Goal: Information Seeking & Learning: Learn about a topic

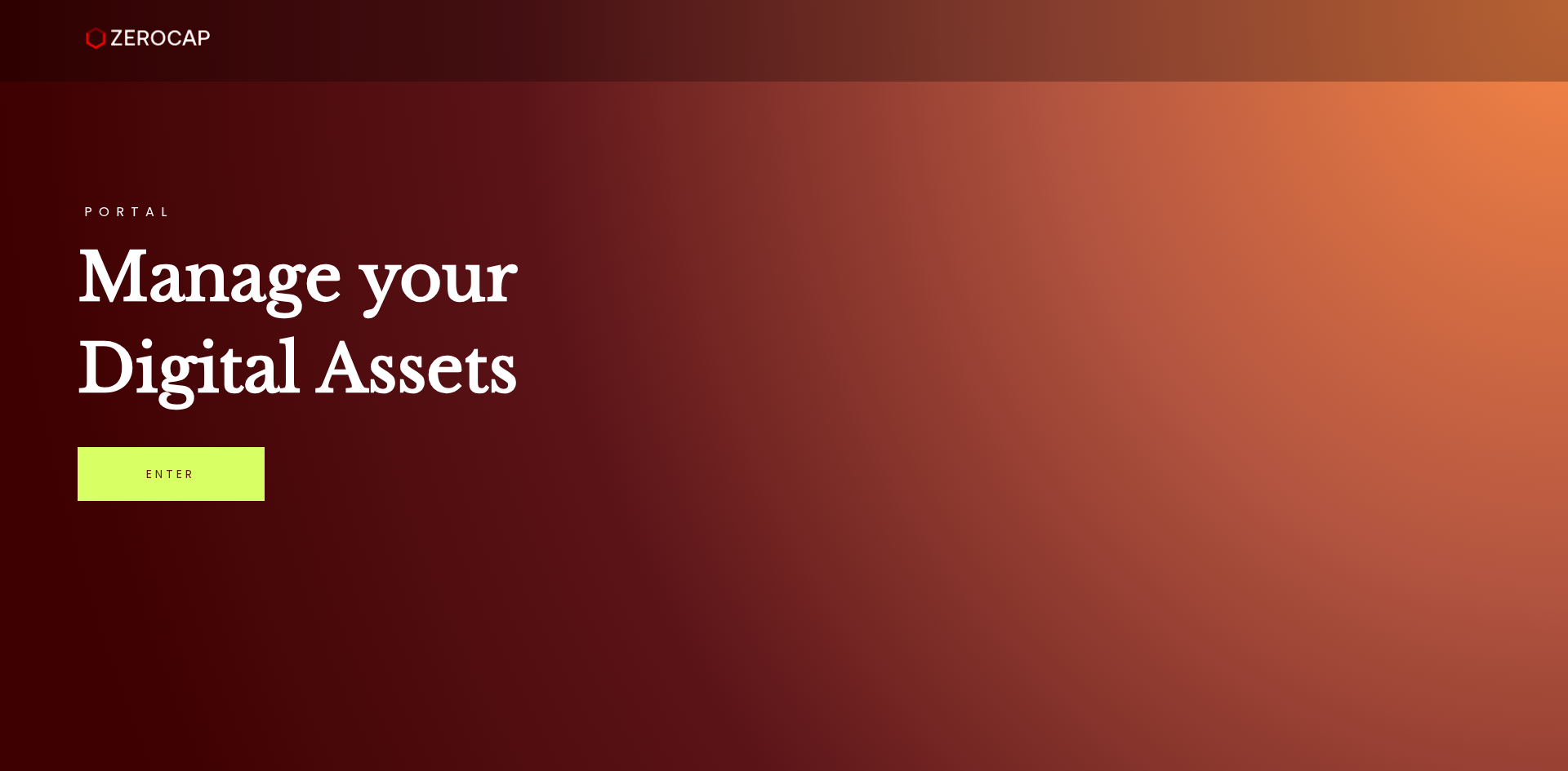
click at [189, 478] on link "Enter" at bounding box center [171, 474] width 187 height 54
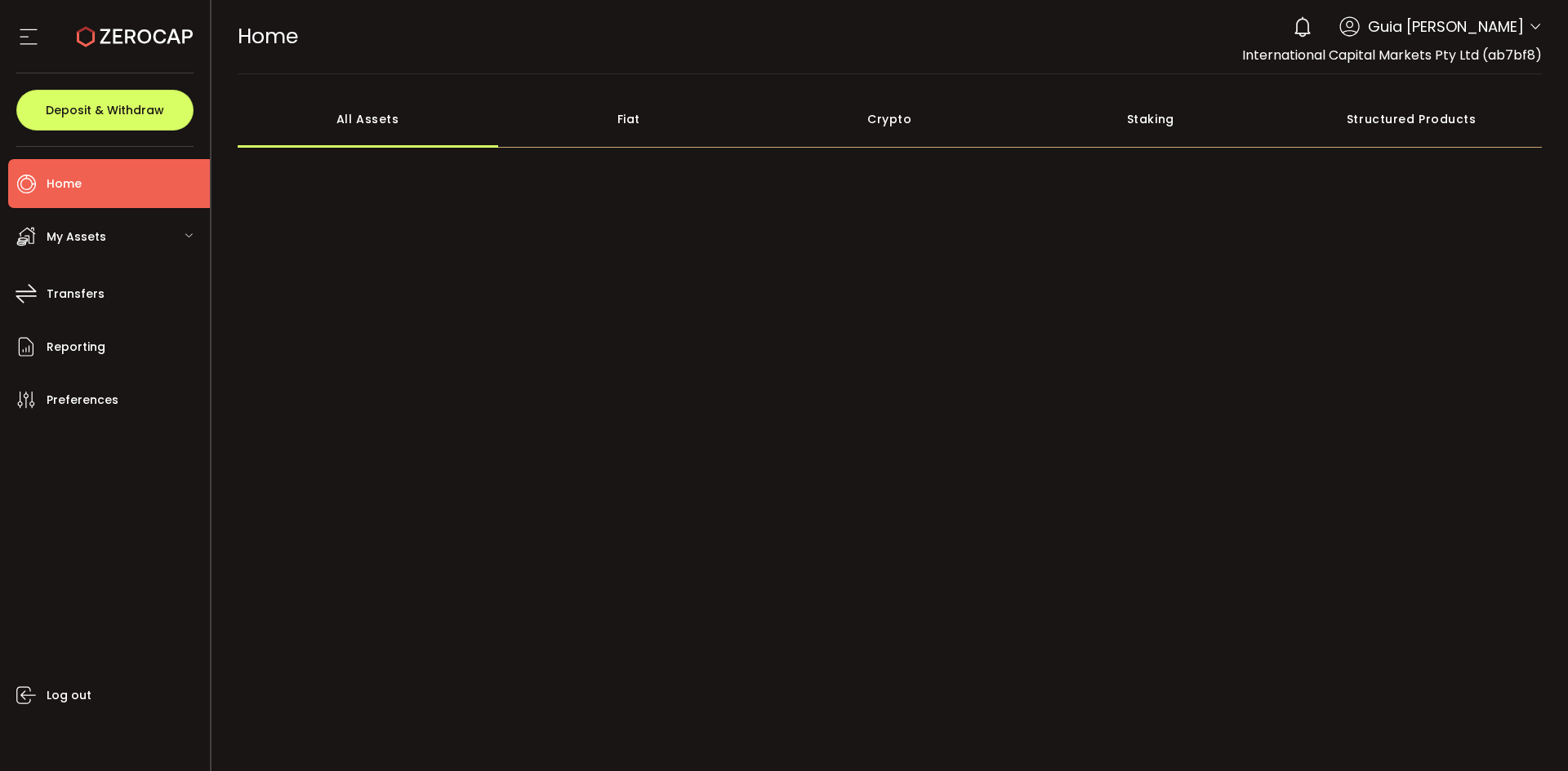
click at [1543, 21] on header "PDF is being processed and will download to your computer HOME Buy Power $0.00 …" at bounding box center [889, 37] width 1357 height 74
click at [1531, 21] on icon at bounding box center [1535, 27] width 13 height 13
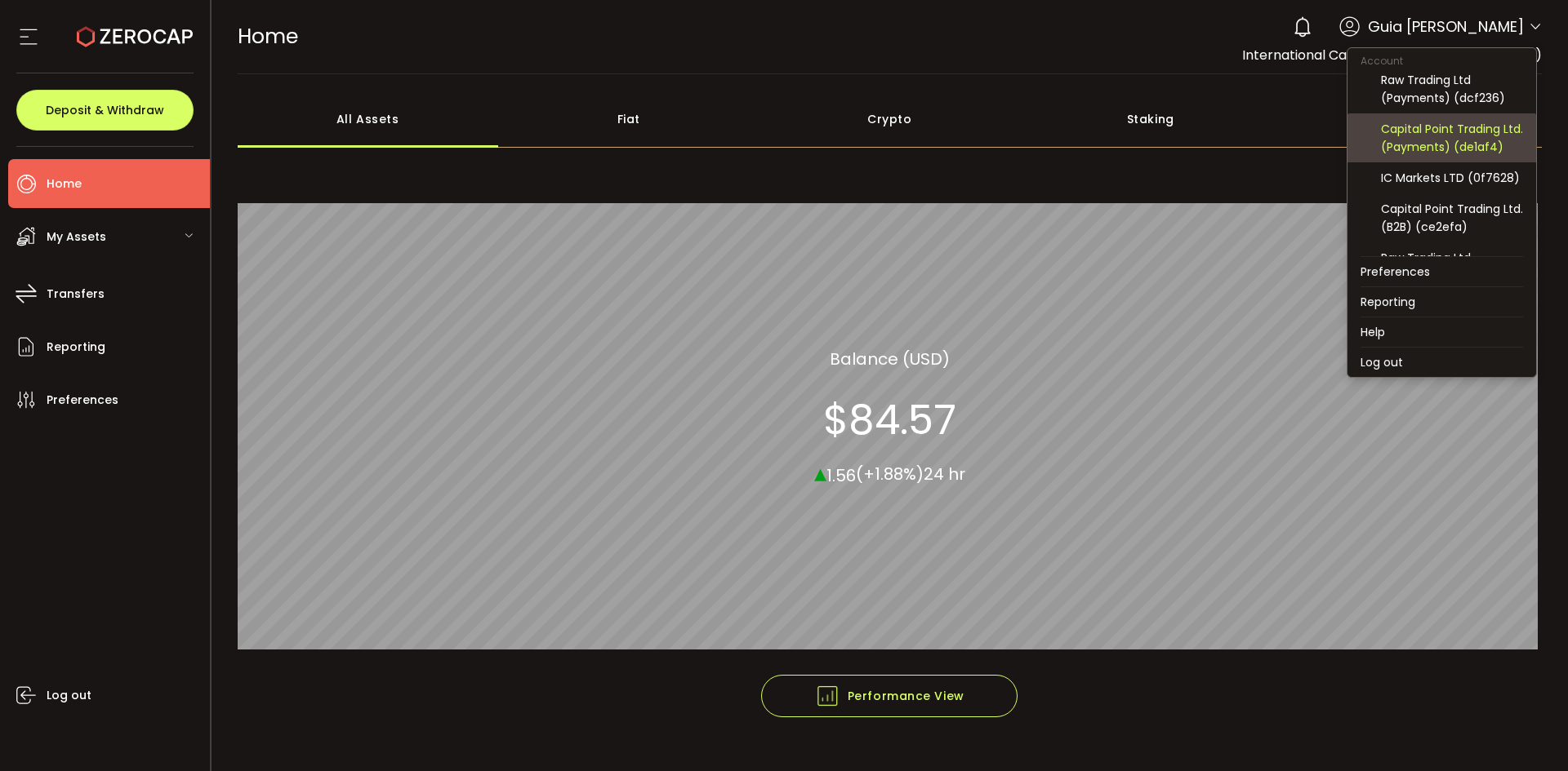
scroll to position [82, 0]
click at [1469, 134] on div "Raw Trading Ltd (Payments) (dcf236)" at bounding box center [1452, 128] width 142 height 36
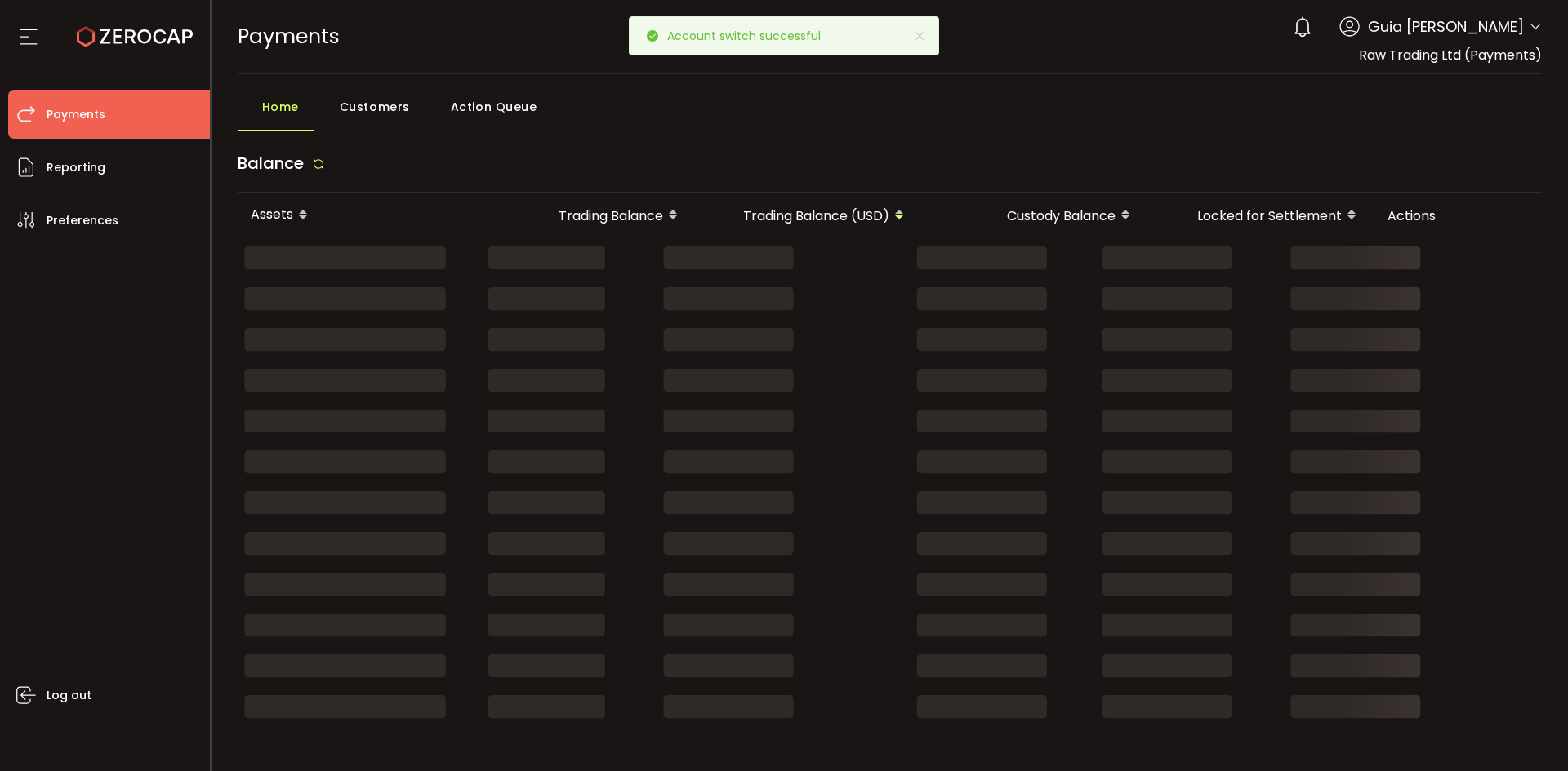
click at [1529, 31] on icon at bounding box center [1535, 27] width 13 height 13
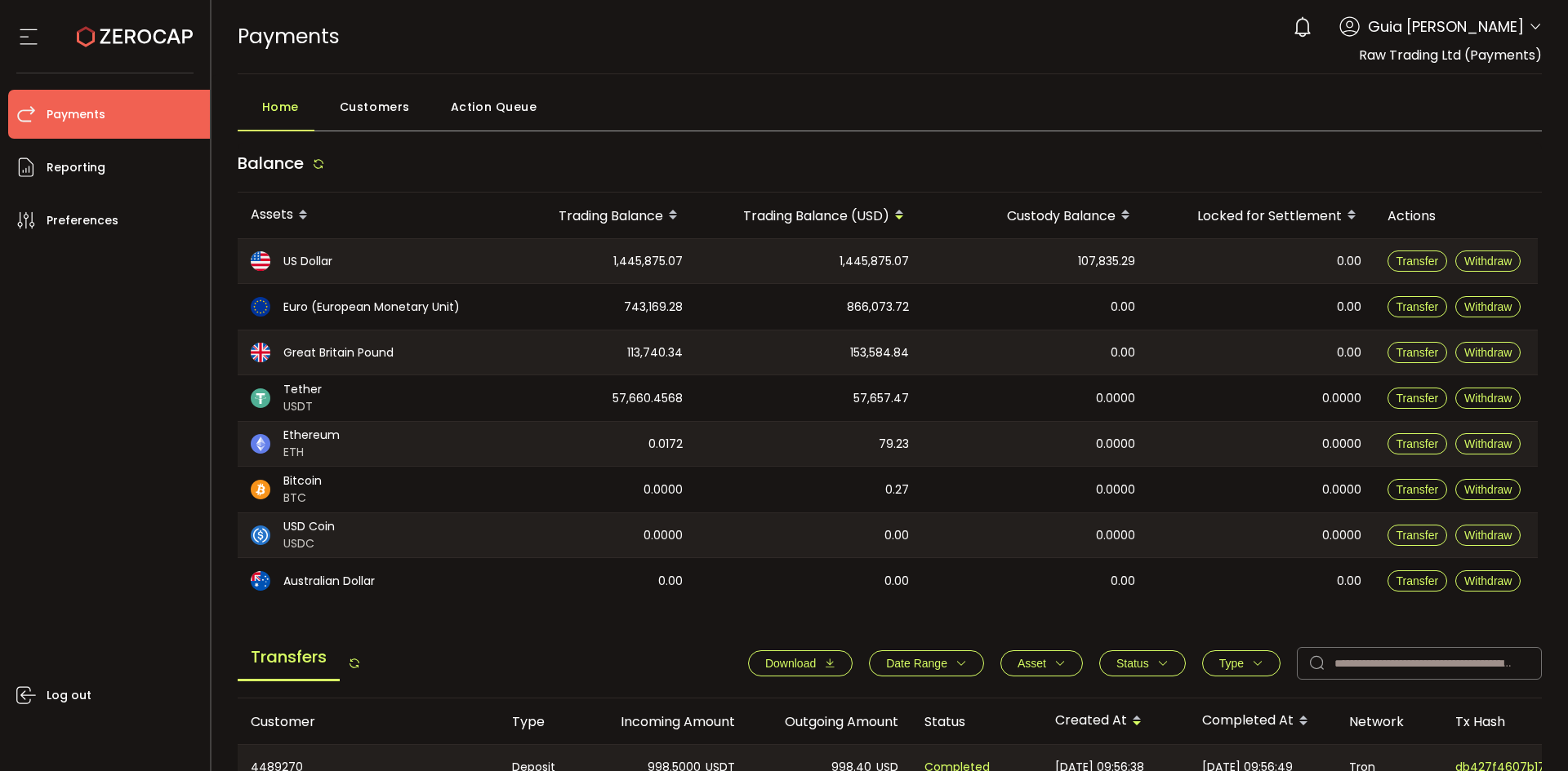
click at [135, 386] on div "Log out" at bounding box center [109, 501] width 202 height 514
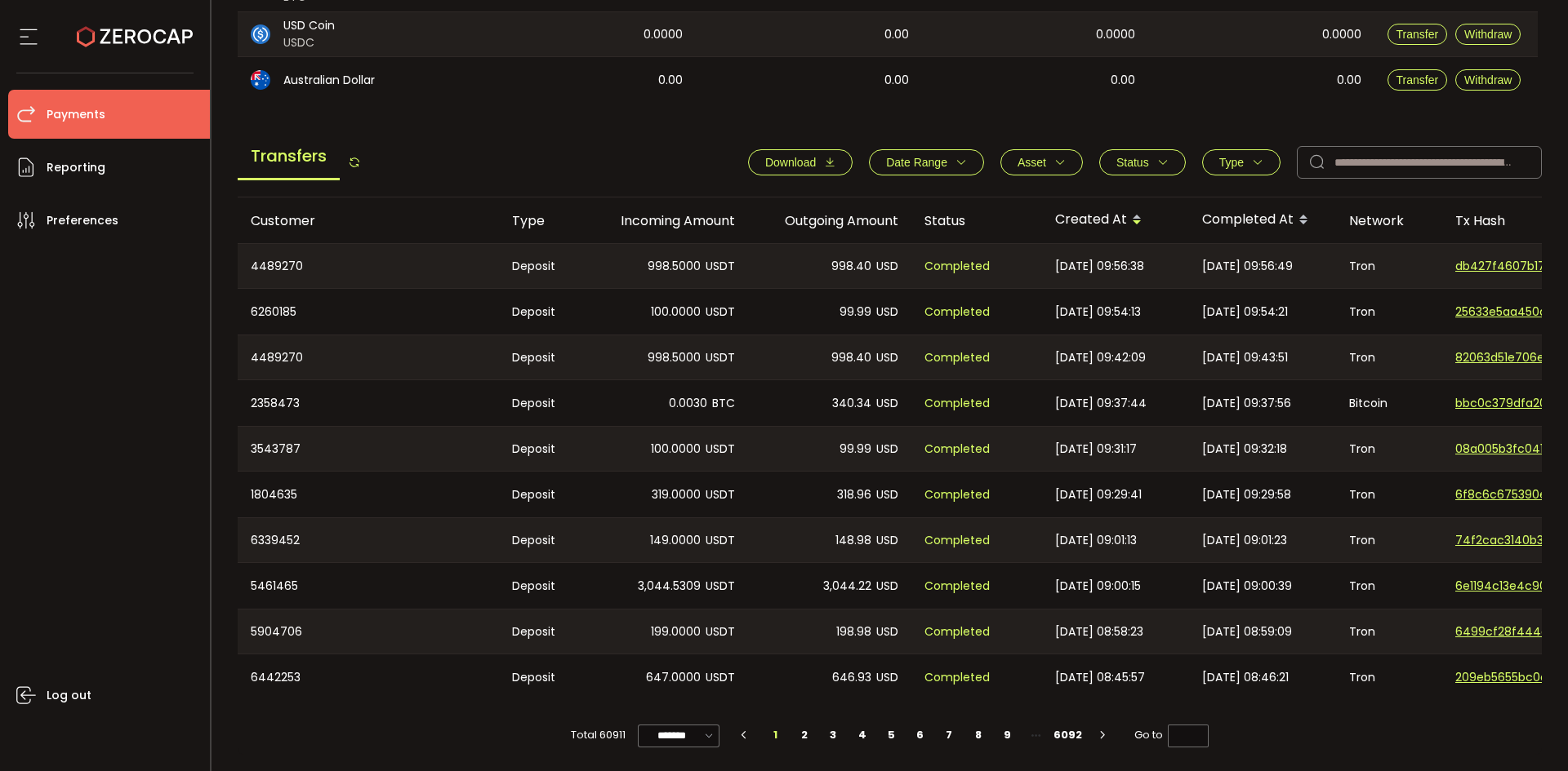
scroll to position [506, 0]
click at [950, 265] on span "Completed" at bounding box center [957, 266] width 65 height 18
click at [1499, 258] on span "db427f4607b17cb1cb056e0d8bef2cb05478d8304347c7140d7d137ec4ff99df" at bounding box center [1512, 266] width 114 height 18
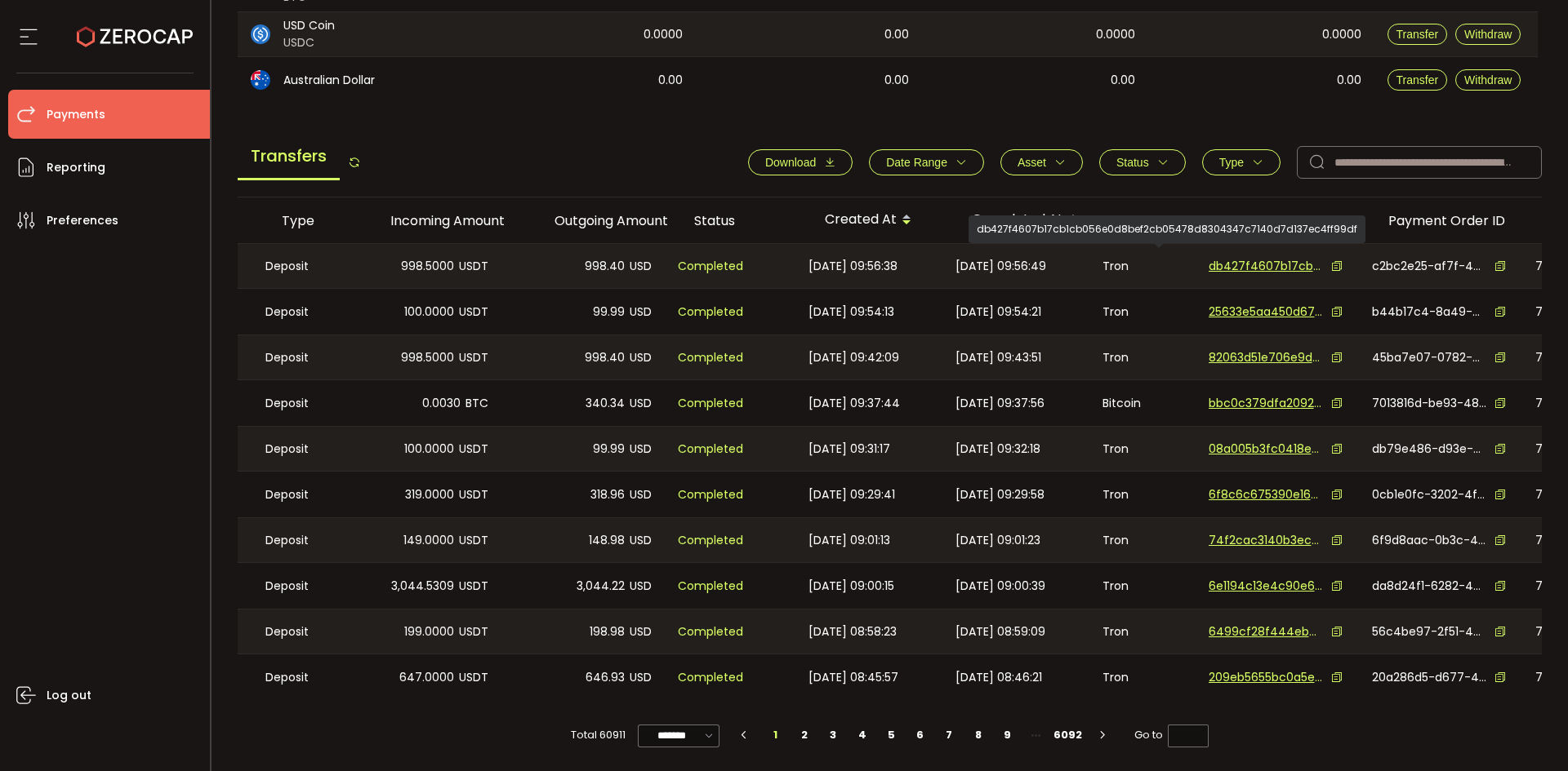
scroll to position [0, 419]
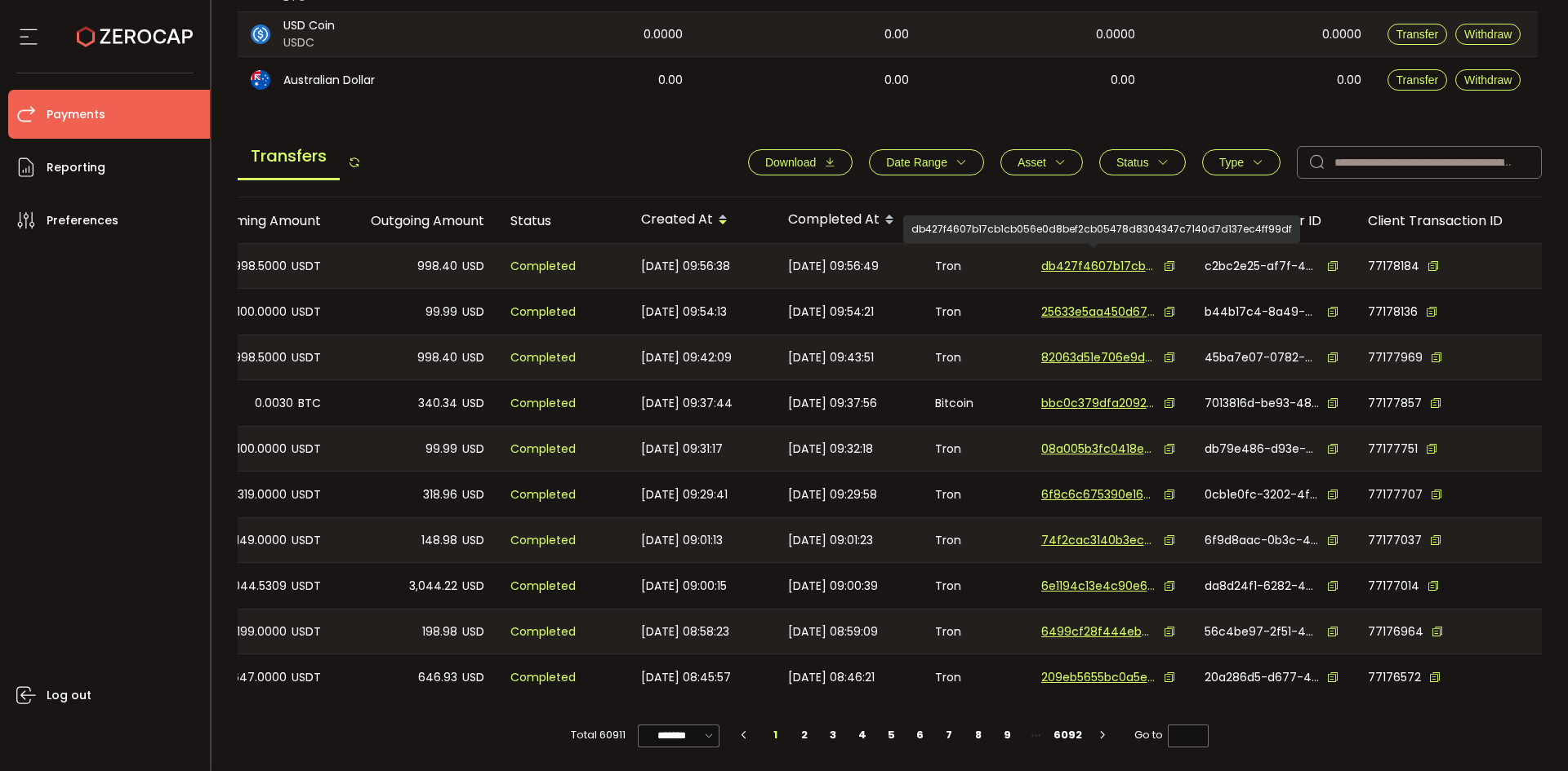
click at [1327, 260] on icon at bounding box center [1333, 266] width 12 height 12
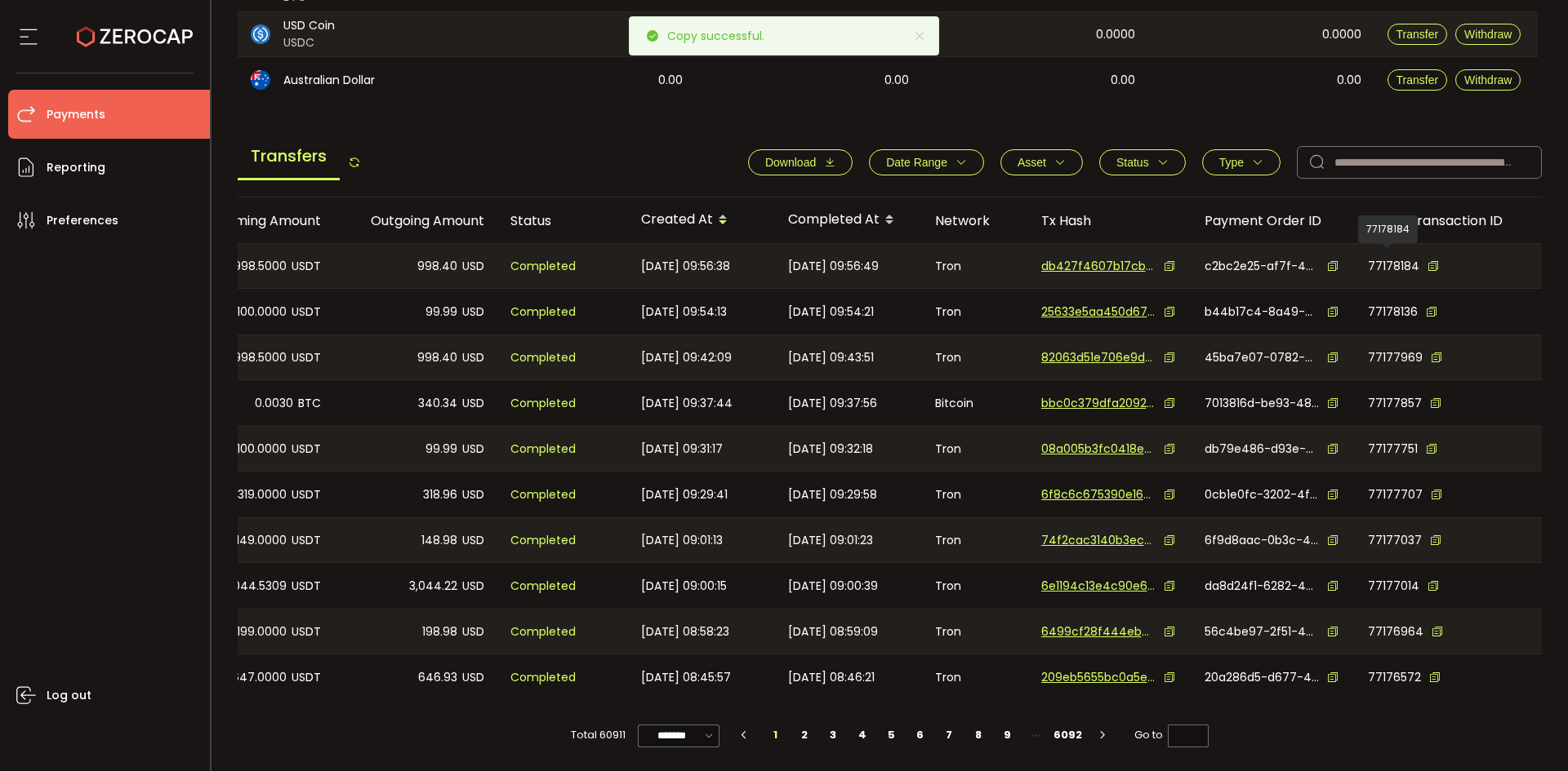
click at [1434, 258] on div "77178184" at bounding box center [1449, 266] width 162 height 18
click at [1428, 261] on icon at bounding box center [1434, 266] width 12 height 12
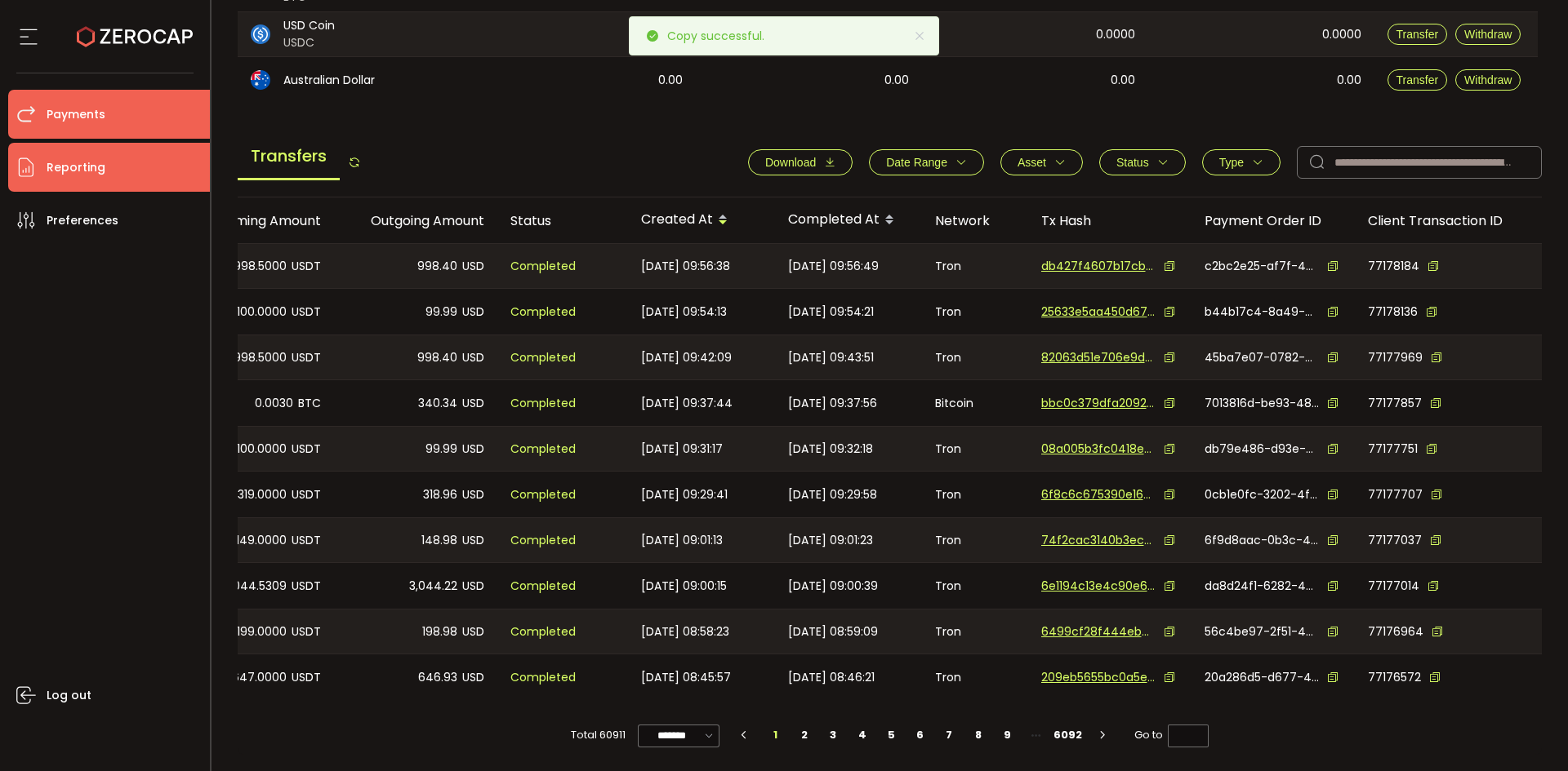
click at [79, 174] on span "Reporting" at bounding box center [76, 168] width 58 height 23
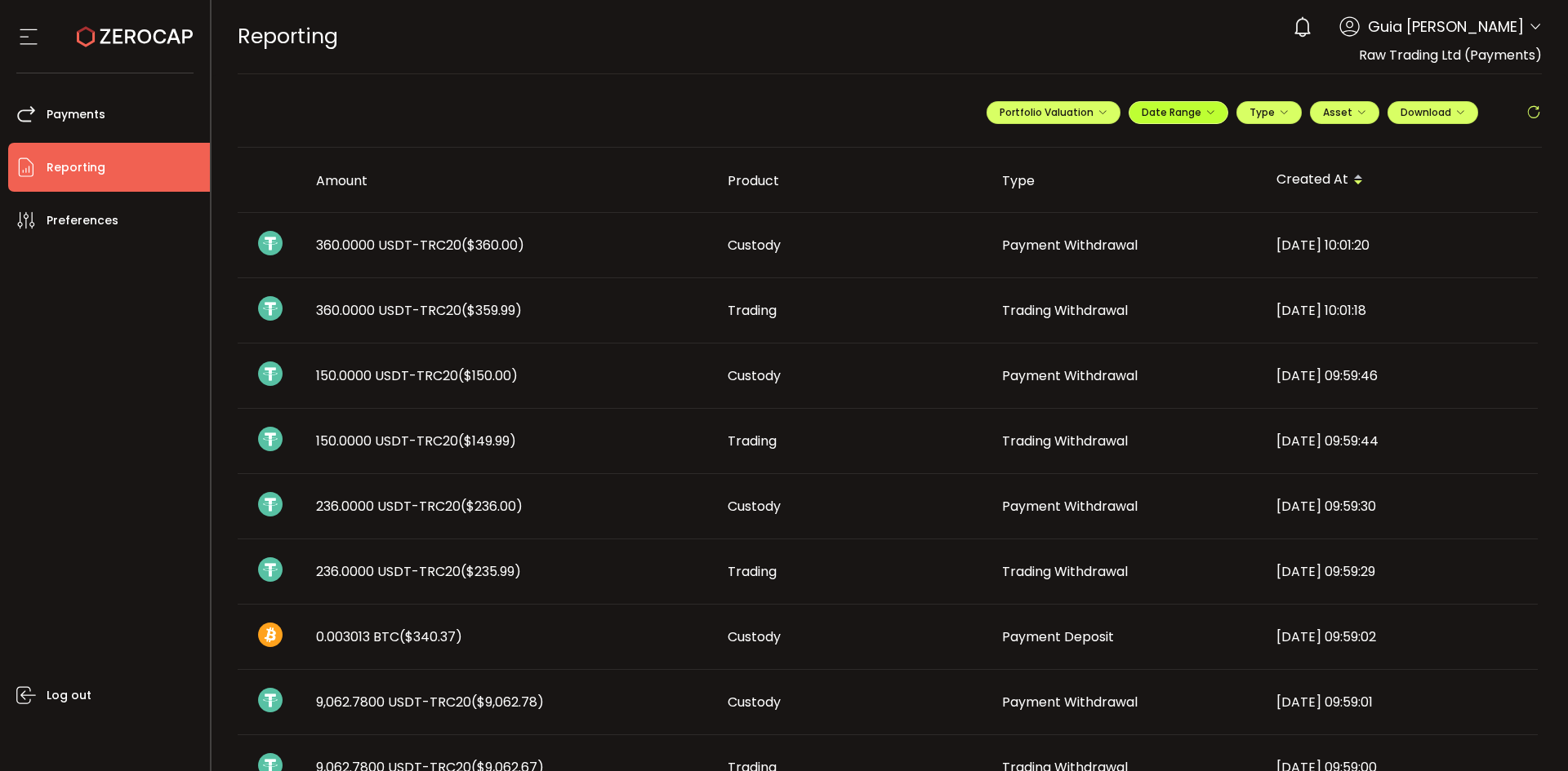
click at [1156, 117] on span "Date Range" at bounding box center [1178, 112] width 73 height 14
click at [1060, 141] on icon at bounding box center [1070, 146] width 20 height 17
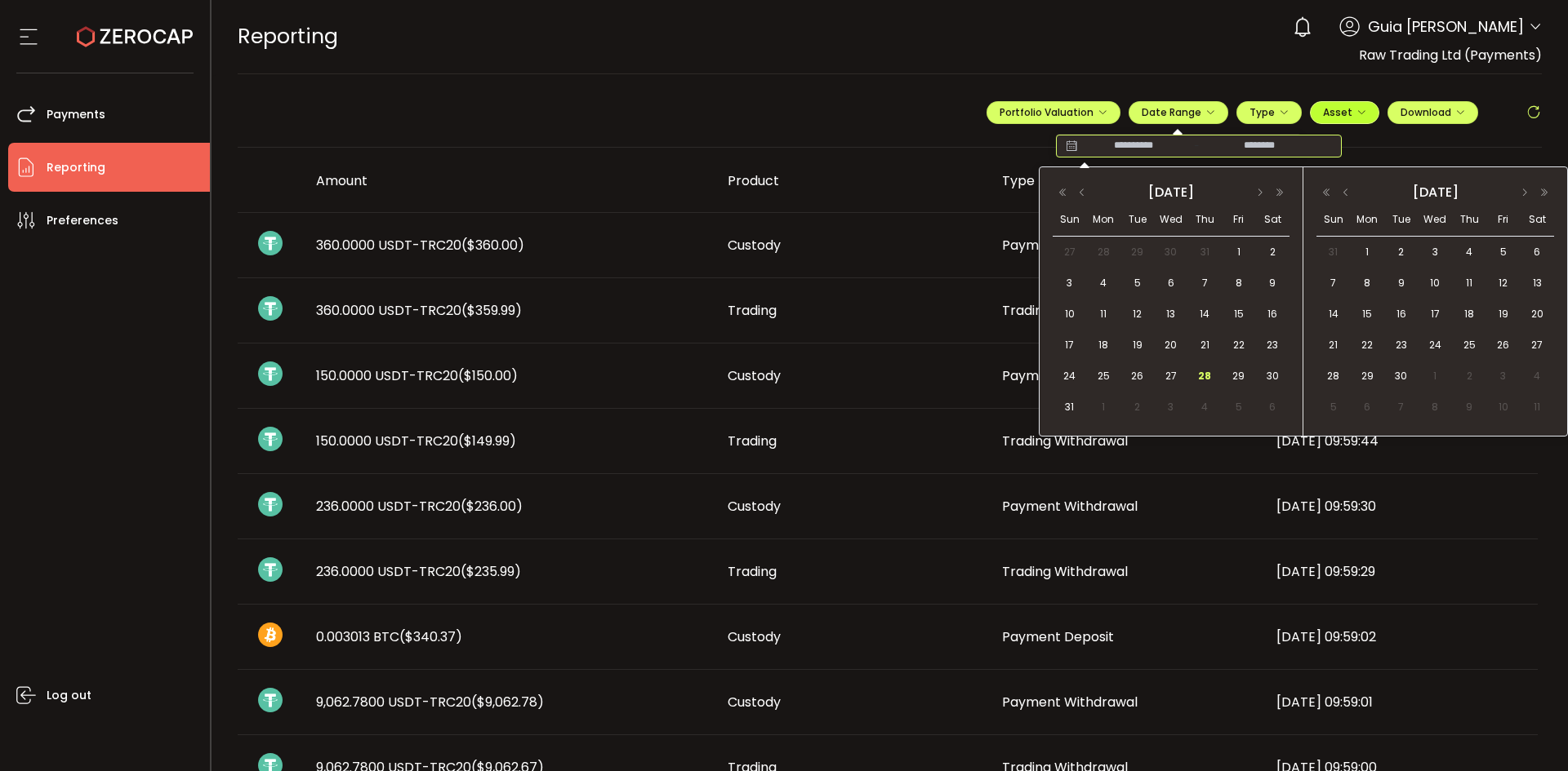
click at [1363, 103] on button "Asset" at bounding box center [1344, 112] width 69 height 23
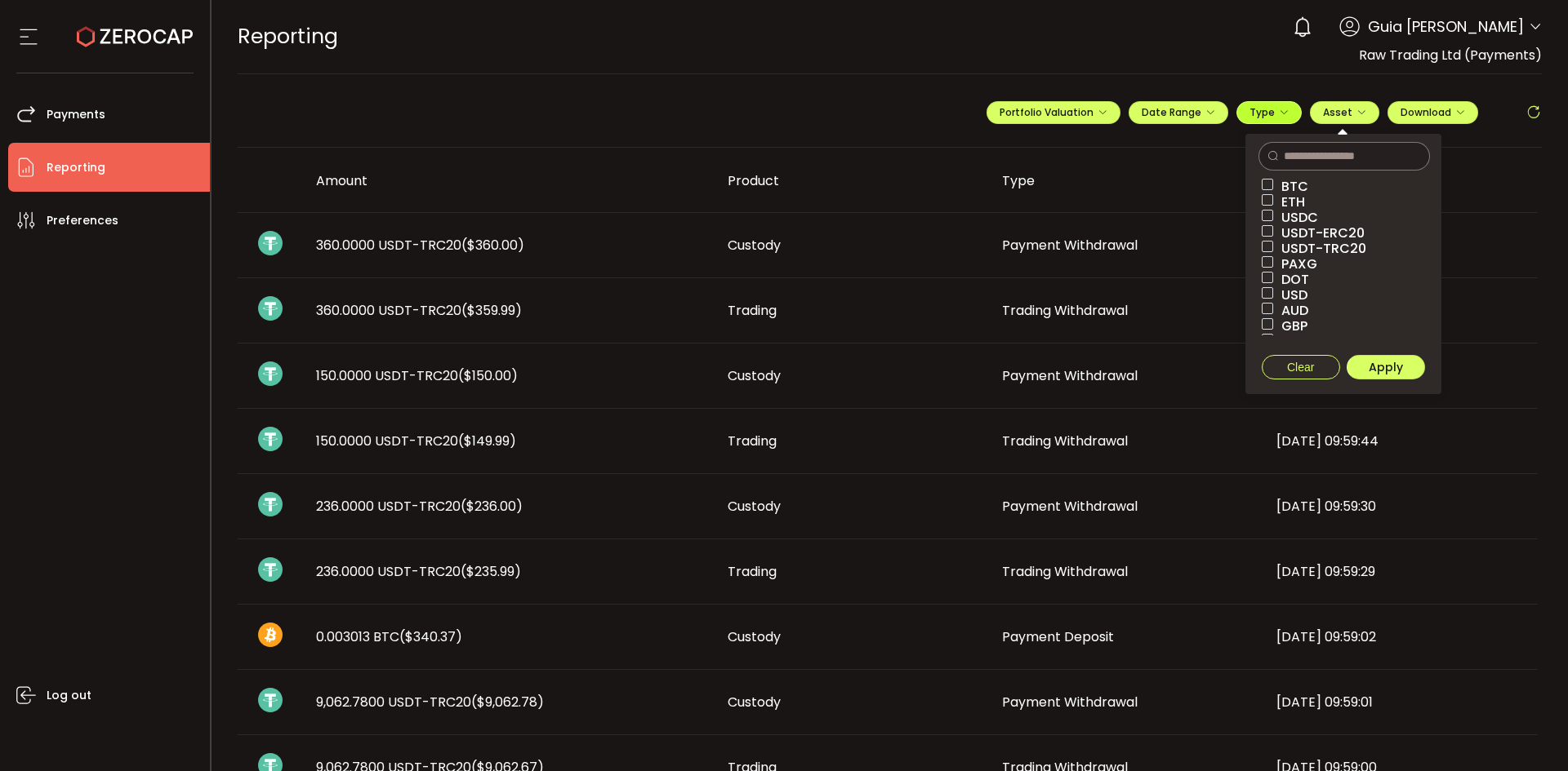
click at [1263, 117] on span "Type" at bounding box center [1268, 112] width 39 height 14
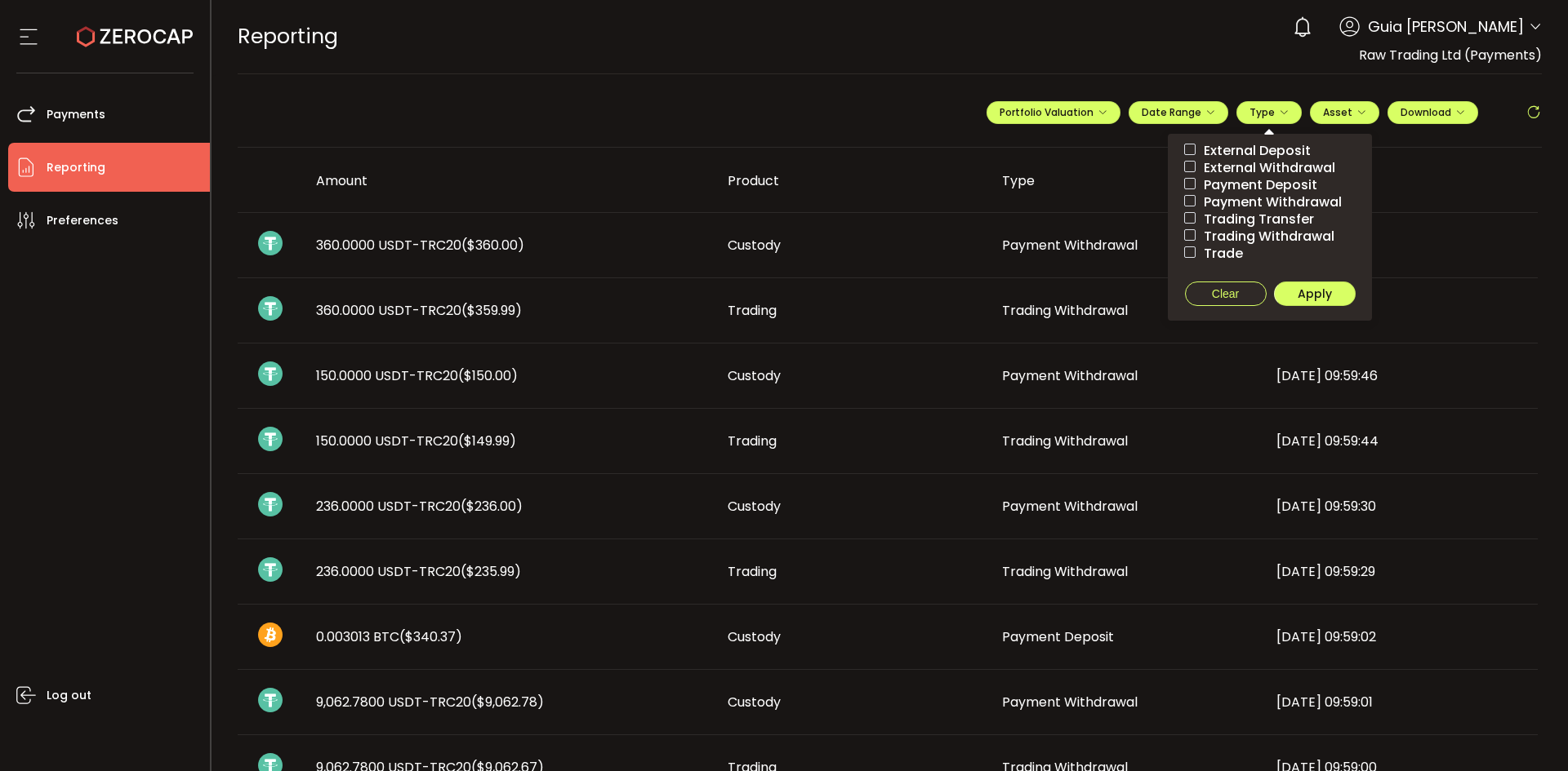
click at [1313, 171] on span "External Withdrawal" at bounding box center [1265, 168] width 139 height 16
click at [1335, 283] on button "Apply" at bounding box center [1315, 293] width 82 height 24
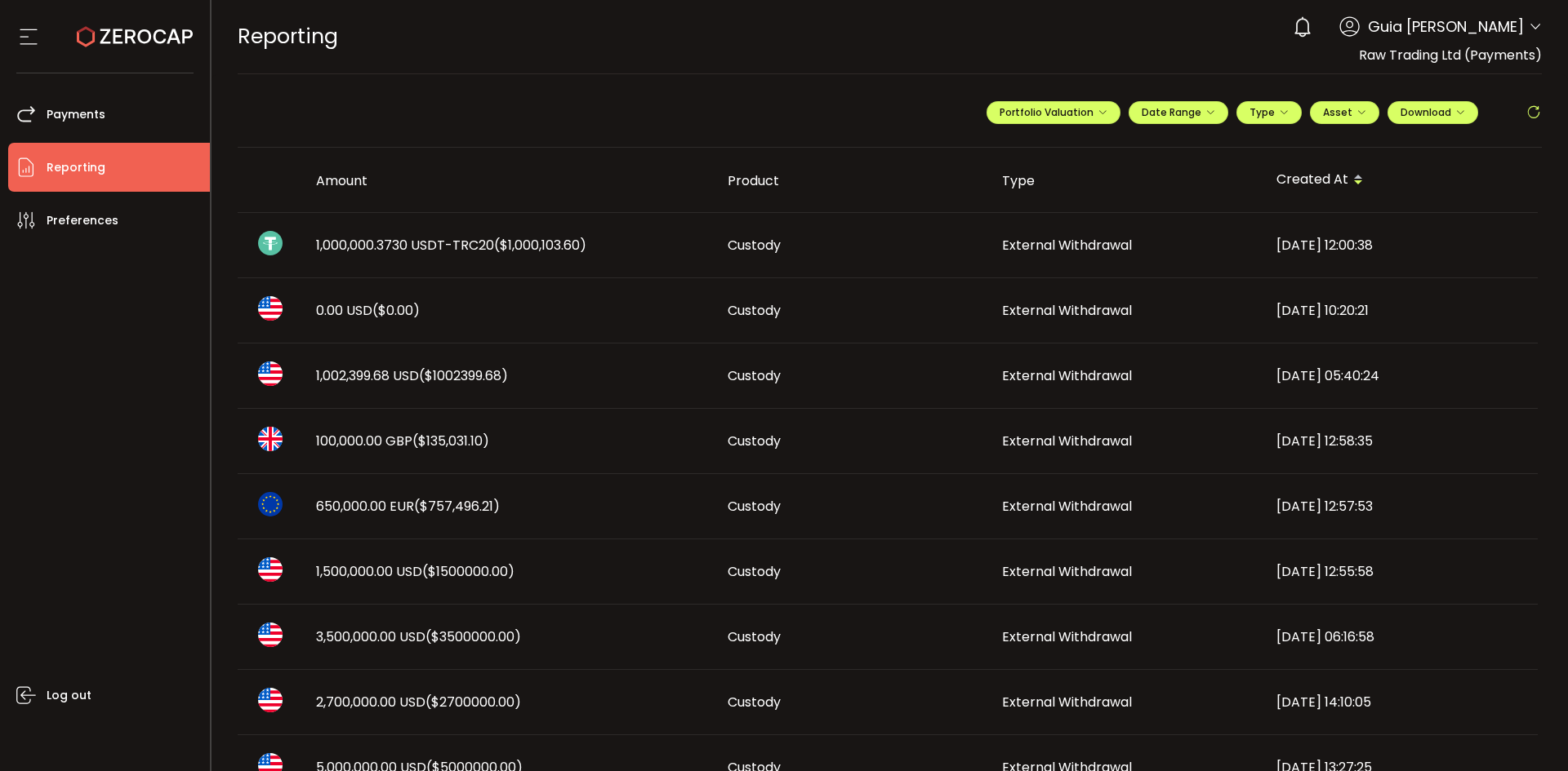
click at [1068, 377] on span "External Withdrawal" at bounding box center [1067, 375] width 130 height 18
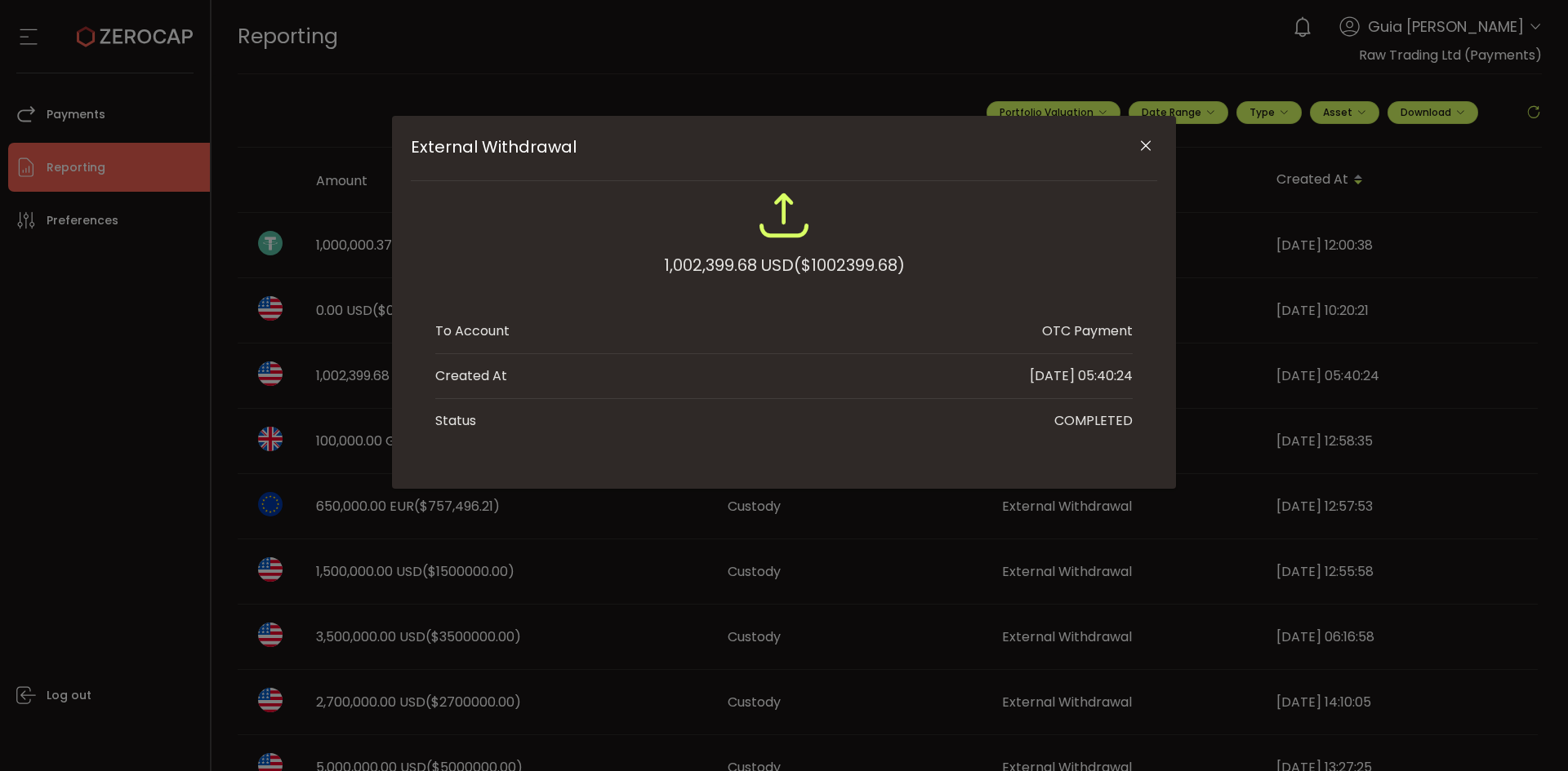
click at [352, 387] on div "External Withdrawal 1,002,399.68 USD ($1002399.68) To Account OTC Payment Creat…" at bounding box center [784, 386] width 1568 height 771
click at [357, 387] on div "External Withdrawal 1,002,399.68 USD ($1002399.68) To Account OTC Payment Creat…" at bounding box center [784, 386] width 1568 height 771
click at [341, 372] on div "External Withdrawal 1,002,399.68 USD ($1002399.68) To Account OTC Payment Creat…" at bounding box center [784, 386] width 1568 height 771
drag, startPoint x: 352, startPoint y: 320, endPoint x: 345, endPoint y: 277, distance: 43.6
click at [355, 315] on div "External Withdrawal 1,002,399.68 USD ($1002399.68) To Account OTC Payment Creat…" at bounding box center [784, 386] width 1568 height 771
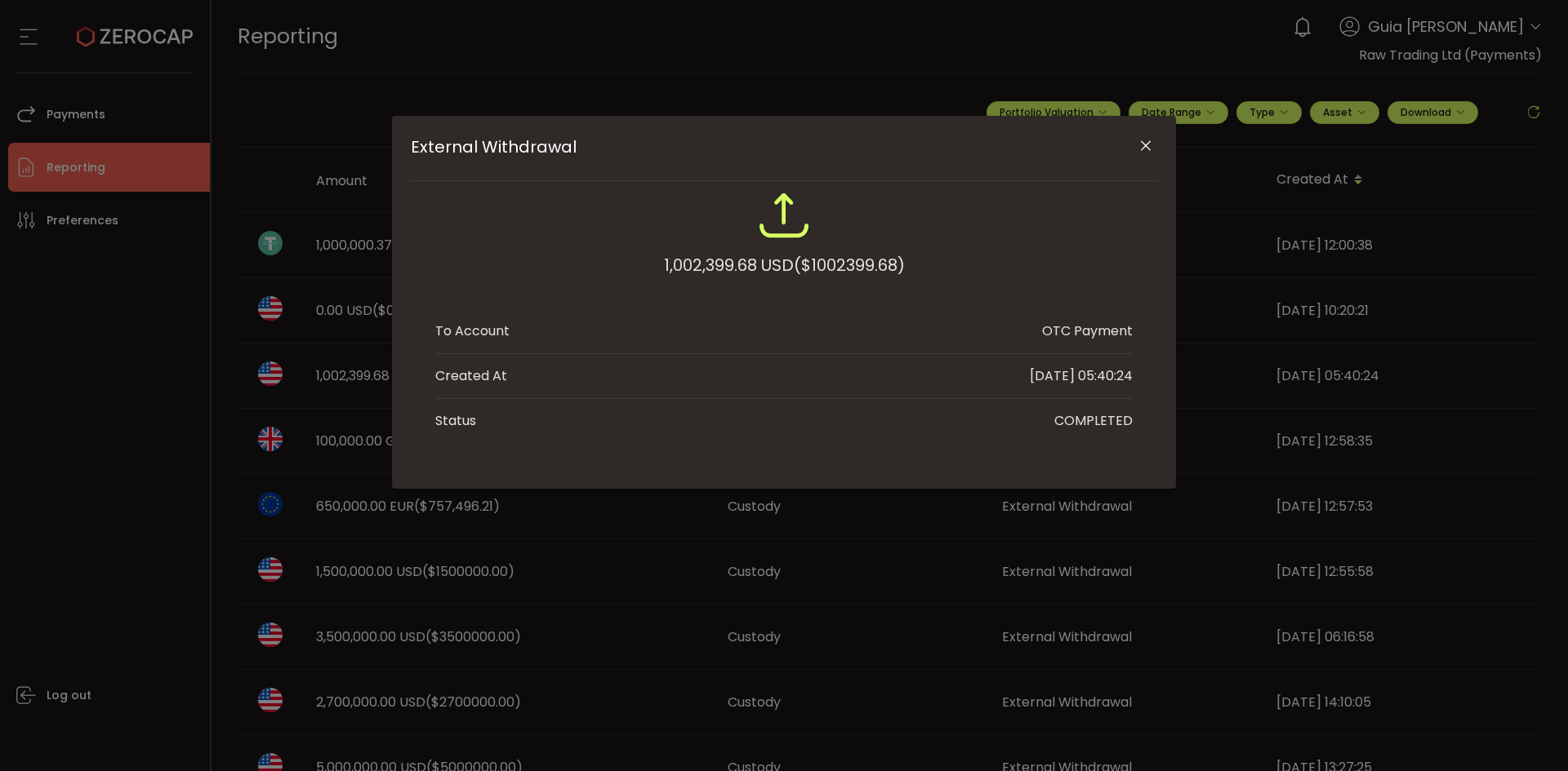
click at [1148, 138] on icon "Close" at bounding box center [1146, 146] width 17 height 17
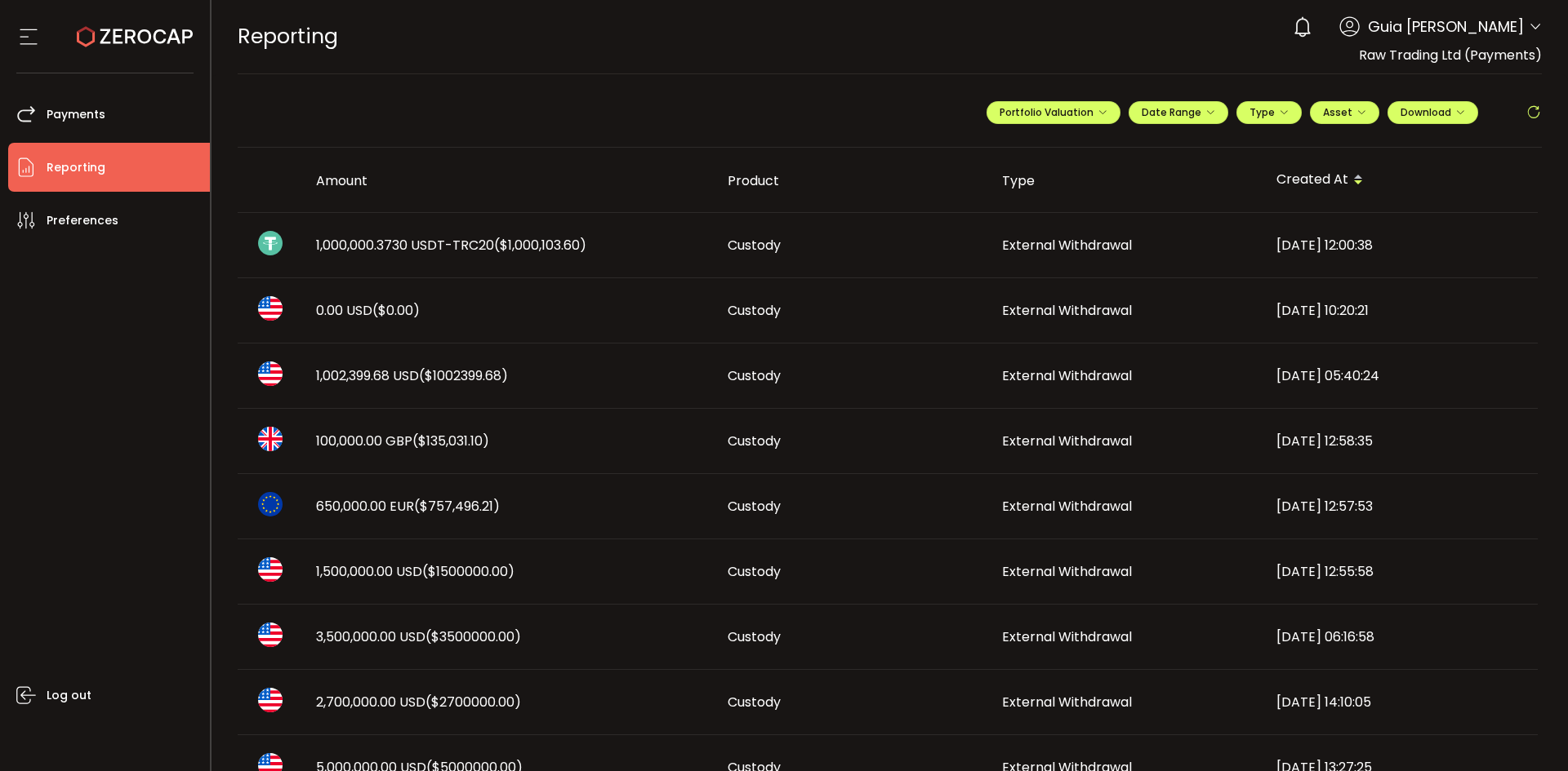
drag, startPoint x: 105, startPoint y: 525, endPoint x: 129, endPoint y: 516, distance: 25.6
click at [113, 523] on div "Log out" at bounding box center [109, 501] width 202 height 514
click at [417, 374] on span "1,002,399.68 USD ($1002399.68)" at bounding box center [412, 375] width 192 height 18
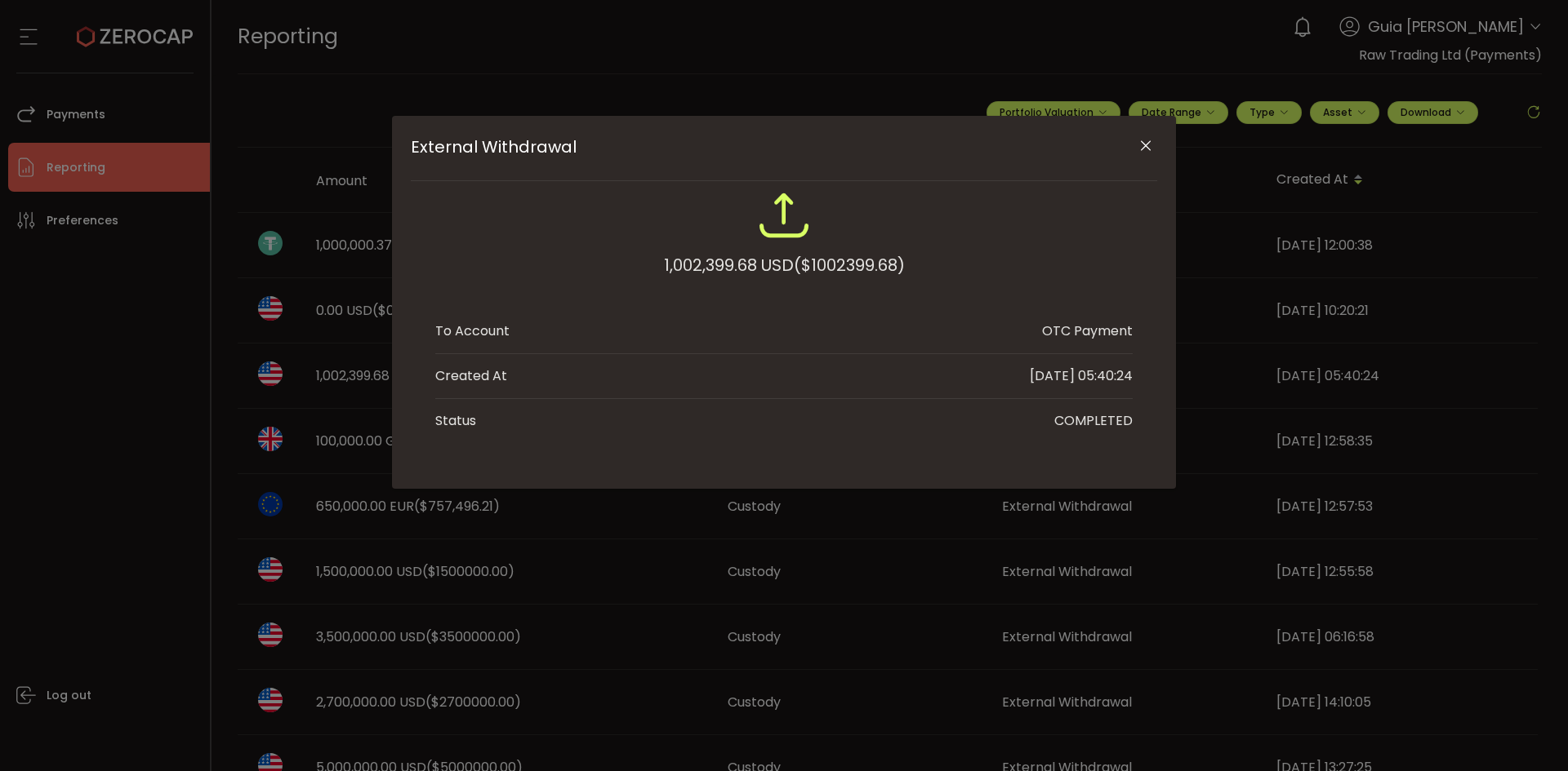
click at [725, 613] on div "External Withdrawal 1,002,399.68 USD ($1002399.68) To Account OTC Payment Creat…" at bounding box center [784, 386] width 1568 height 771
click at [642, 578] on div "External Withdrawal 1,002,399.68 USD ($1002399.68) To Account OTC Payment Creat…" at bounding box center [784, 386] width 1568 height 771
click at [1153, 149] on icon "Close" at bounding box center [1146, 146] width 17 height 17
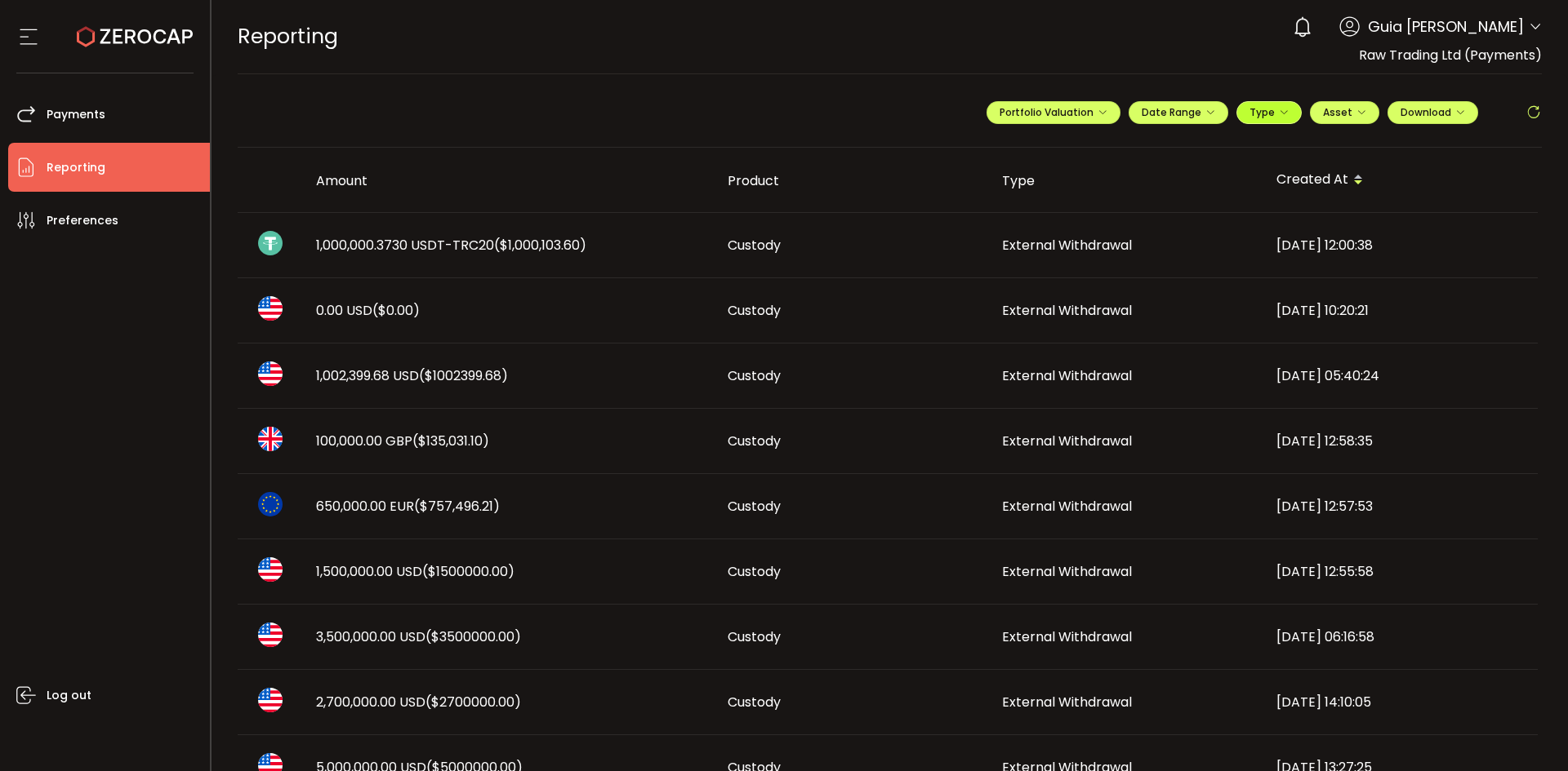
click at [1256, 112] on span "Type" at bounding box center [1268, 112] width 39 height 14
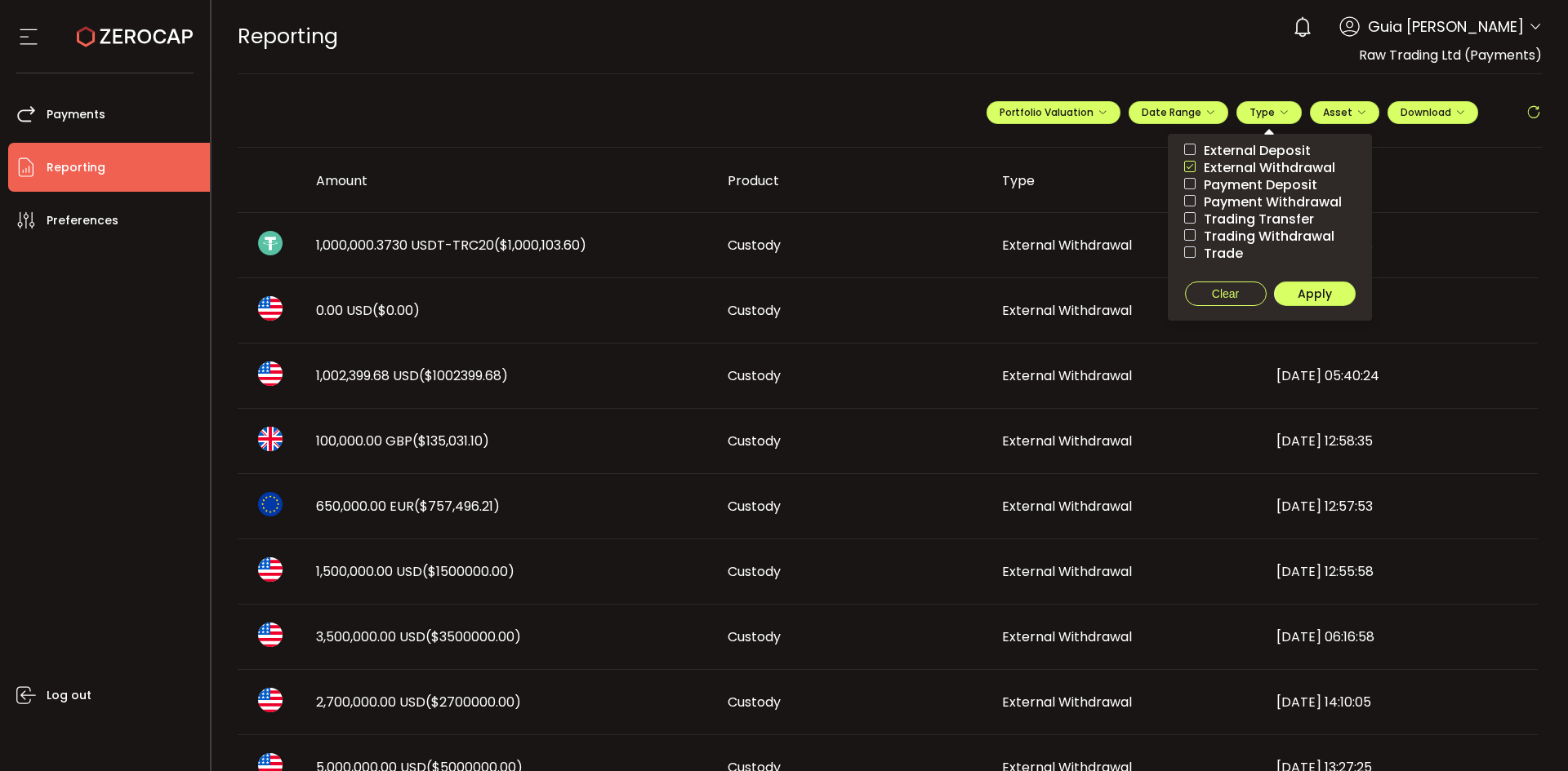
click at [1242, 167] on span "External Withdrawal" at bounding box center [1265, 168] width 139 height 16
click at [1280, 201] on span "Payment Withdrawal" at bounding box center [1268, 202] width 146 height 16
click at [1286, 239] on span "Trading Withdrawal" at bounding box center [1265, 236] width 139 height 16
click at [1308, 295] on span "Apply" at bounding box center [1314, 294] width 34 height 17
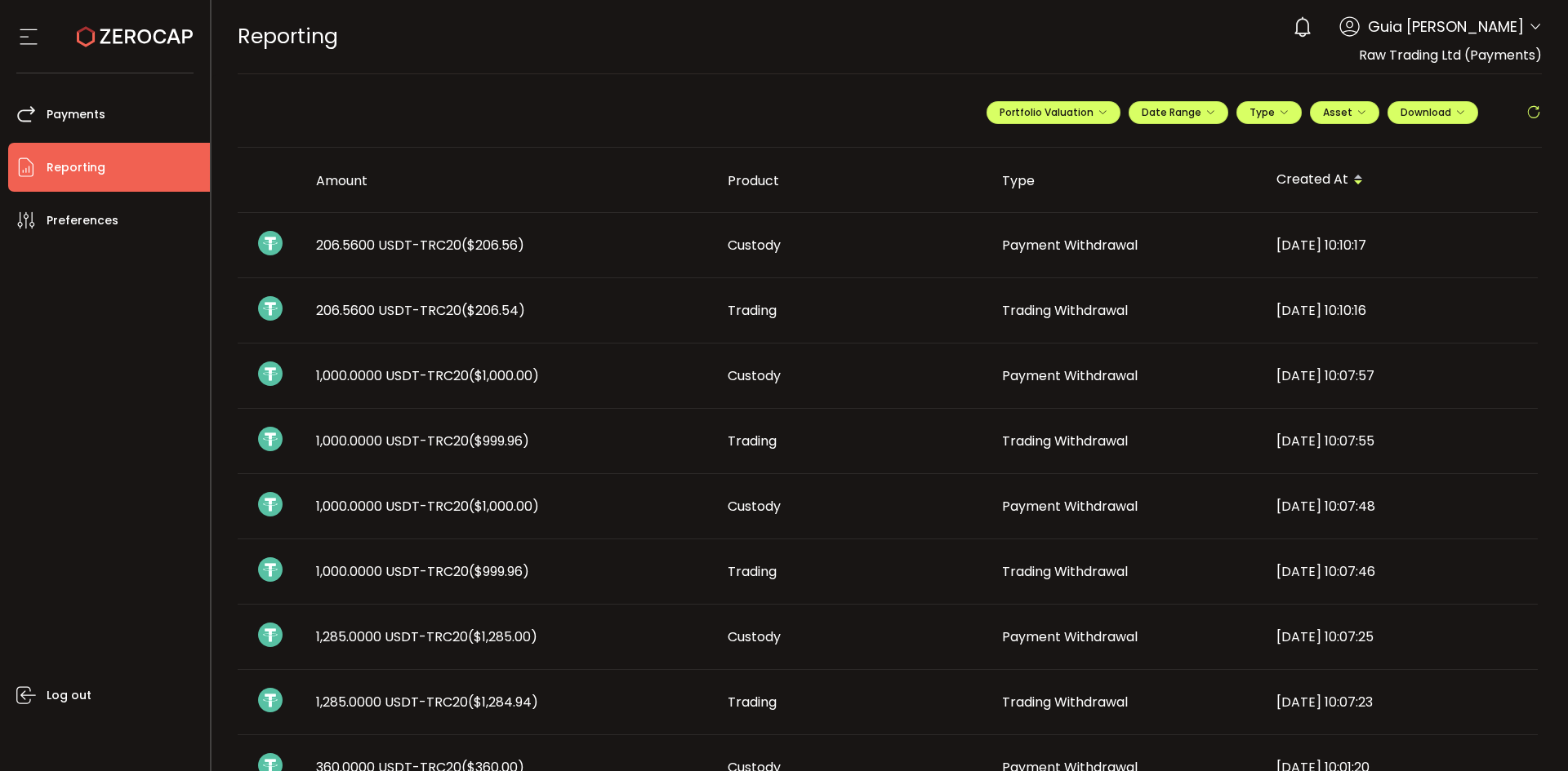
click at [148, 392] on div "Log out" at bounding box center [109, 501] width 202 height 514
click at [1263, 103] on button "Type" at bounding box center [1269, 112] width 65 height 23
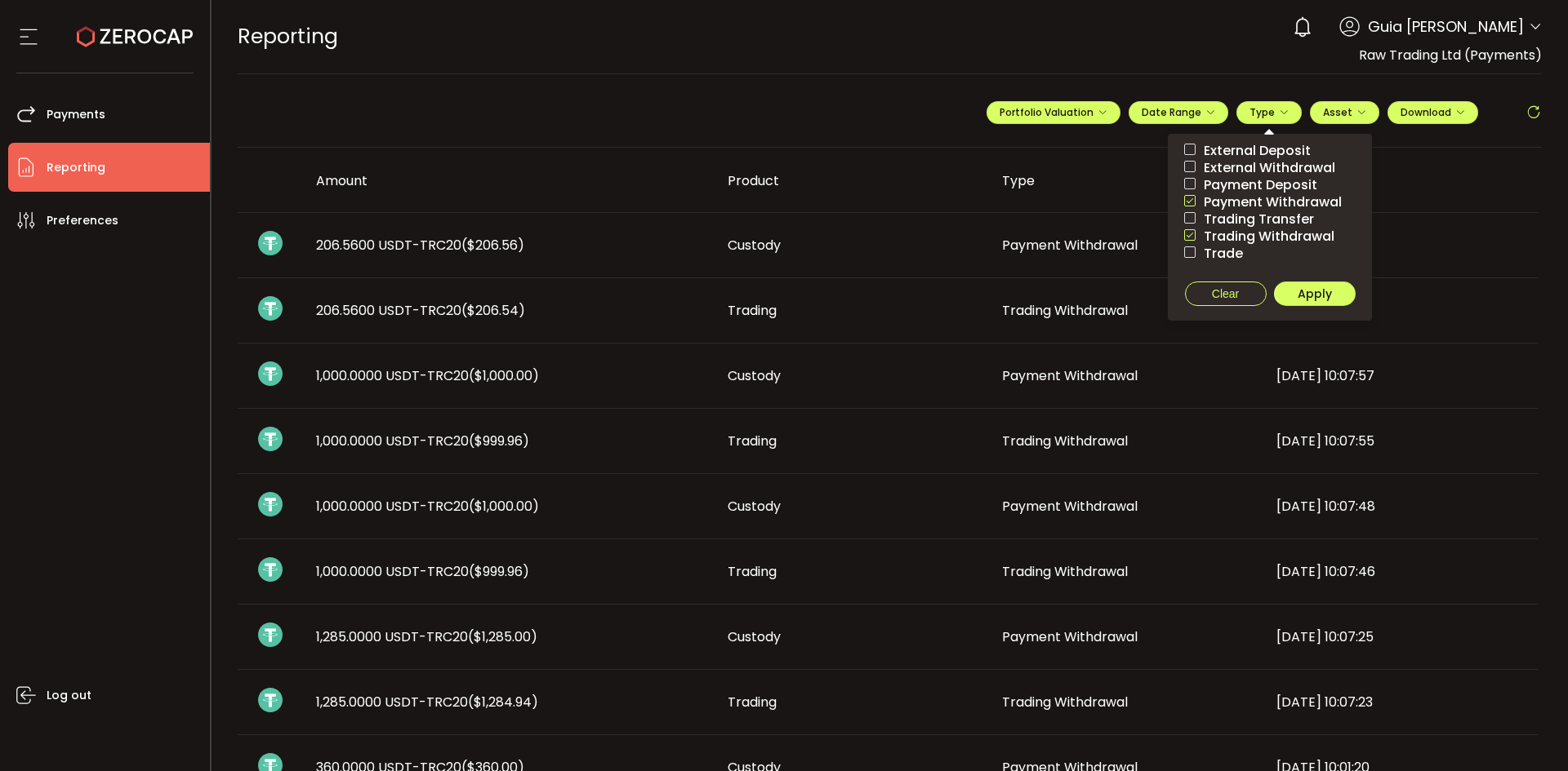
click at [1185, 201] on span at bounding box center [1190, 201] width 12 height 12
click at [1184, 229] on span at bounding box center [1190, 235] width 12 height 12
click at [1184, 258] on span at bounding box center [1190, 253] width 12 height 13
click at [1339, 295] on button "Apply" at bounding box center [1315, 293] width 82 height 24
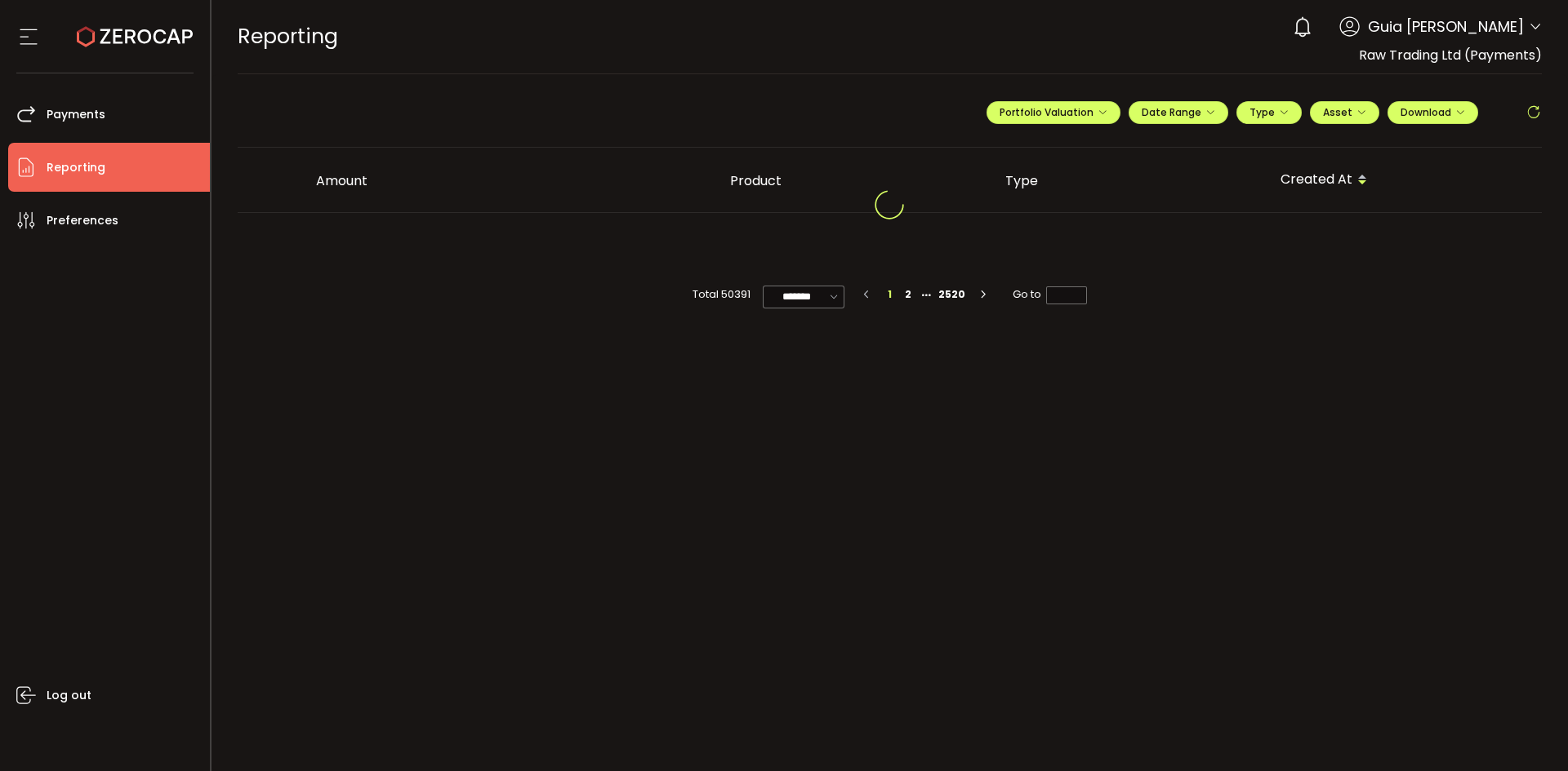
click at [1538, 28] on icon at bounding box center [1535, 27] width 13 height 13
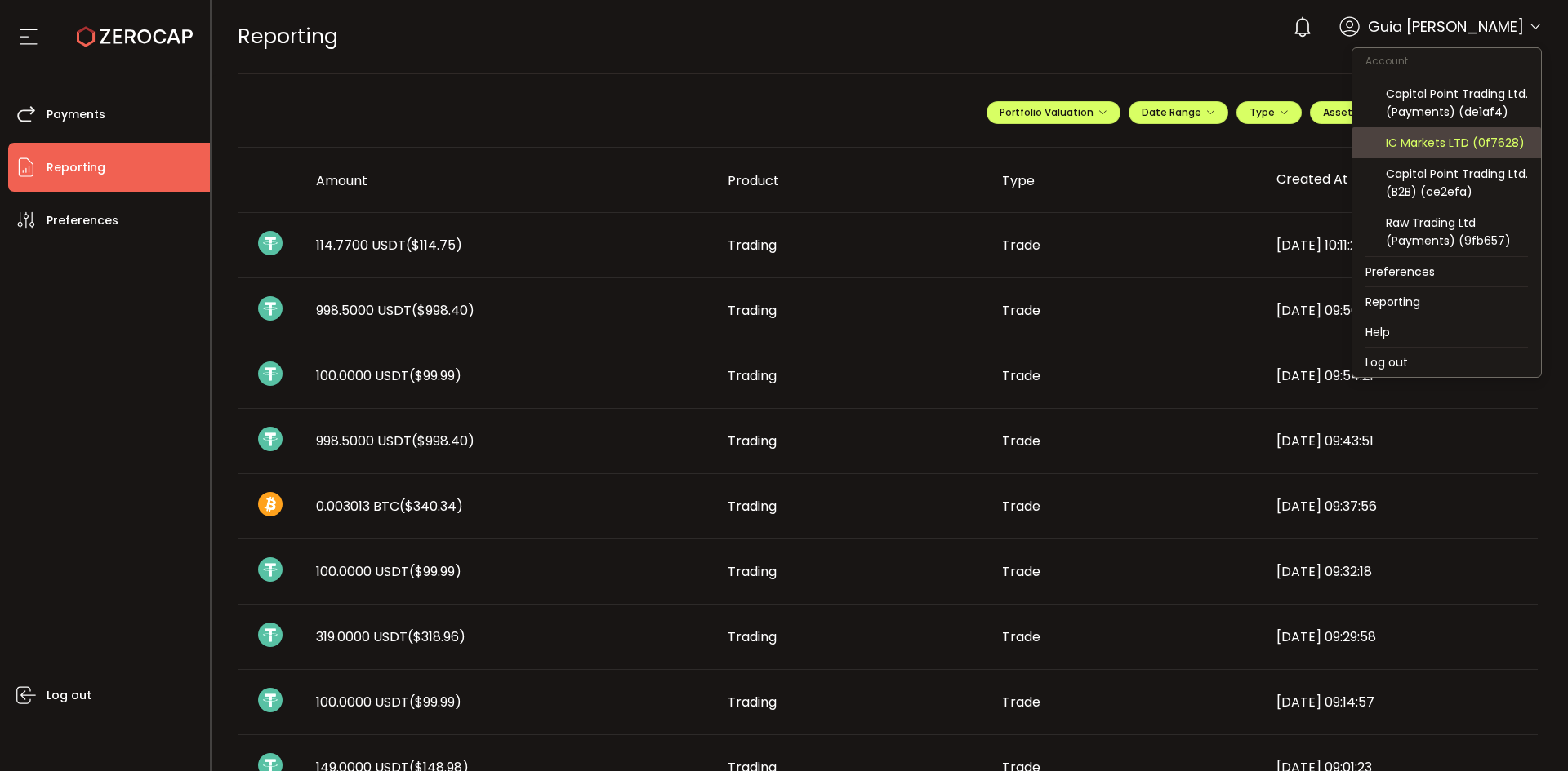
scroll to position [174, 0]
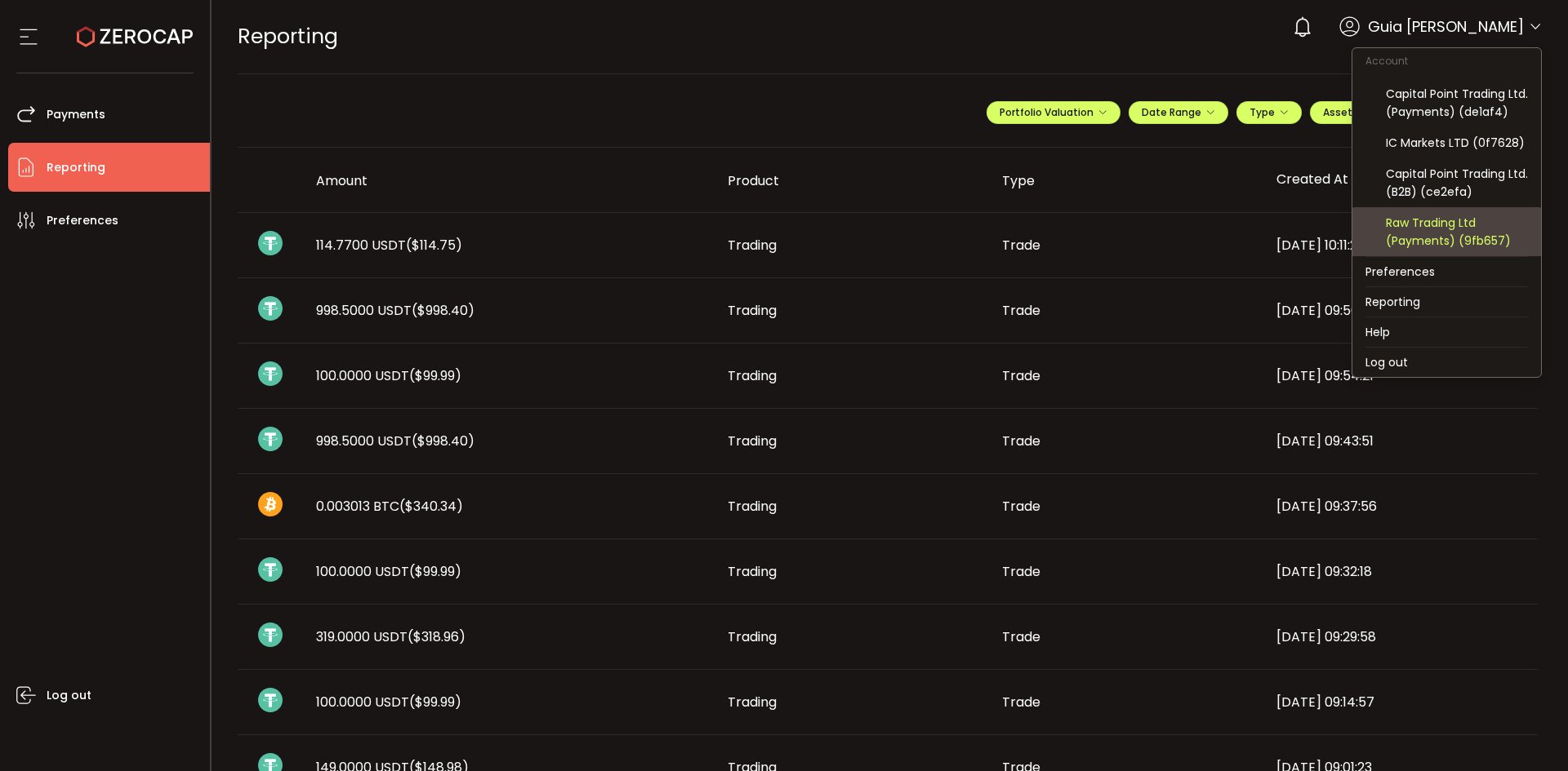
click at [1466, 233] on div "Raw Trading Ltd (Payments) (9fb657)" at bounding box center [1457, 231] width 142 height 36
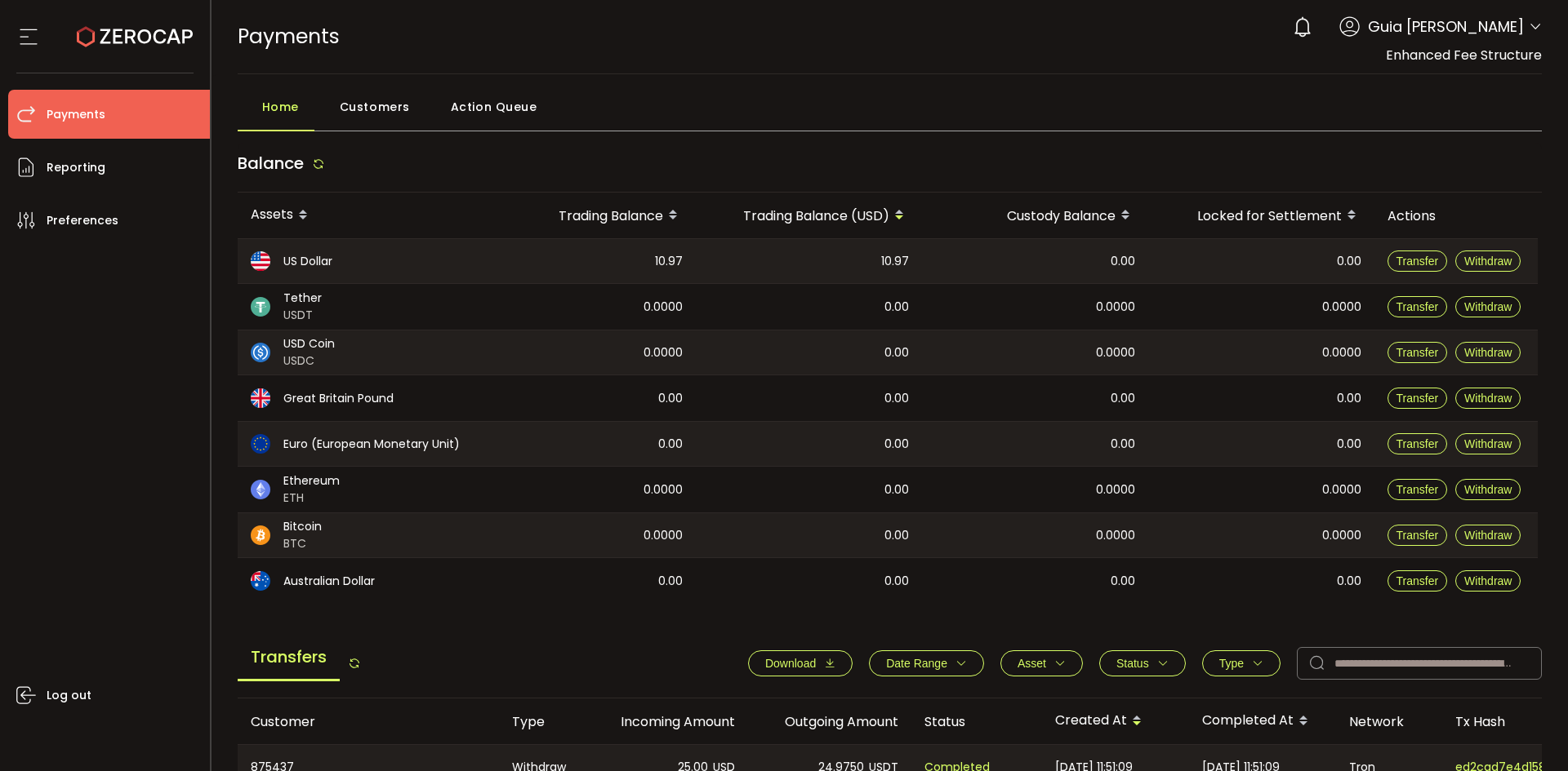
click at [1518, 33] on span "Guia [PERSON_NAME]" at bounding box center [1445, 27] width 156 height 22
click at [1529, 23] on icon at bounding box center [1535, 27] width 13 height 13
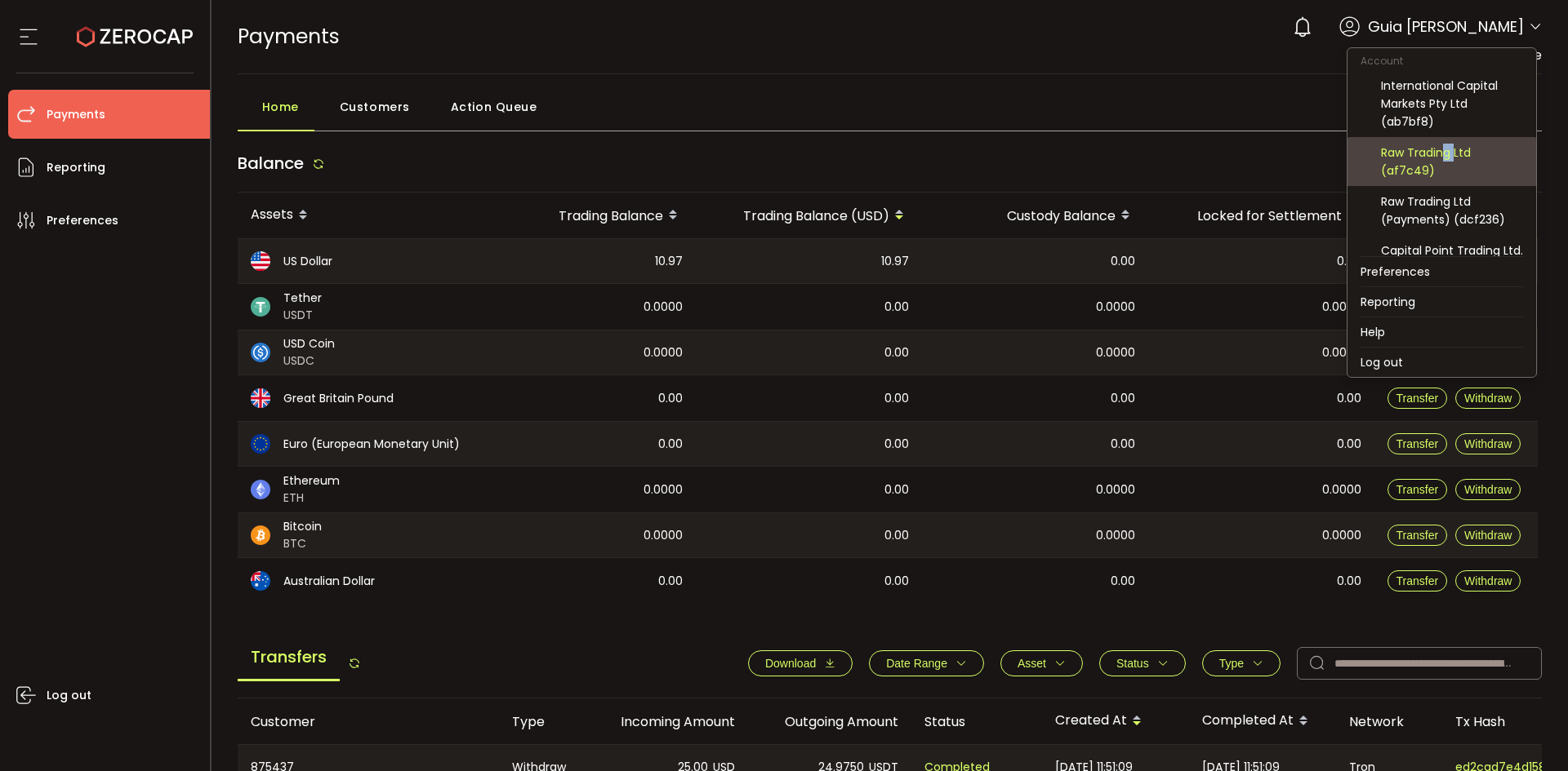
click at [1455, 151] on div "Raw Trading Ltd (af7c49)" at bounding box center [1452, 161] width 142 height 36
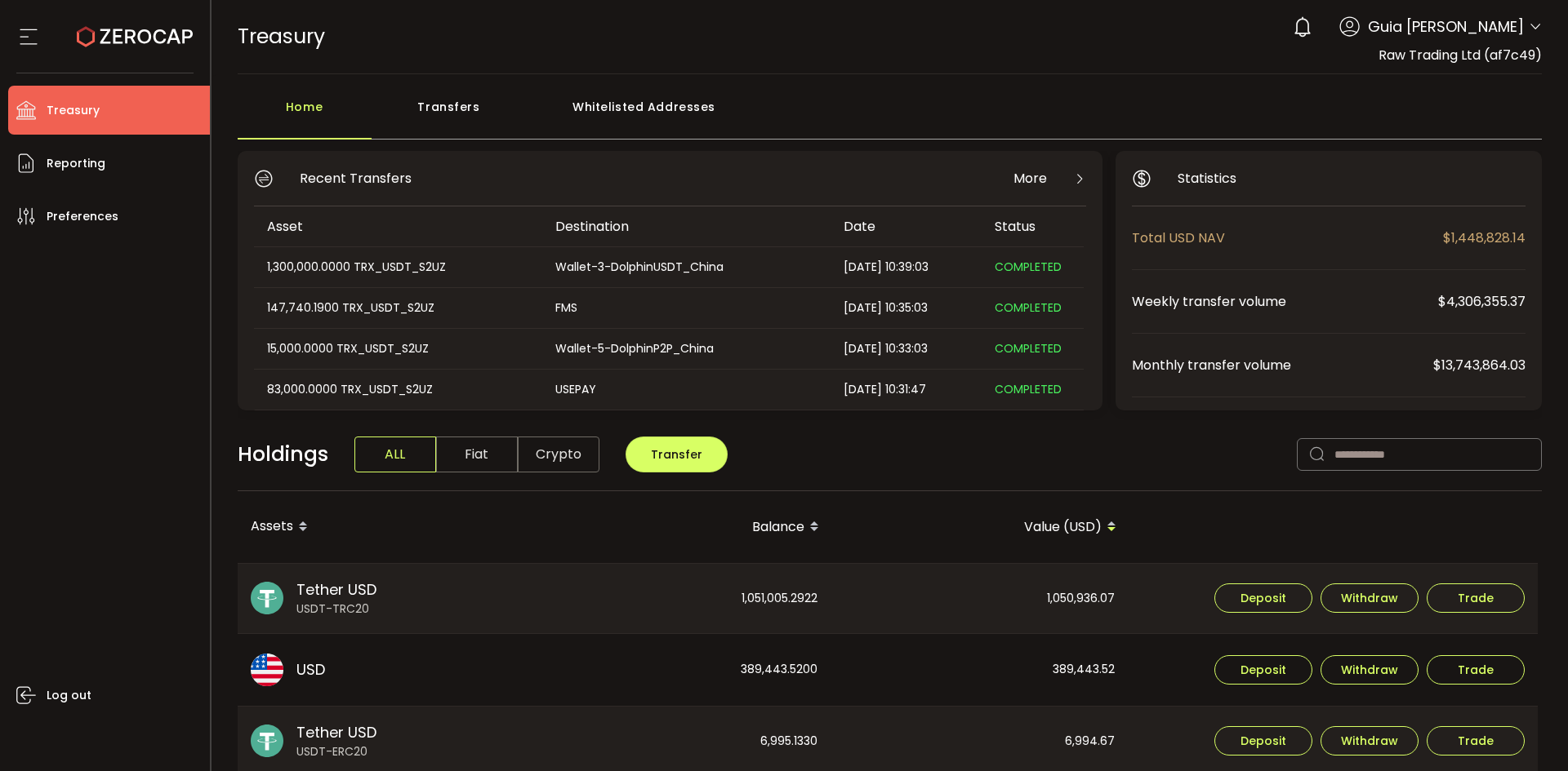
click at [1529, 27] on icon at bounding box center [1535, 27] width 13 height 13
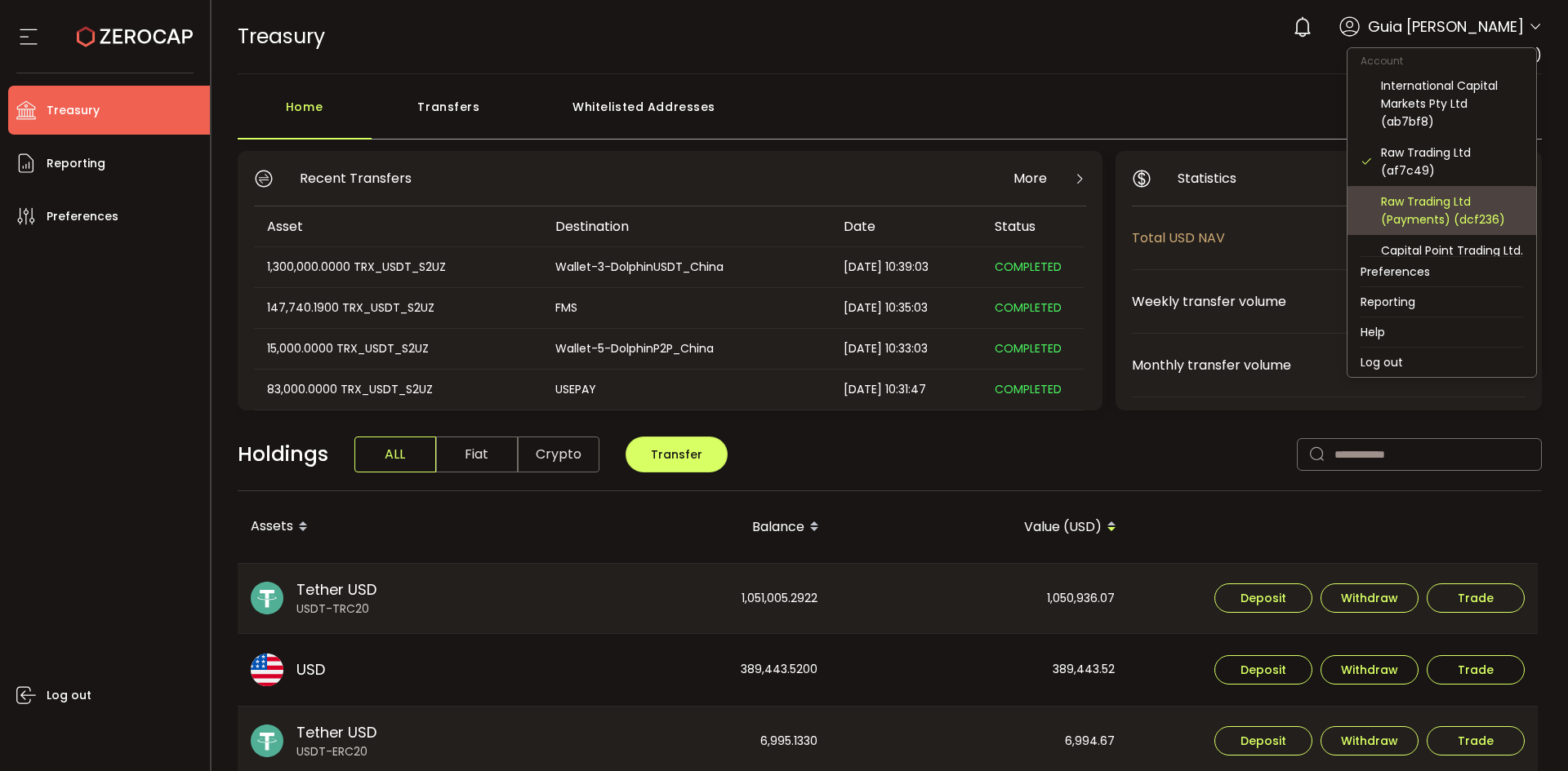
click at [1468, 228] on div "Raw Trading Ltd (Payments) (dcf236)" at bounding box center [1452, 210] width 142 height 36
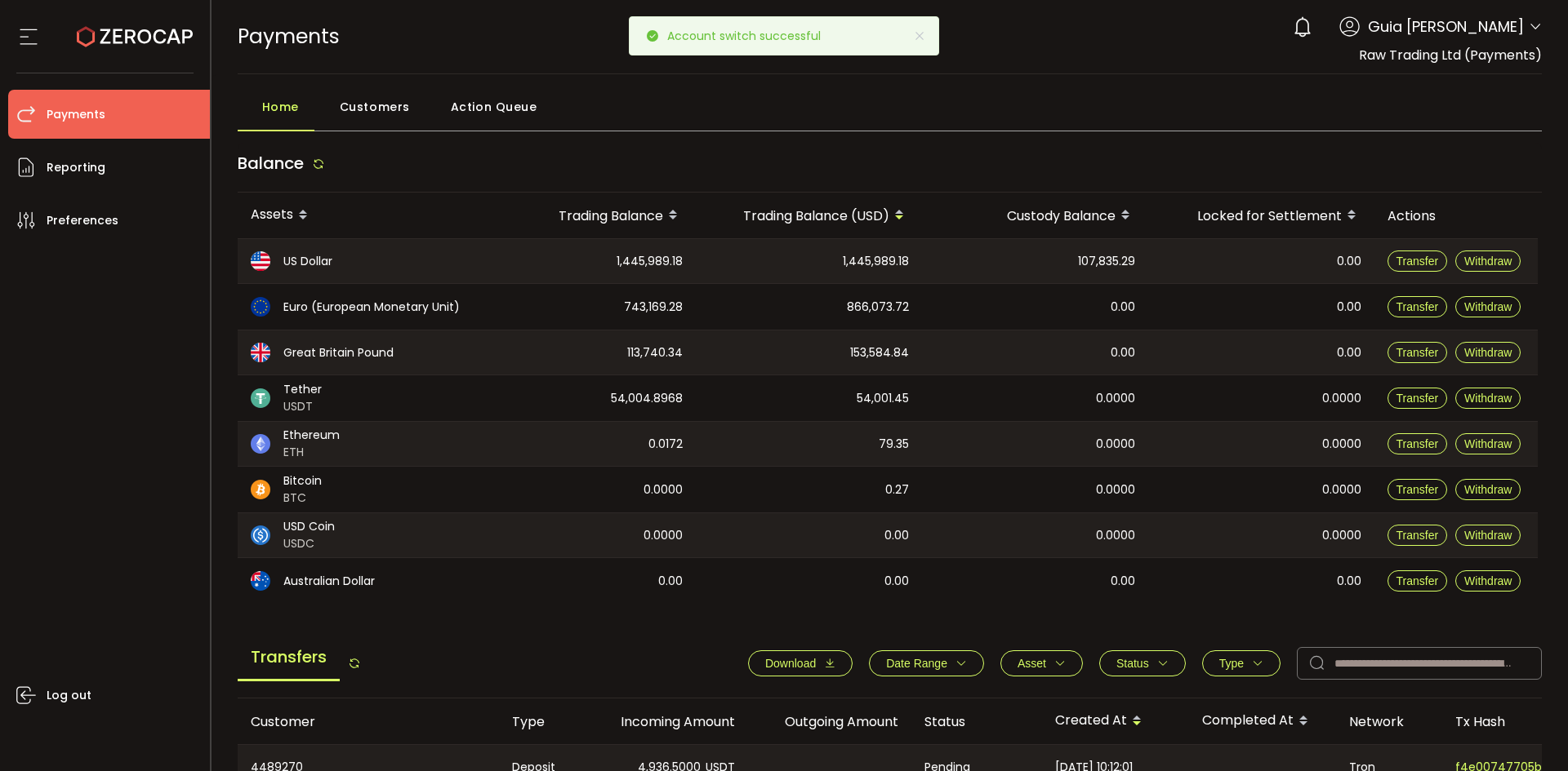
click at [488, 102] on span "Action Queue" at bounding box center [494, 107] width 87 height 33
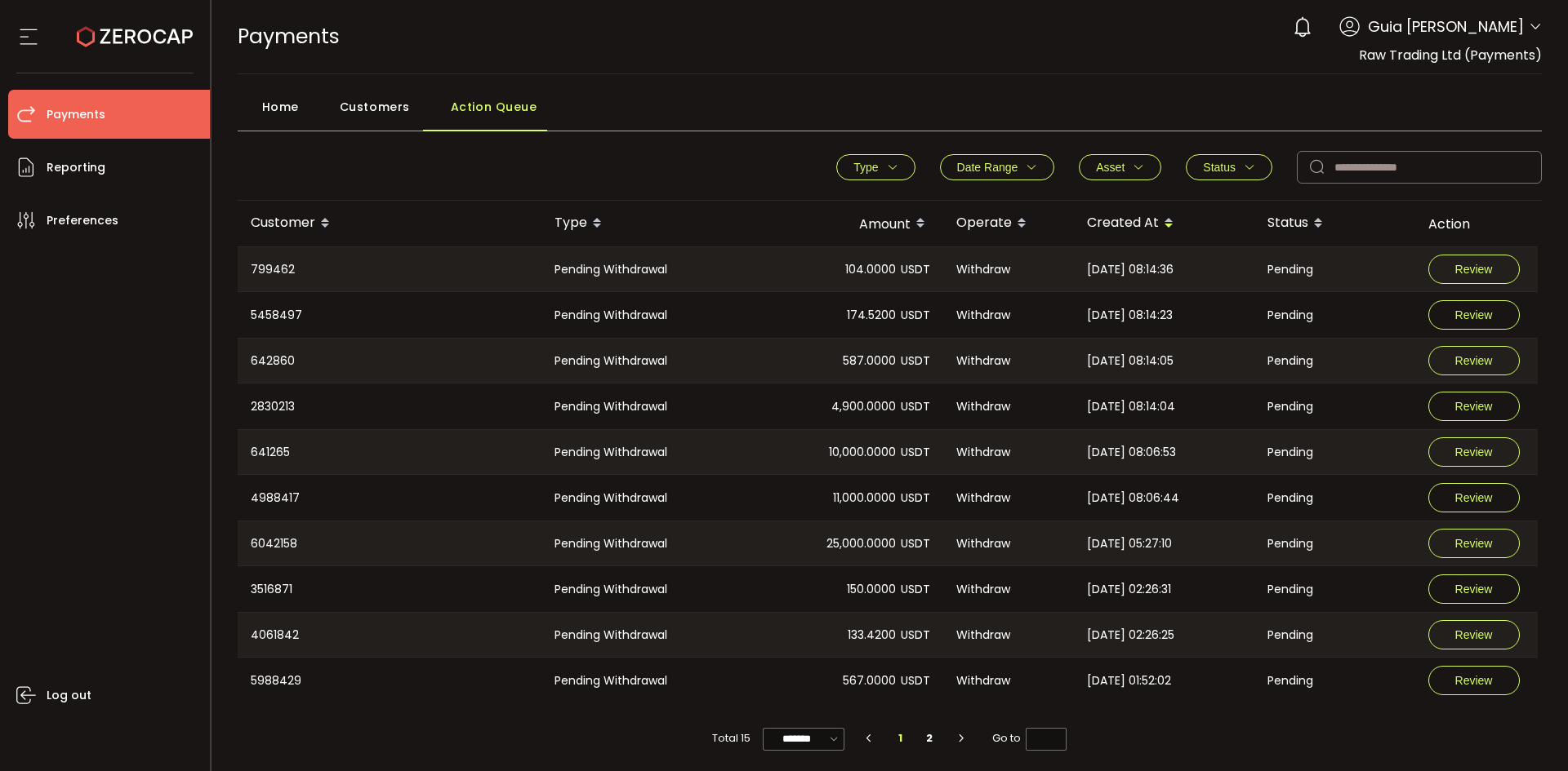
scroll to position [3, 0]
click at [323, 113] on div "Customers" at bounding box center [371, 108] width 111 height 41
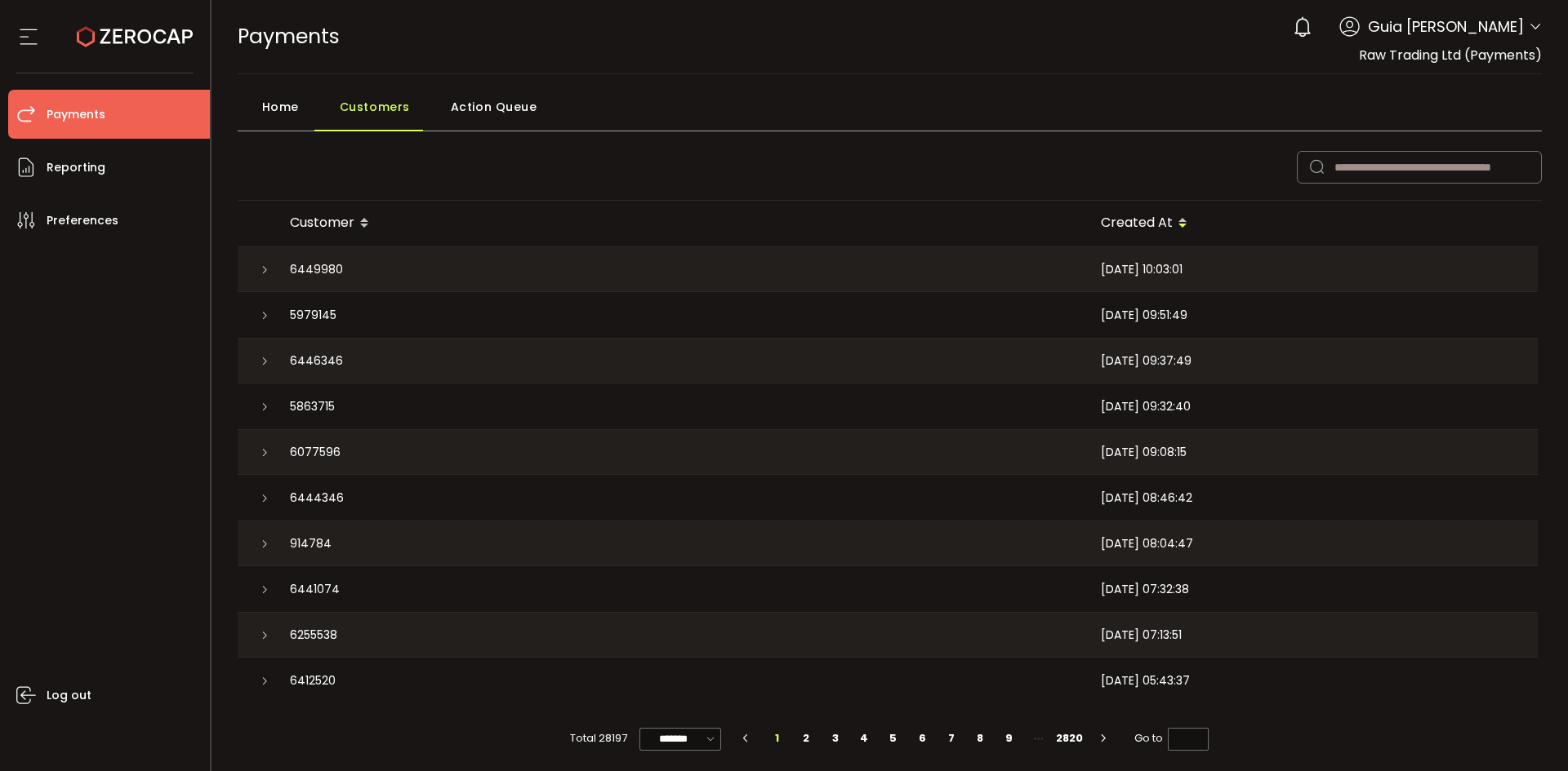
click at [259, 114] on div "Home" at bounding box center [276, 111] width 78 height 41
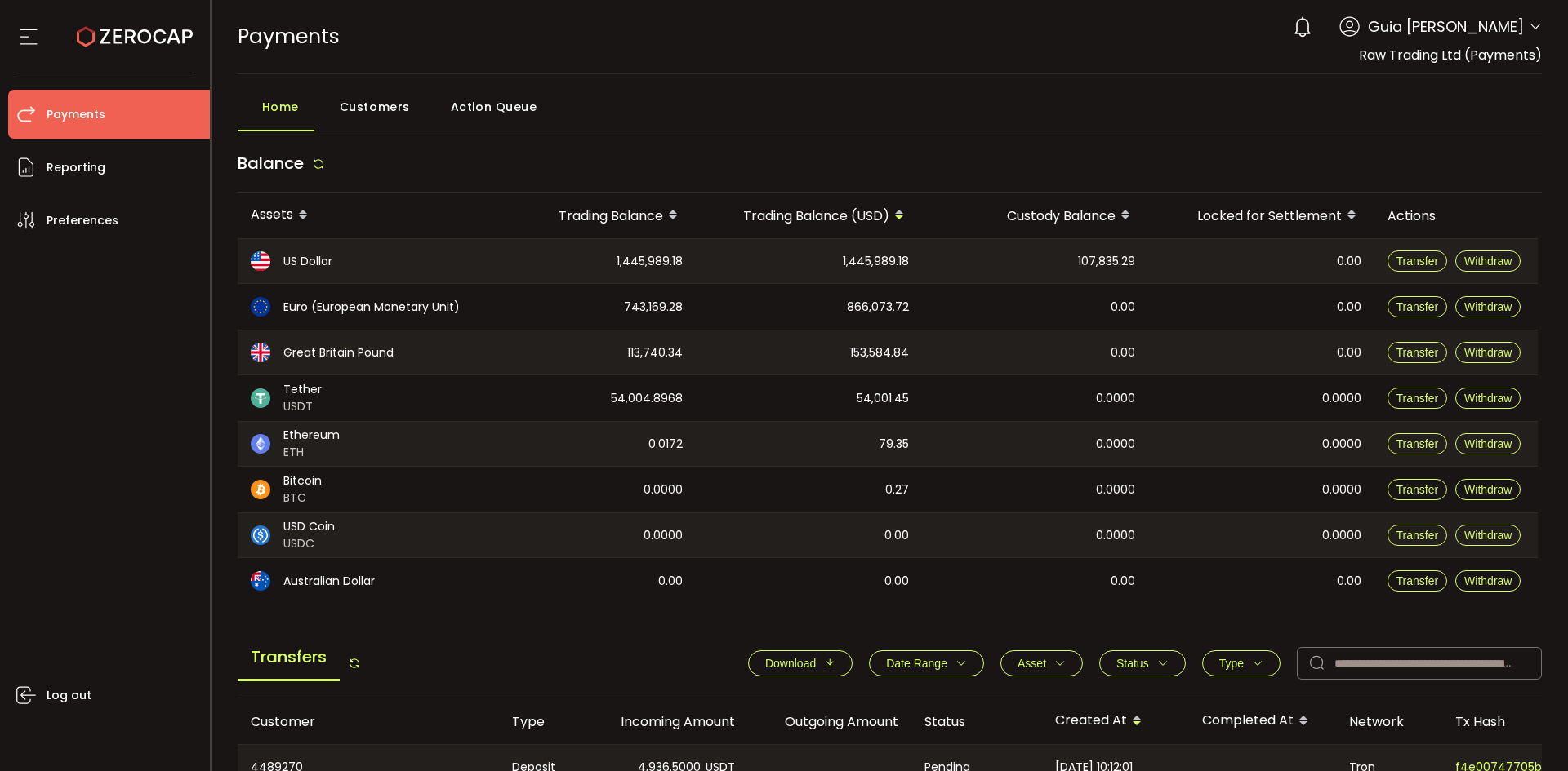
click at [800, 660] on span "Download" at bounding box center [790, 663] width 51 height 13
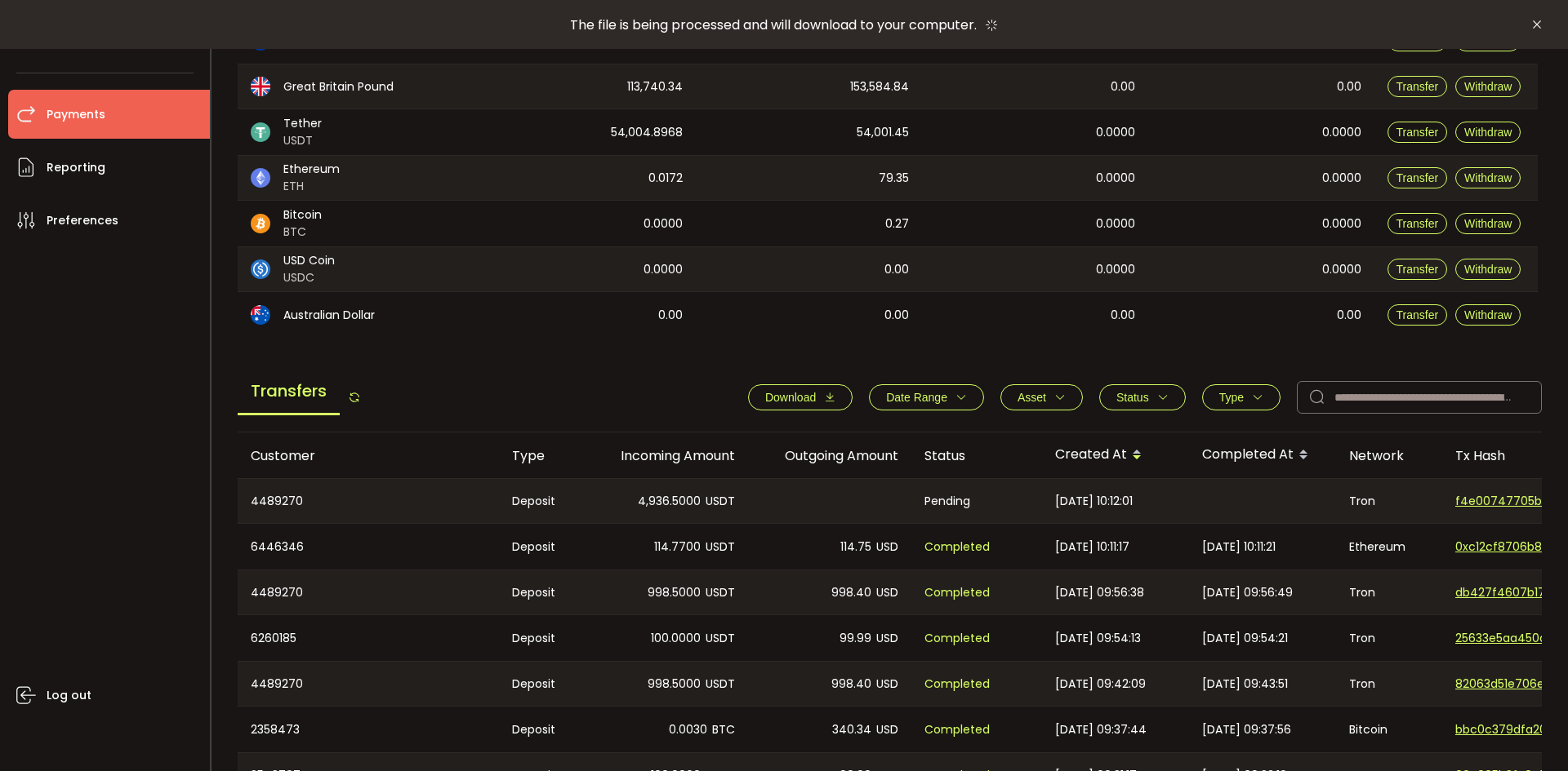
scroll to position [326, 0]
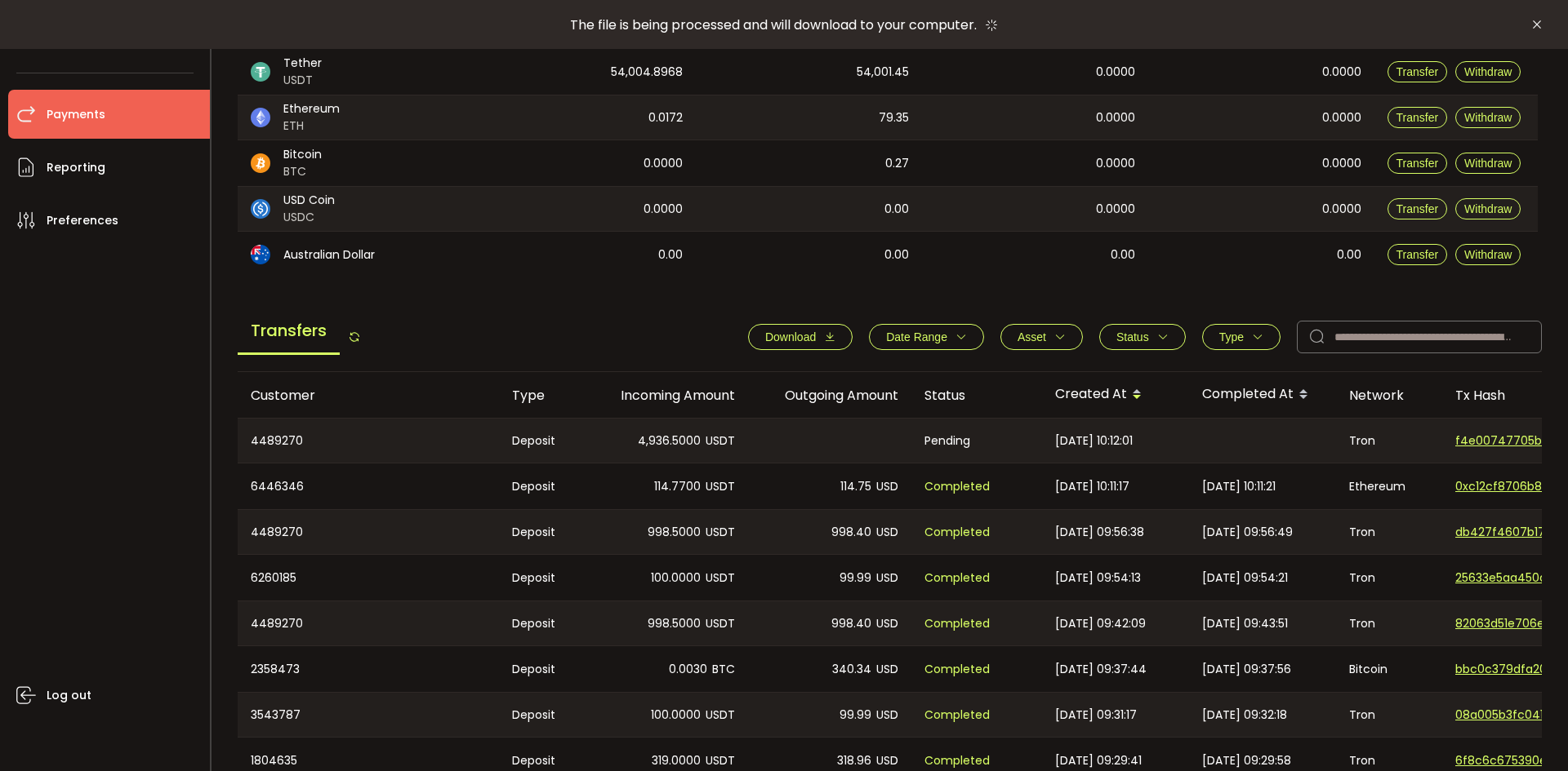
click at [1250, 344] on button "Type" at bounding box center [1242, 336] width 78 height 26
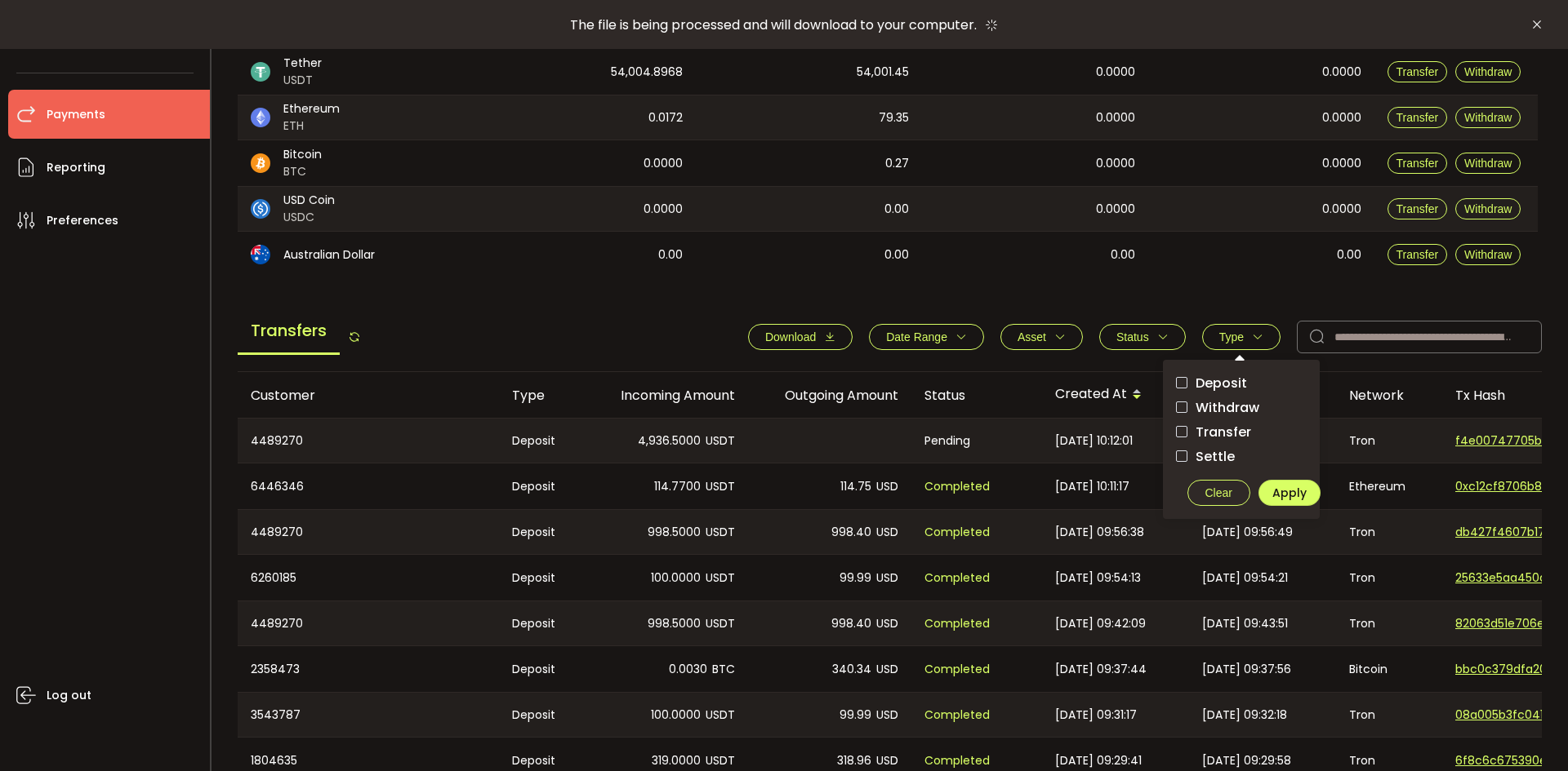
click at [1218, 401] on span "Withdraw" at bounding box center [1223, 407] width 72 height 16
click at [1282, 487] on span "Apply" at bounding box center [1289, 493] width 34 height 17
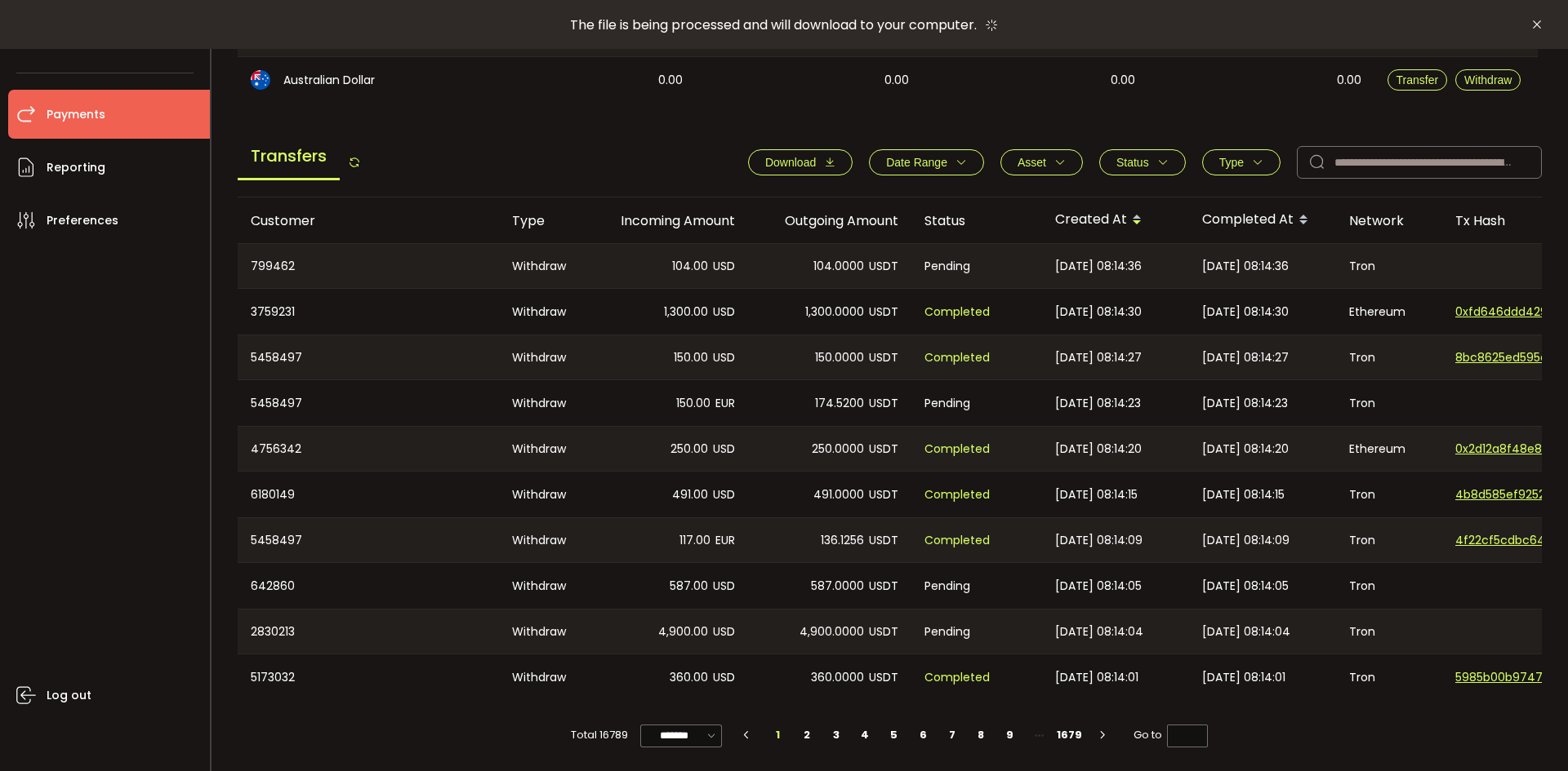
scroll to position [506, 0]
click at [932, 162] on span "Date Range" at bounding box center [916, 163] width 61 height 13
click at [849, 199] on icon at bounding box center [858, 201] width 18 height 26
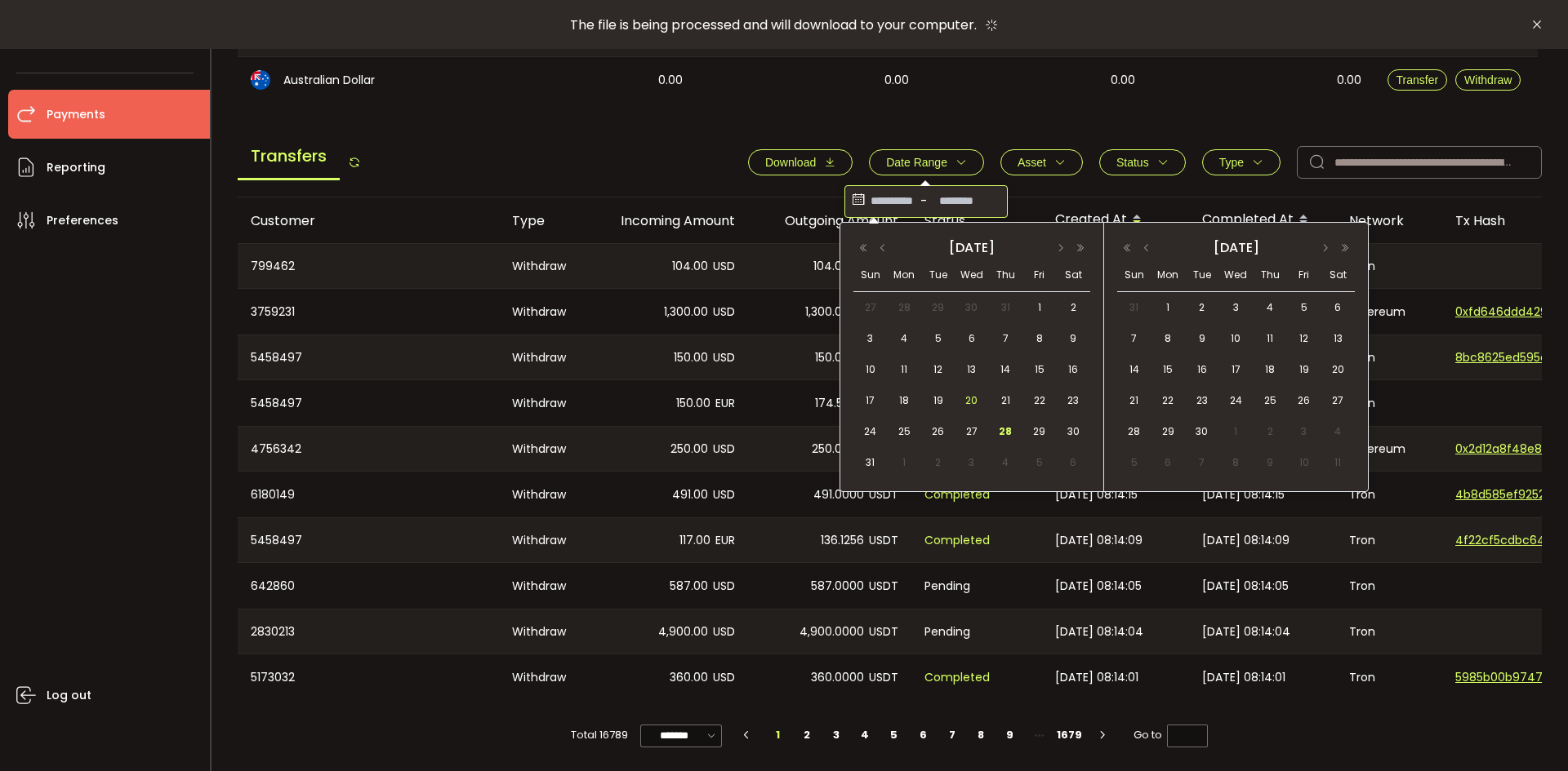
click at [972, 397] on span "20" at bounding box center [971, 400] width 19 height 19
click at [1075, 405] on span "23" at bounding box center [1072, 400] width 19 height 19
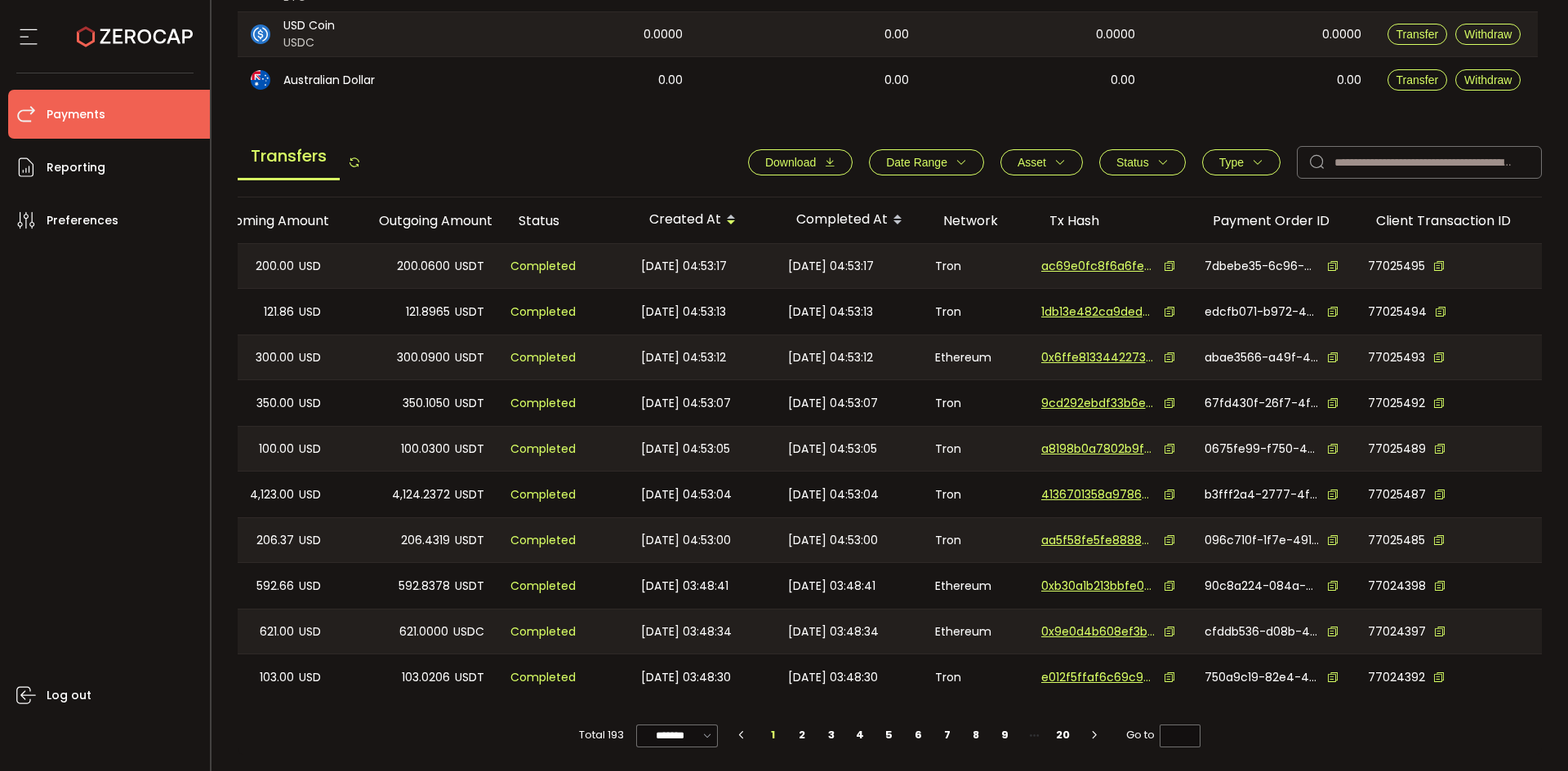
scroll to position [0, 419]
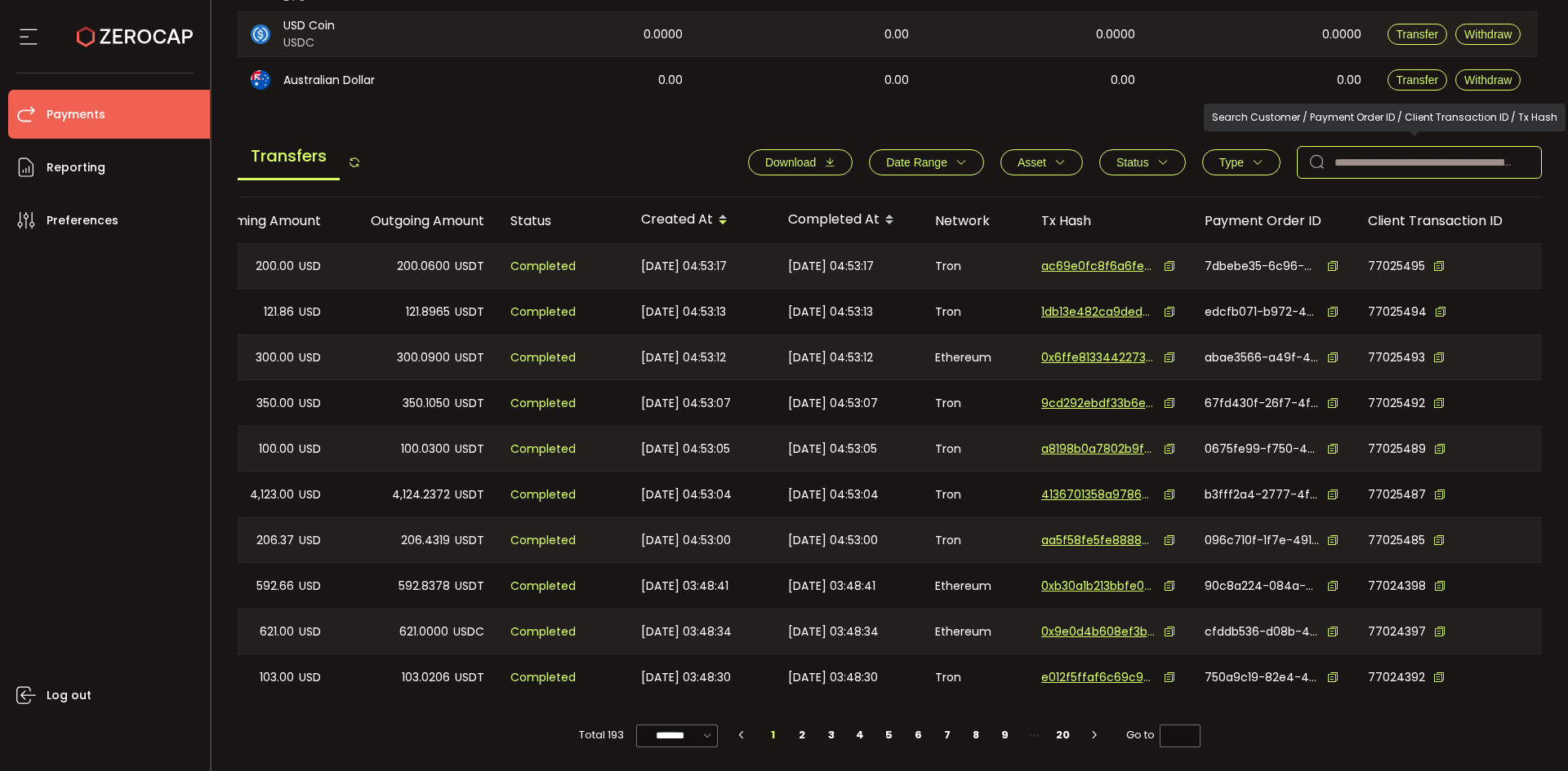
click at [1369, 159] on input "text" at bounding box center [1419, 162] width 245 height 33
paste input "**********"
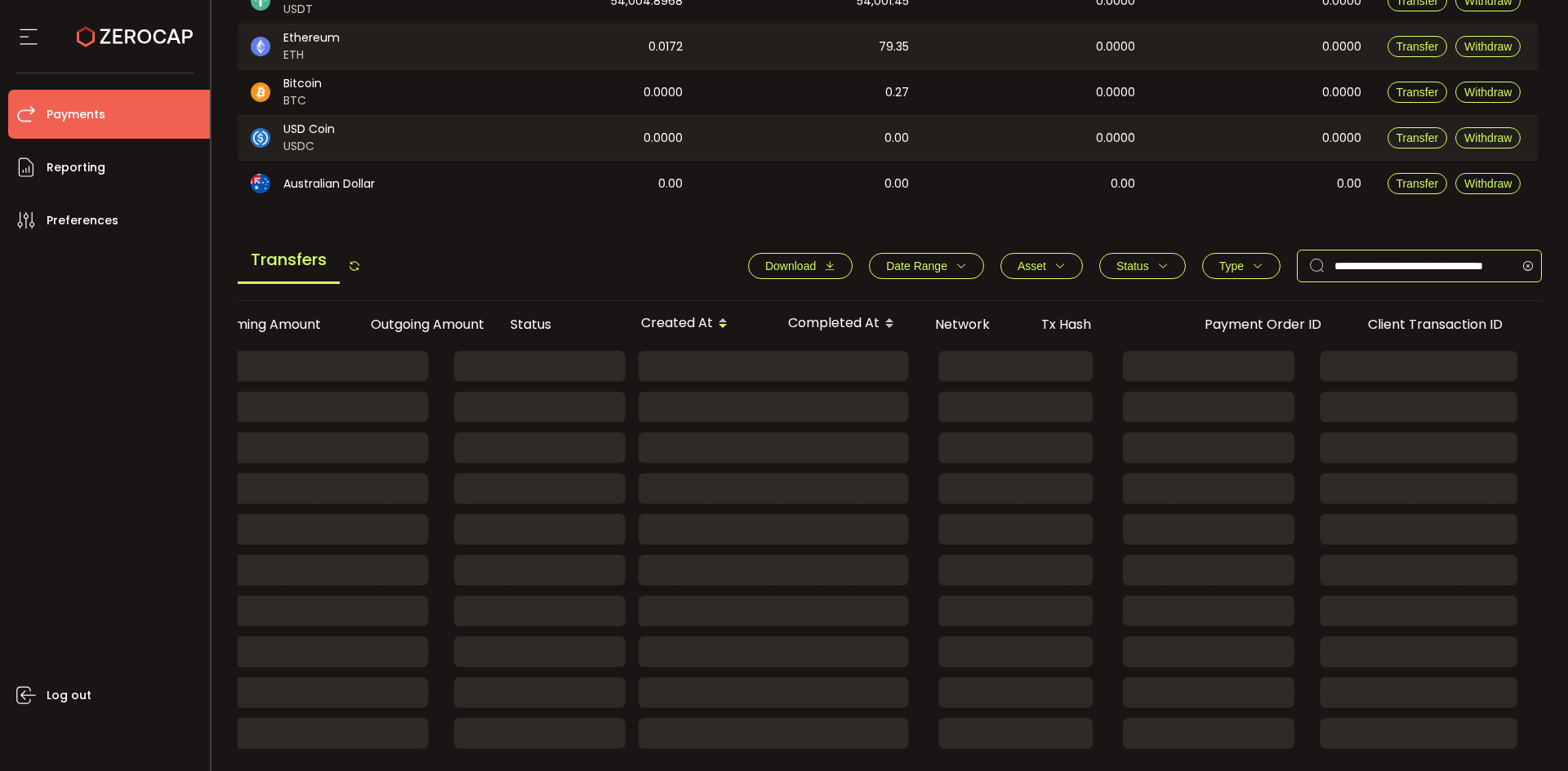
scroll to position [223, 0]
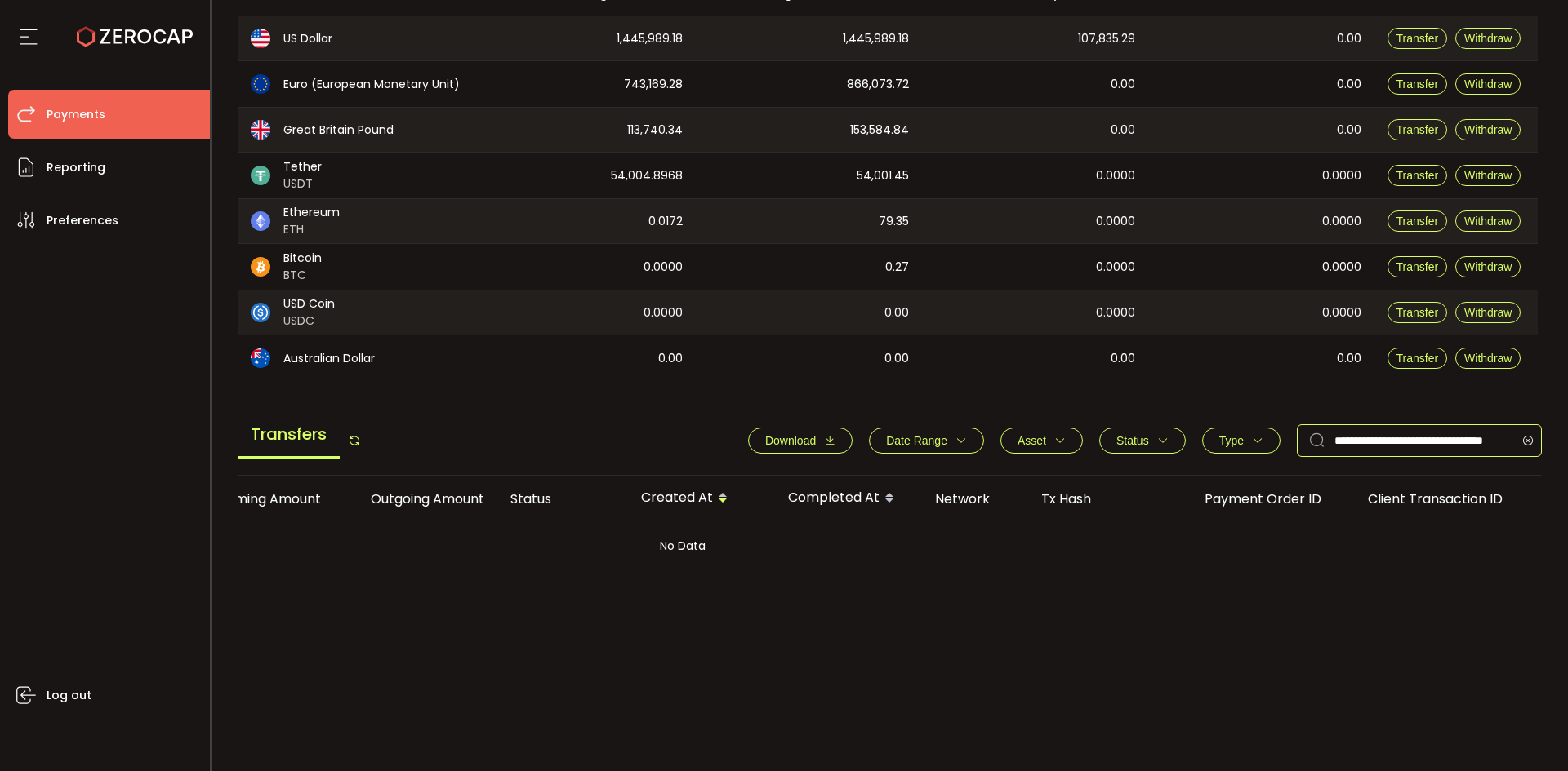
type input "**********"
click at [969, 440] on button "Date Range" at bounding box center [927, 440] width 115 height 26
click at [985, 481] on icon at bounding box center [990, 479] width 18 height 26
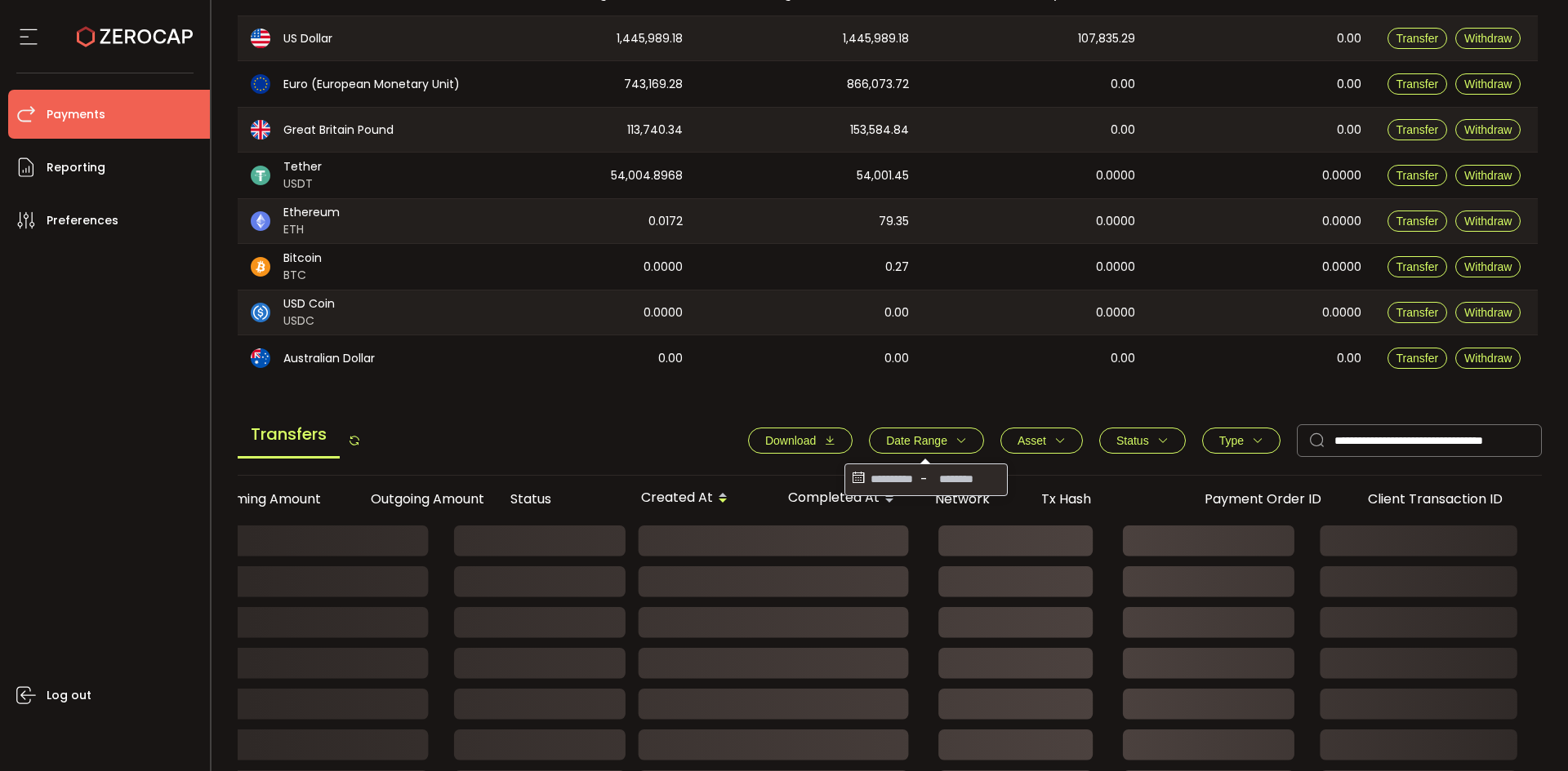
click at [544, 412] on main "Balance Assets Trading Balance Trading Balance (USD) Custody Balance Locked for…" at bounding box center [890, 425] width 1305 height 1010
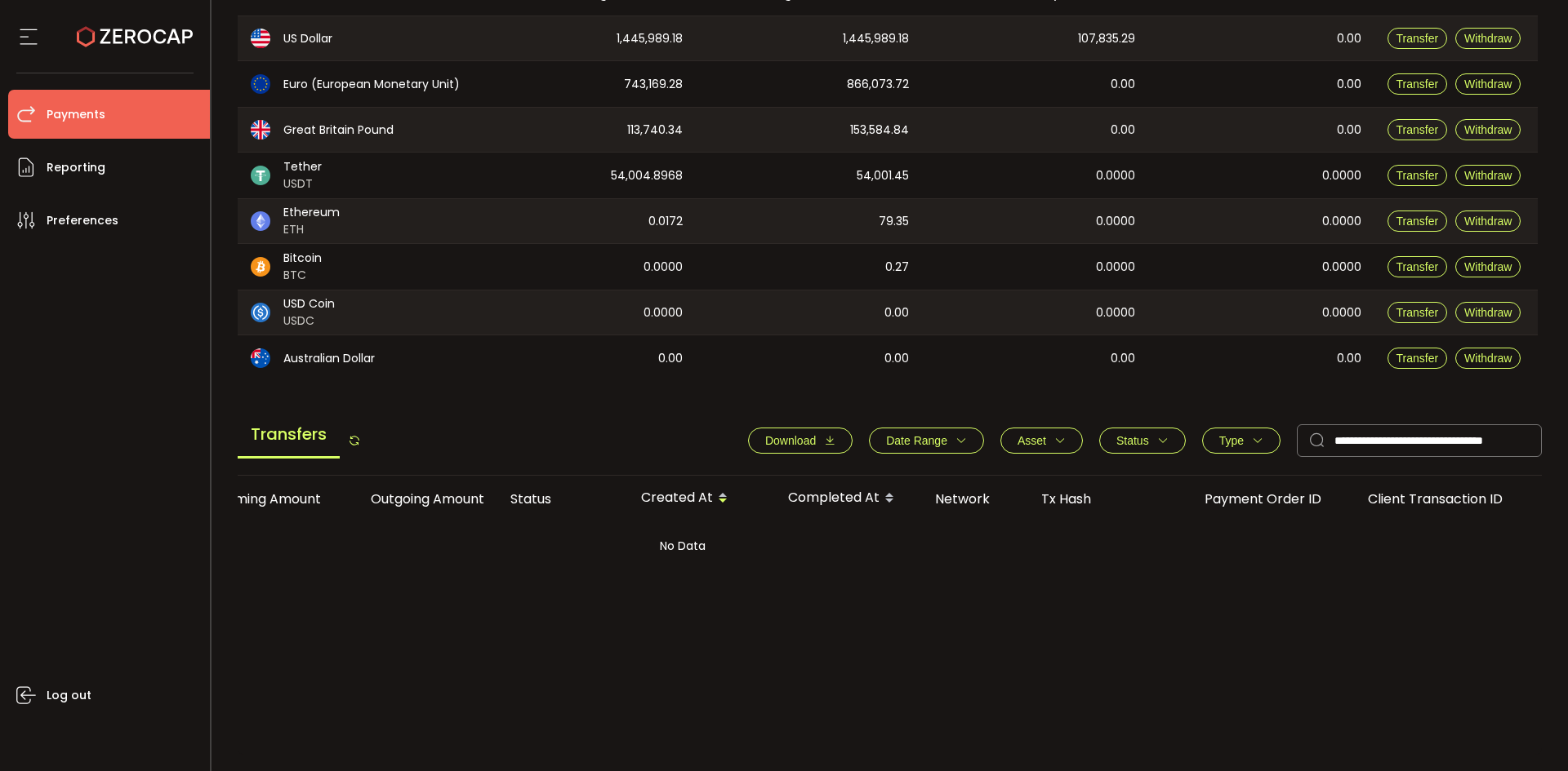
click at [1266, 446] on button "Type" at bounding box center [1242, 440] width 78 height 26
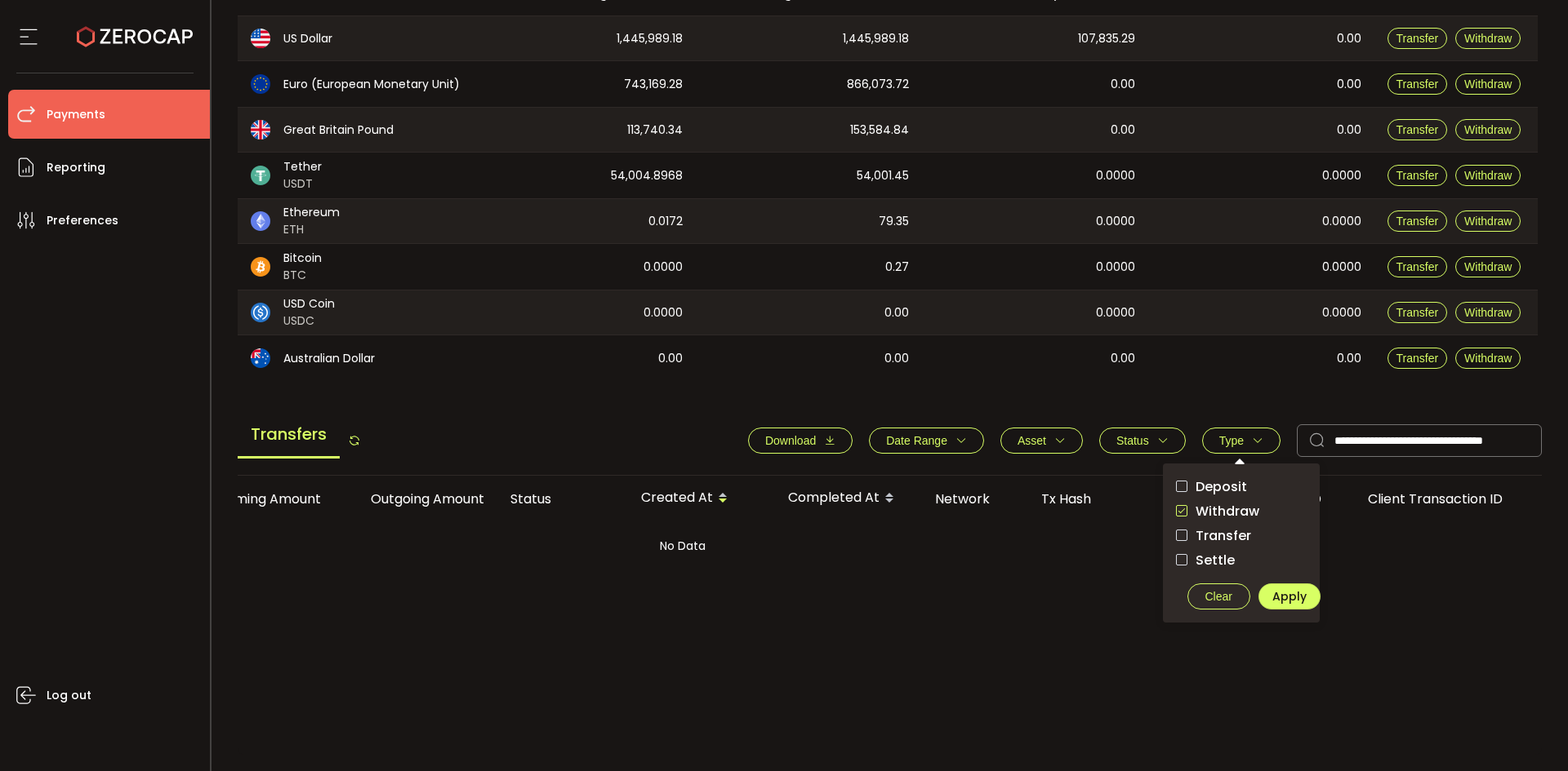
click at [1224, 602] on span "Clear" at bounding box center [1219, 597] width 27 height 13
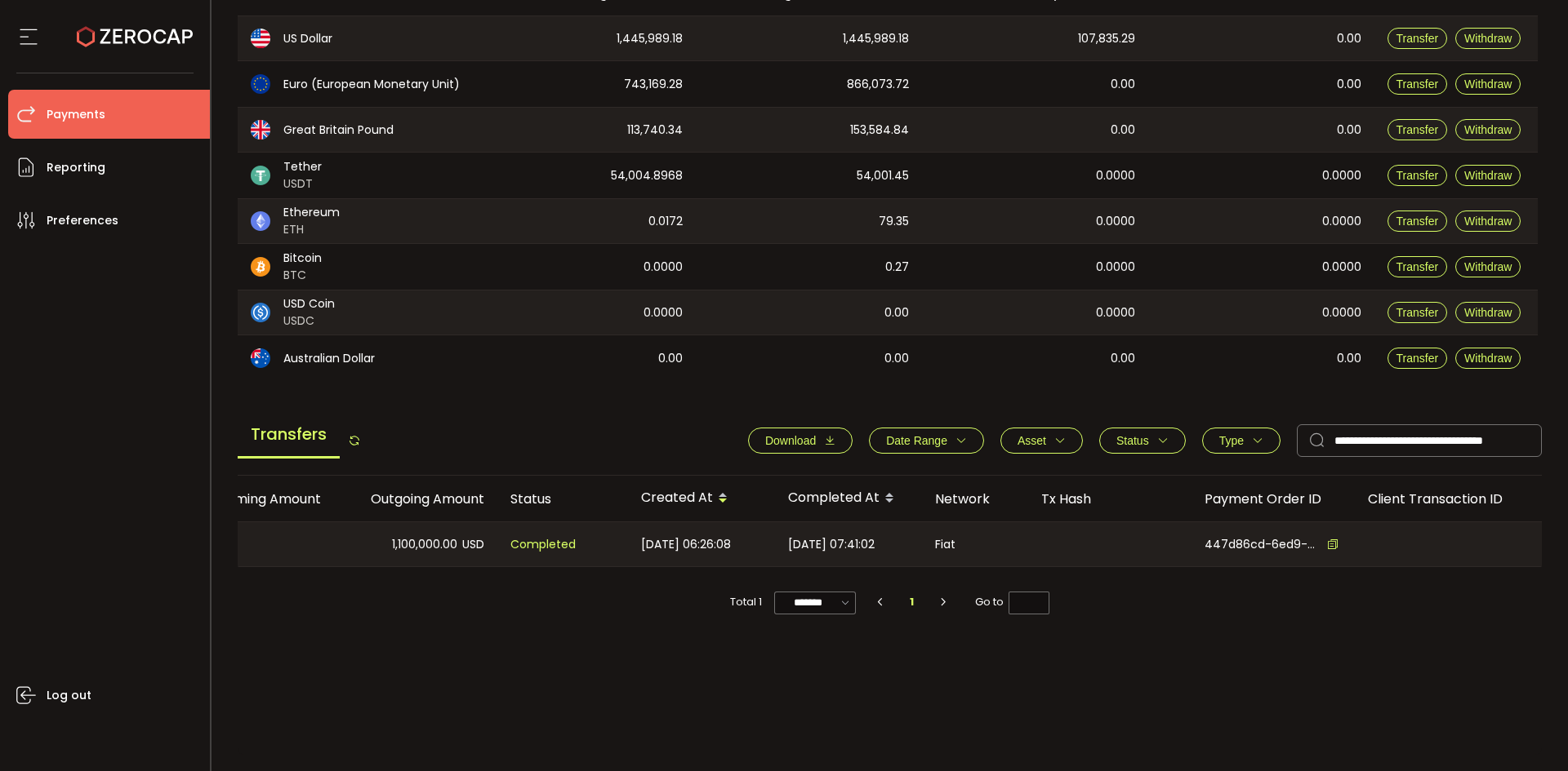
click at [953, 549] on div "Fiat" at bounding box center [974, 544] width 106 height 44
click at [781, 547] on div "[DATE] 07:41:02" at bounding box center [848, 544] width 147 height 44
click at [552, 540] on span "Completed" at bounding box center [543, 545] width 65 height 18
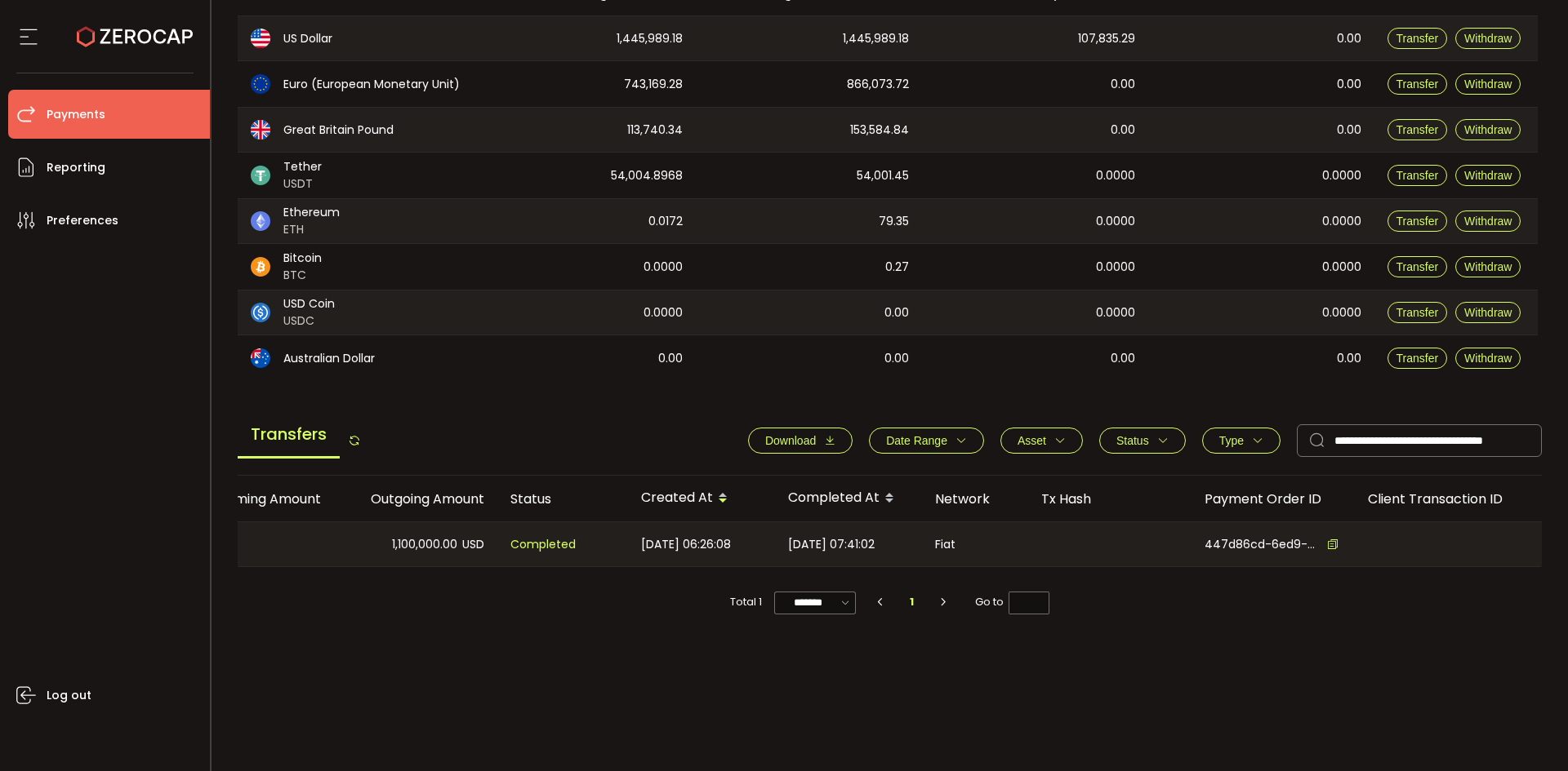
click at [552, 540] on span "Completed" at bounding box center [543, 545] width 65 height 18
drag, startPoint x: 536, startPoint y: 550, endPoint x: 513, endPoint y: 577, distance: 35.5
click at [535, 550] on span "Completed" at bounding box center [543, 545] width 65 height 18
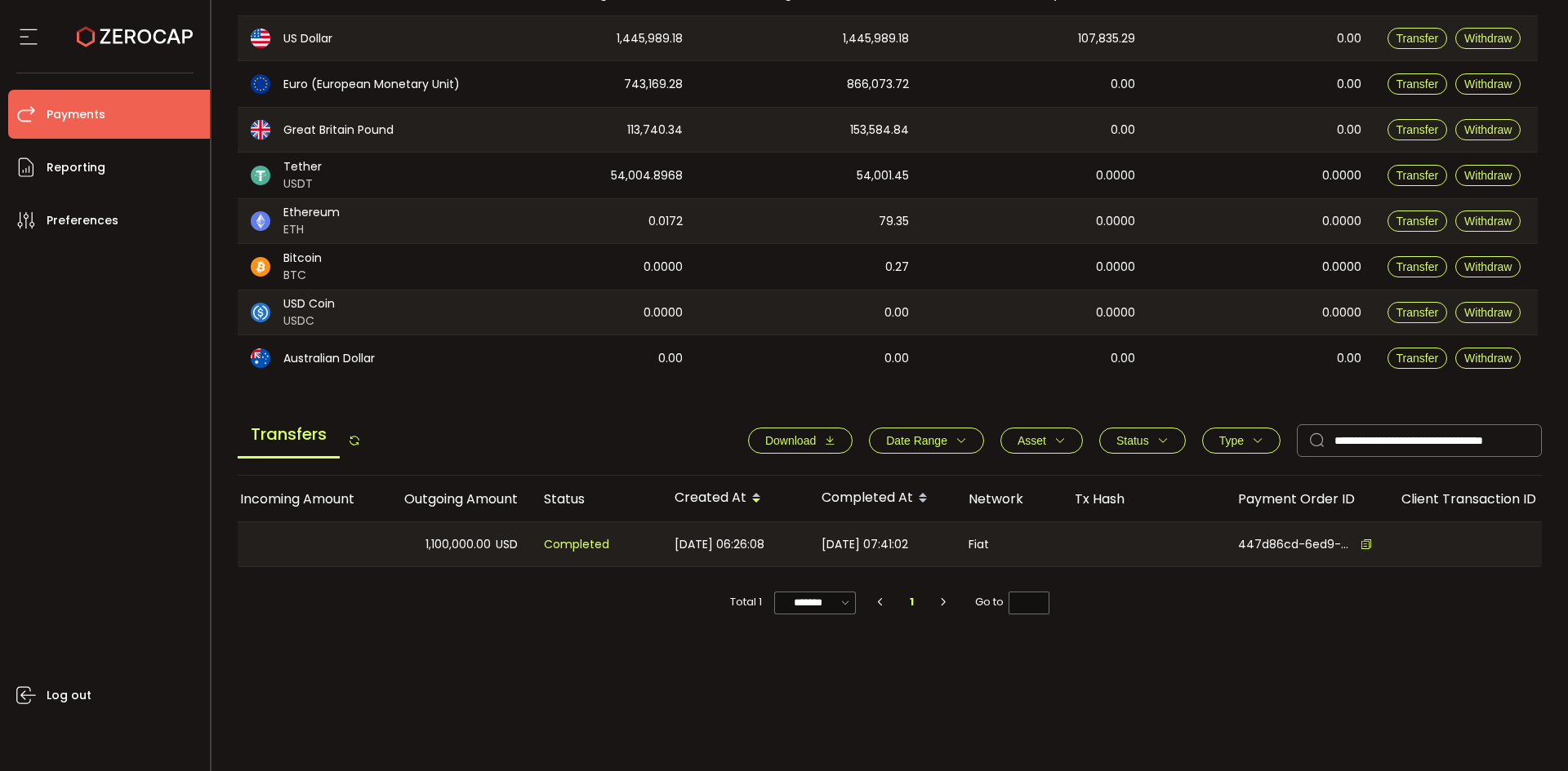
scroll to position [0, 419]
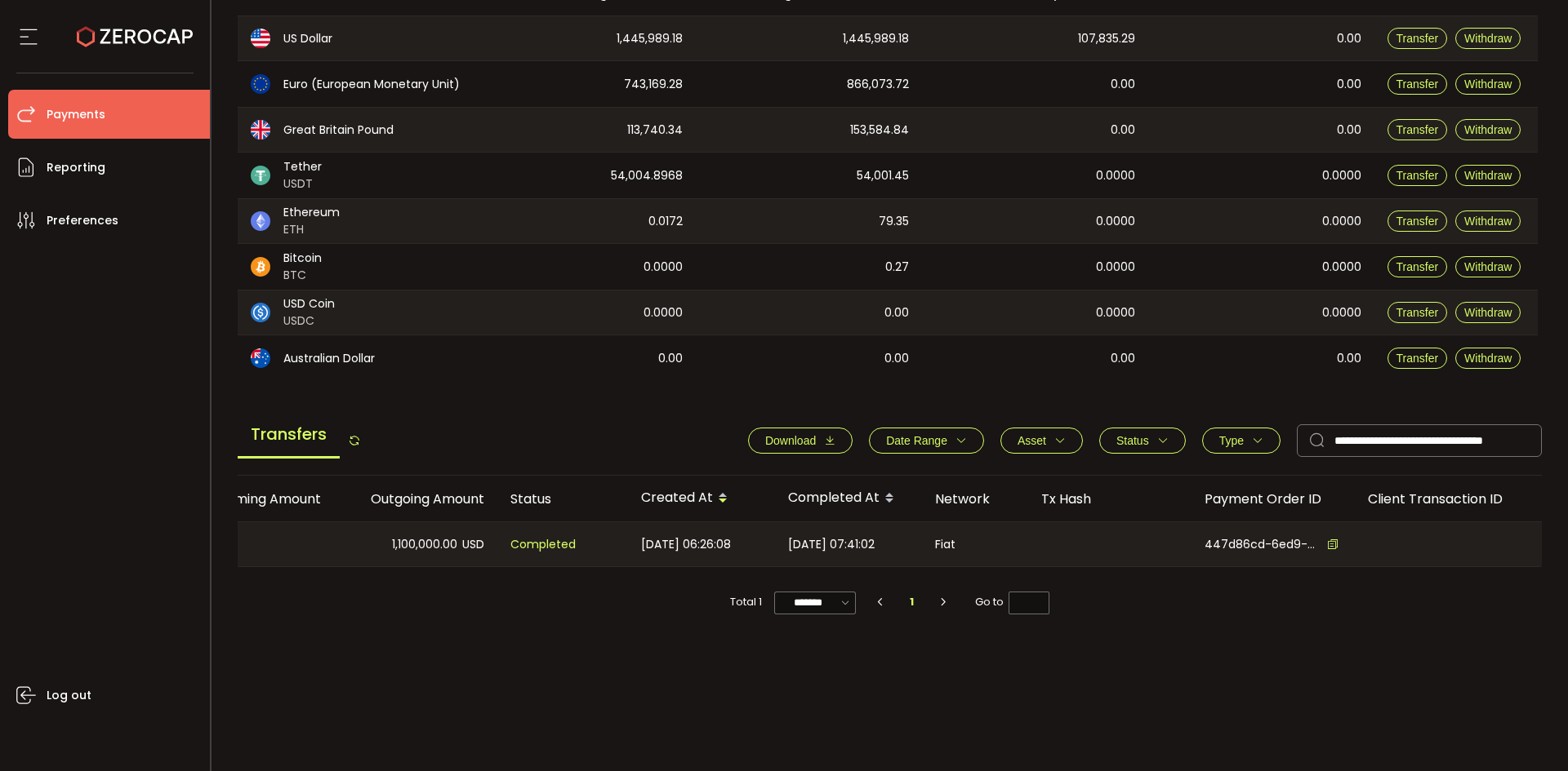
click at [615, 622] on div "Total 1 ******* 10/page 20/page 50/page 100/page 1 Go to *" at bounding box center [890, 595] width 1305 height 55
click at [721, 651] on div "Customer Type Incoming Amount Outgoing Amount Status Created At Completed At Ne…" at bounding box center [890, 615] width 1305 height 279
click at [1328, 540] on icon at bounding box center [1333, 544] width 12 height 12
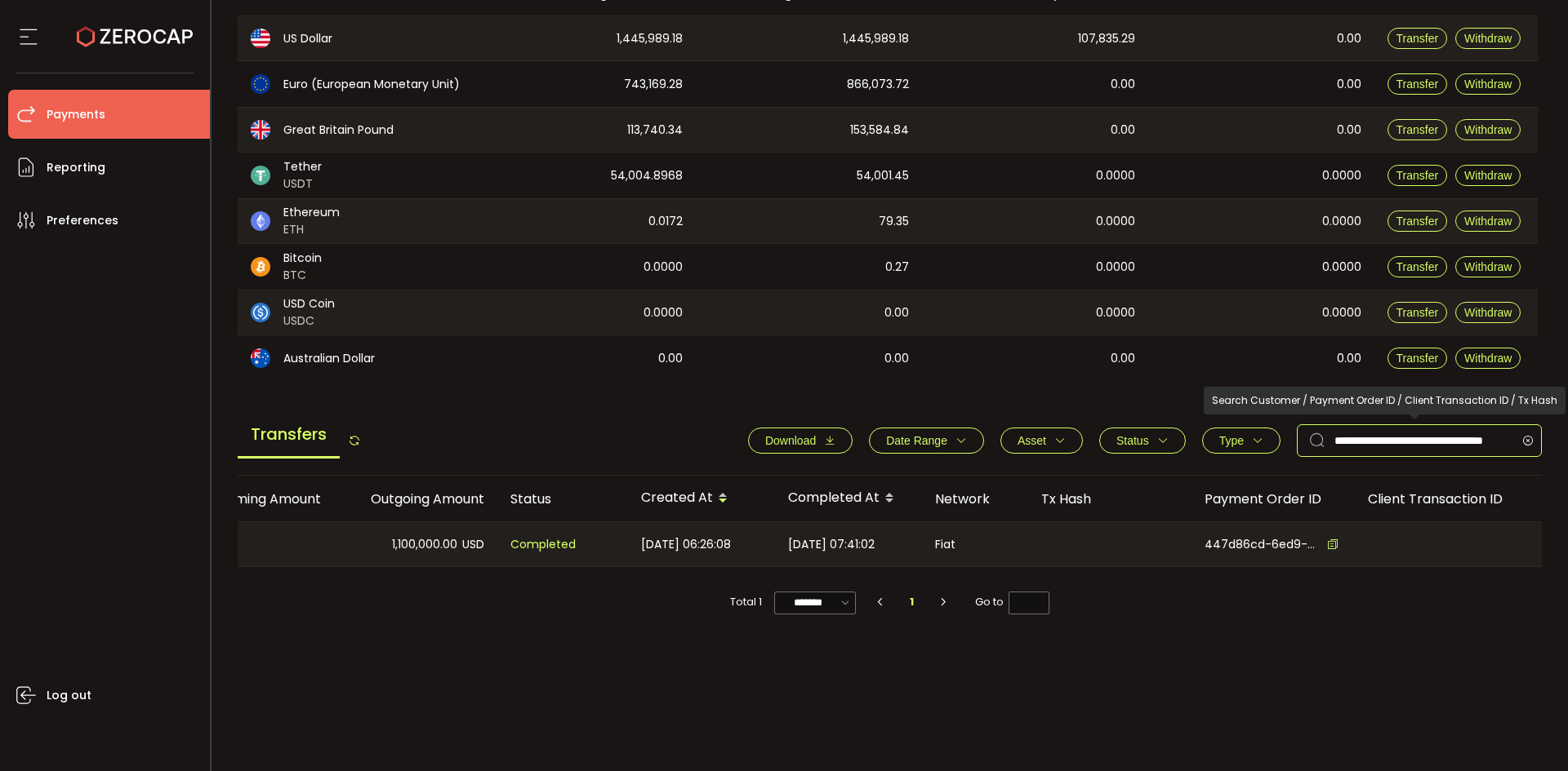
click at [1391, 454] on input "**********" at bounding box center [1419, 441] width 245 height 33
paste input "text"
type input "**********"
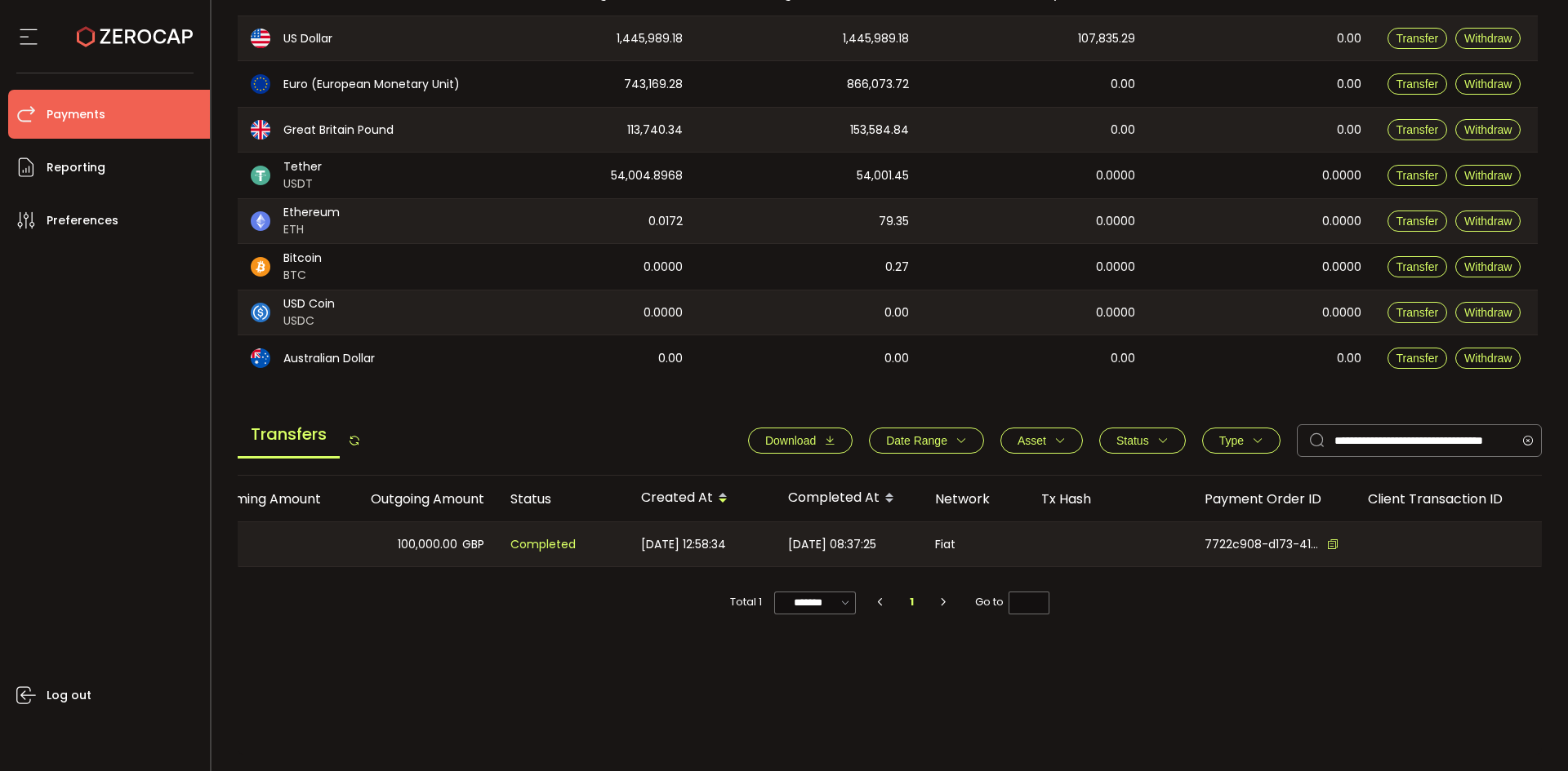
scroll to position [0, 0]
drag, startPoint x: 569, startPoint y: 562, endPoint x: 556, endPoint y: 532, distance: 32.7
click at [569, 561] on div "Completed" at bounding box center [563, 544] width 130 height 44
click at [554, 528] on div "Completed" at bounding box center [563, 544] width 130 height 44
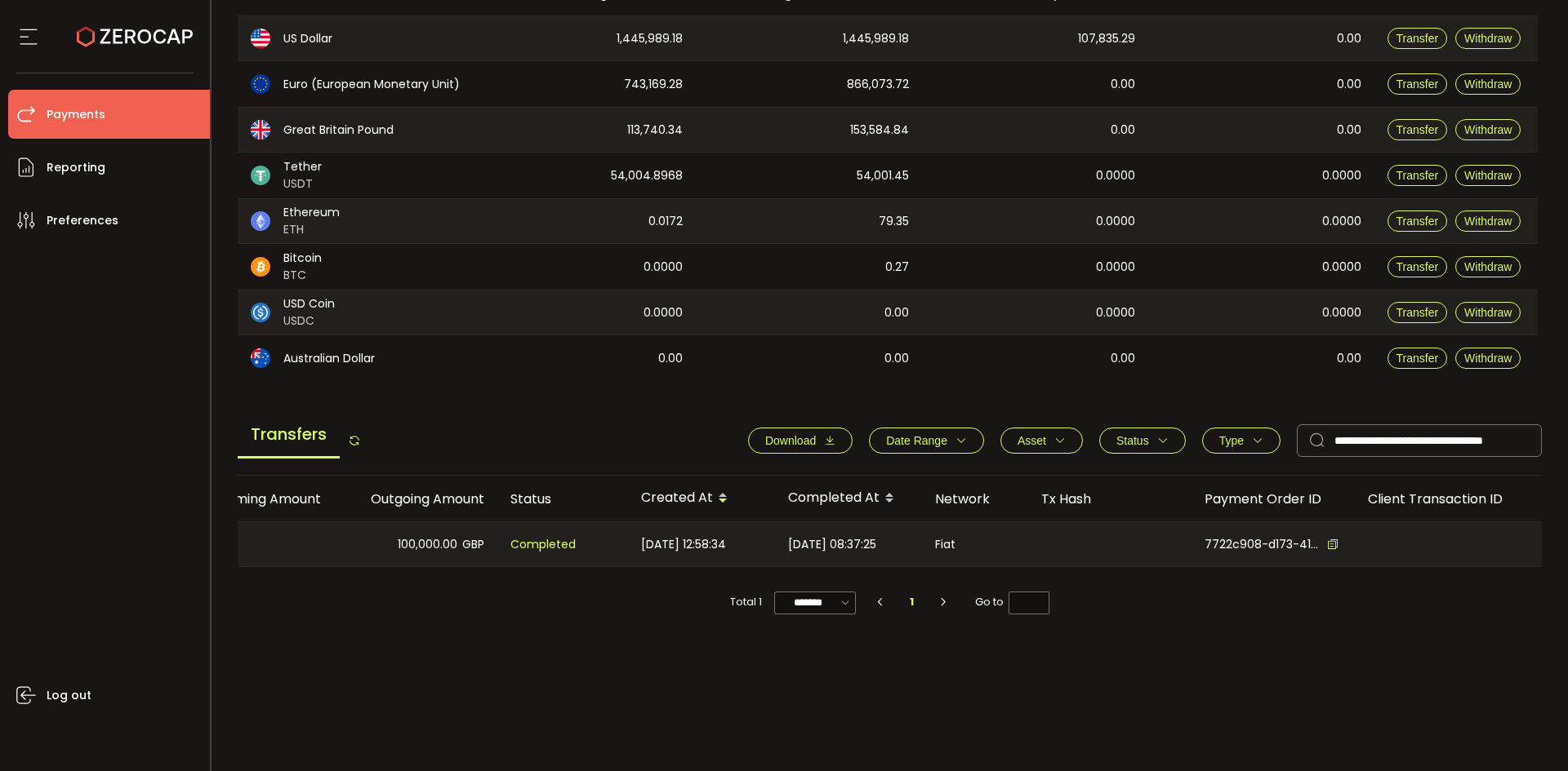
click at [558, 538] on span "Completed" at bounding box center [543, 545] width 65 height 18
click at [108, 167] on li "Reporting" at bounding box center [109, 167] width 202 height 49
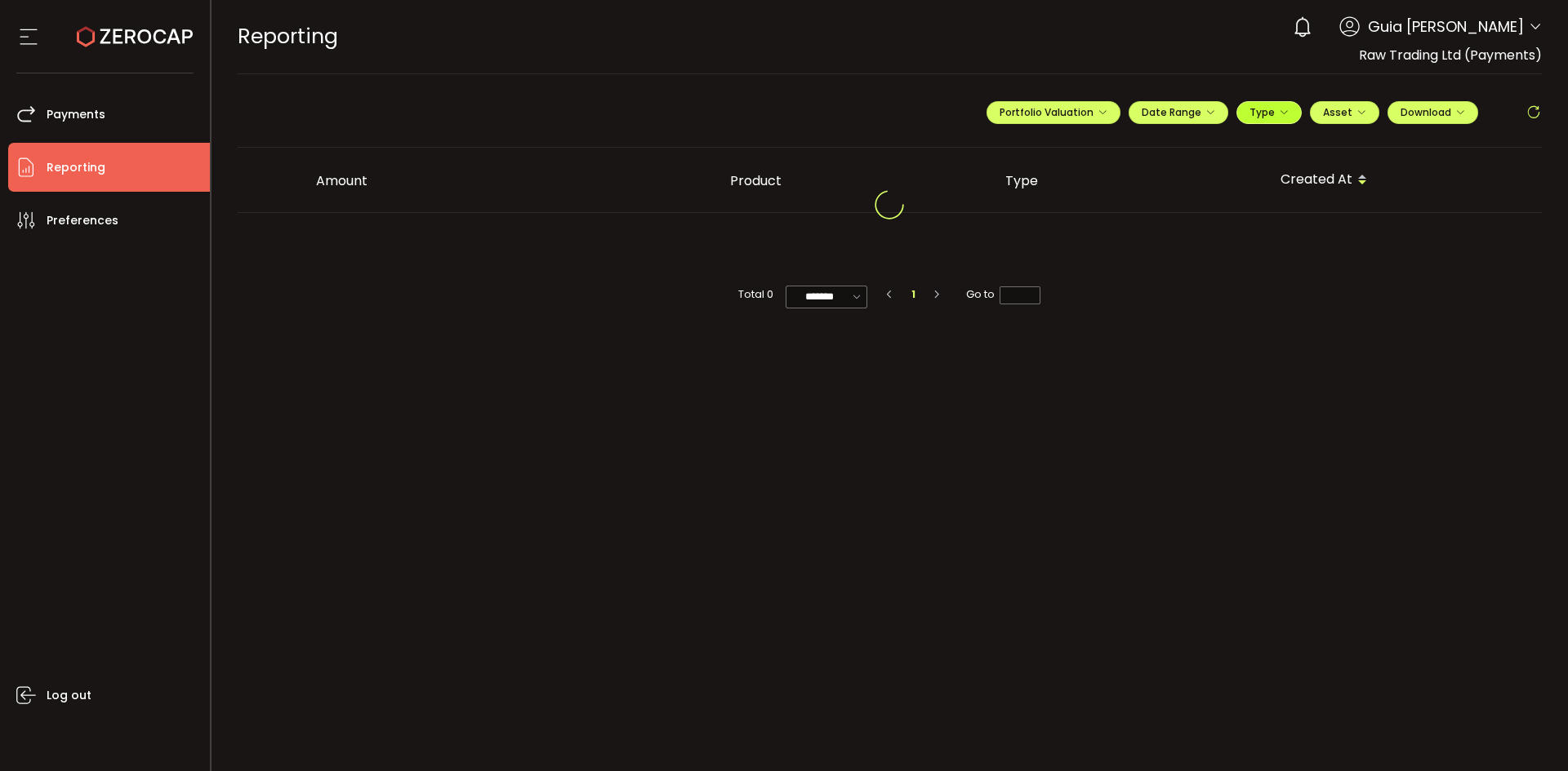
click at [1263, 111] on span "Type" at bounding box center [1268, 112] width 39 height 14
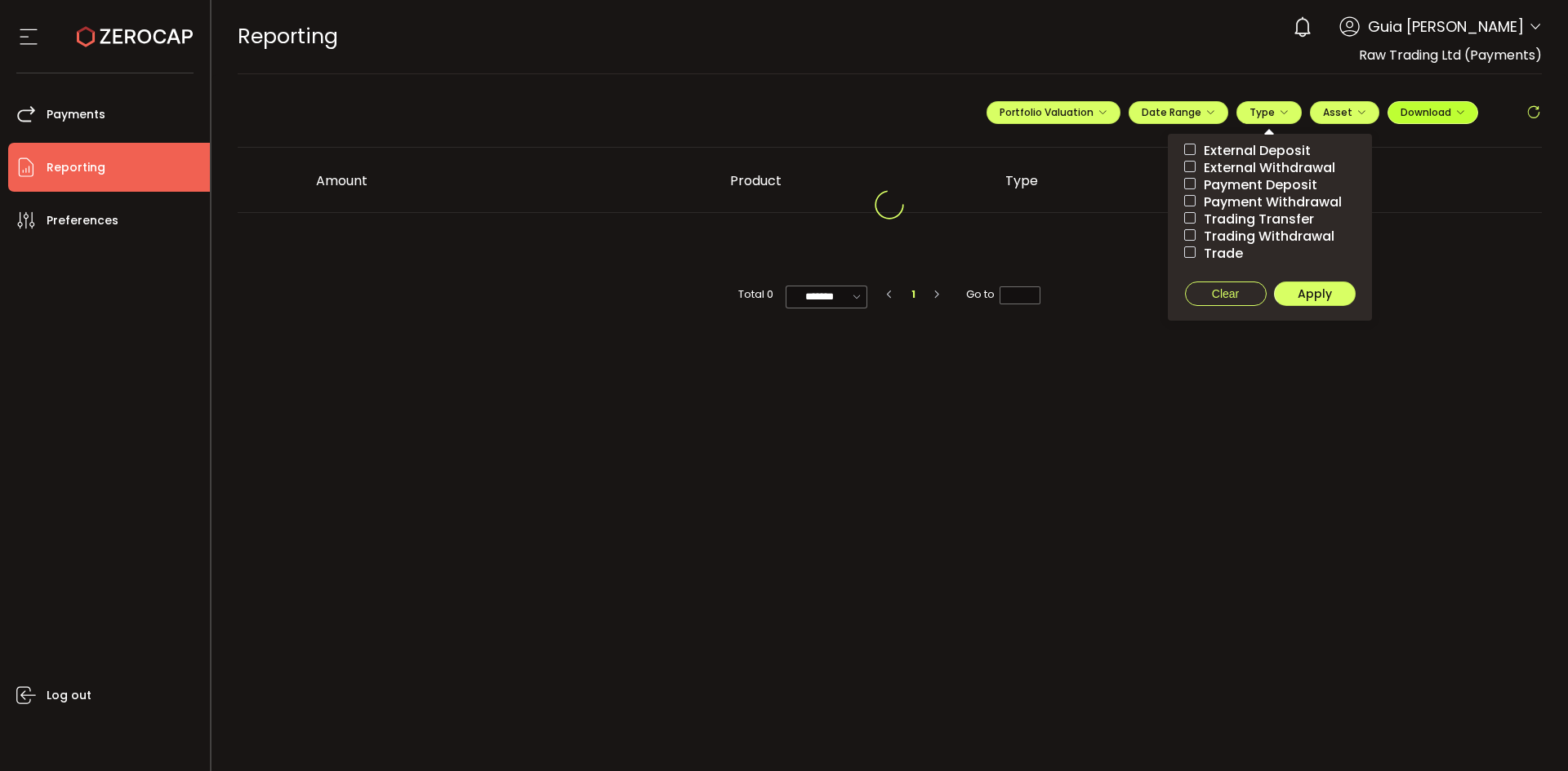
click at [1388, 114] on button "Download" at bounding box center [1433, 112] width 91 height 23
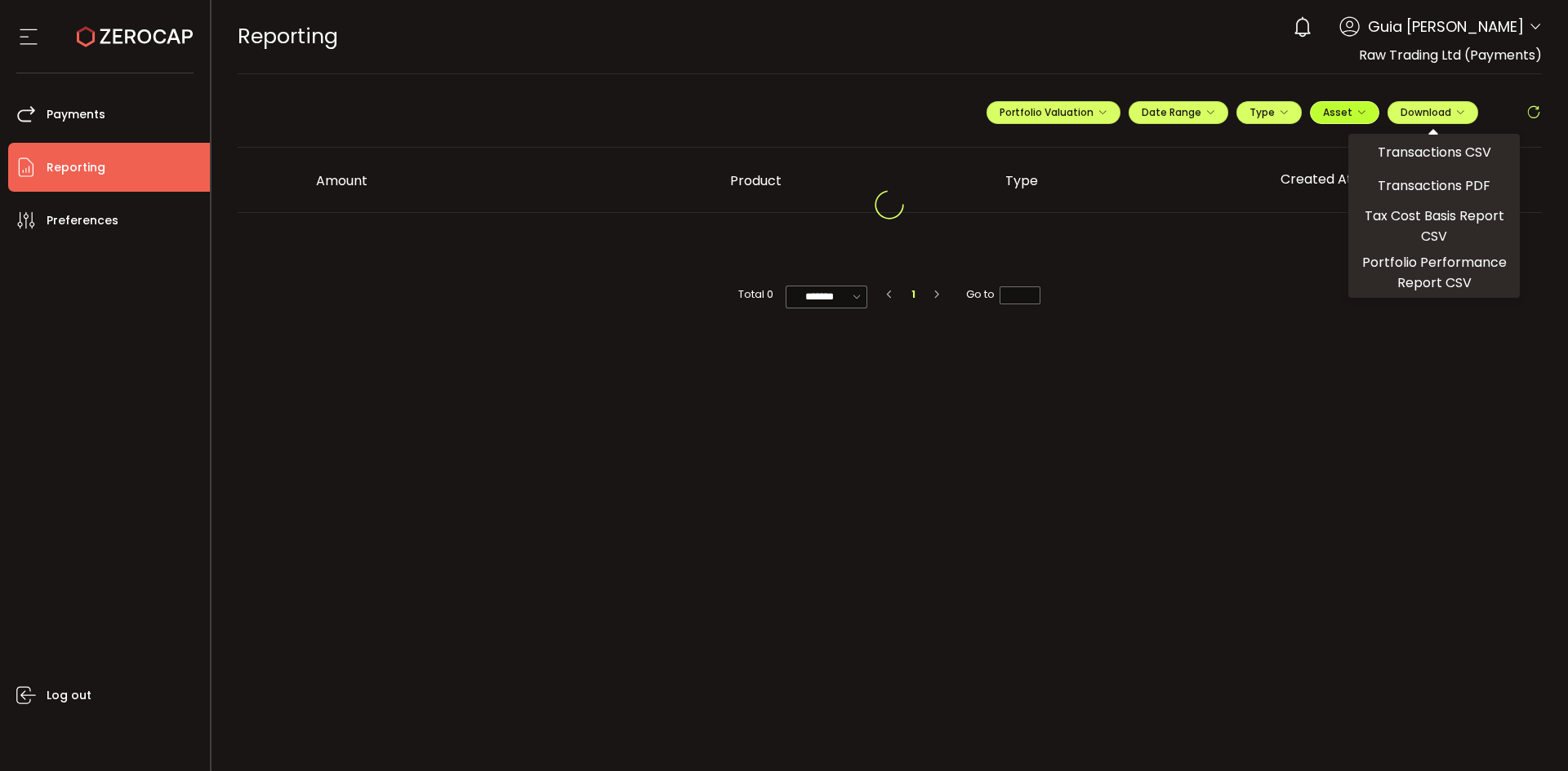
click at [1342, 112] on span "Asset" at bounding box center [1337, 112] width 29 height 14
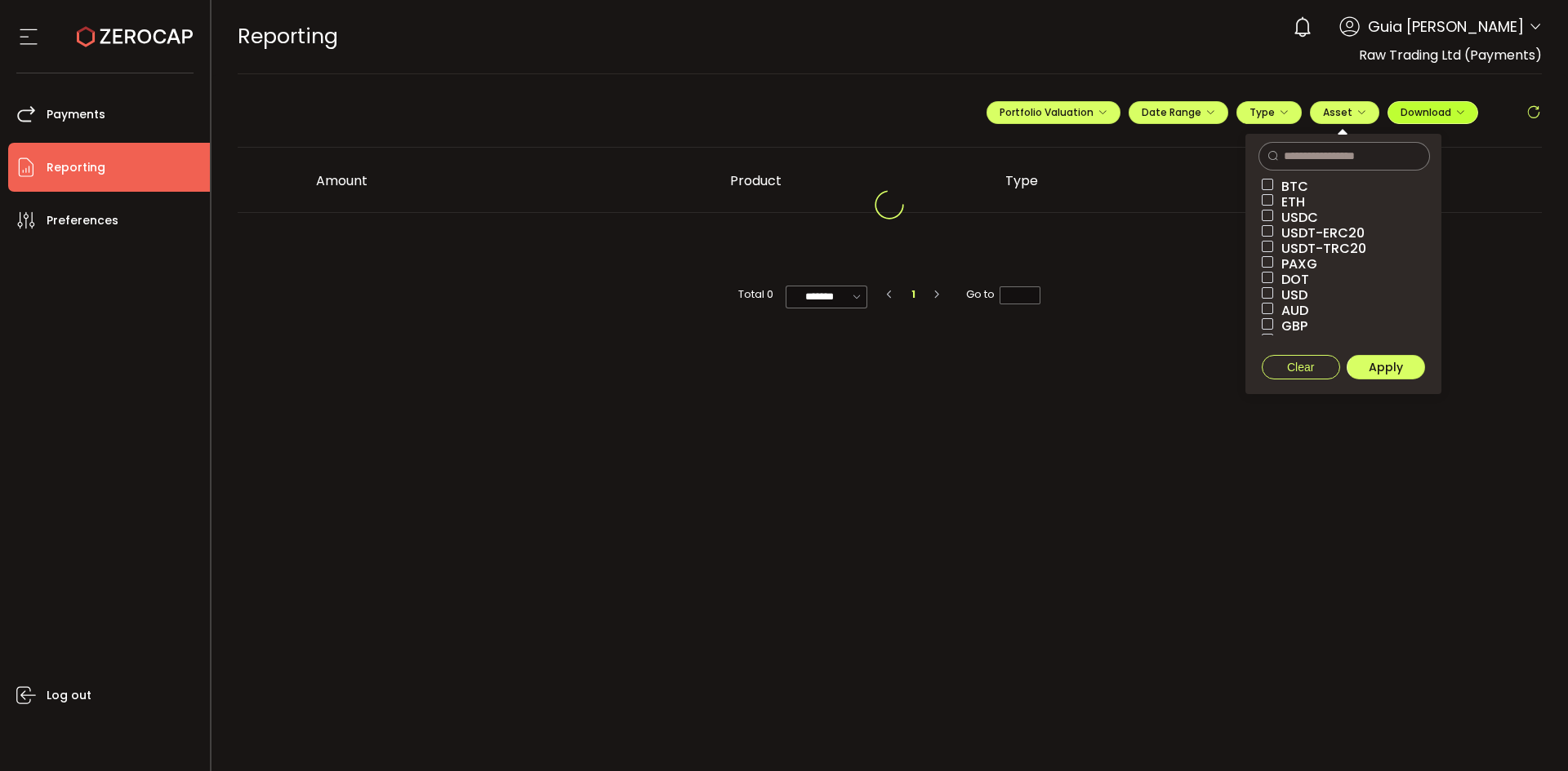
click at [1424, 120] on button "Download" at bounding box center [1433, 112] width 91 height 23
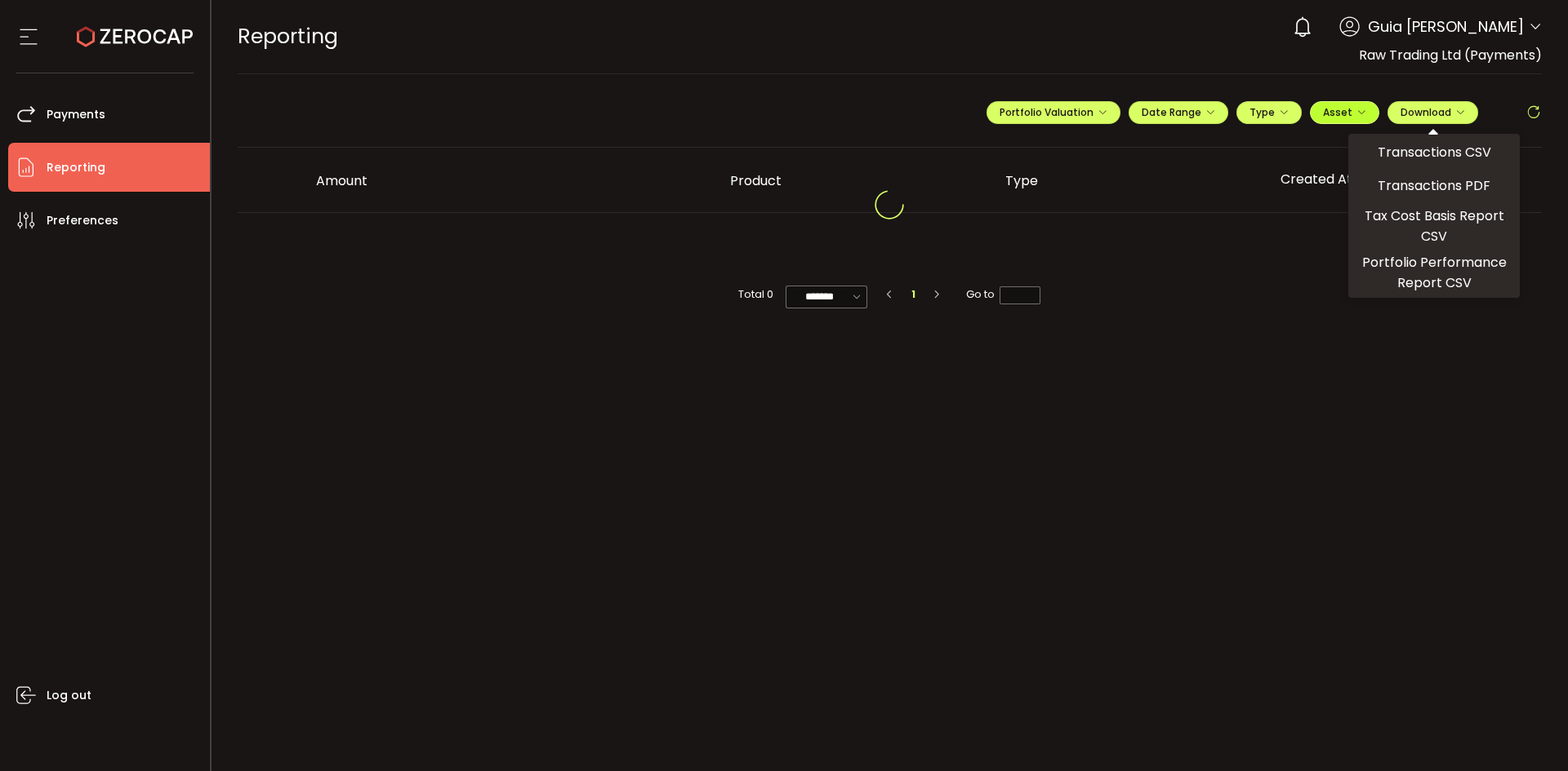
click at [1353, 115] on span "Asset" at bounding box center [1344, 112] width 43 height 14
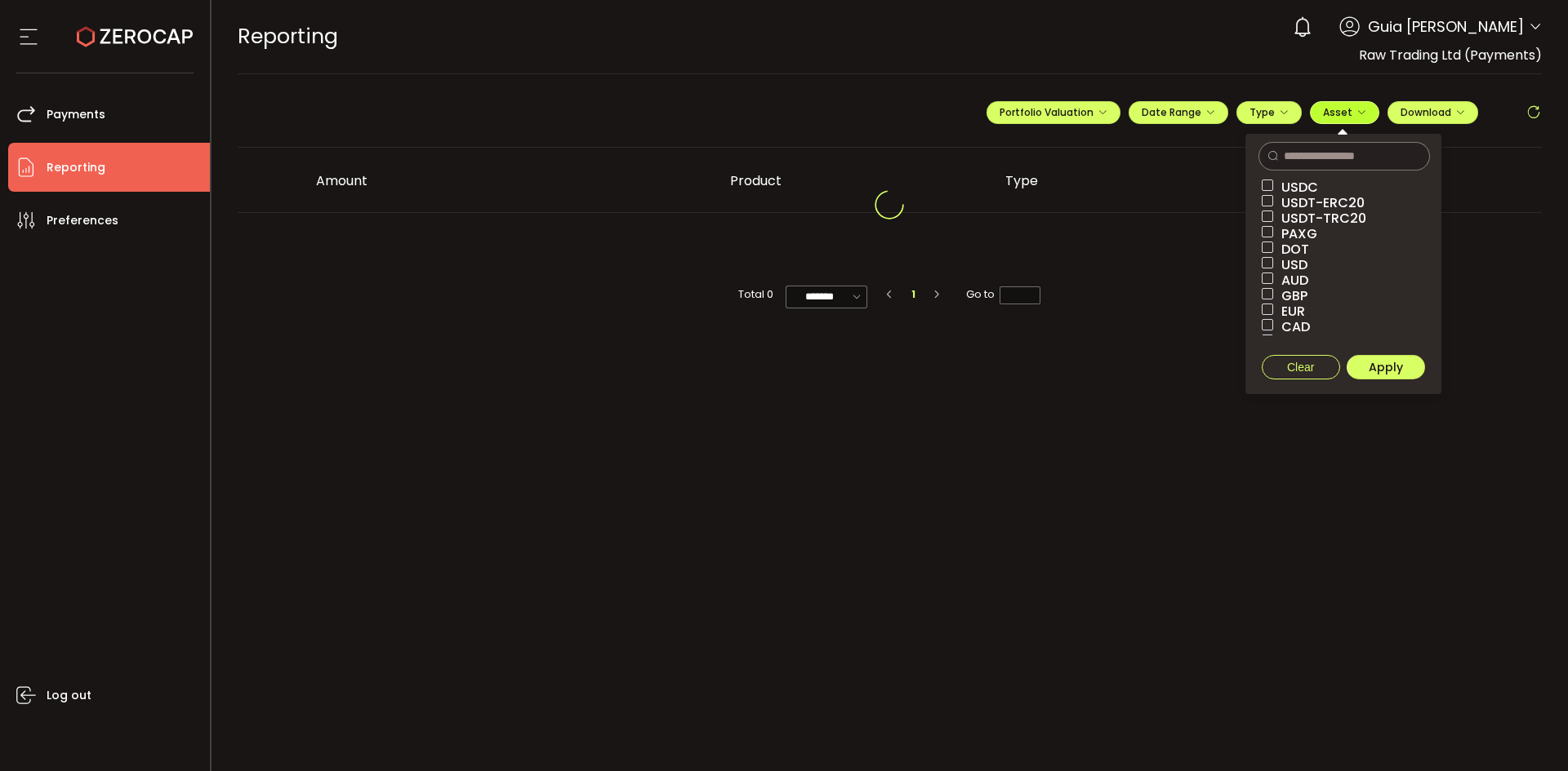
scroll to position [47, 0]
click at [1293, 249] on span "USD" at bounding box center [1290, 249] width 34 height 16
drag, startPoint x: 1282, startPoint y: 277, endPoint x: 1334, endPoint y: 326, distance: 71.4
click at [1283, 277] on span "GBP" at bounding box center [1290, 280] width 34 height 16
click at [1399, 365] on span "Apply" at bounding box center [1385, 367] width 34 height 17
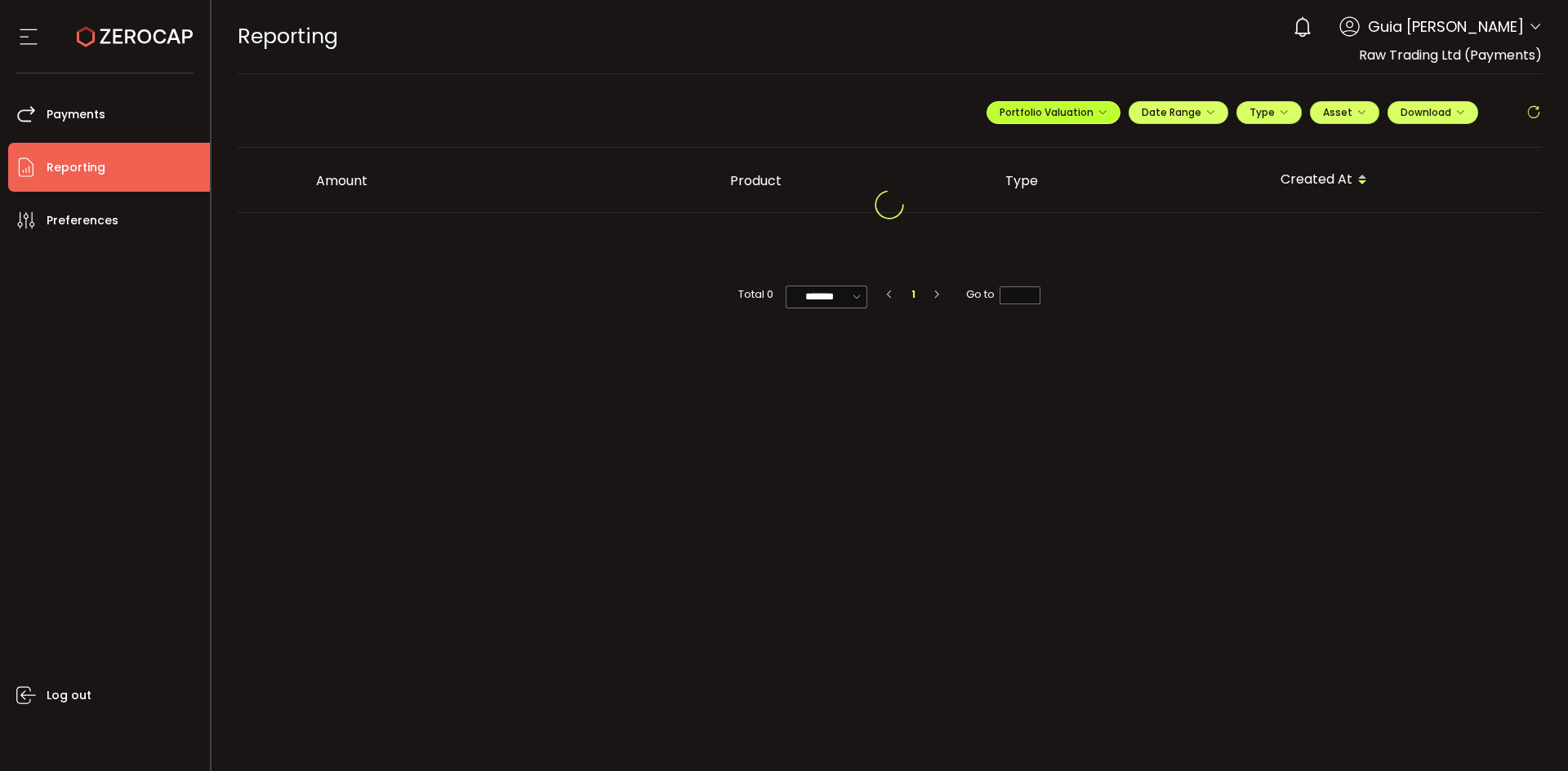
click at [1060, 107] on span "Portfolio Valuation" at bounding box center [1053, 112] width 108 height 14
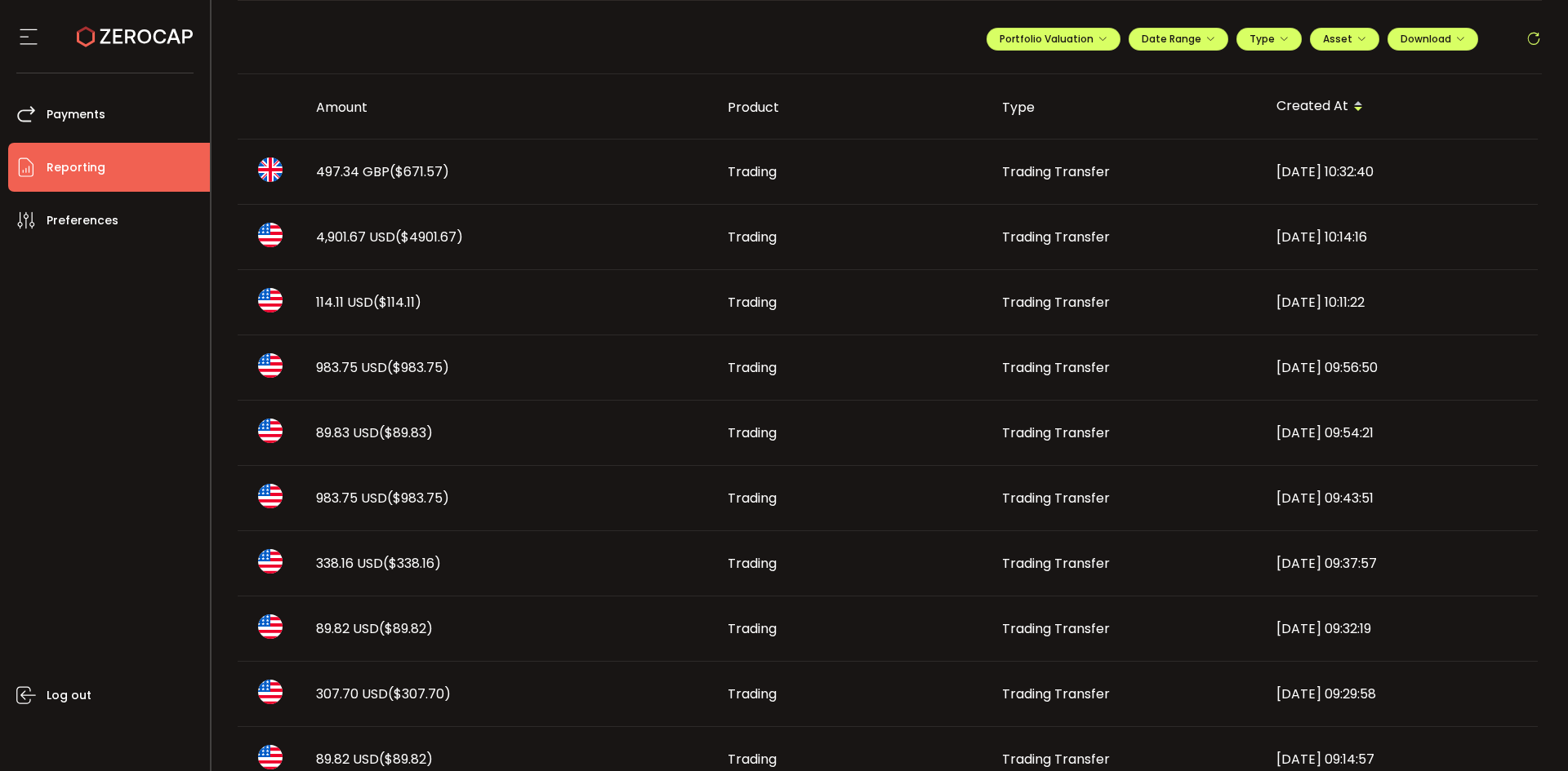
scroll to position [0, 0]
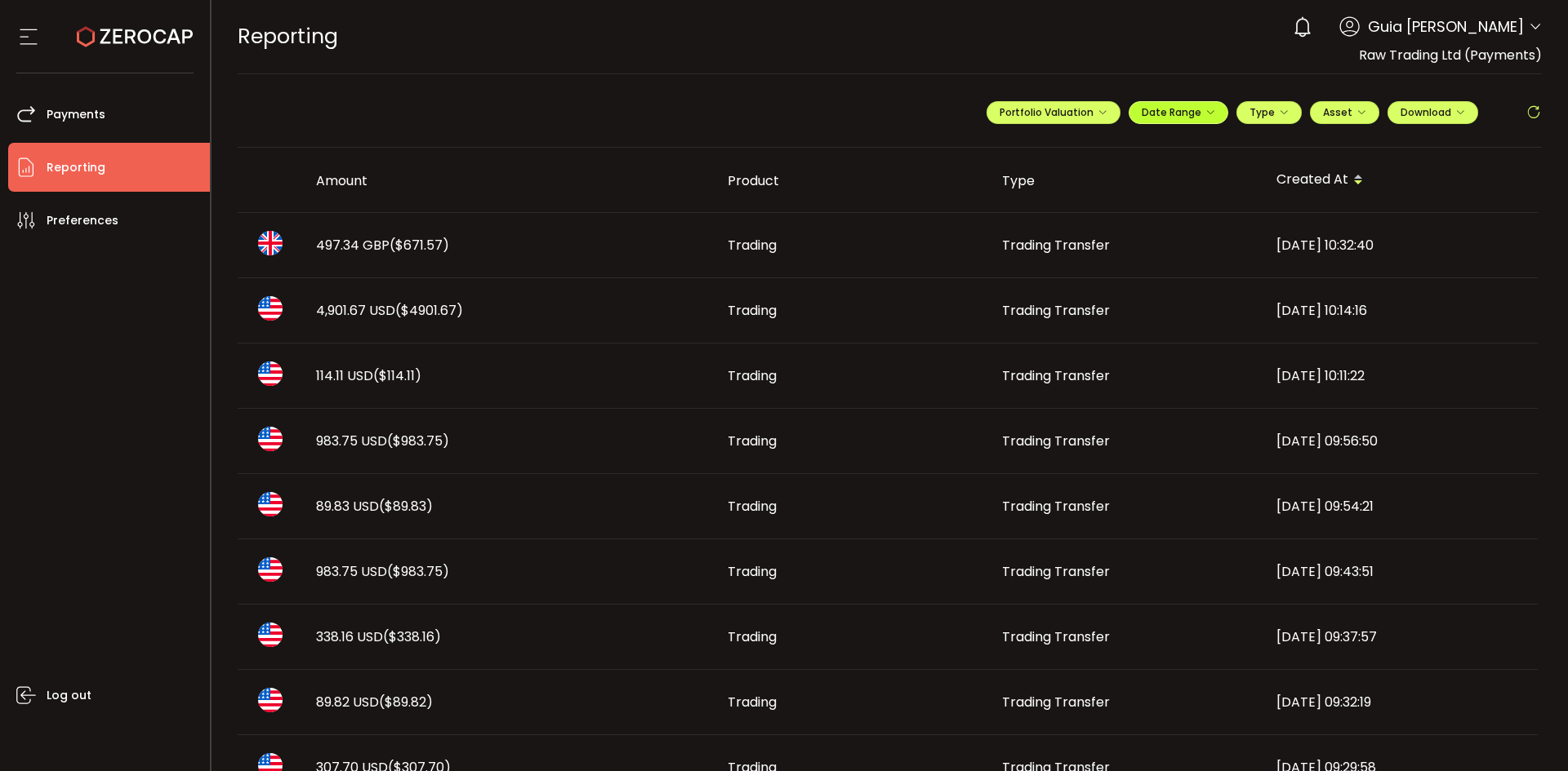
click at [1194, 113] on span "Date Range" at bounding box center [1178, 112] width 73 height 14
click at [1065, 147] on icon at bounding box center [1070, 146] width 20 height 17
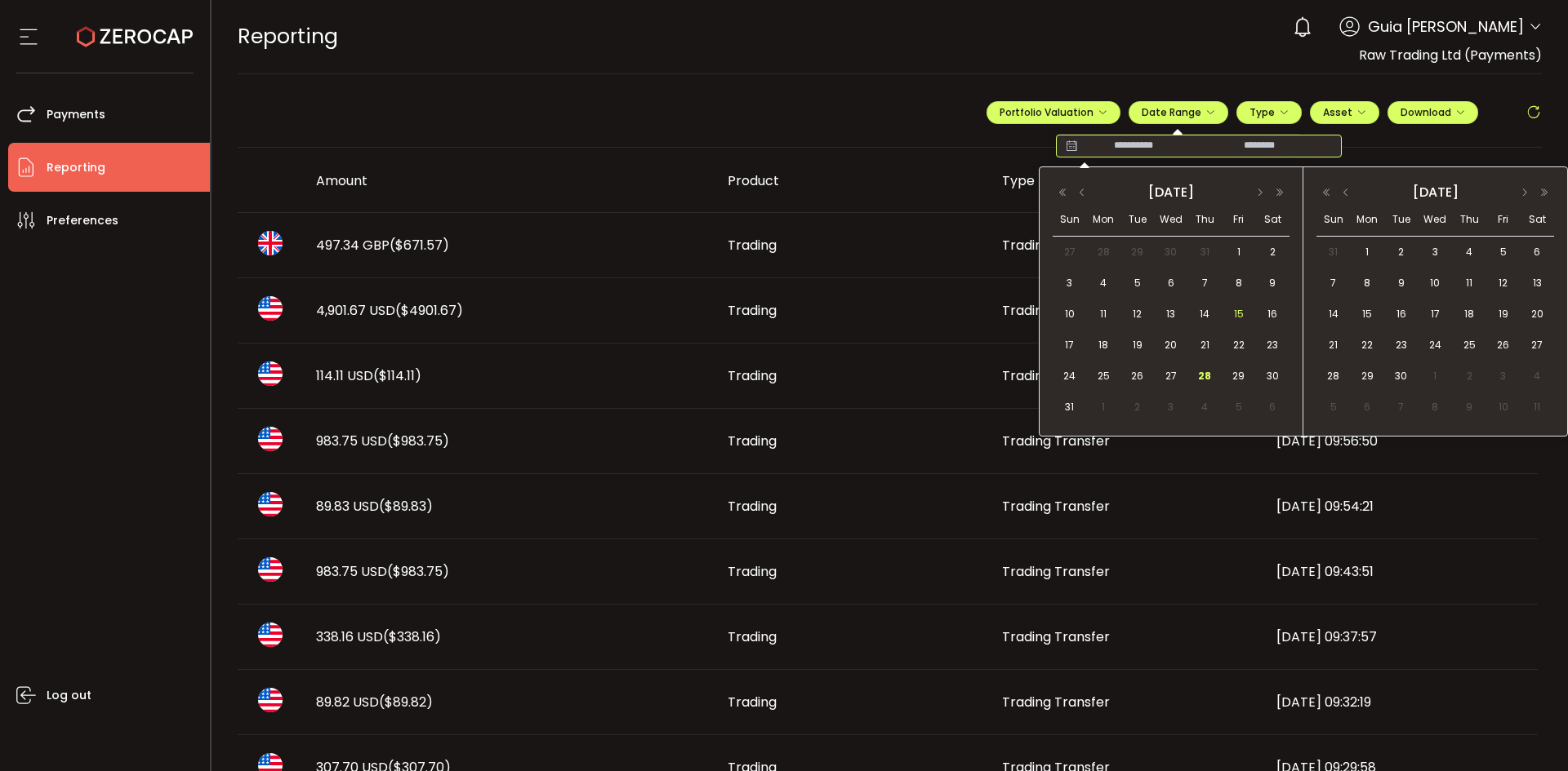
click at [1240, 314] on span "15" at bounding box center [1238, 314] width 19 height 19
click at [1264, 344] on span "23" at bounding box center [1272, 345] width 19 height 19
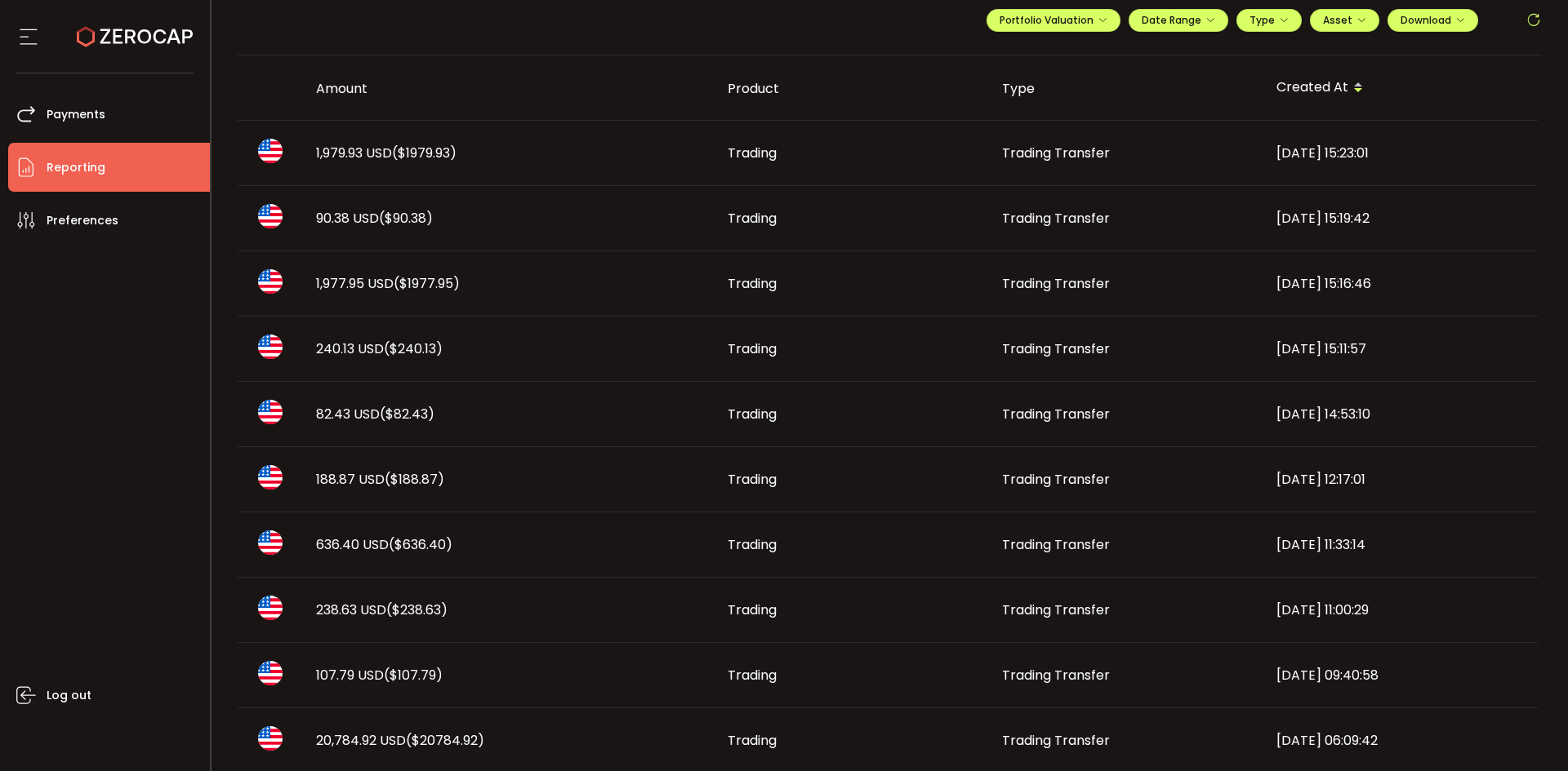
scroll to position [13, 0]
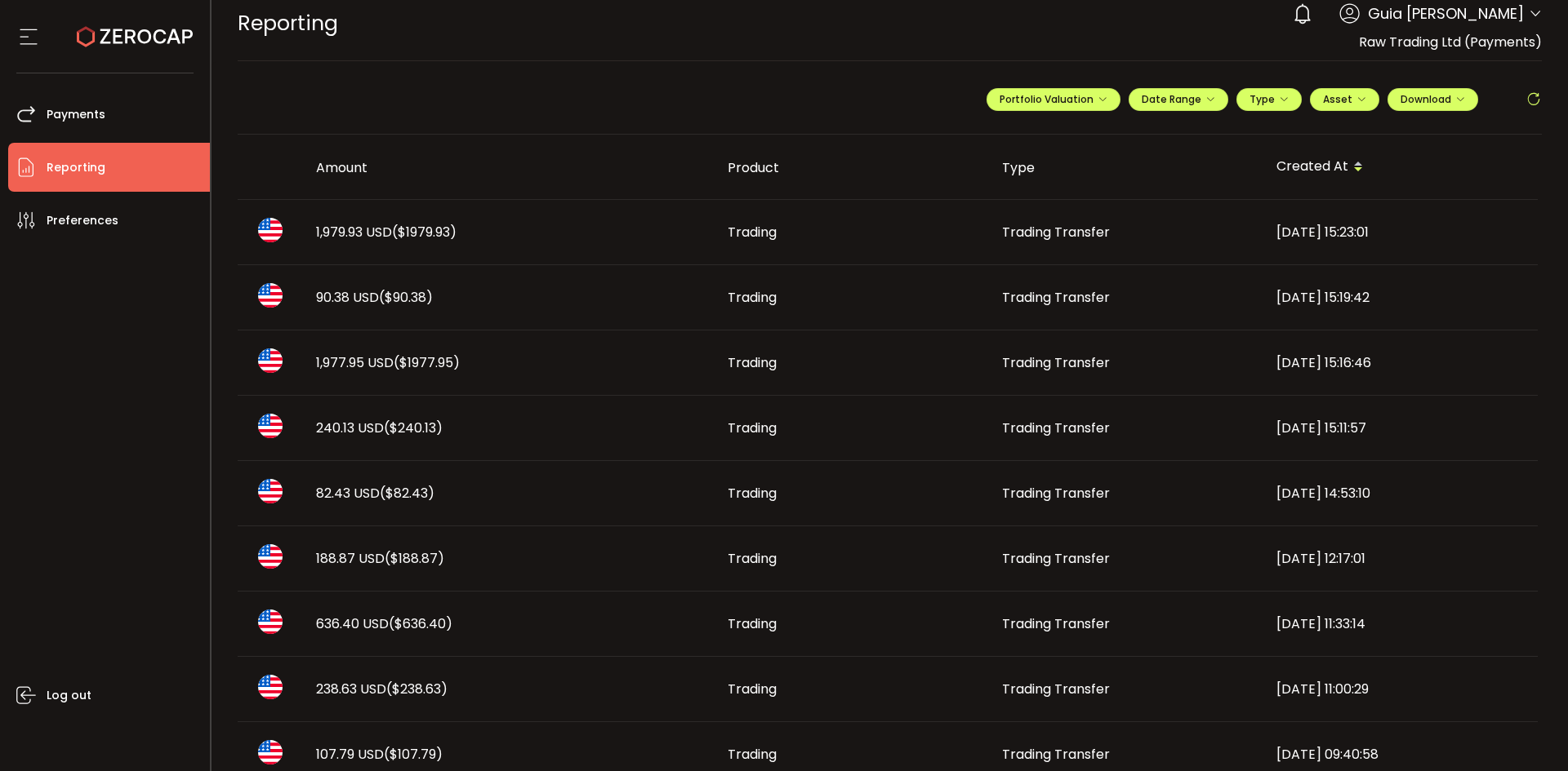
click at [34, 89] on ul "Treasury Payments Trading Reporting Preferences Log out" at bounding box center [104, 422] width 210 height 698
click at [121, 106] on li "Payments" at bounding box center [109, 114] width 202 height 49
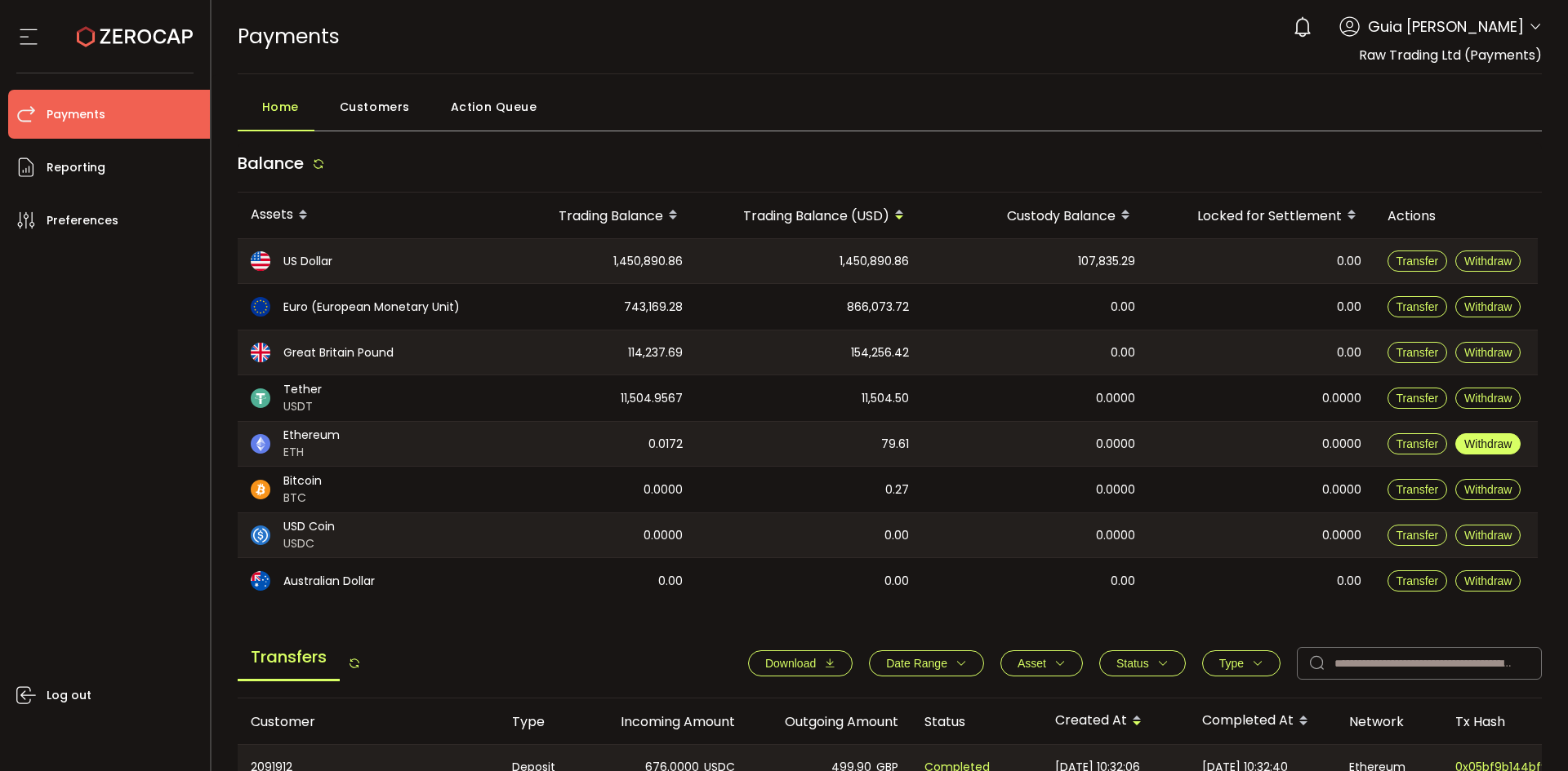
scroll to position [490, 0]
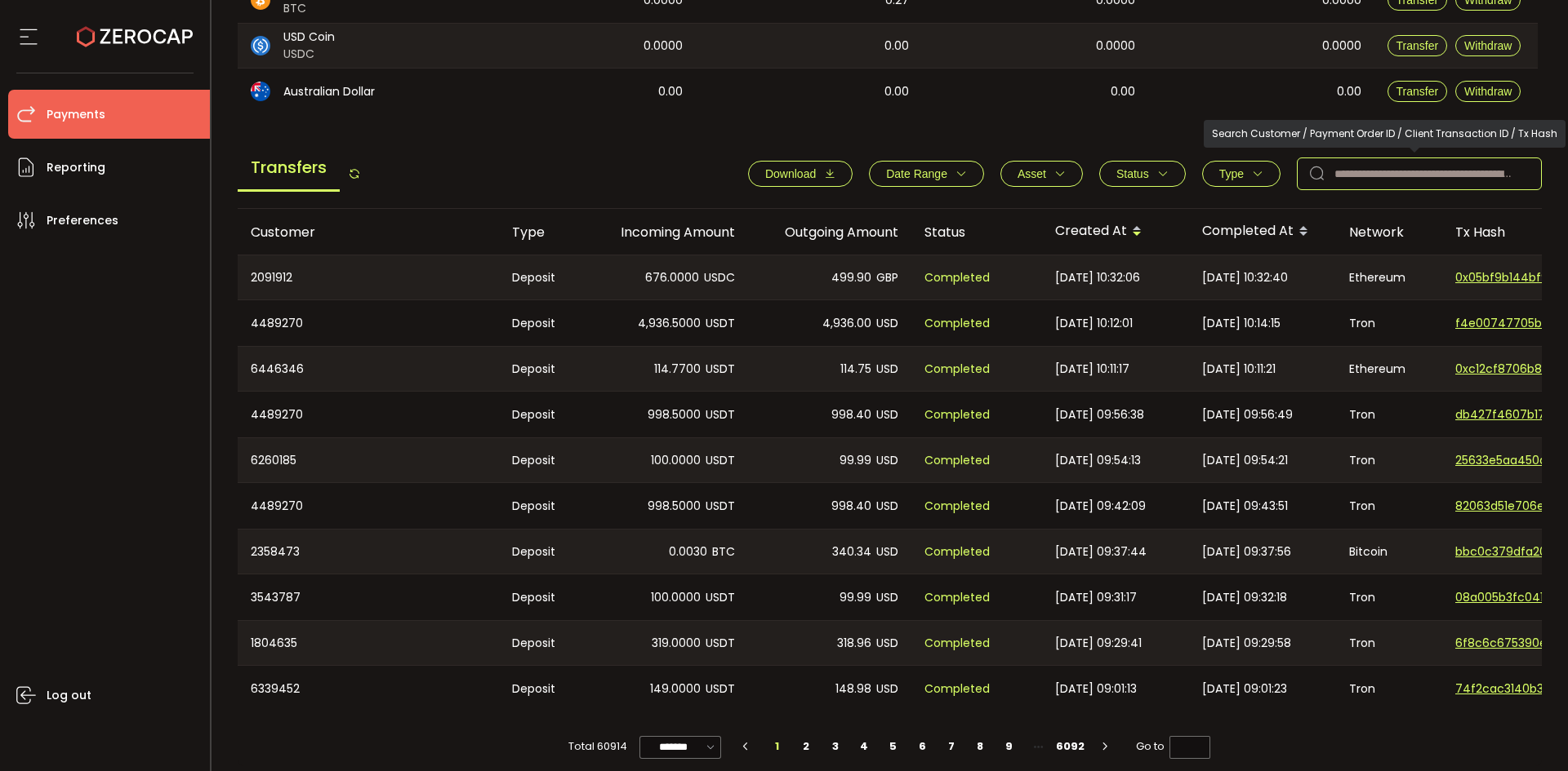
click at [1385, 160] on input "text" at bounding box center [1419, 174] width 245 height 33
paste input "**********"
type input "**********"
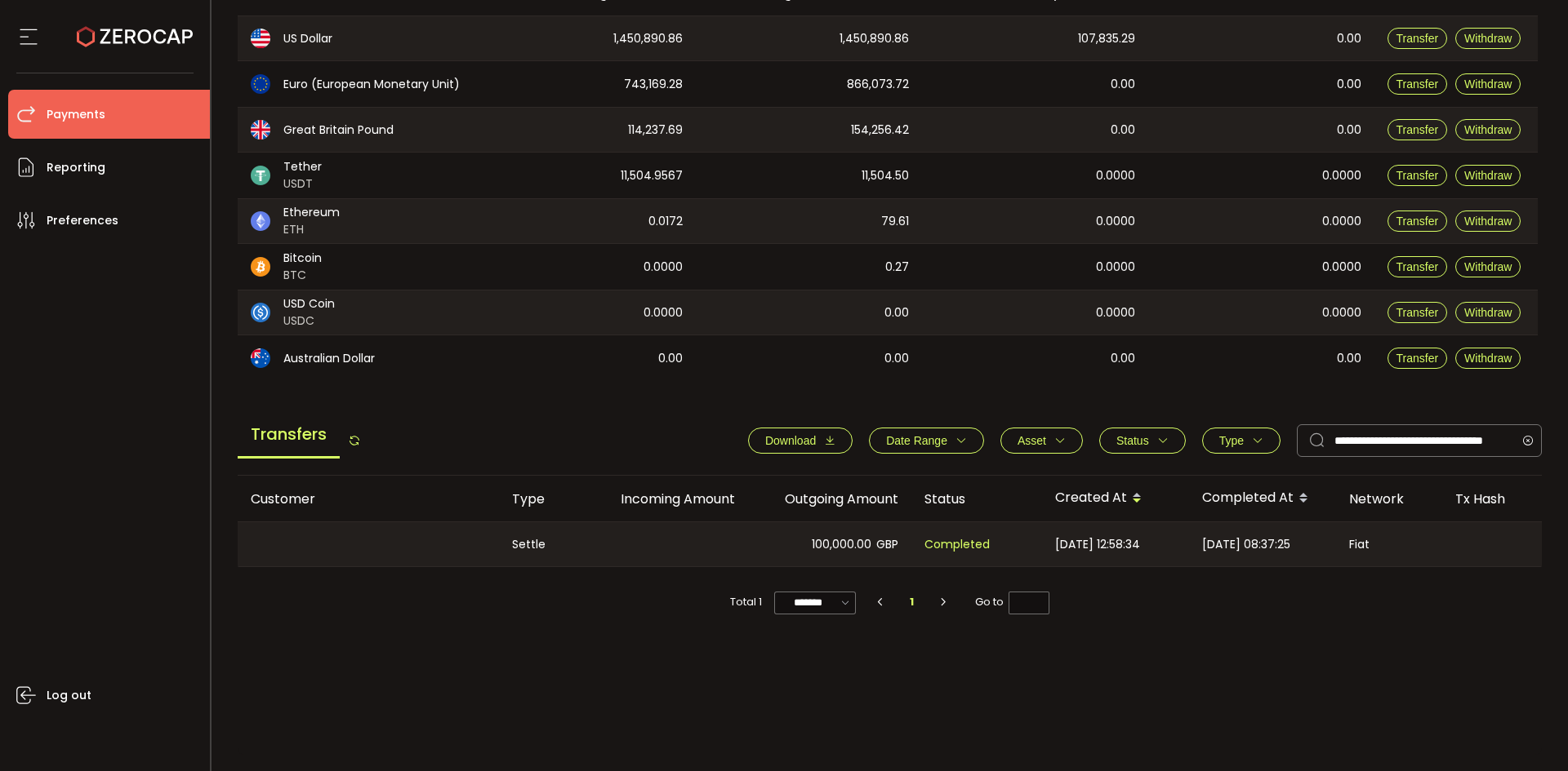
scroll to position [0, 0]
click at [948, 528] on div "Completed" at bounding box center [976, 544] width 130 height 44
click at [1227, 546] on span "[DATE] 08:37:25" at bounding box center [1247, 545] width 89 height 18
click at [1280, 537] on span "[DATE] 08:37:25" at bounding box center [1247, 545] width 89 height 18
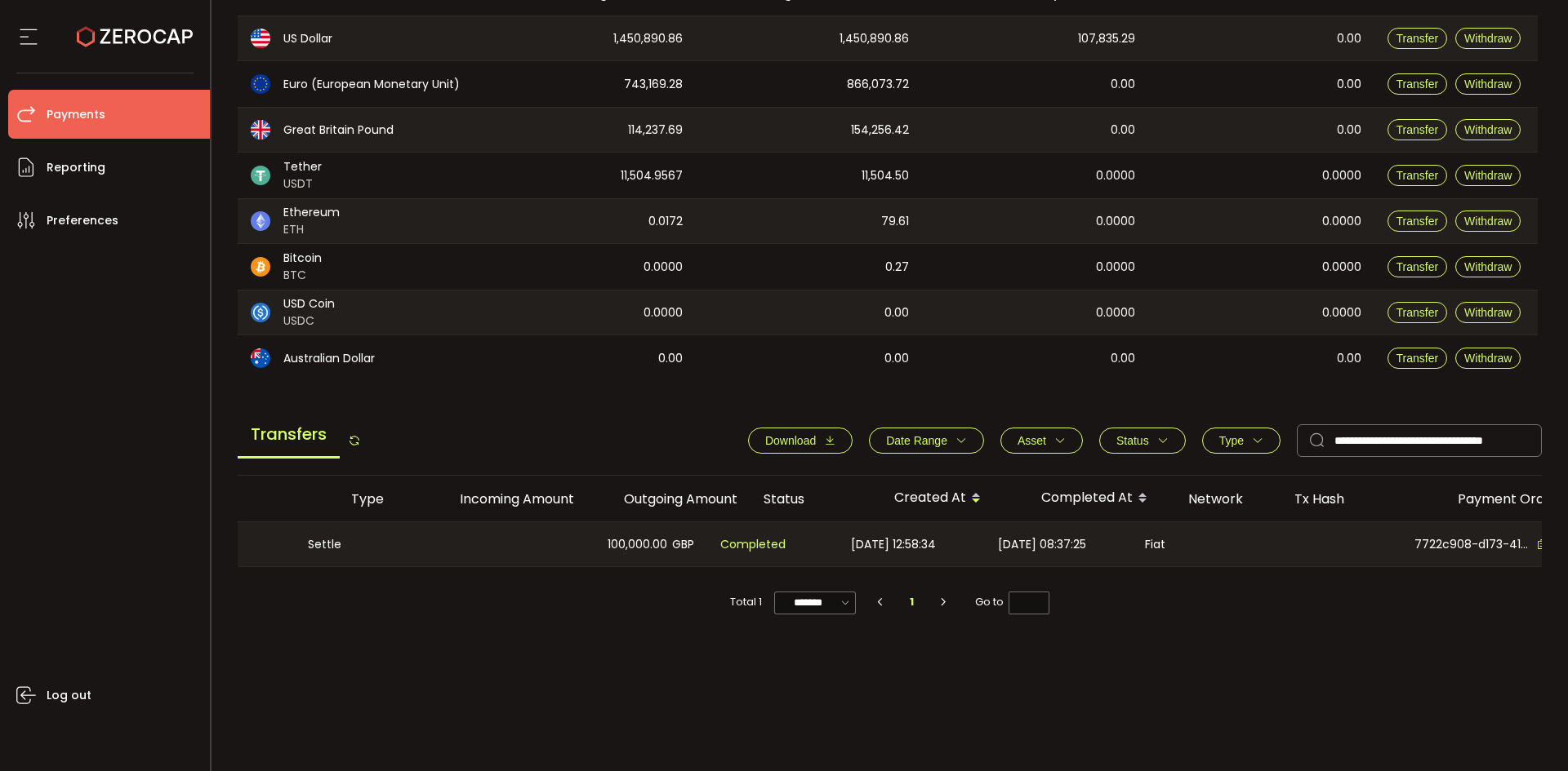
scroll to position [0, 419]
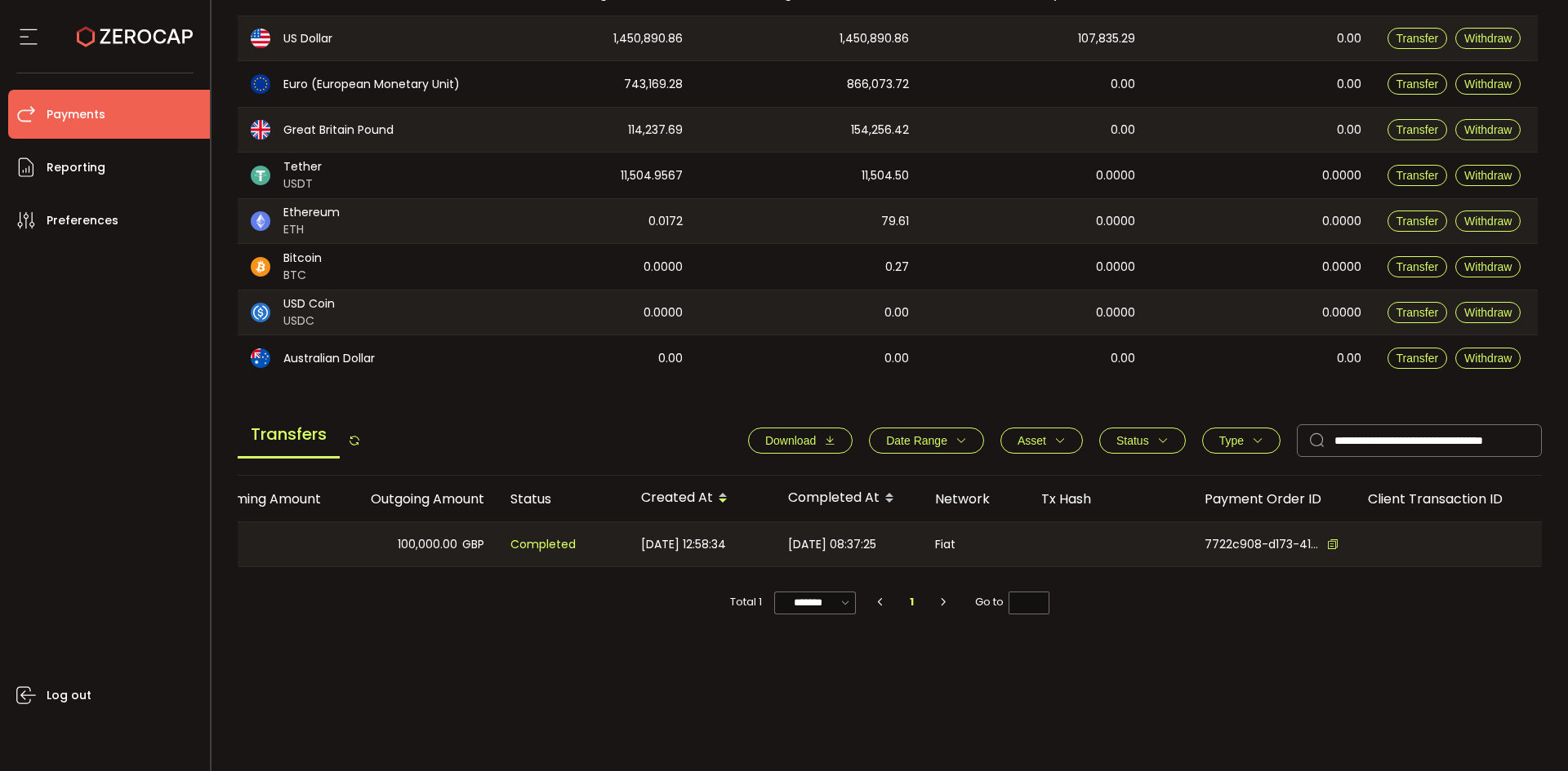
click at [1327, 540] on icon at bounding box center [1333, 544] width 12 height 12
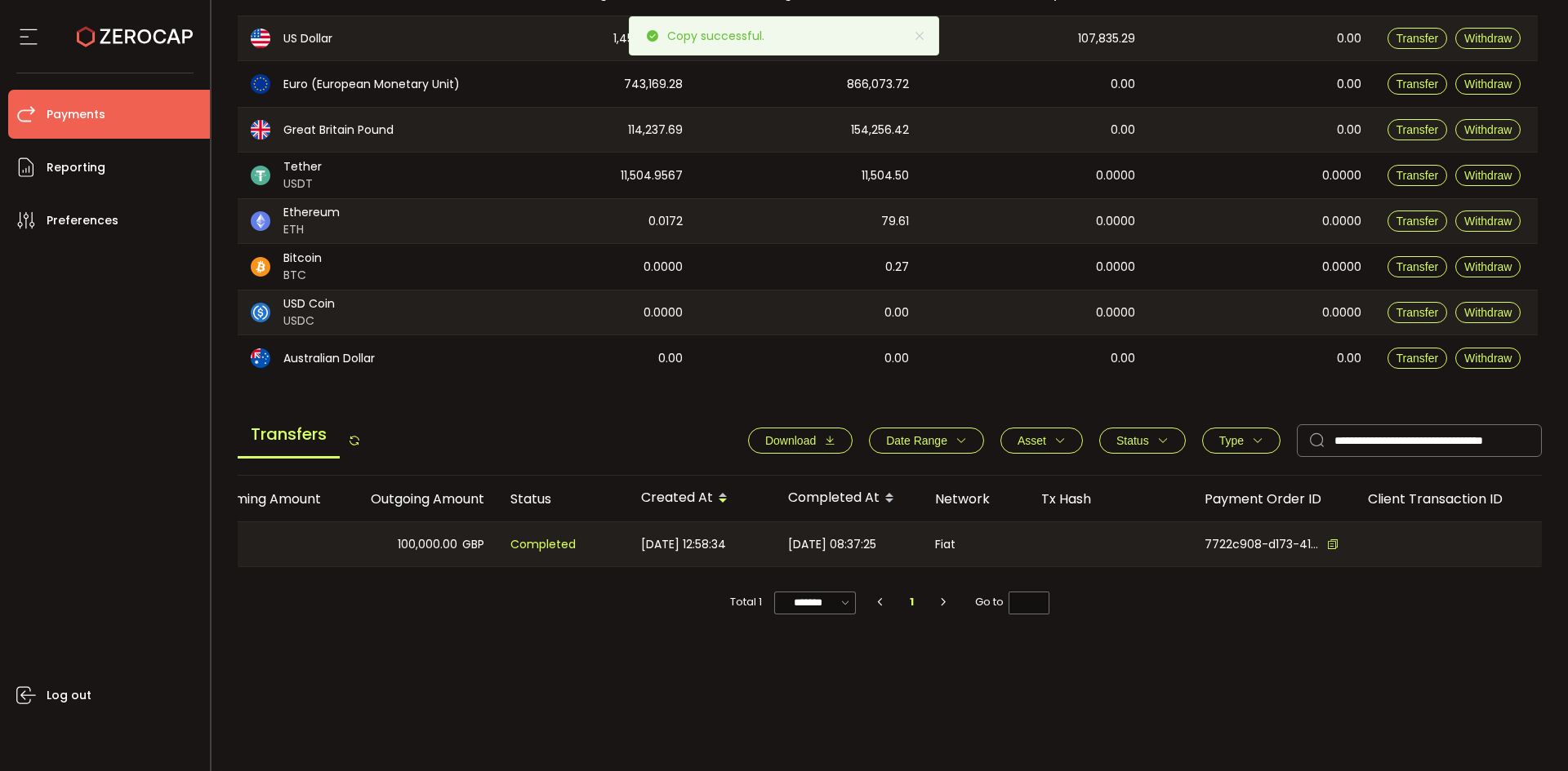
drag, startPoint x: 1321, startPoint y: 493, endPoint x: 1201, endPoint y: 504, distance: 120.5
click at [1201, 504] on div "Payment Order ID" at bounding box center [1273, 499] width 164 height 18
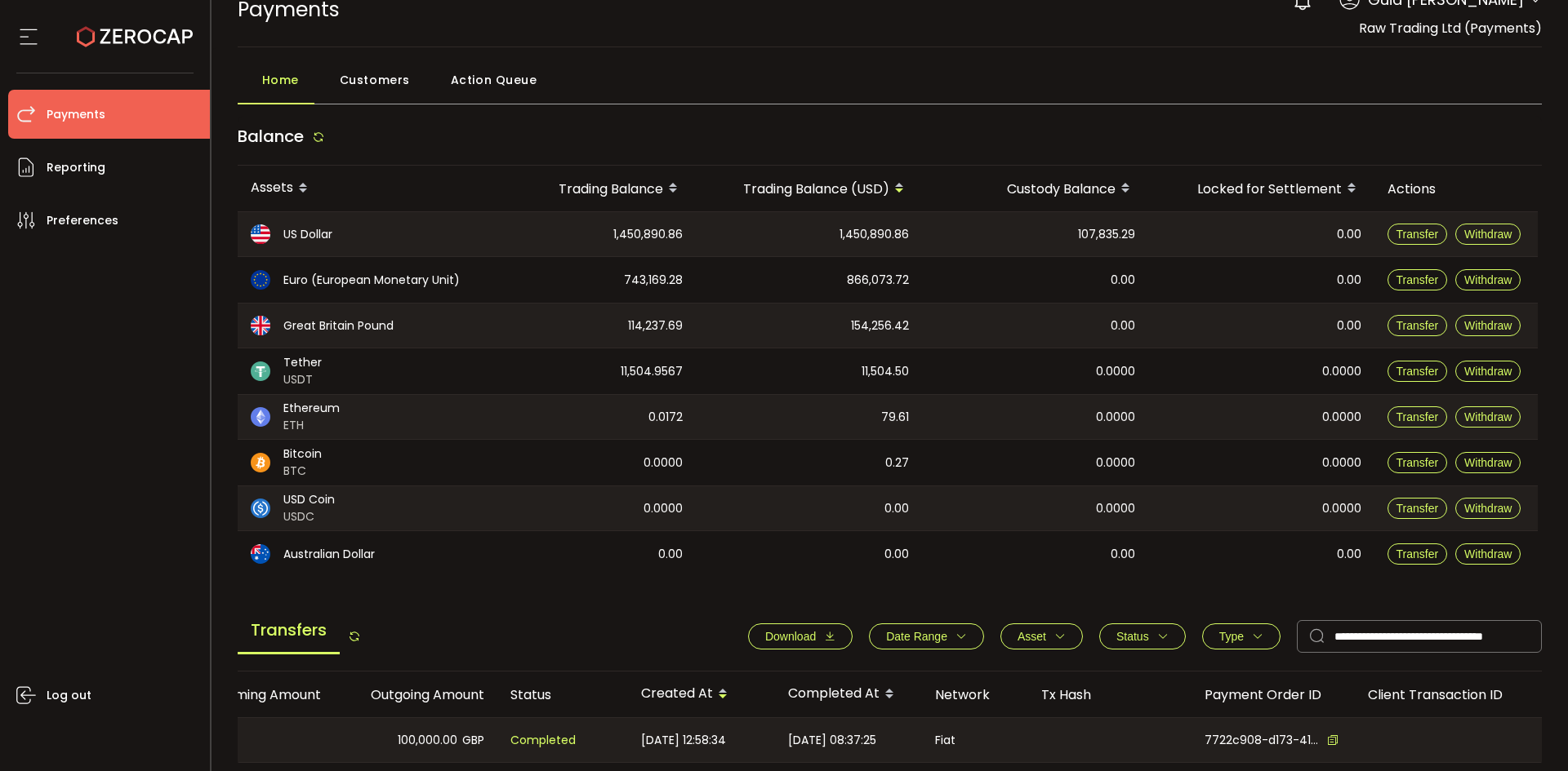
scroll to position [0, 0]
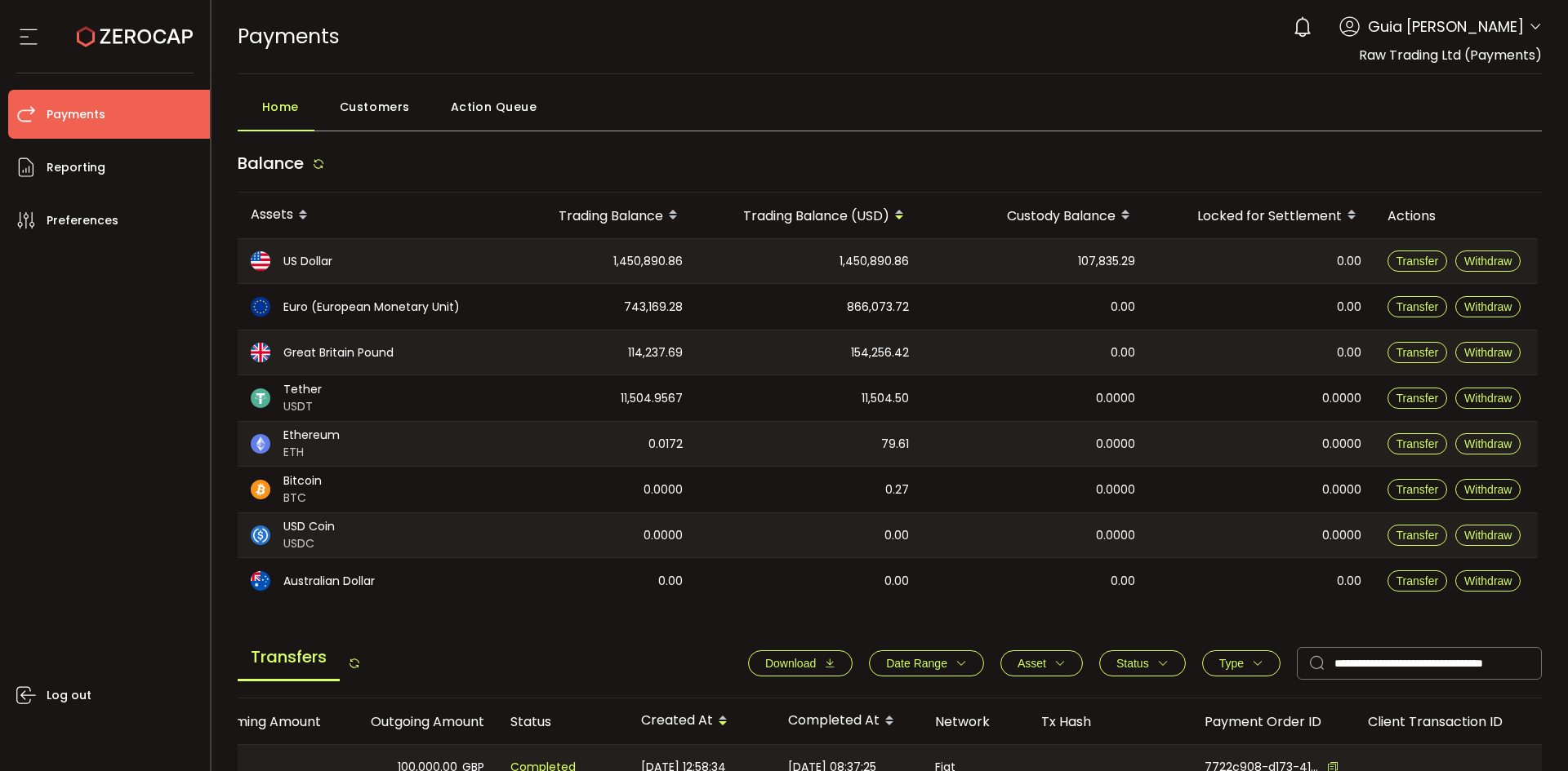
click at [362, 108] on span "Customers" at bounding box center [375, 107] width 70 height 33
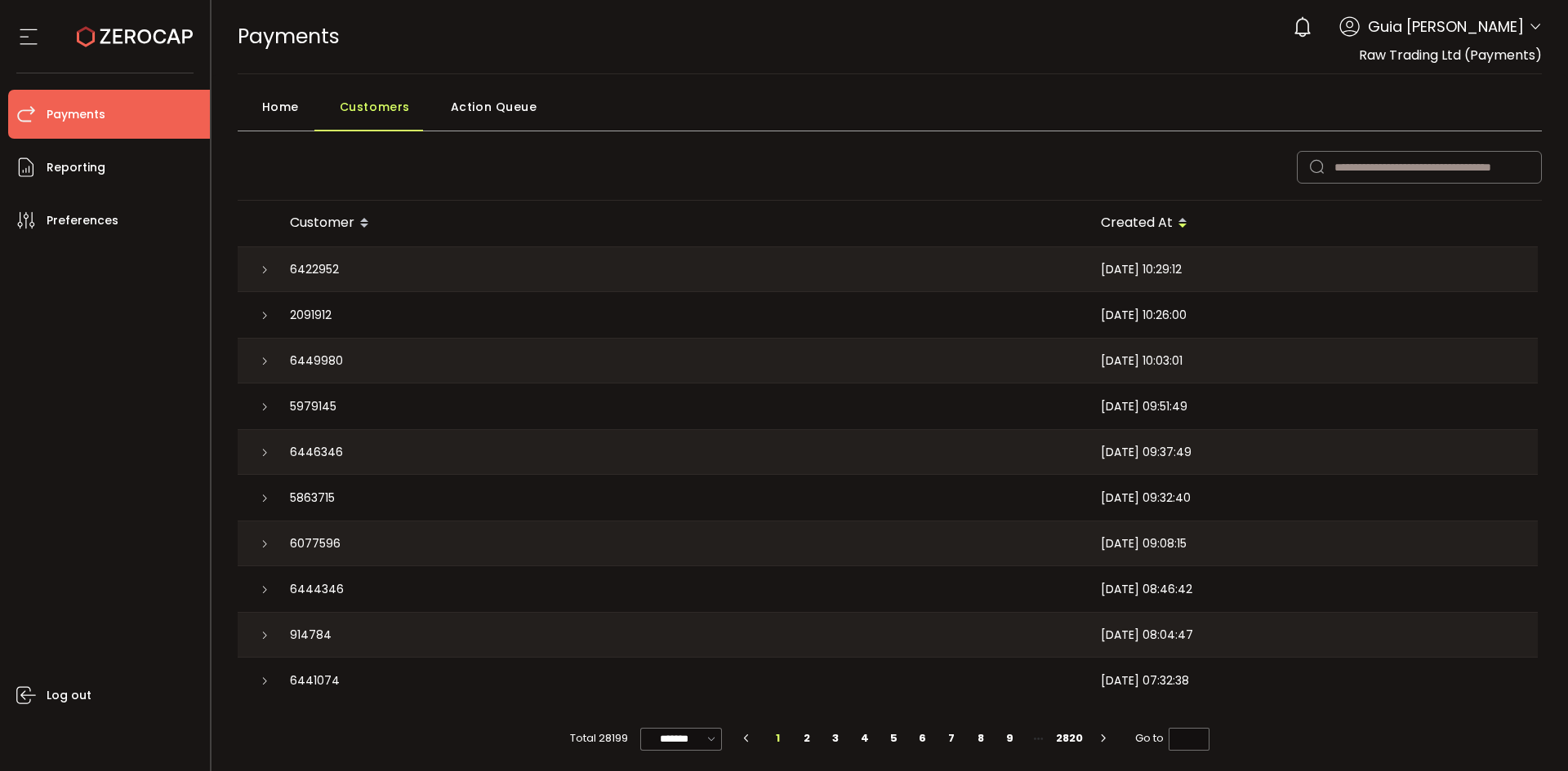
scroll to position [3, 0]
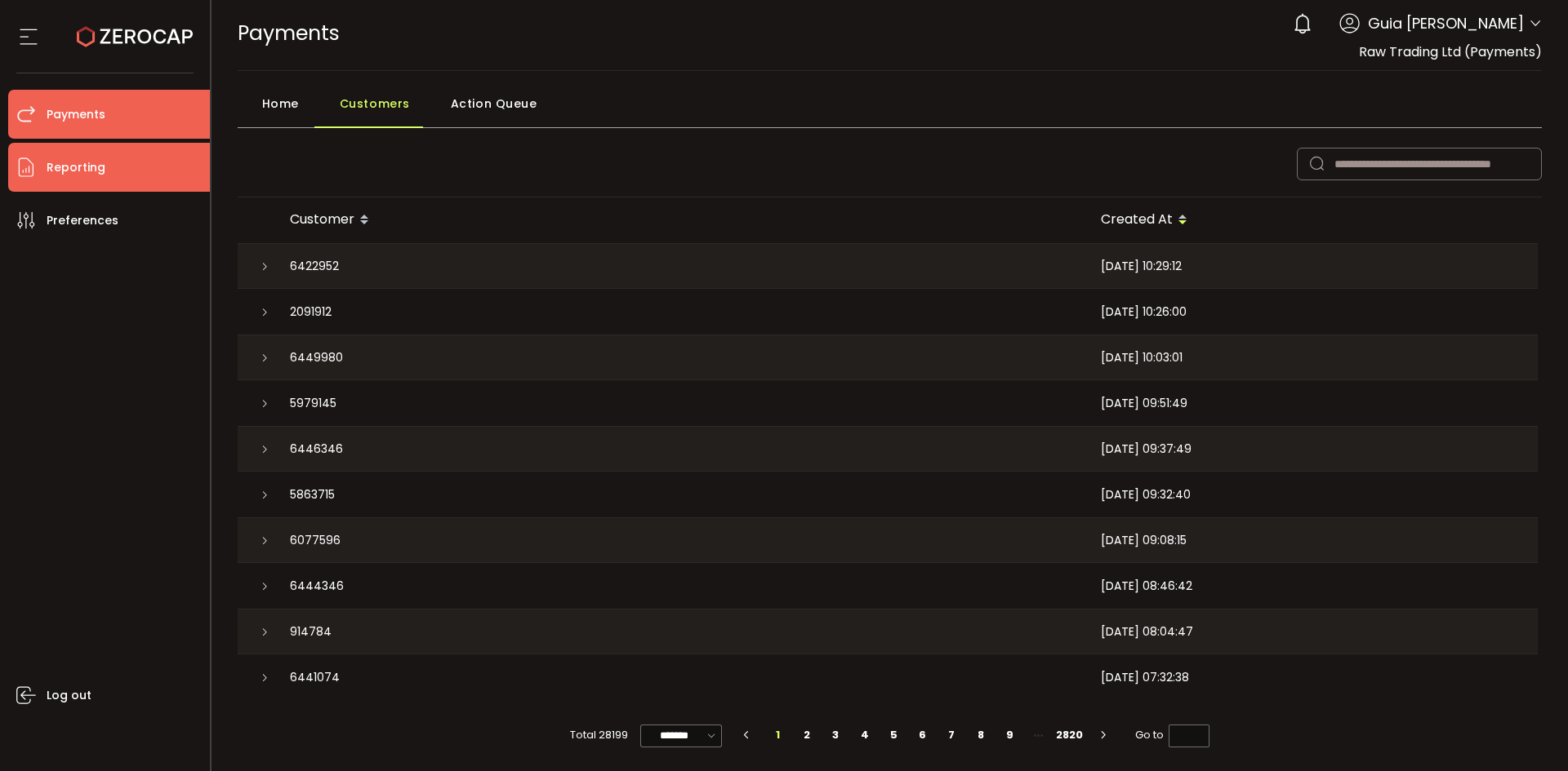
click at [68, 163] on span "Reporting" at bounding box center [76, 168] width 58 height 23
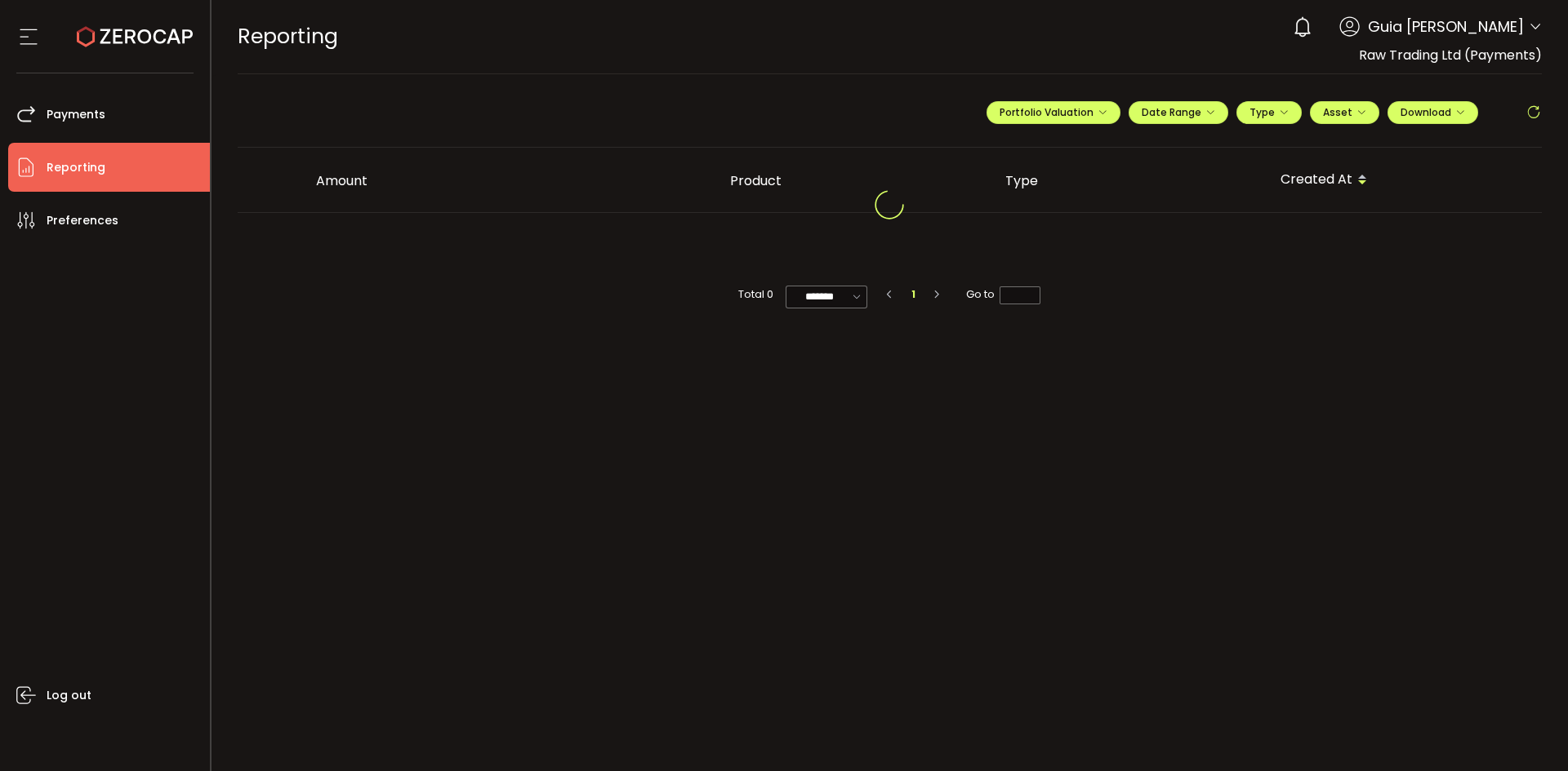
click at [1080, 98] on div "**********" at bounding box center [1263, 118] width 555 height 49
click at [1163, 108] on span "Date Range" at bounding box center [1178, 112] width 73 height 14
click at [1332, 97] on div "**********" at bounding box center [1263, 118] width 555 height 49
click at [1269, 105] on span "Type" at bounding box center [1268, 112] width 39 height 14
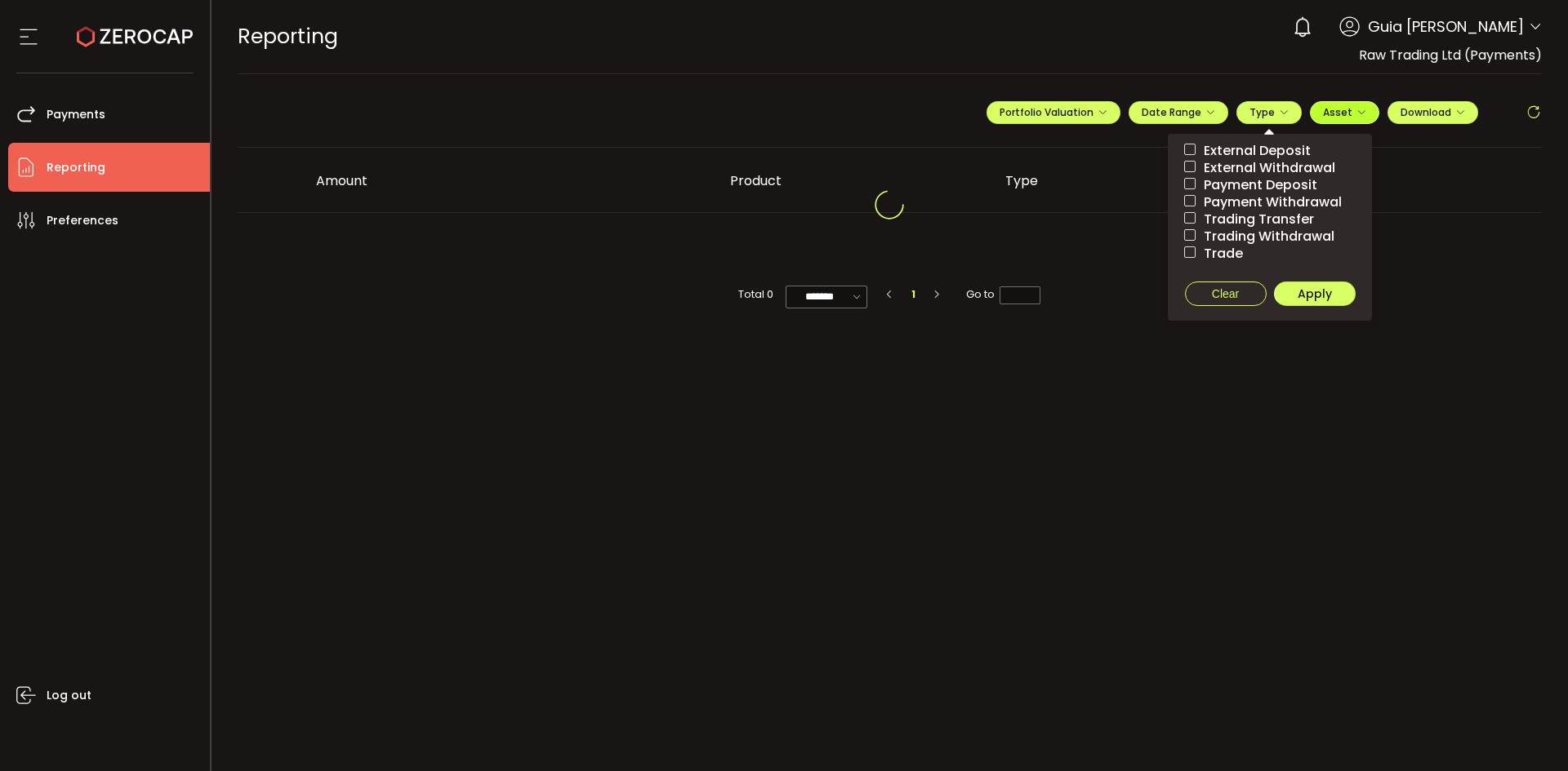
drag, startPoint x: 1362, startPoint y: 102, endPoint x: 1422, endPoint y: 103, distance: 60.0
click at [1362, 103] on button "Asset" at bounding box center [1344, 112] width 69 height 23
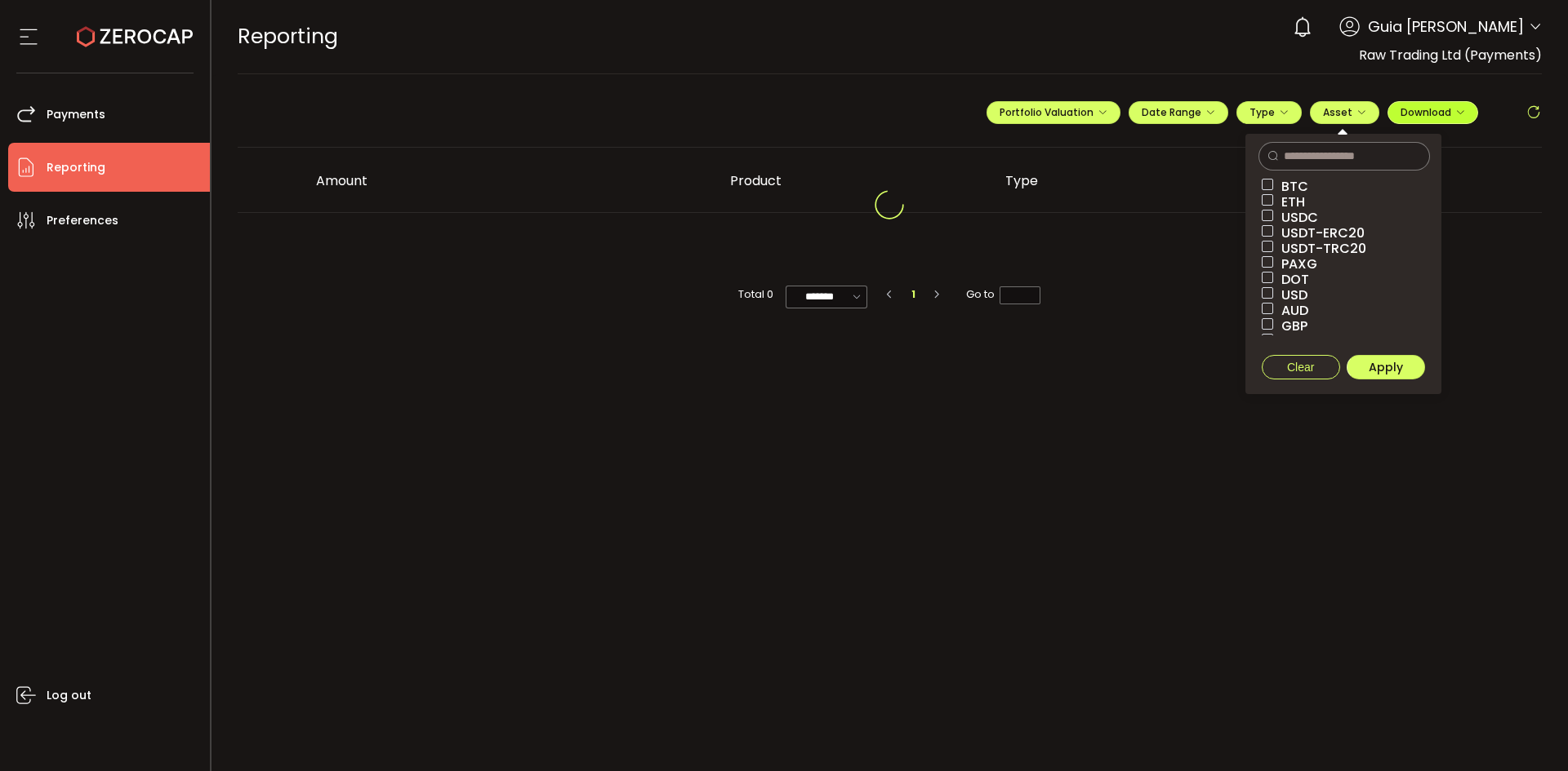
click at [1429, 103] on button "Download" at bounding box center [1433, 112] width 91 height 23
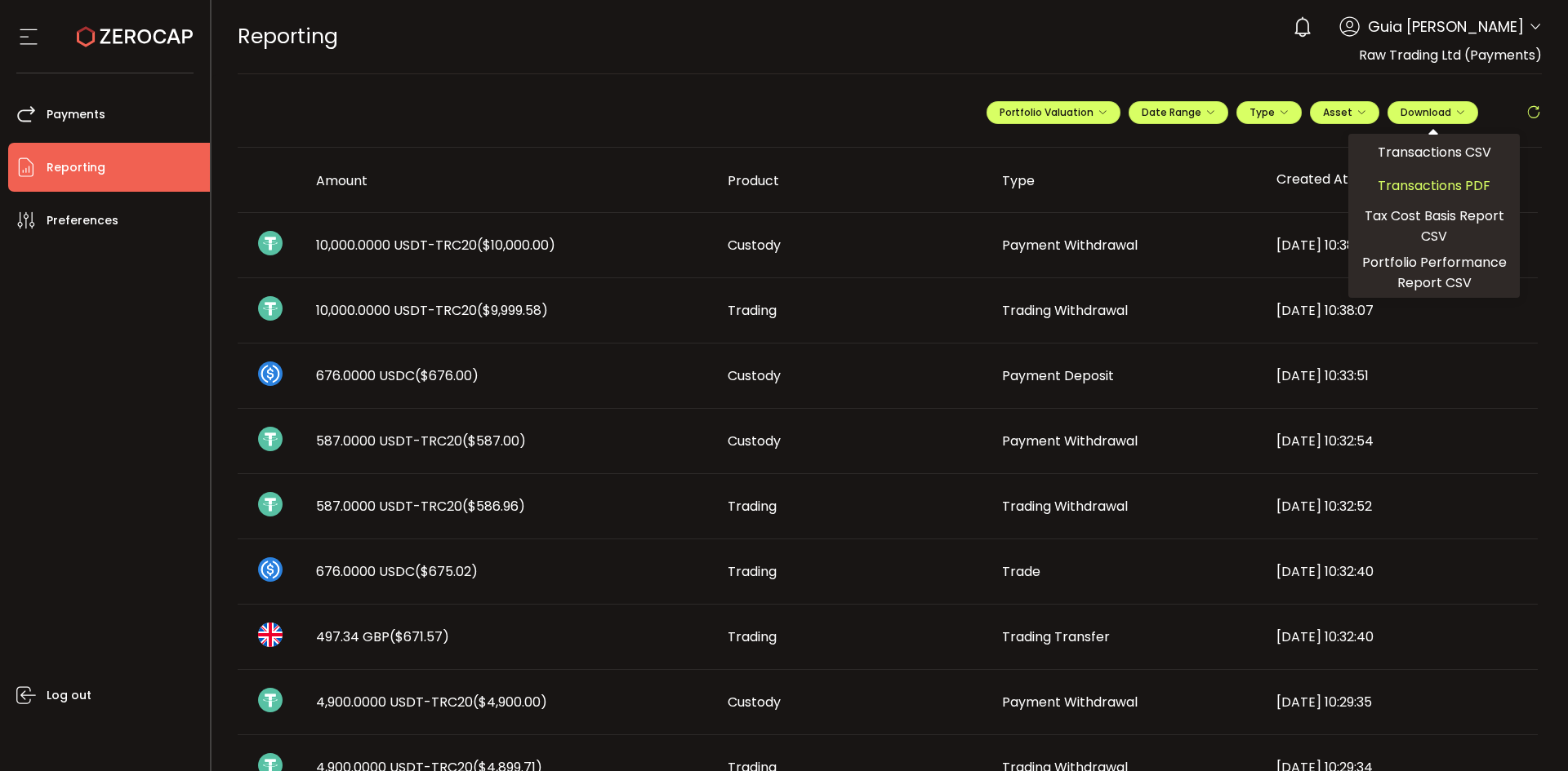
click at [1442, 187] on span "Transactions PDF" at bounding box center [1434, 185] width 113 height 20
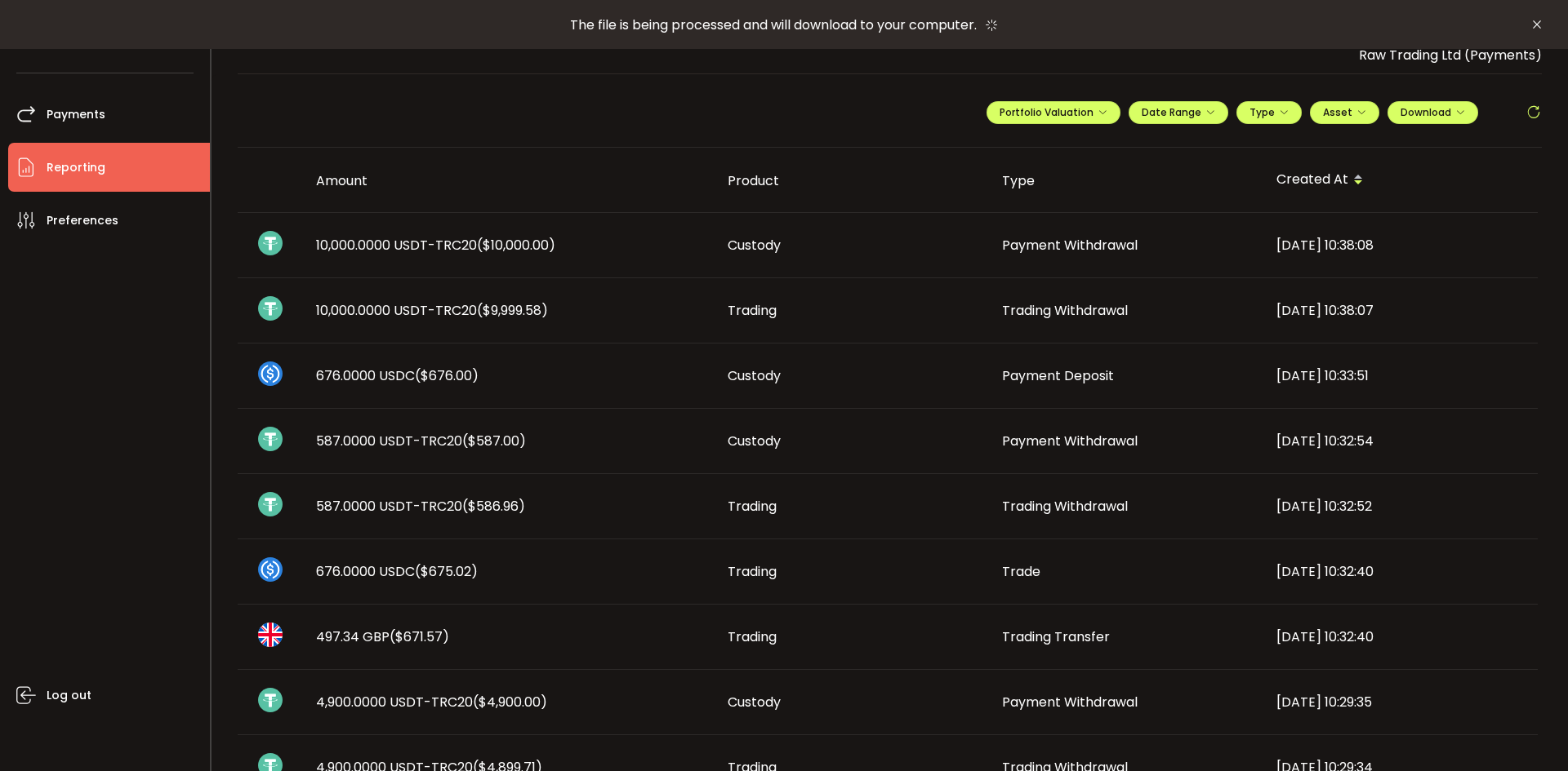
drag, startPoint x: 80, startPoint y: 115, endPoint x: 136, endPoint y: 617, distance: 505.1
click at [136, 617] on div "Log out" at bounding box center [109, 501] width 202 height 514
click at [358, 259] on td "10,000.0000 USDT-TRC20 ($10,000.00)" at bounding box center [508, 245] width 412 height 65
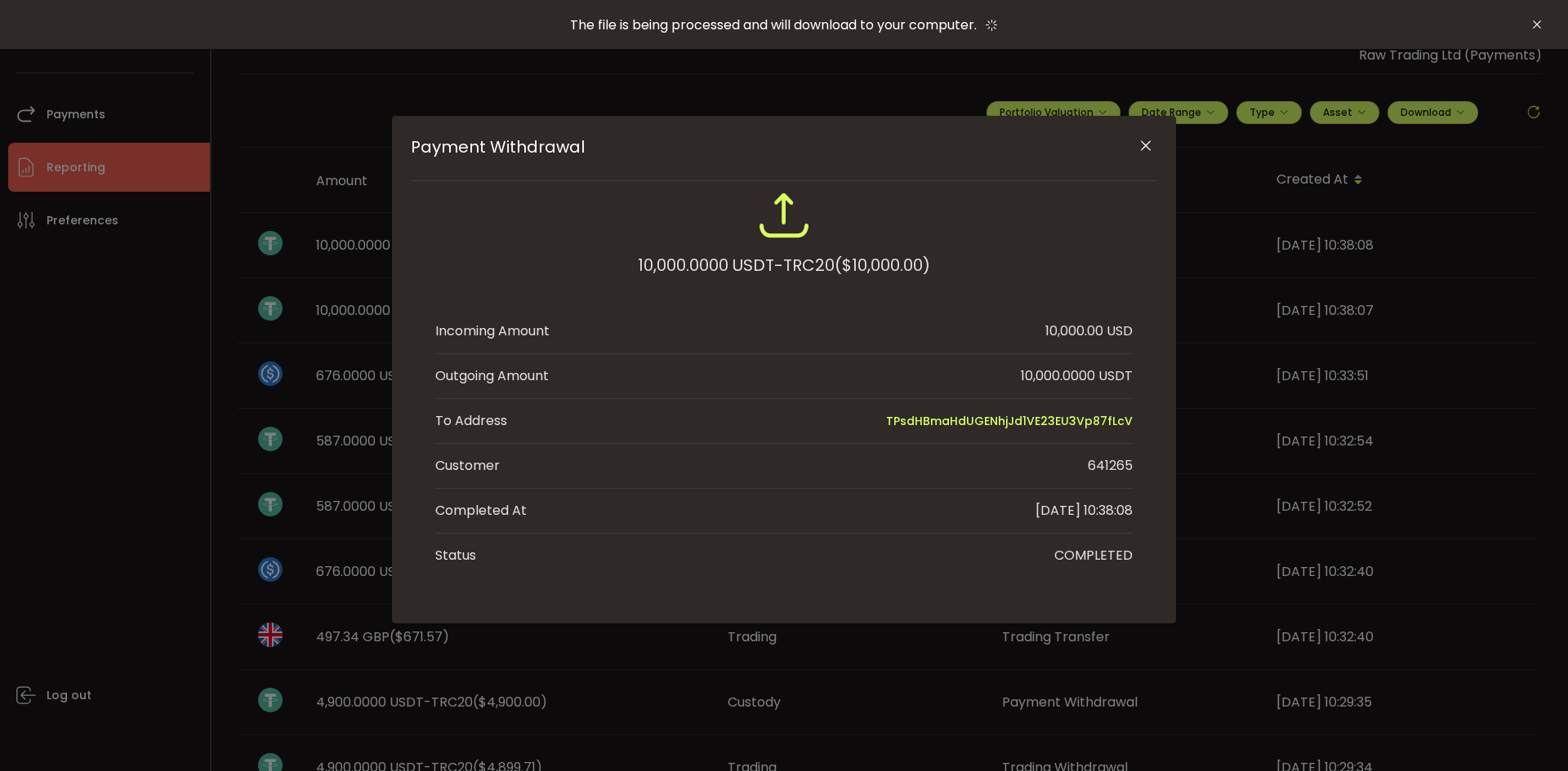
click at [412, 248] on div "10,000.0000 USDT-TRC20 ($10,000.00) Incoming Amount 10,000.00 USD Outgoing Amou…" at bounding box center [784, 384] width 746 height 389
click at [339, 257] on div "Payment Withdrawal 10,000.0000 USDT-TRC20 ($10,000.00) Incoming Amount 10,000.0…" at bounding box center [784, 386] width 1568 height 771
click at [346, 247] on div "Payment Withdrawal 10,000.0000 USDT-TRC20 ($10,000.00) Incoming Amount 10,000.0…" at bounding box center [784, 386] width 1568 height 771
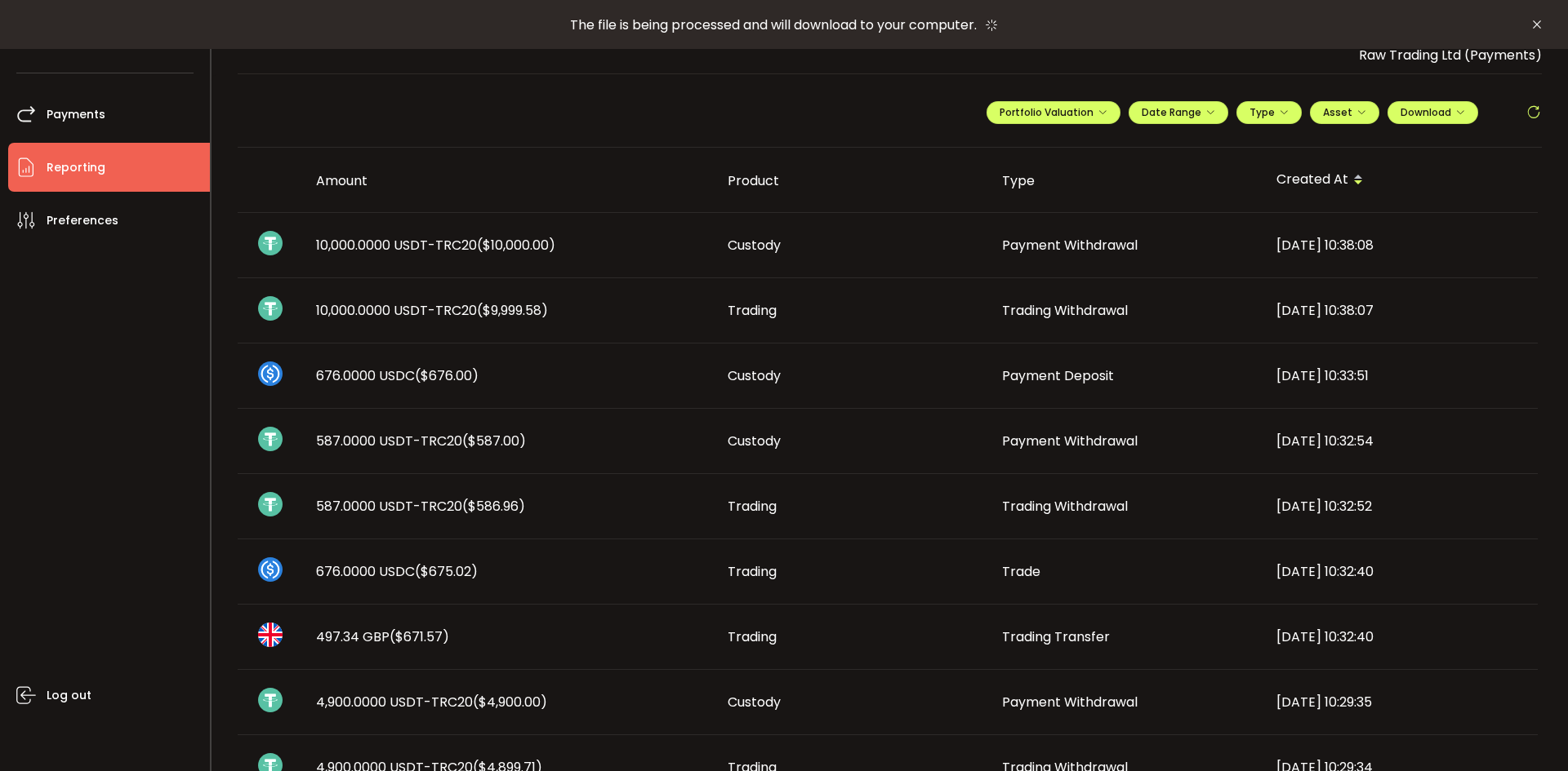
click at [1207, 125] on div "**********" at bounding box center [1263, 118] width 555 height 49
click at [1204, 118] on span "Date Range" at bounding box center [1178, 112] width 73 height 14
click at [1048, 146] on div "**********" at bounding box center [890, 119] width 1305 height 57
click at [1070, 146] on div "**********" at bounding box center [890, 119] width 1305 height 57
click at [1186, 113] on span "Date Range" at bounding box center [1178, 112] width 73 height 14
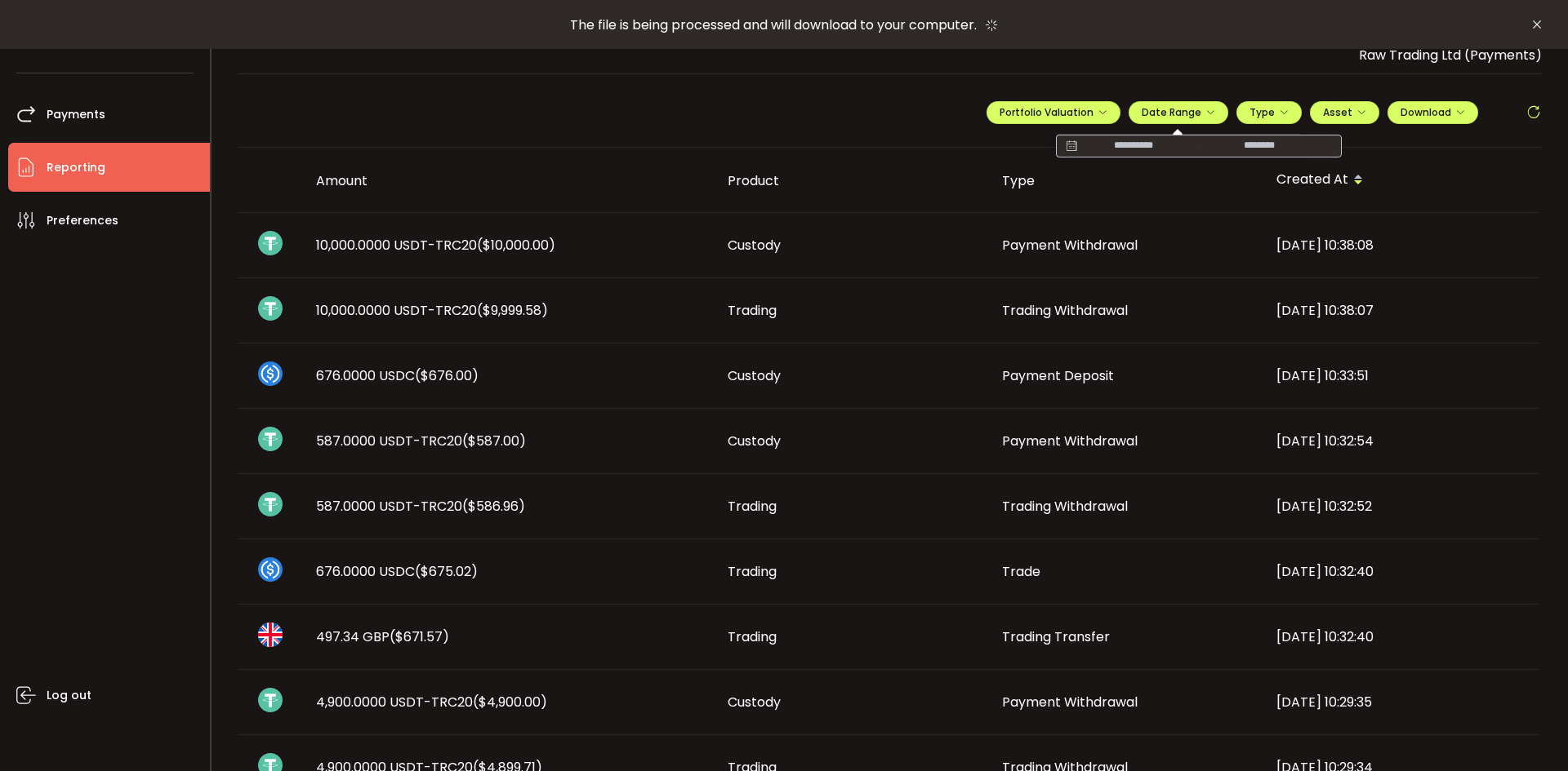
click at [1064, 140] on icon at bounding box center [1070, 146] width 20 height 17
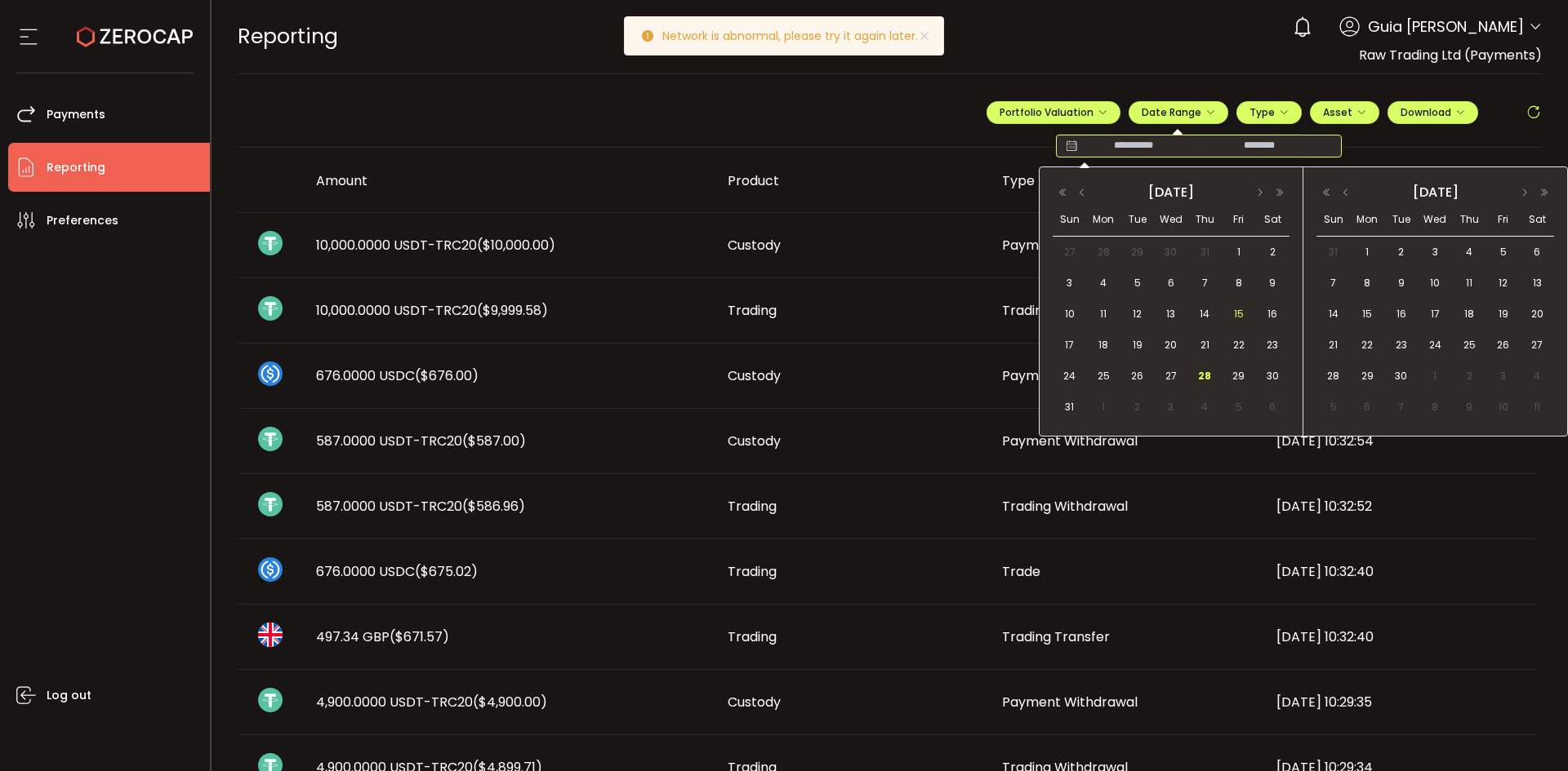
click at [1235, 315] on span "15" at bounding box center [1238, 314] width 19 height 19
click at [1239, 313] on span "15" at bounding box center [1238, 314] width 19 height 19
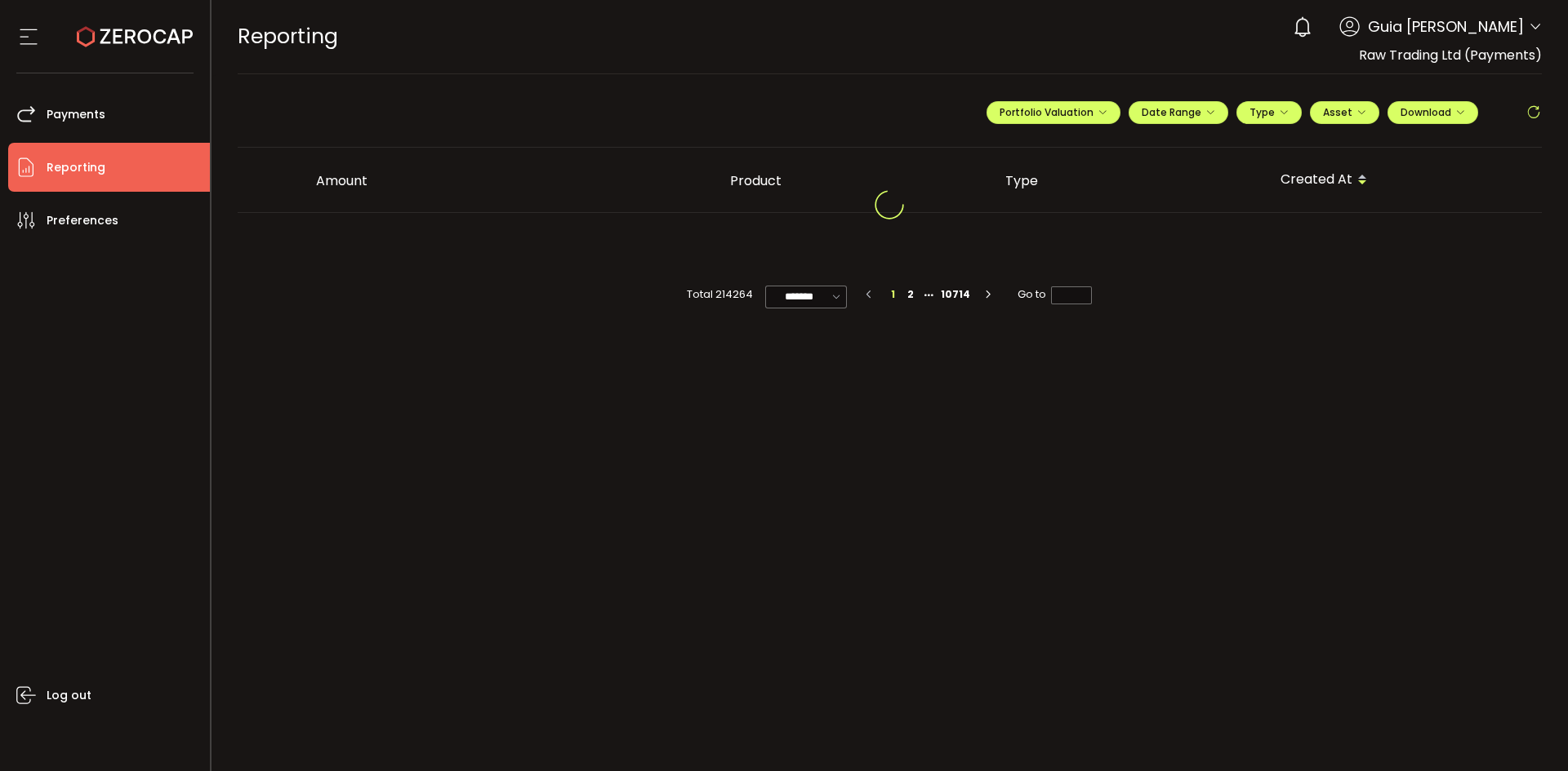
click at [28, 33] on icon at bounding box center [28, 36] width 24 height 24
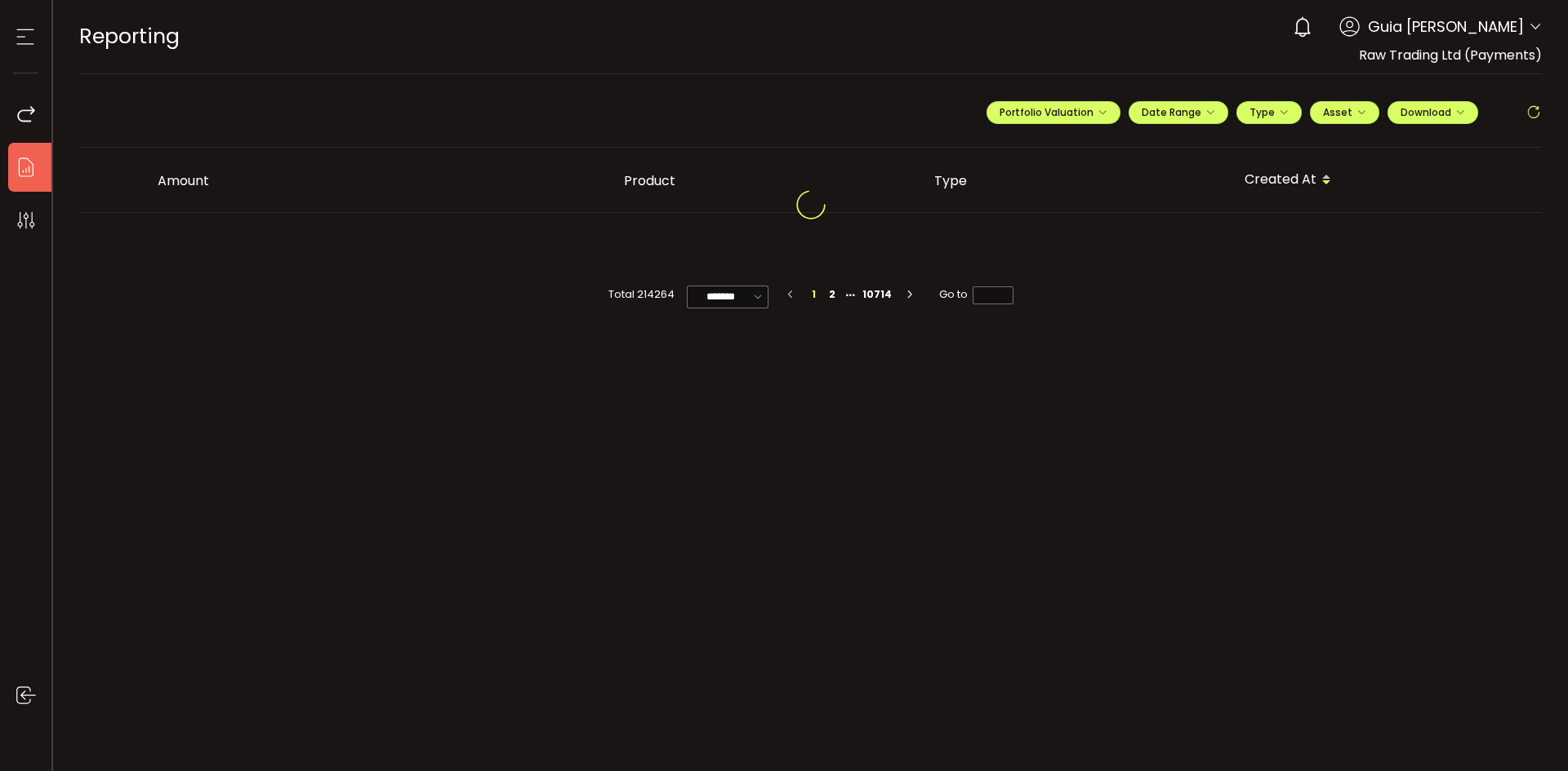
click at [28, 33] on icon at bounding box center [25, 36] width 24 height 24
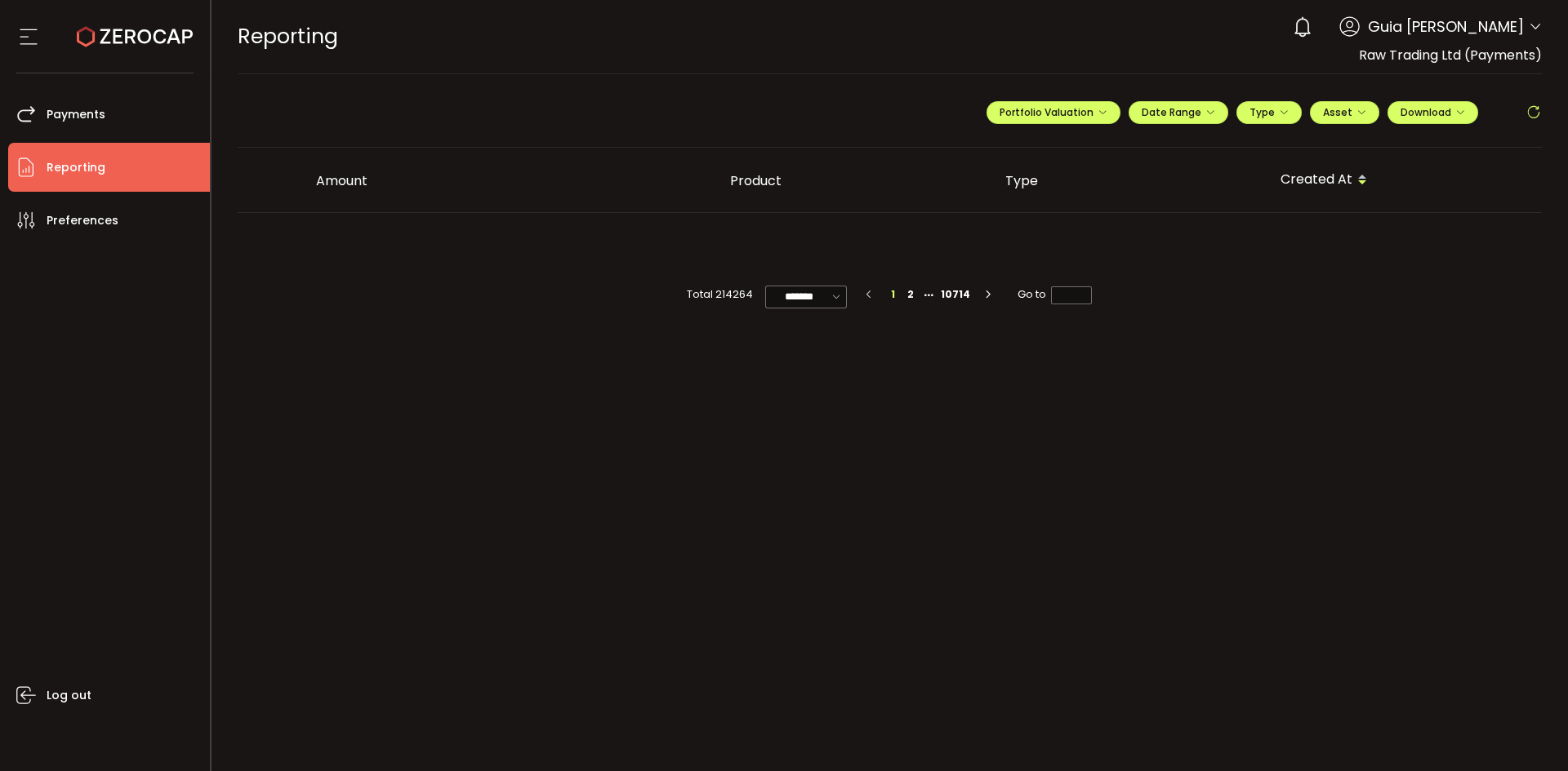
click at [1535, 108] on icon at bounding box center [1534, 113] width 17 height 17
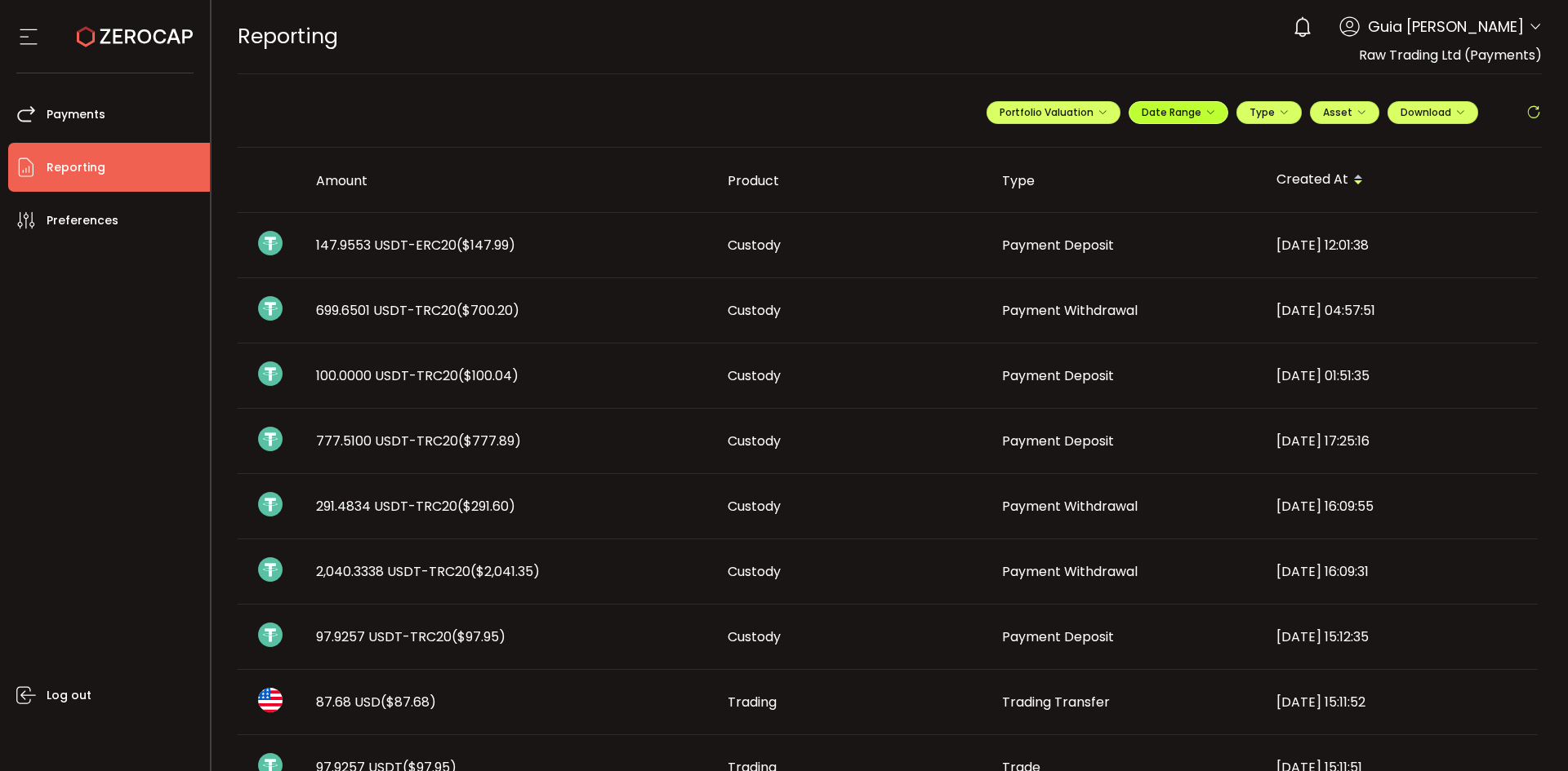
click at [1171, 114] on span "Date Range" at bounding box center [1178, 112] width 73 height 14
drag, startPoint x: 16, startPoint y: 464, endPoint x: 450, endPoint y: 444, distance: 434.5
click at [59, 458] on div "Log out" at bounding box center [109, 501] width 202 height 514
click at [1422, 116] on span "Download" at bounding box center [1432, 112] width 64 height 14
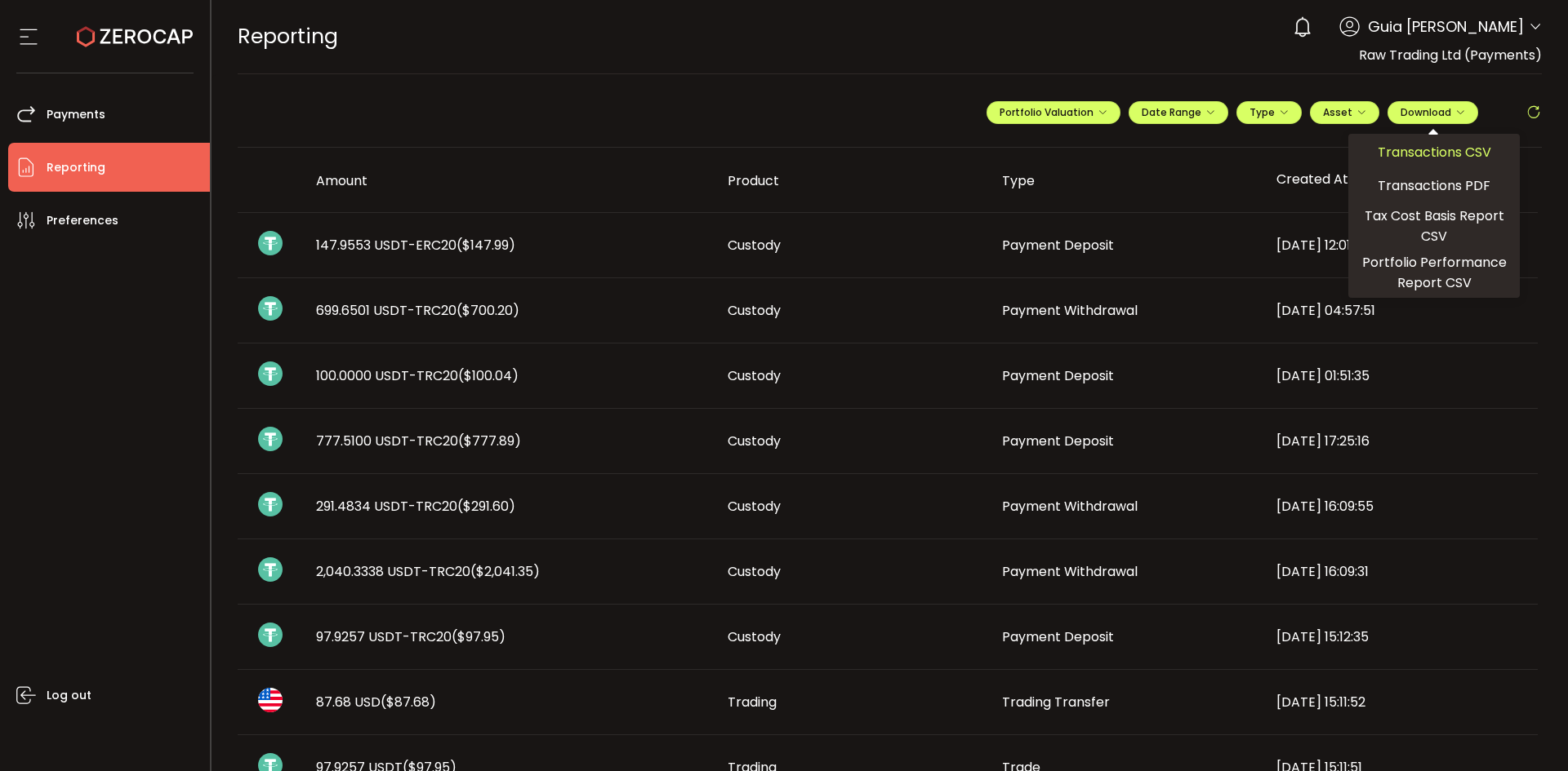
click at [1453, 151] on span "Transactions CSV" at bounding box center [1434, 152] width 114 height 20
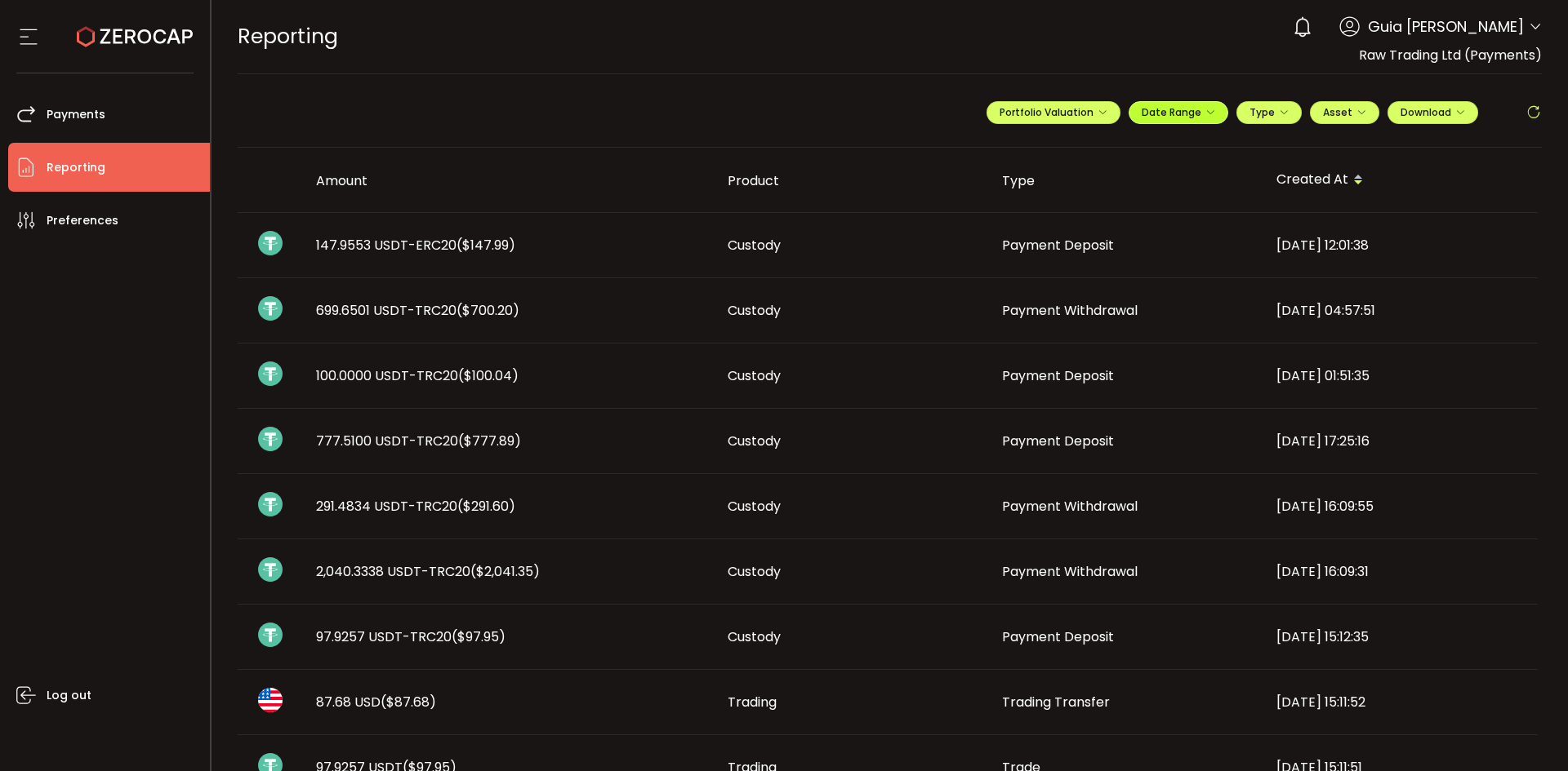
click at [1176, 116] on span "Date Range" at bounding box center [1178, 112] width 73 height 14
click at [1242, 145] on input "**********" at bounding box center [1259, 146] width 104 height 17
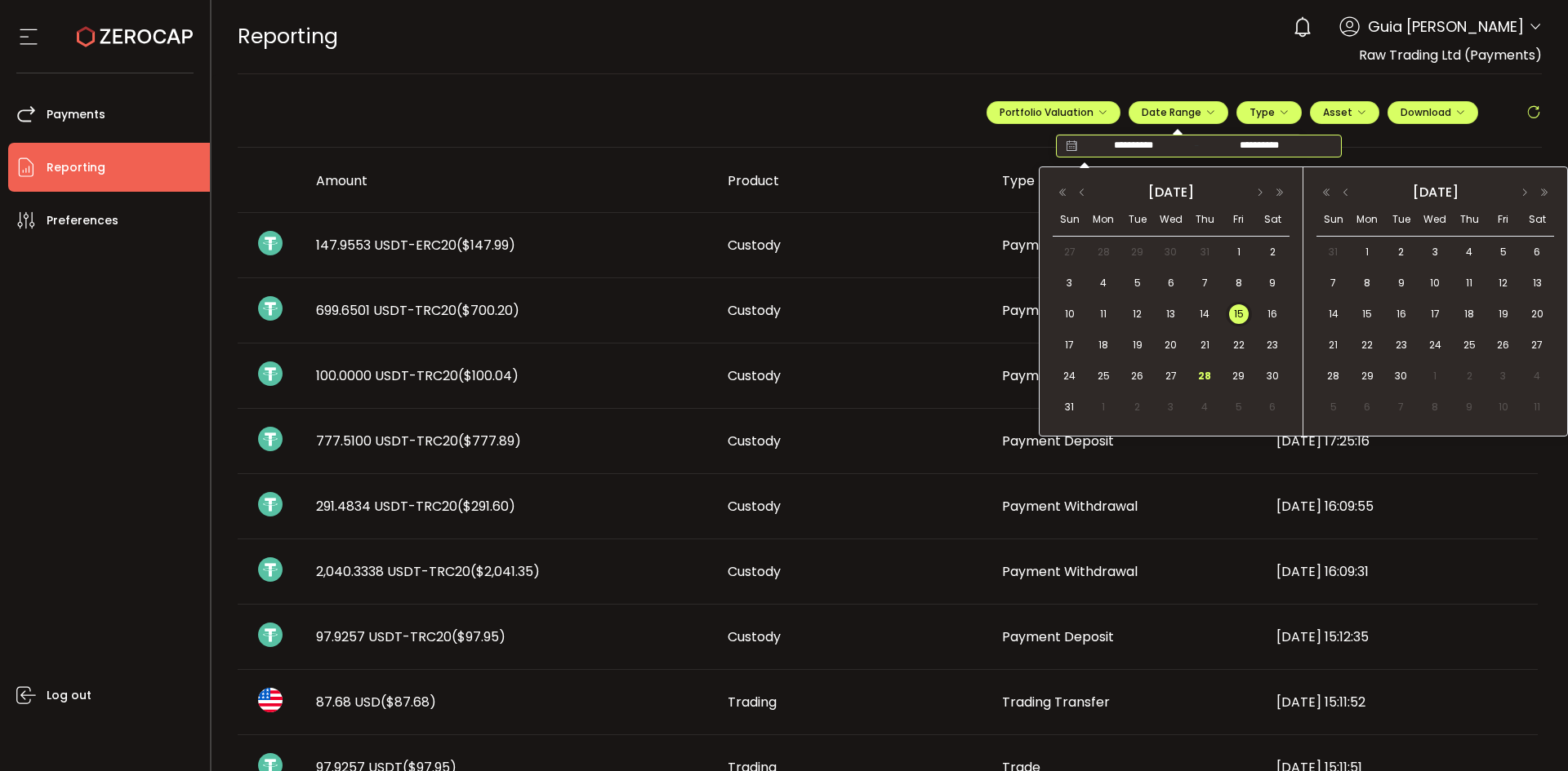
click at [1209, 376] on span "28" at bounding box center [1204, 375] width 19 height 19
click at [1238, 315] on span "15" at bounding box center [1238, 314] width 19 height 19
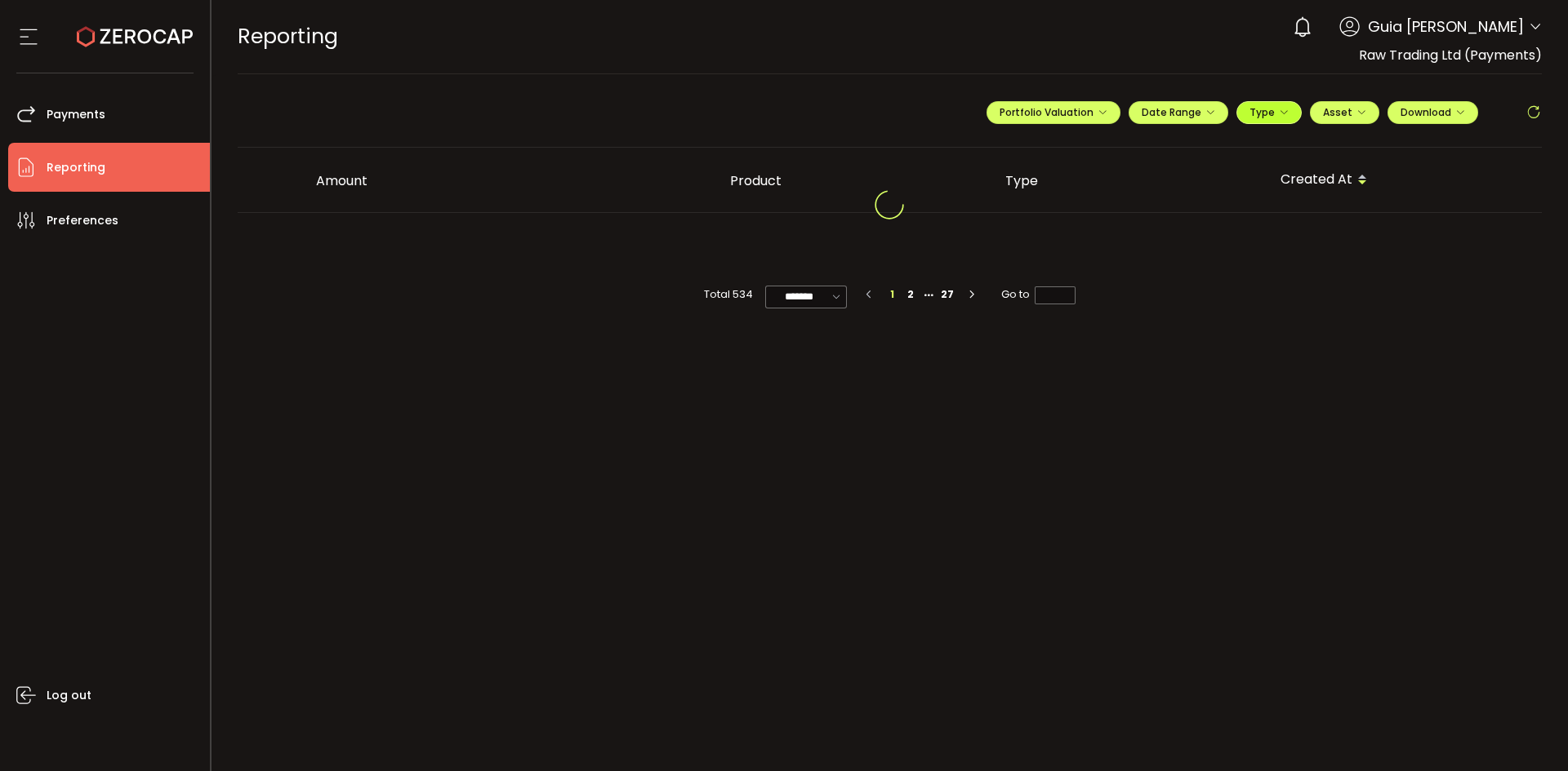
click at [1271, 118] on span "Type" at bounding box center [1268, 112] width 39 height 14
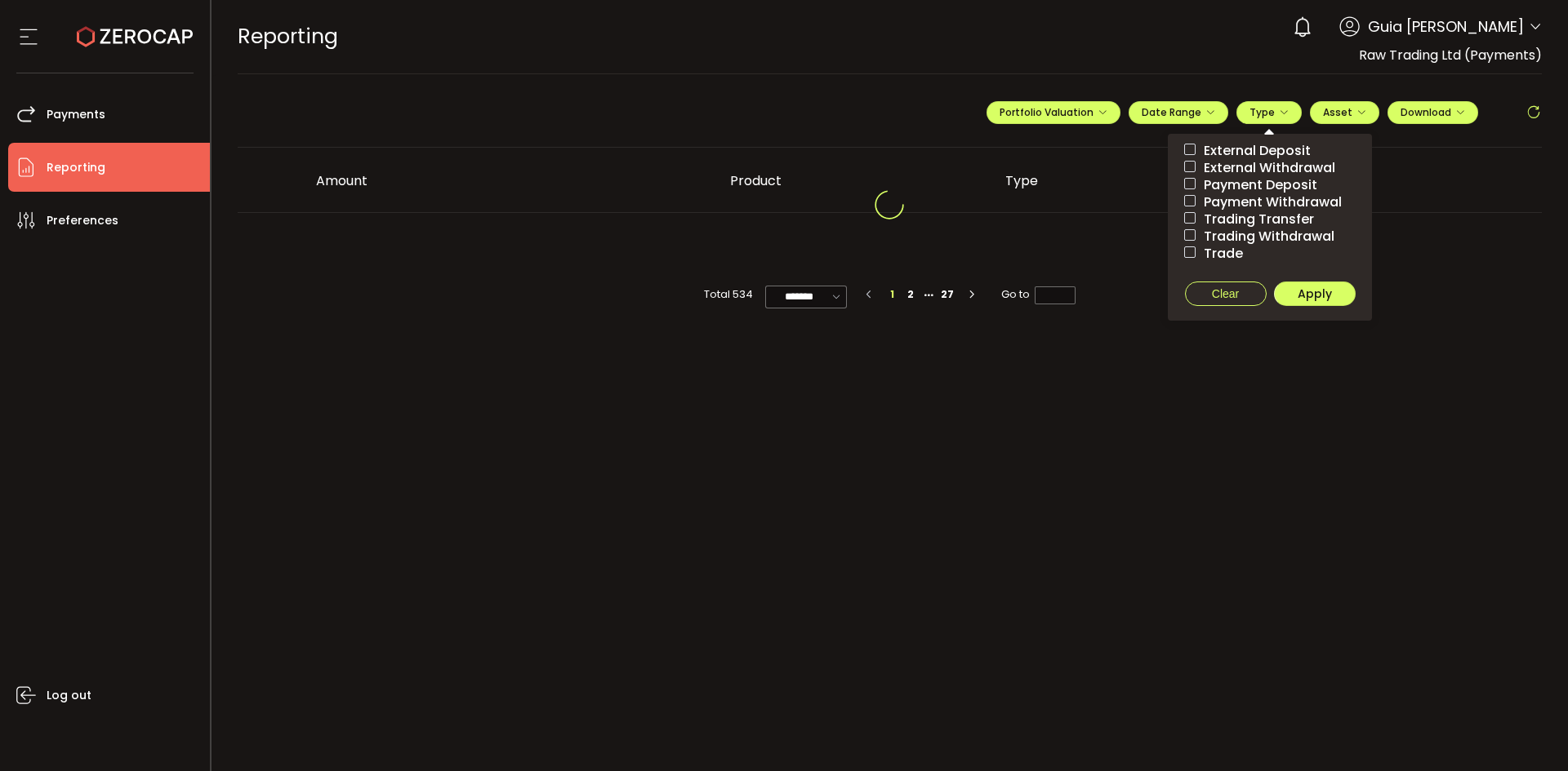
click at [458, 155] on div at bounding box center [890, 204] width 1305 height 114
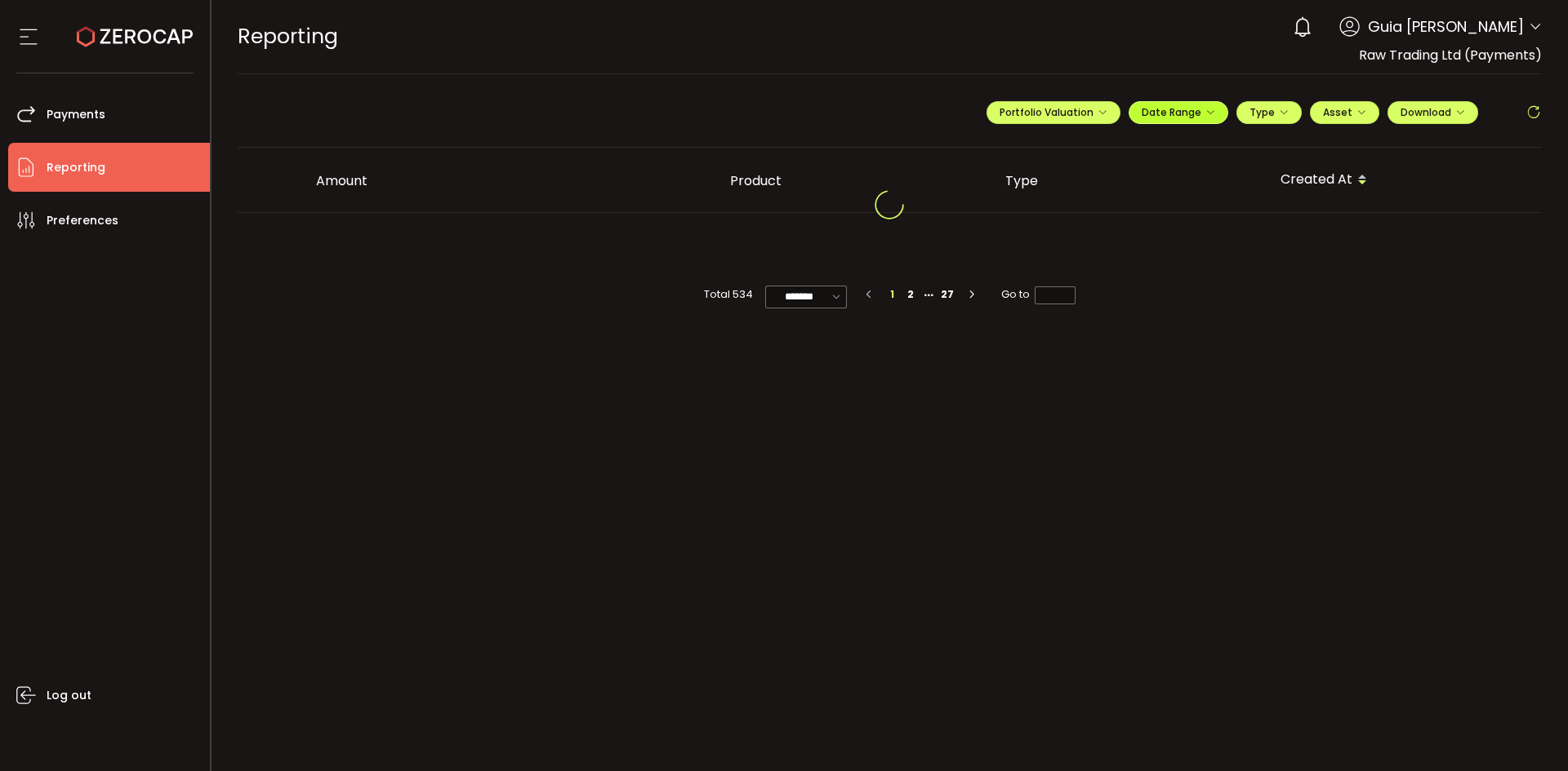
click at [1203, 113] on span "Date Range" at bounding box center [1178, 112] width 73 height 14
click at [1257, 117] on span "Type" at bounding box center [1268, 112] width 39 height 14
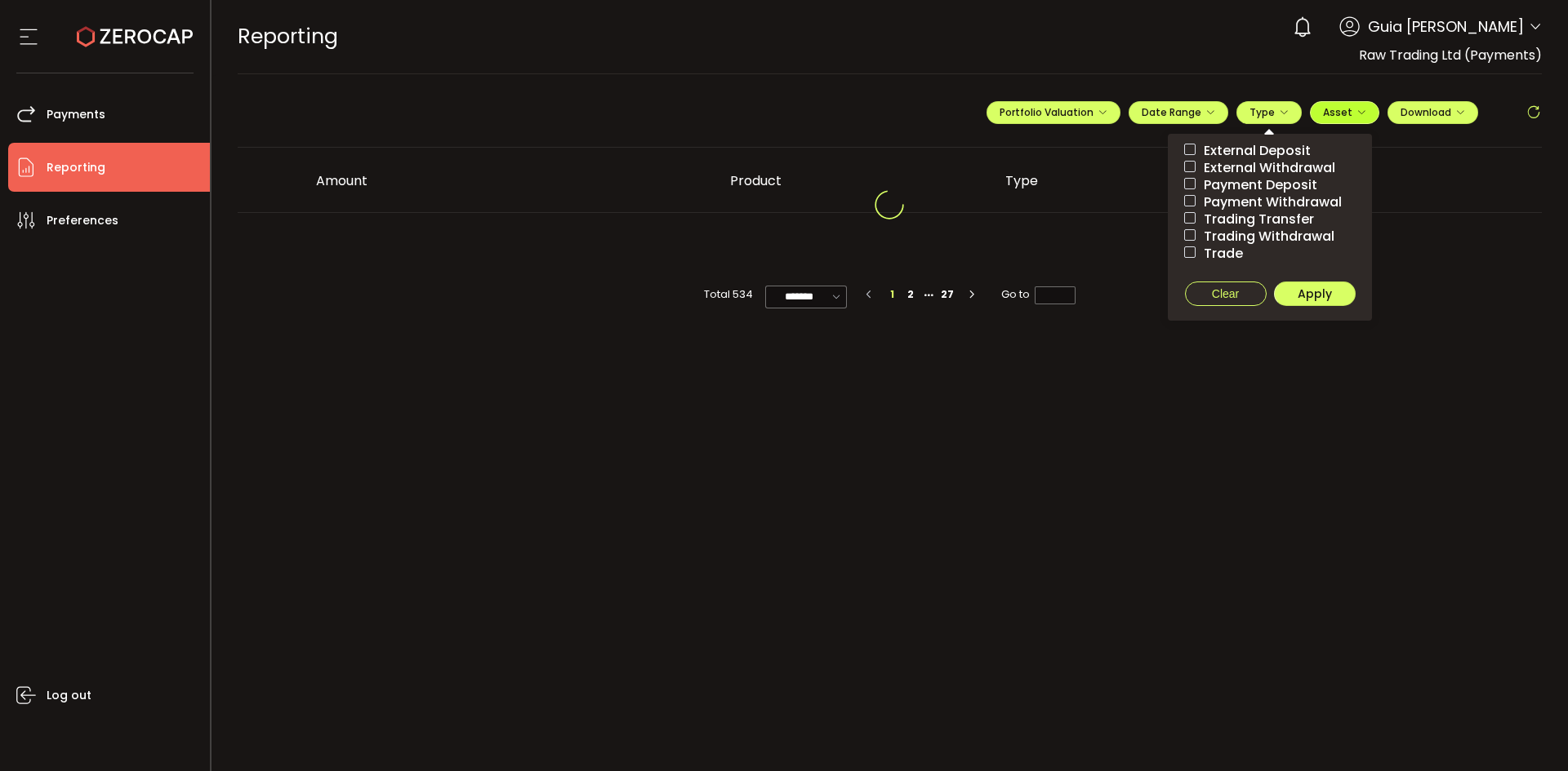
click at [1339, 113] on span "Asset" at bounding box center [1337, 112] width 29 height 14
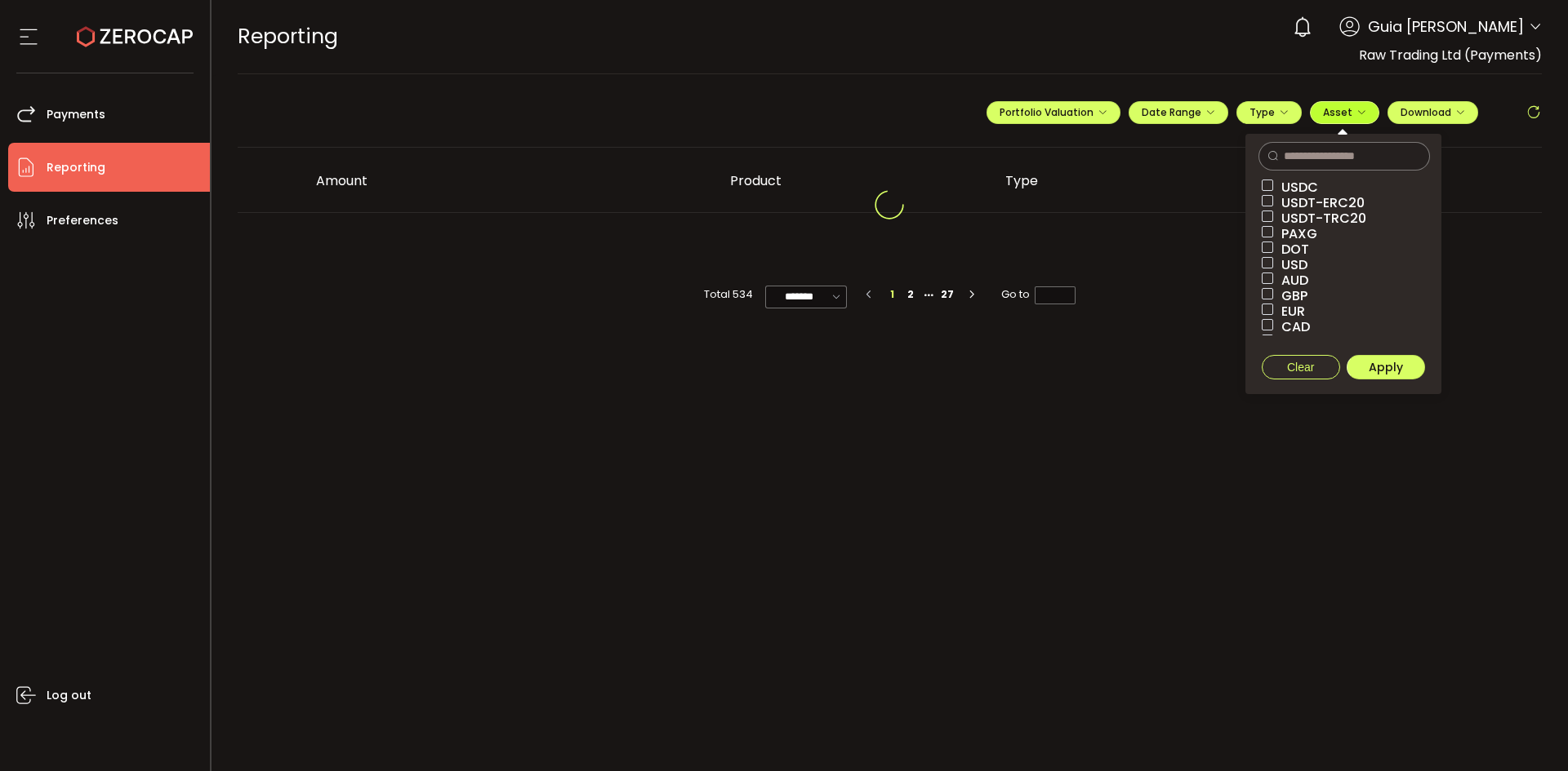
scroll to position [47, 0]
click at [1079, 59] on div "REPORTING Buy Power $0.00 USD Reporting Reporting Verify Your Identity 0 Guia […" at bounding box center [890, 37] width 1305 height 73
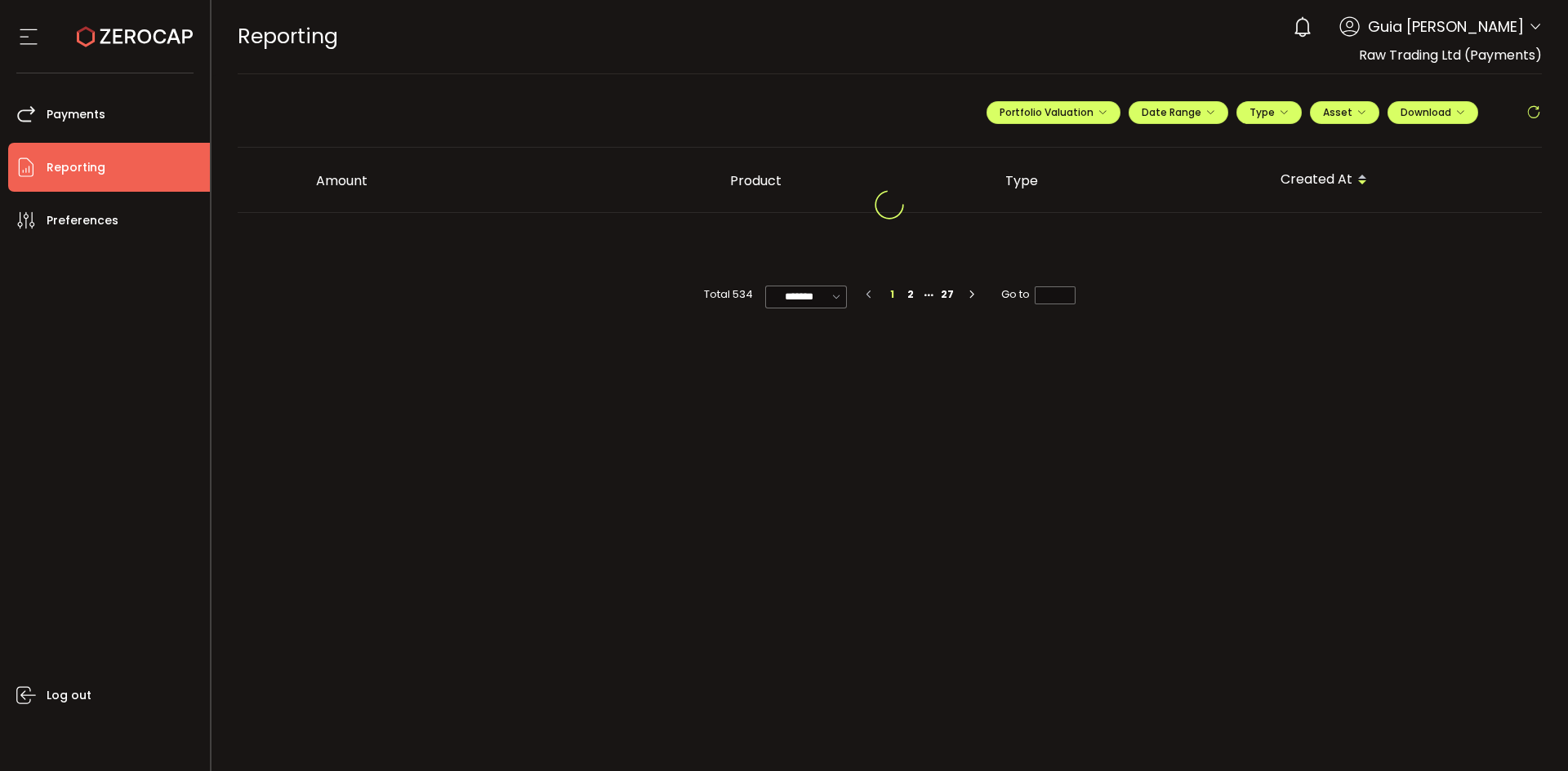
drag, startPoint x: 89, startPoint y: 108, endPoint x: 44, endPoint y: 323, distance: 219.7
click at [44, 323] on div "Log out" at bounding box center [109, 501] width 202 height 514
click at [1205, 95] on div "**********" at bounding box center [1263, 118] width 555 height 49
click at [1222, 118] on button "Date Range" at bounding box center [1178, 112] width 99 height 23
click at [1282, 149] on input "**********" at bounding box center [1259, 146] width 104 height 17
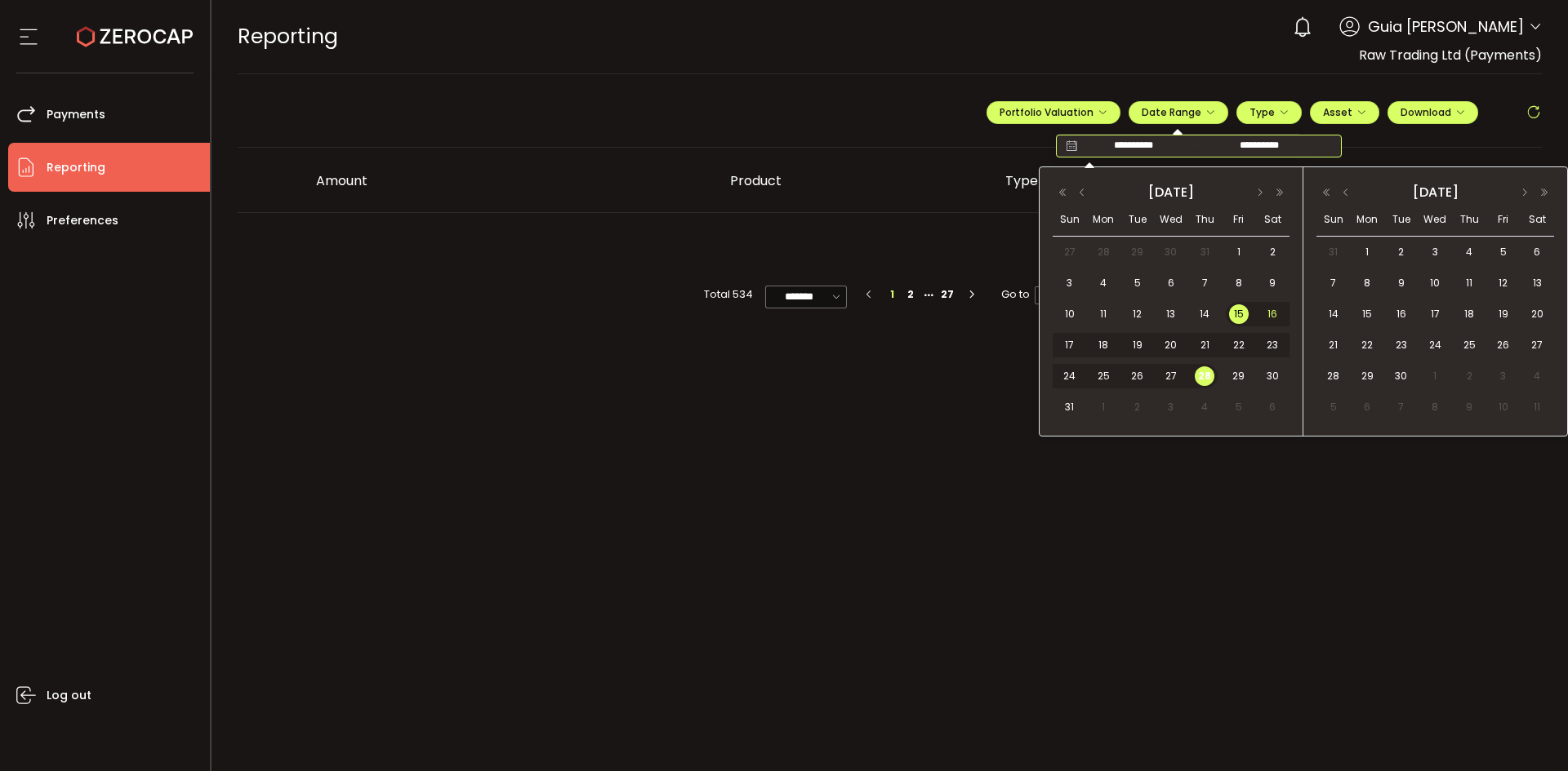
click at [1276, 317] on span "16" at bounding box center [1272, 314] width 19 height 19
click at [1228, 308] on div "15" at bounding box center [1240, 314] width 29 height 24
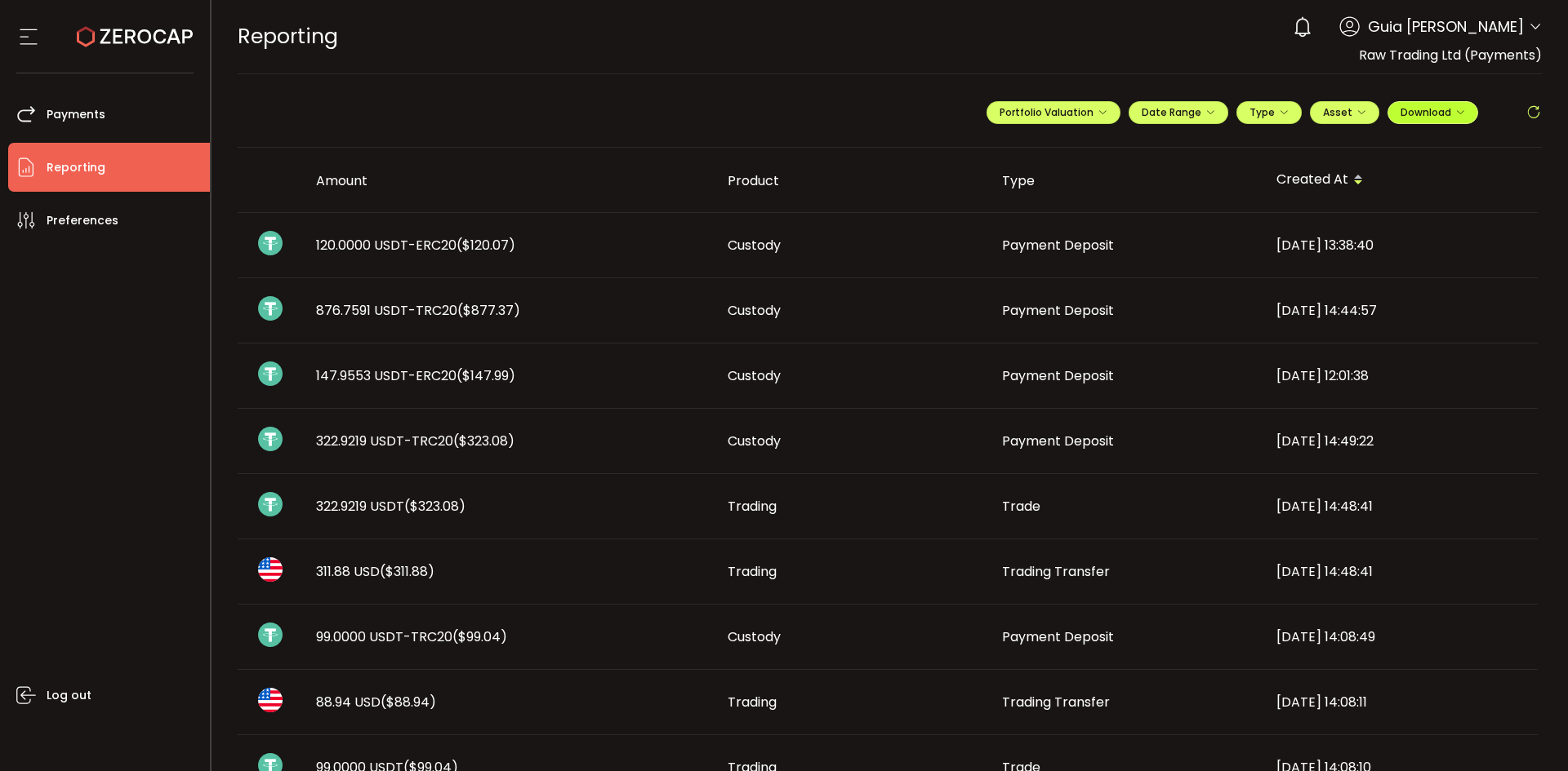
click at [1429, 110] on span "Download" at bounding box center [1432, 112] width 64 height 14
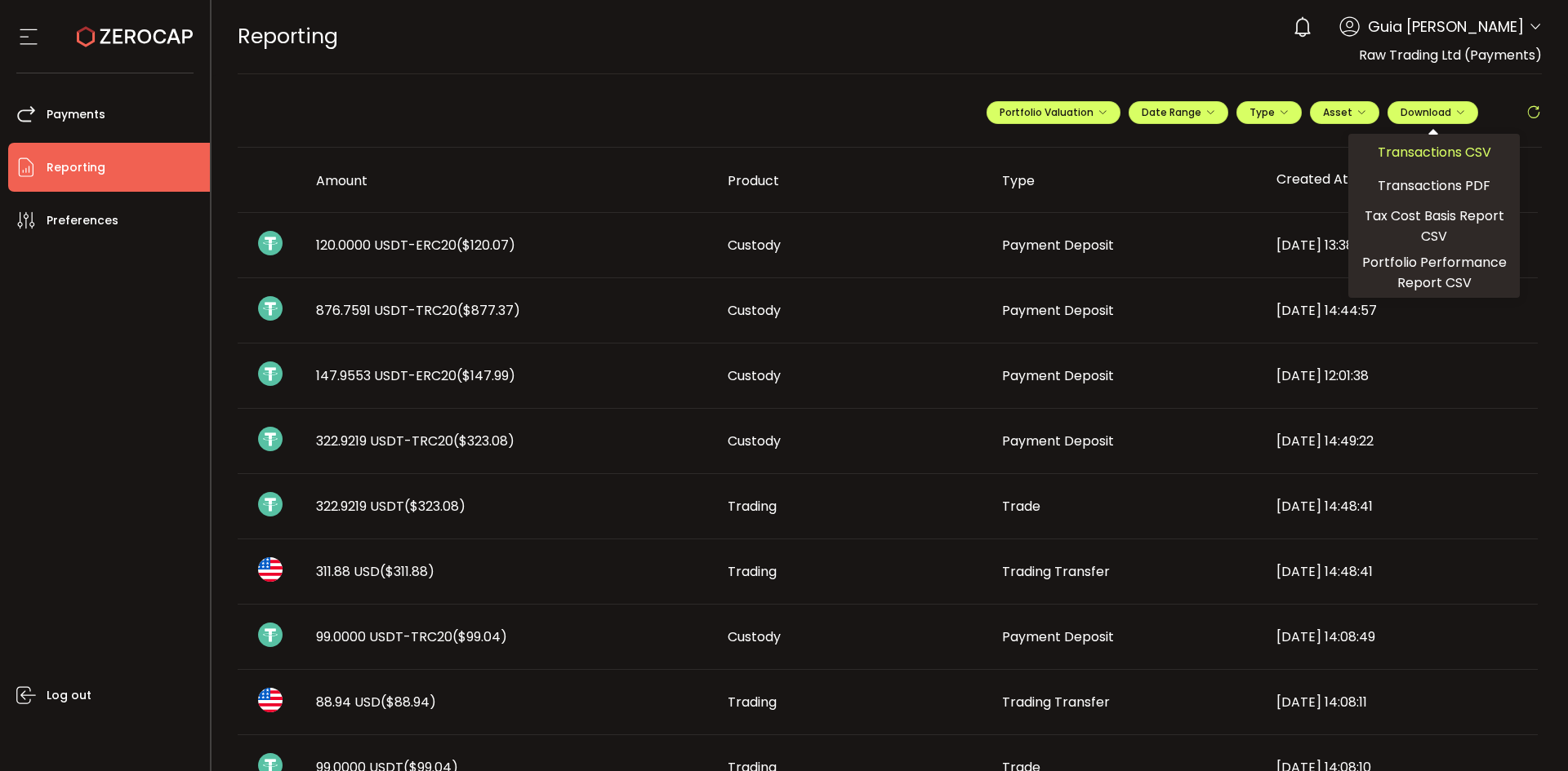
click at [1449, 152] on span "Transactions CSV" at bounding box center [1434, 152] width 114 height 20
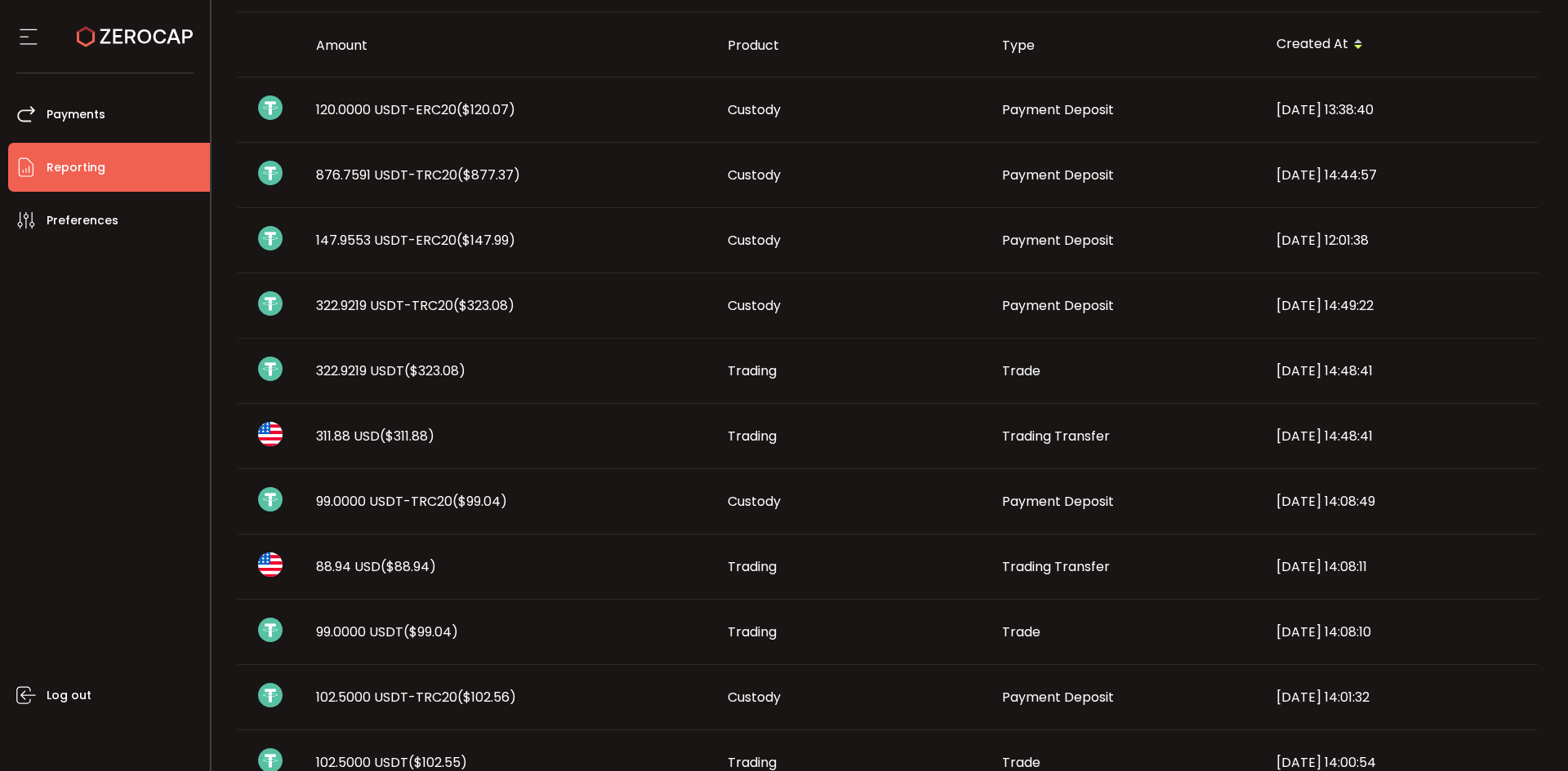
scroll to position [0, 0]
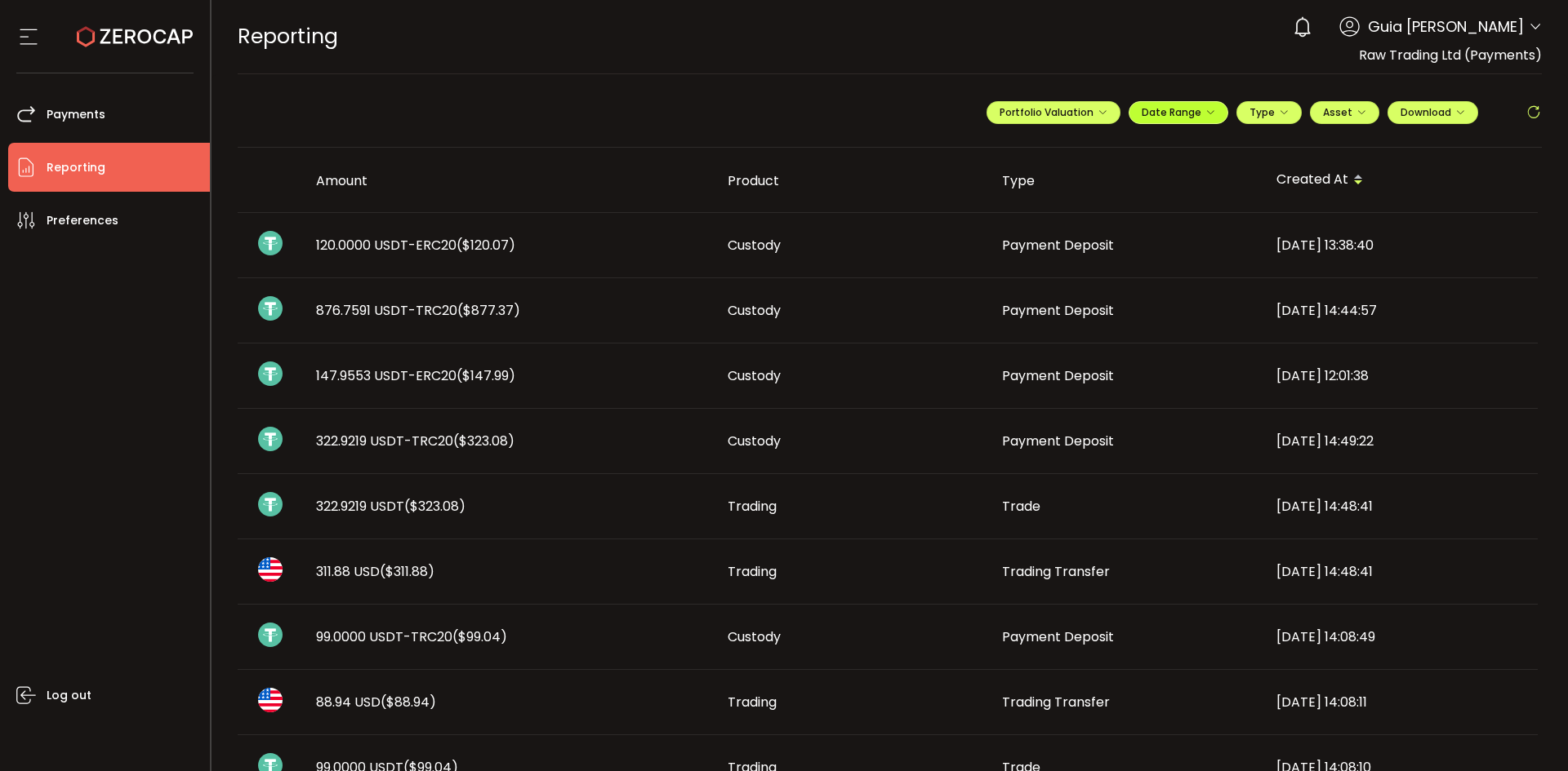
click at [1151, 116] on span "Date Range" at bounding box center [1178, 112] width 73 height 14
click at [1062, 145] on icon at bounding box center [1070, 146] width 20 height 17
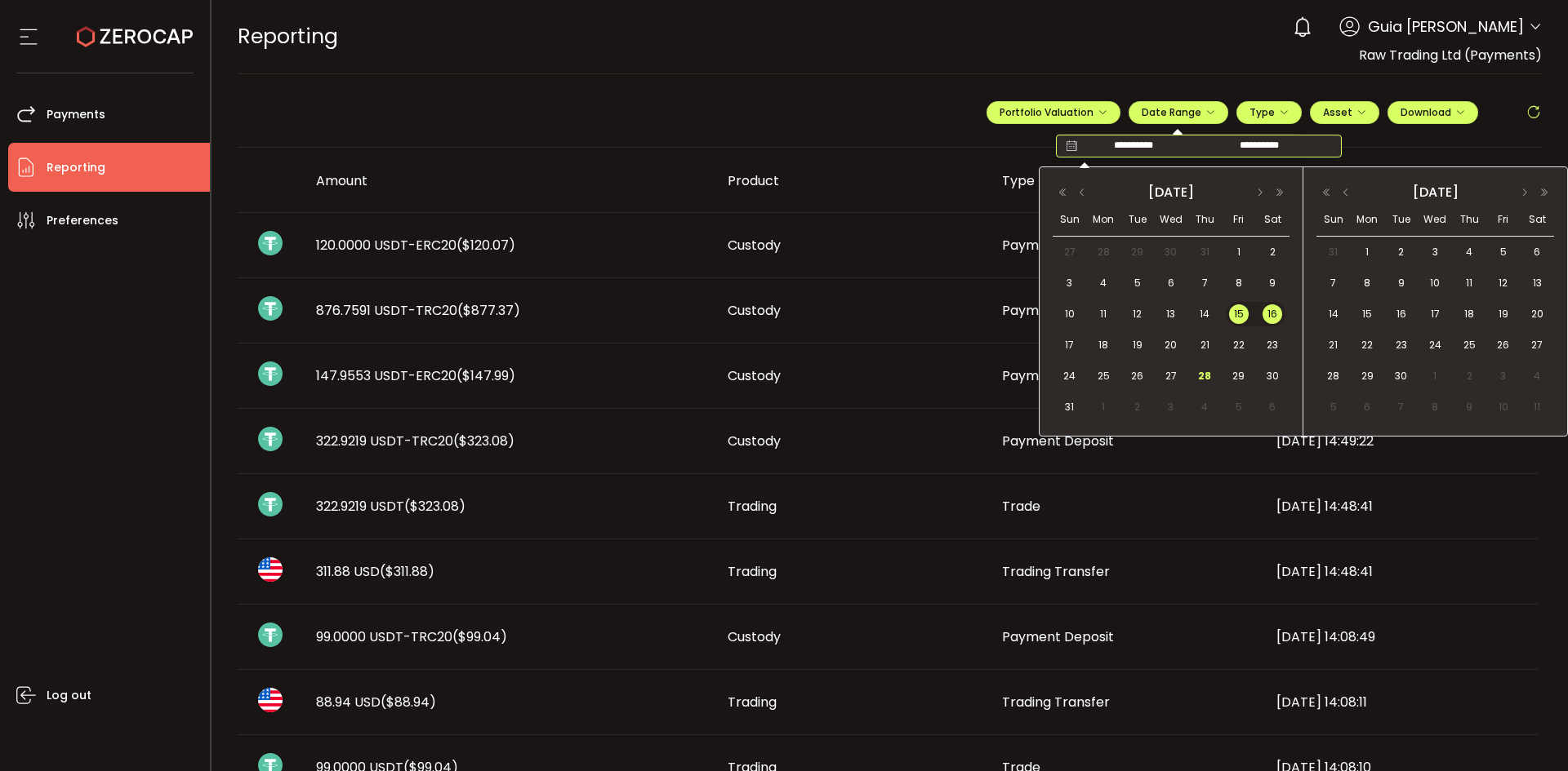
click at [1277, 315] on span "16" at bounding box center [1272, 314] width 19 height 19
click at [1079, 340] on div "17" at bounding box center [1067, 345] width 29 height 24
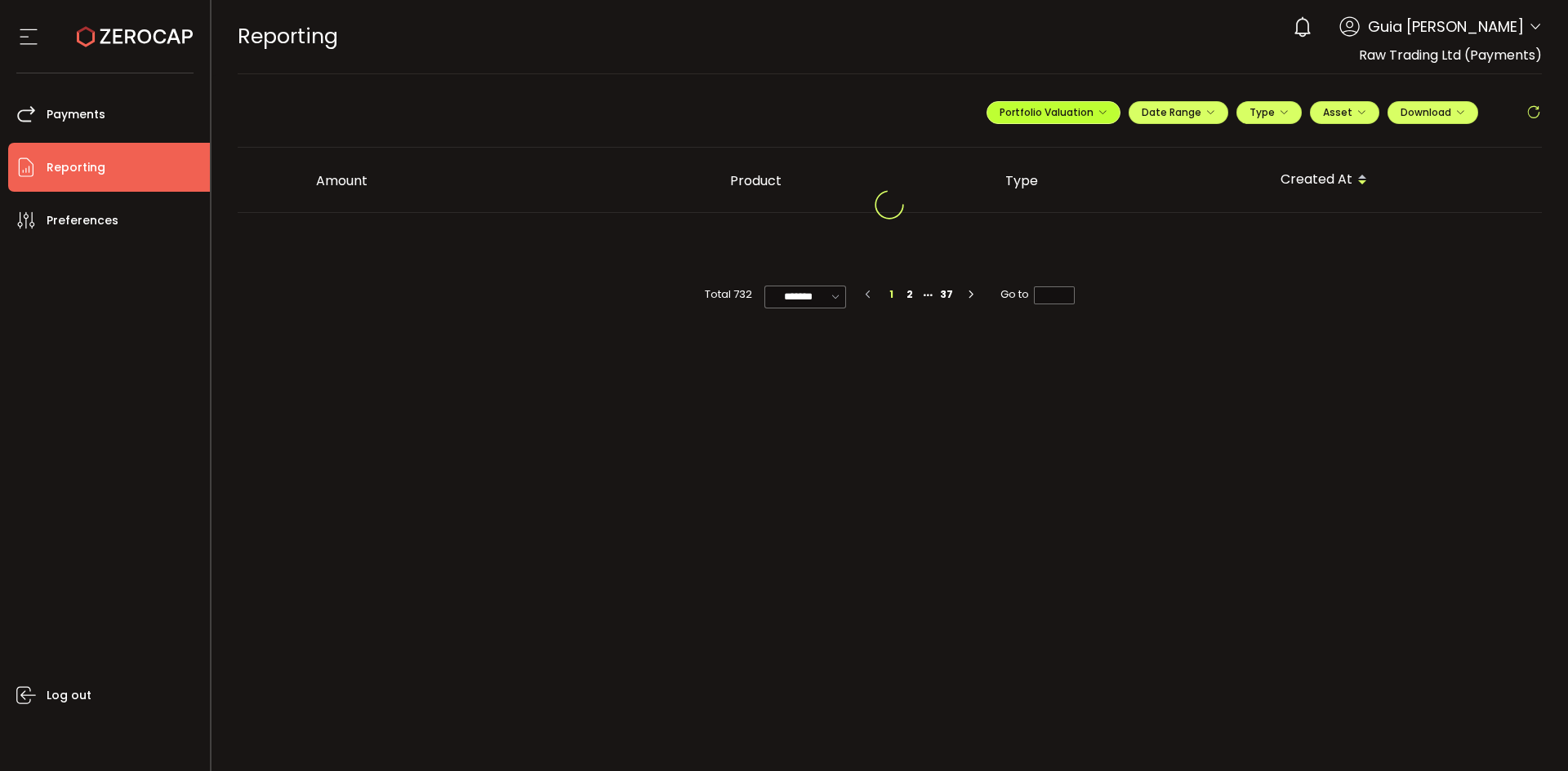
click at [1059, 110] on span "Portfolio Valuation" at bounding box center [1053, 112] width 108 height 14
click at [1095, 149] on span "Portfolio Valuation" at bounding box center [1105, 152] width 91 height 15
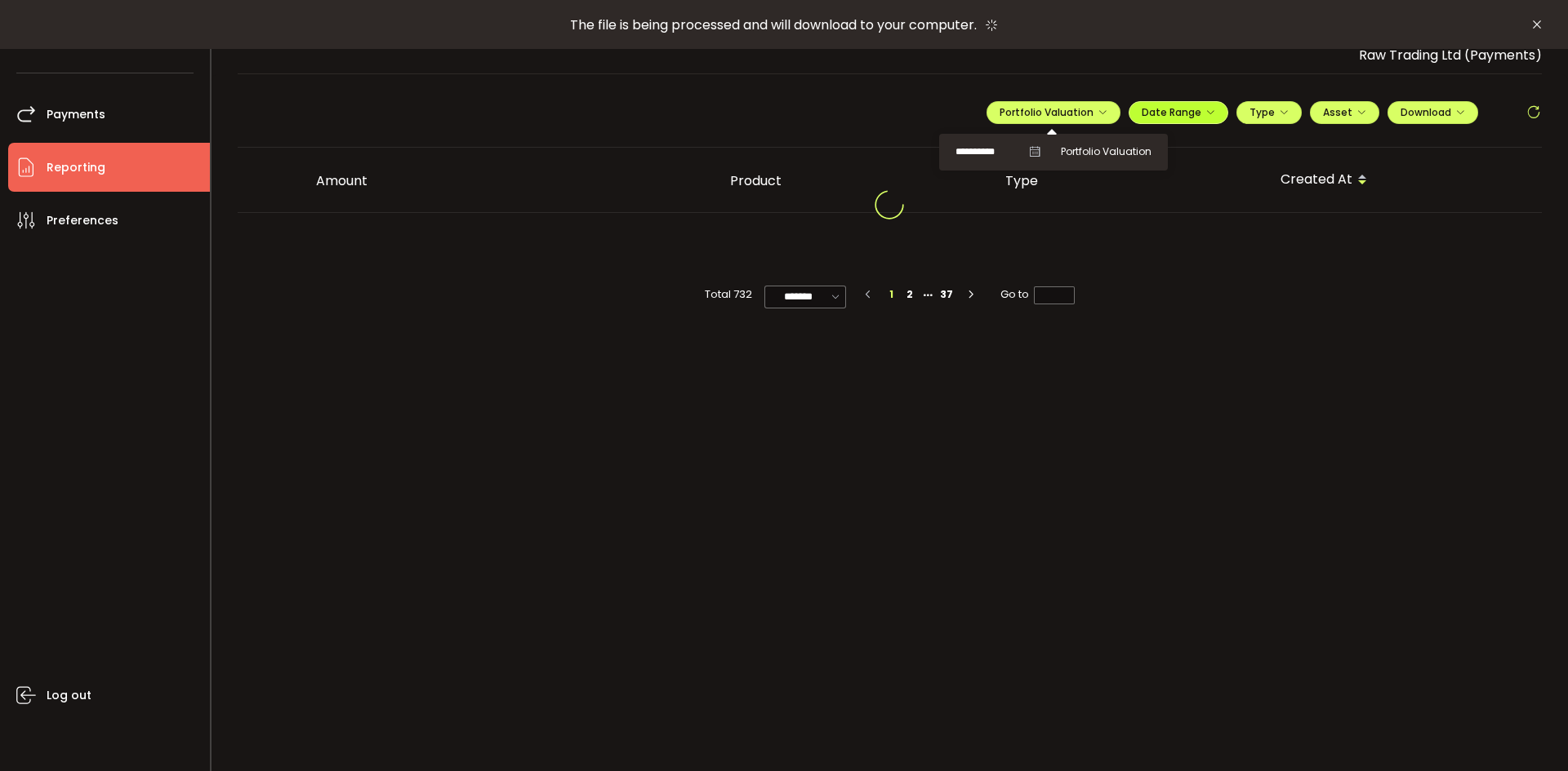
click at [1162, 114] on span "Date Range" at bounding box center [1178, 112] width 73 height 14
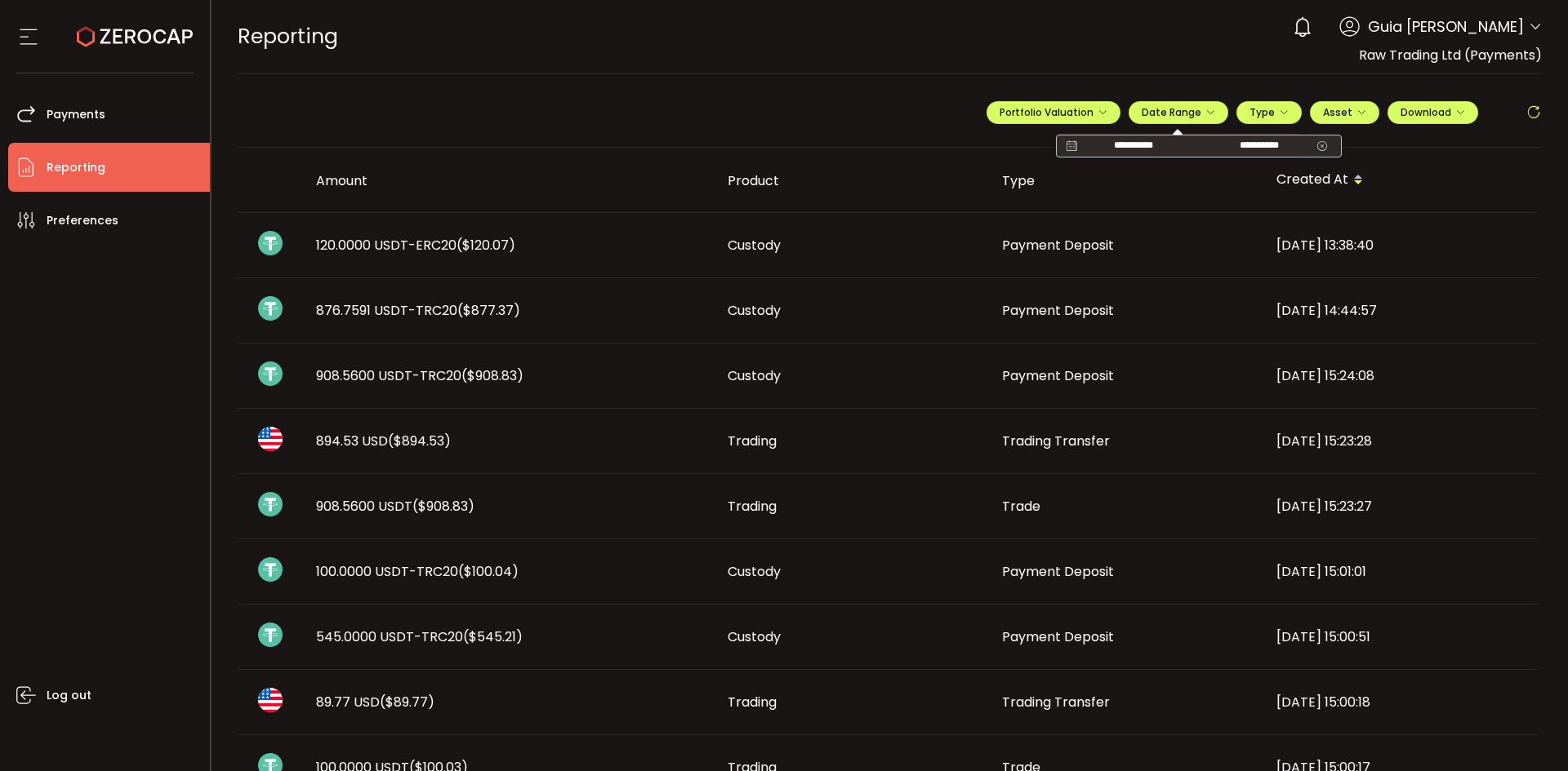
click at [1060, 145] on icon at bounding box center [1070, 146] width 20 height 17
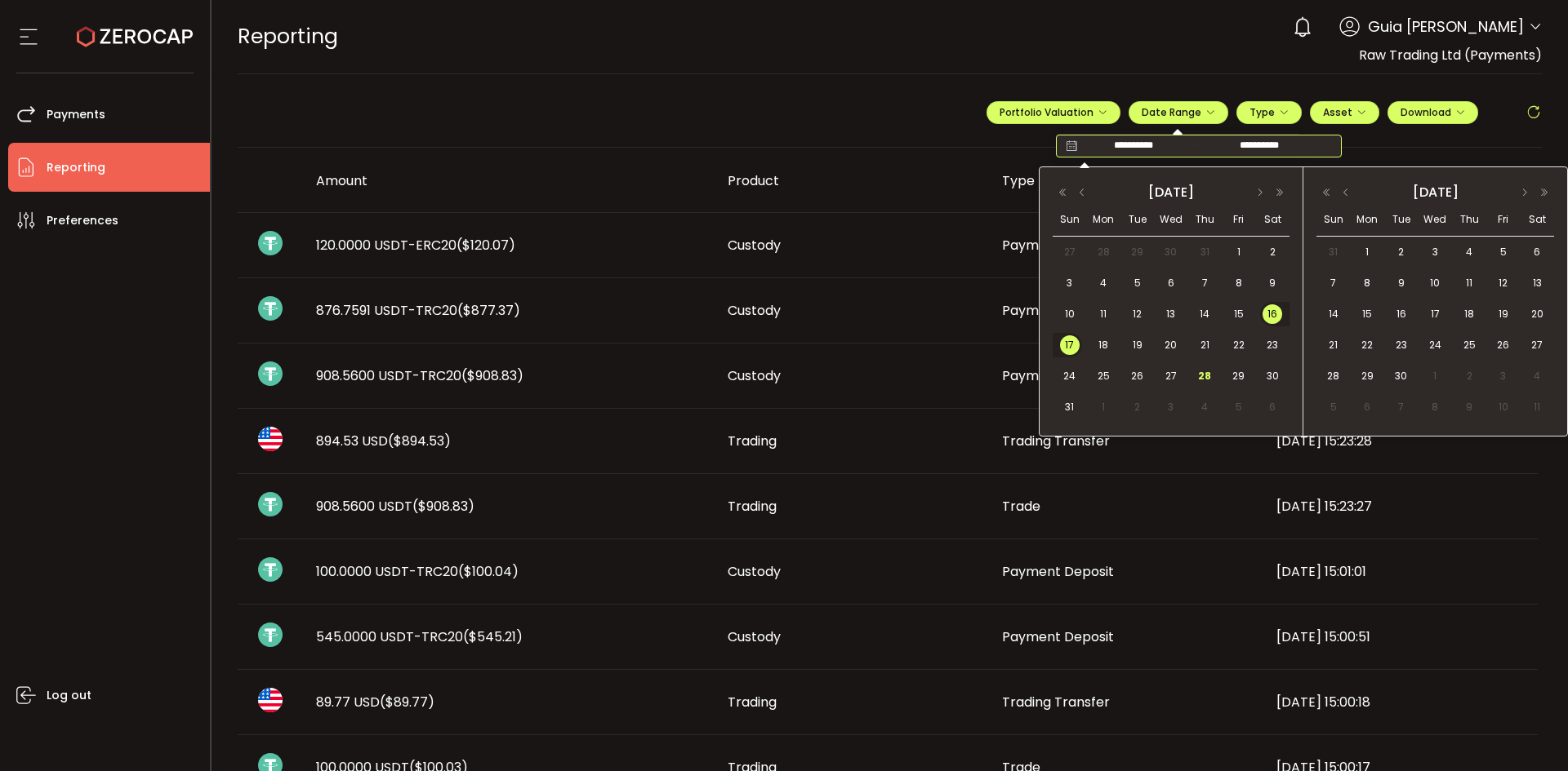
click at [1075, 339] on span "17" at bounding box center [1069, 345] width 19 height 19
drag, startPoint x: 1237, startPoint y: 349, endPoint x: 1176, endPoint y: 350, distance: 61.0
click at [1176, 350] on tr "17 18 19 20 21 22 23" at bounding box center [1171, 345] width 237 height 31
click at [1250, 346] on div "22" at bounding box center [1236, 345] width 29 height 24
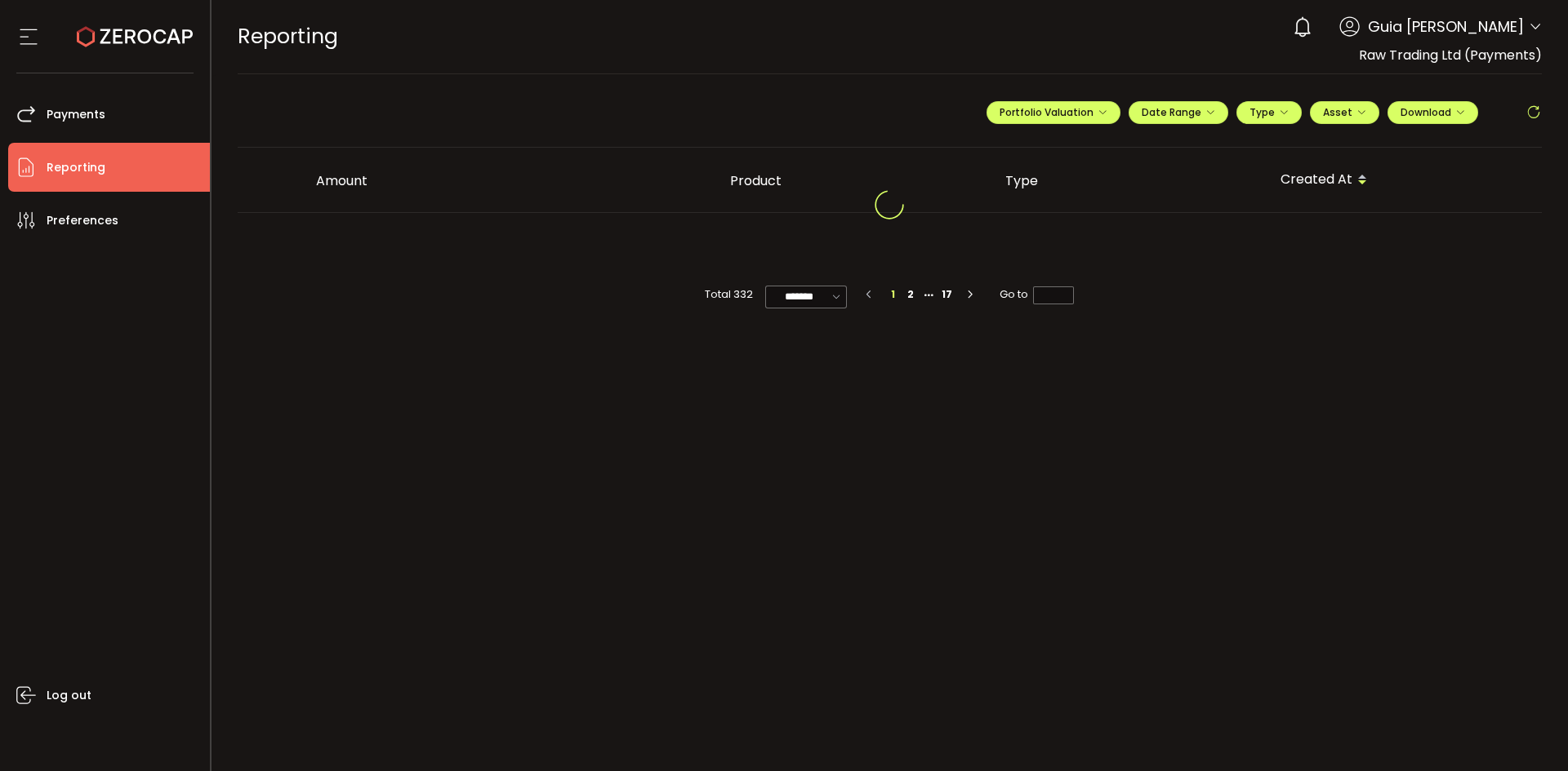
drag, startPoint x: 129, startPoint y: 47, endPoint x: 477, endPoint y: 36, distance: 348.2
click at [477, 36] on div "REPORTING Buy Power $0.00 USD Reporting Reporting Verify Your Identity 0 Guia […" at bounding box center [890, 37] width 1305 height 73
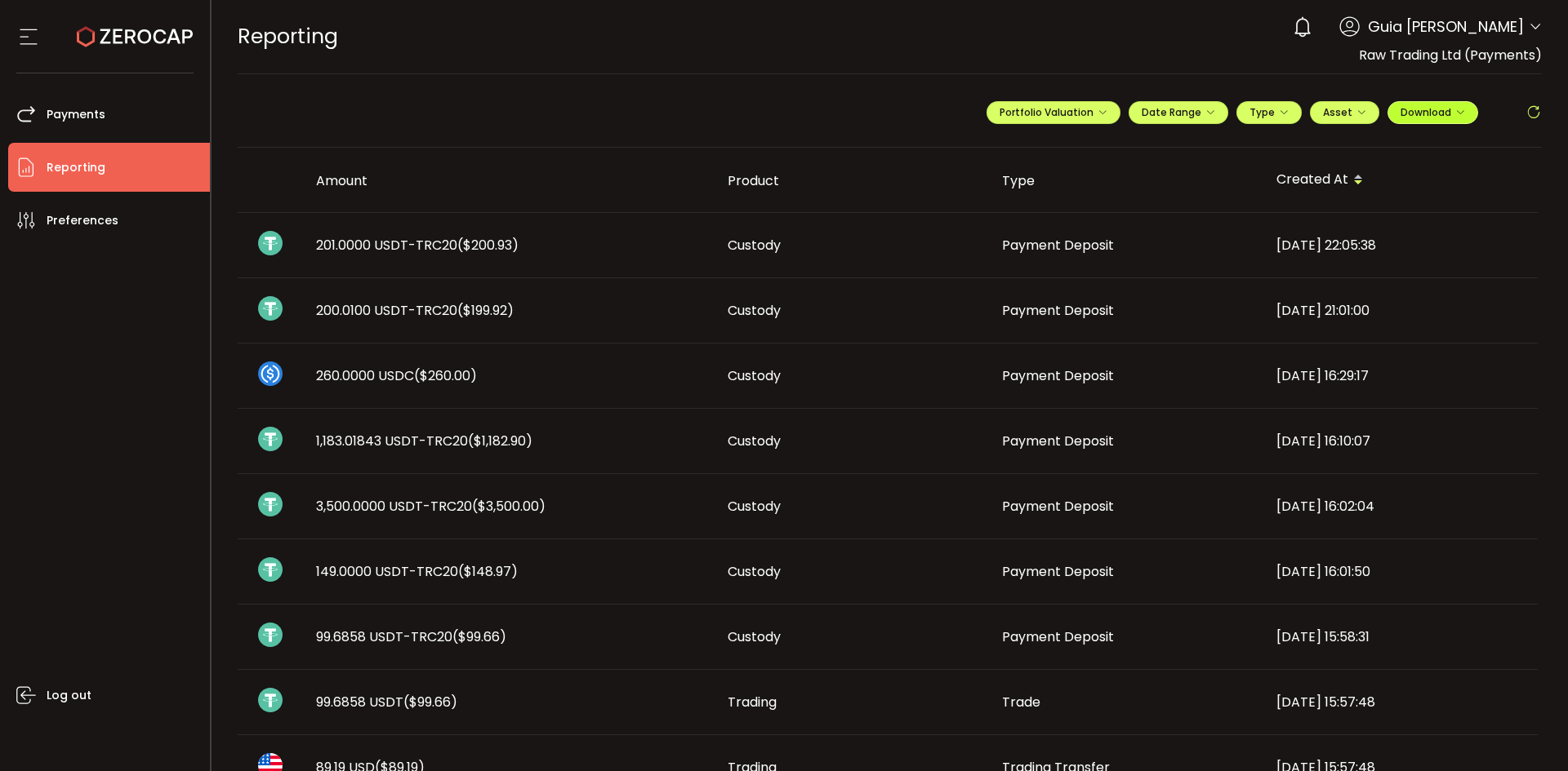
click at [1408, 117] on span "Download" at bounding box center [1432, 112] width 64 height 14
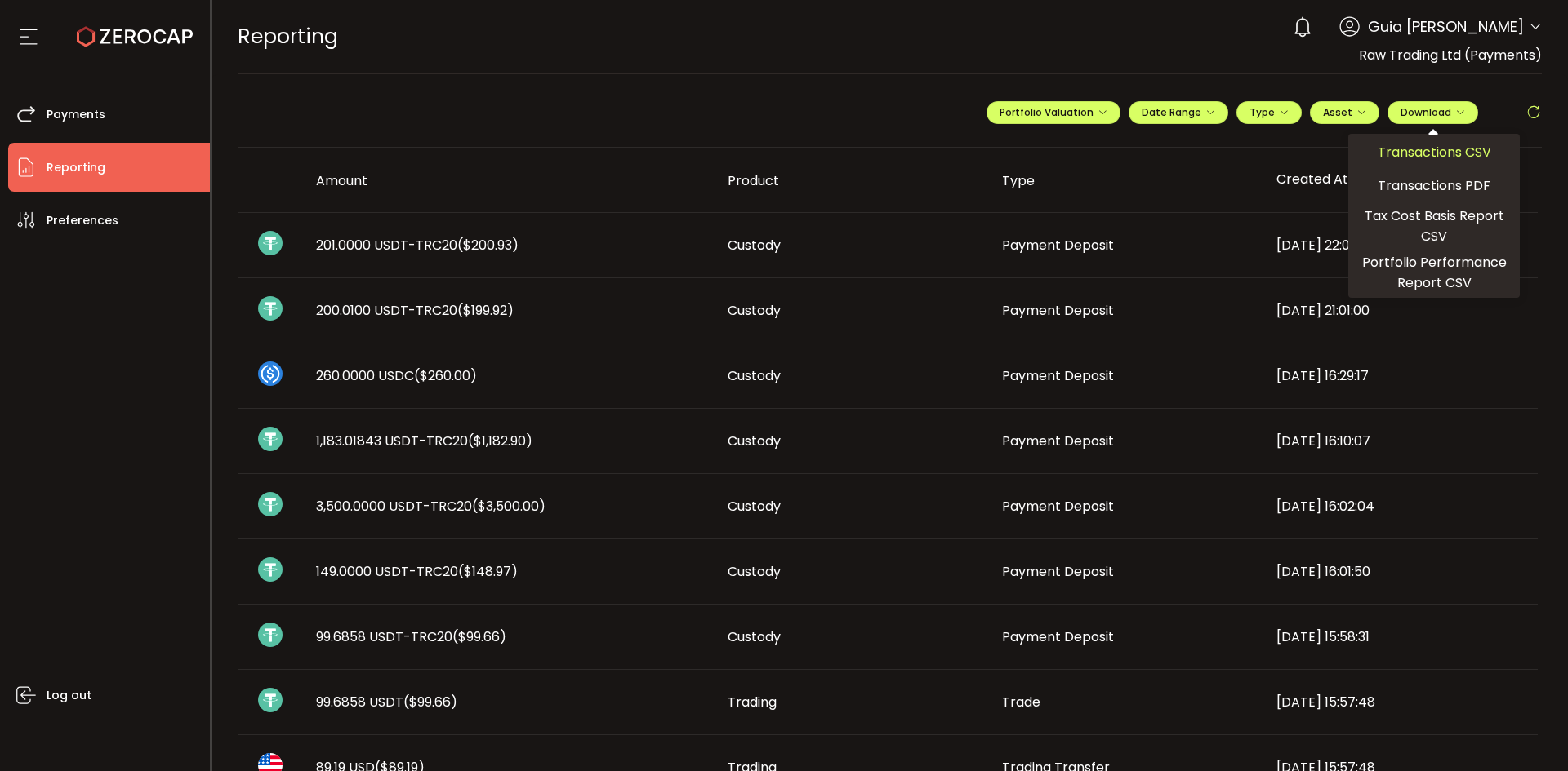
click at [1419, 147] on span "Transactions CSV" at bounding box center [1434, 152] width 114 height 20
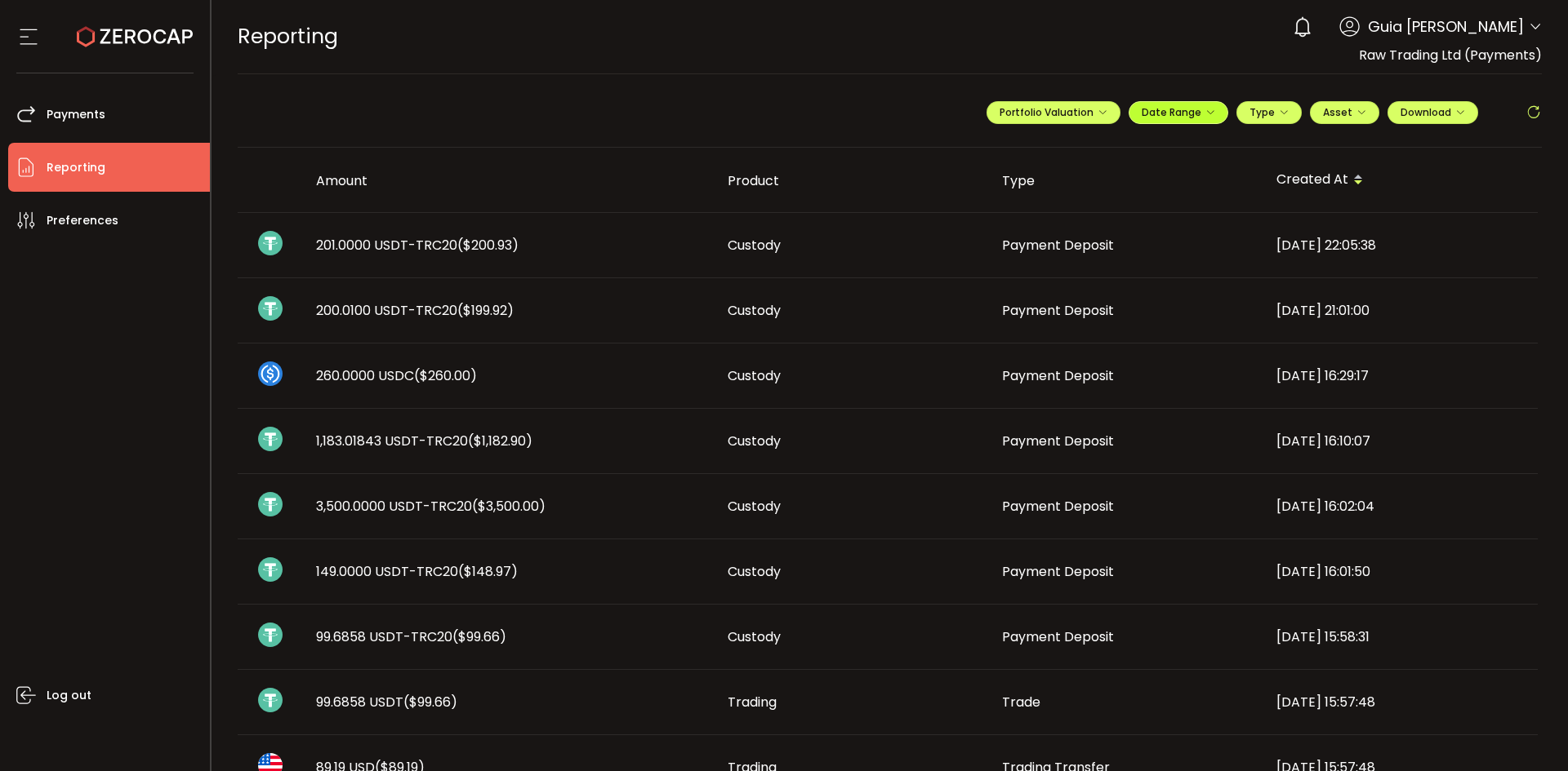
click at [1152, 112] on span "Date Range" at bounding box center [1178, 112] width 73 height 14
click at [1072, 141] on icon at bounding box center [1070, 146] width 20 height 17
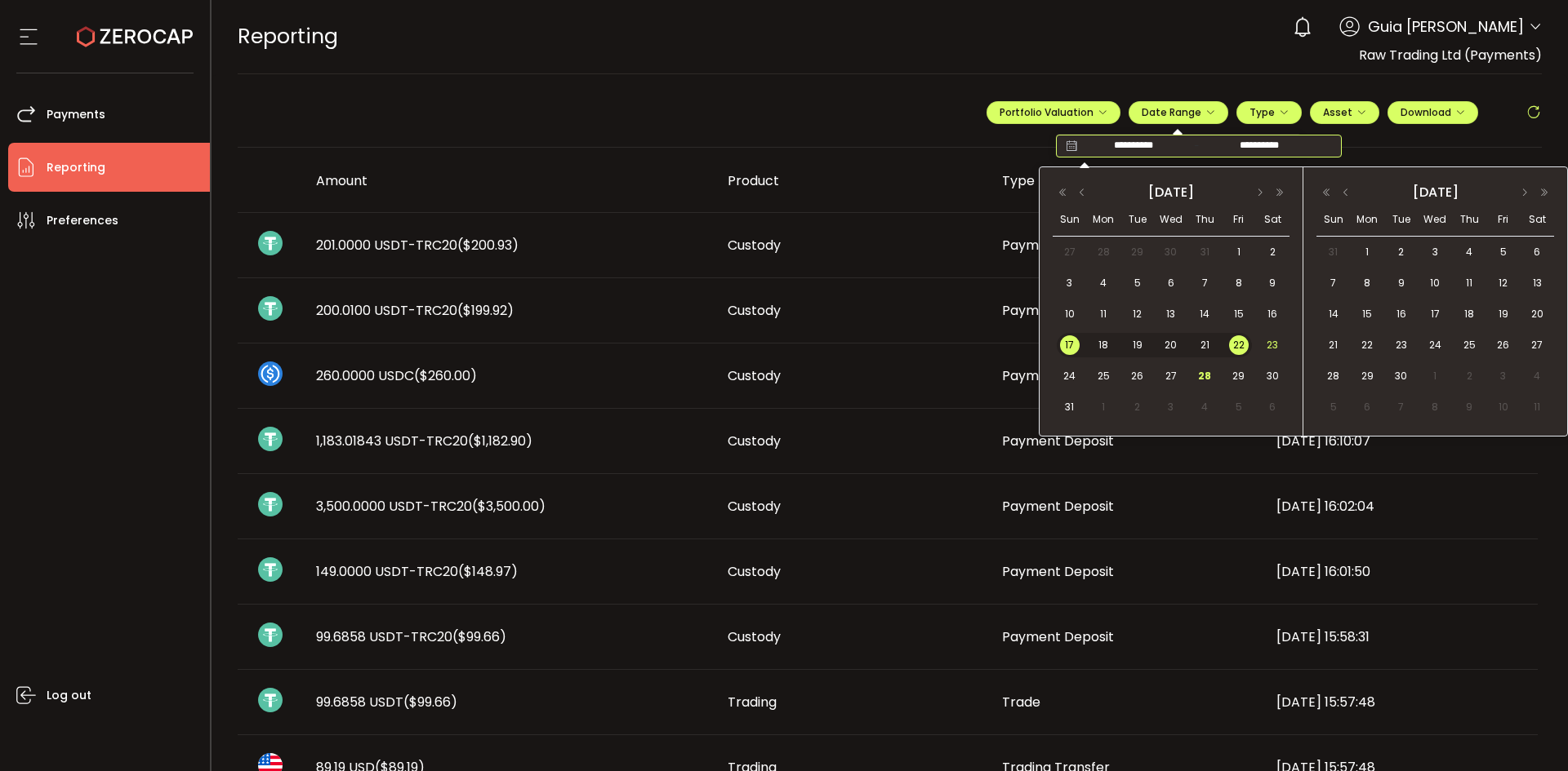
click at [1271, 341] on span "23" at bounding box center [1272, 345] width 19 height 19
click at [1211, 378] on span "28" at bounding box center [1204, 375] width 19 height 19
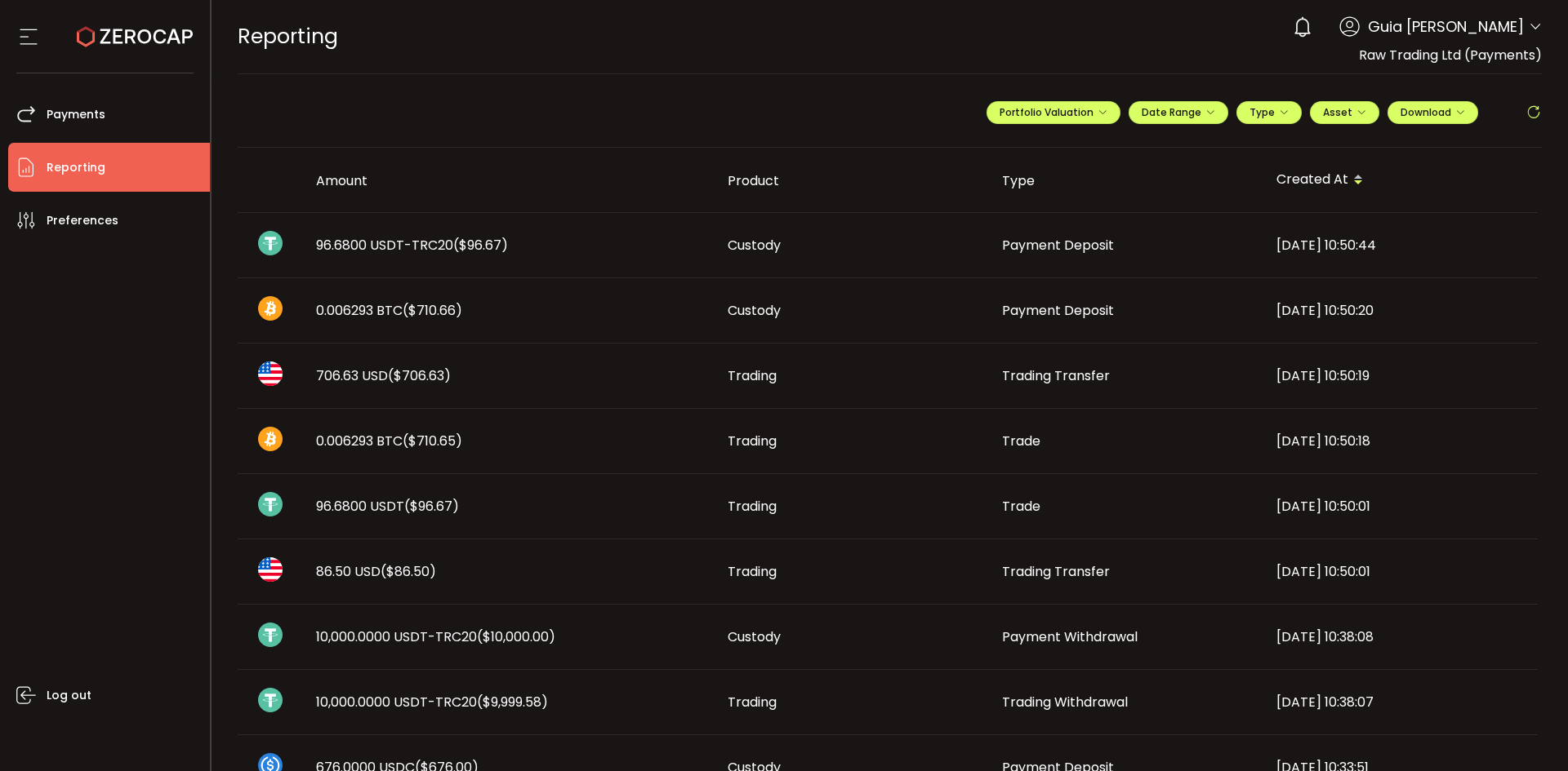
click at [1439, 98] on div "**********" at bounding box center [1263, 118] width 555 height 49
click at [1444, 108] on span "Download" at bounding box center [1432, 112] width 64 height 14
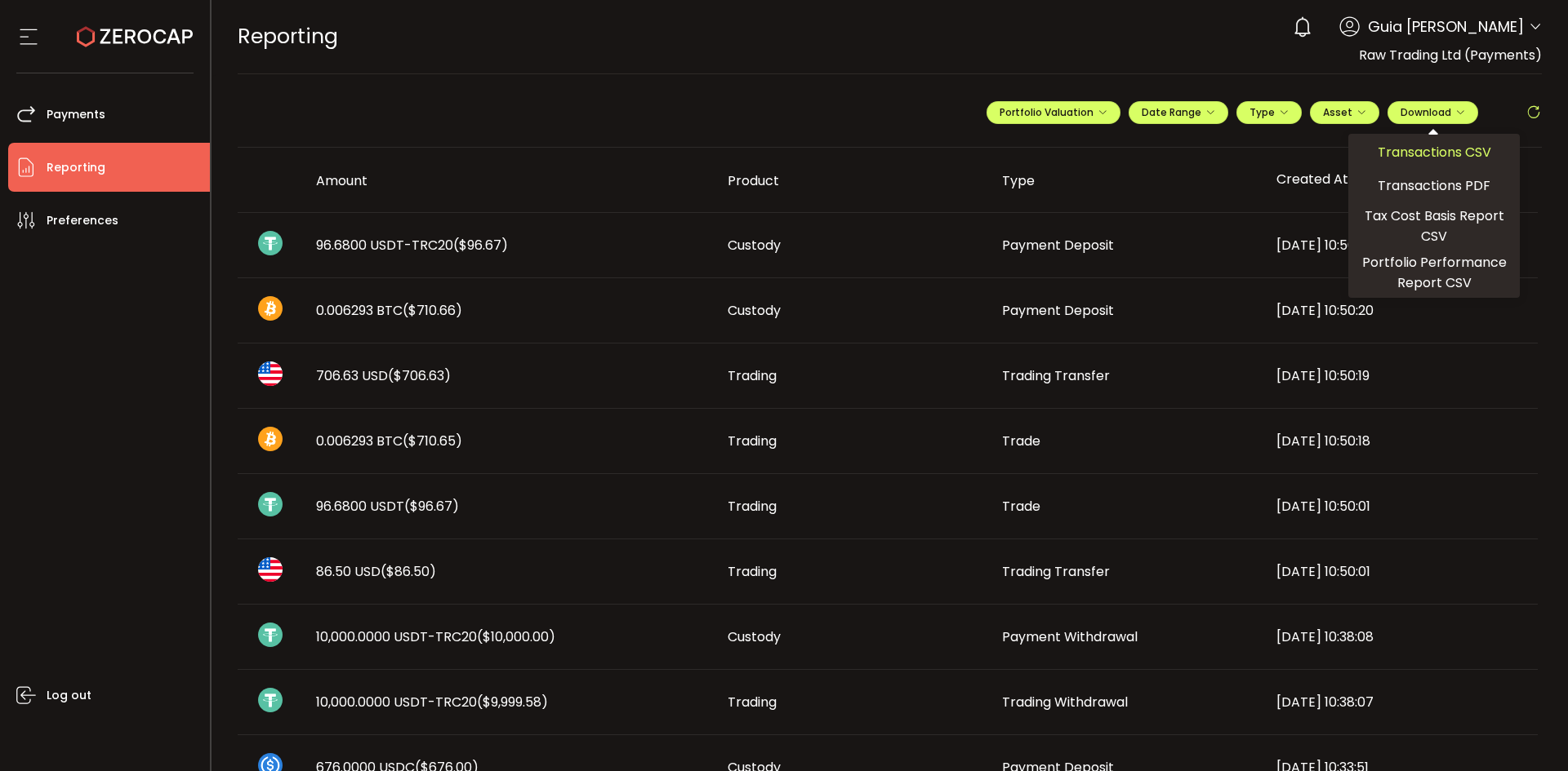
click at [1441, 145] on span "Transactions CSV" at bounding box center [1434, 152] width 114 height 20
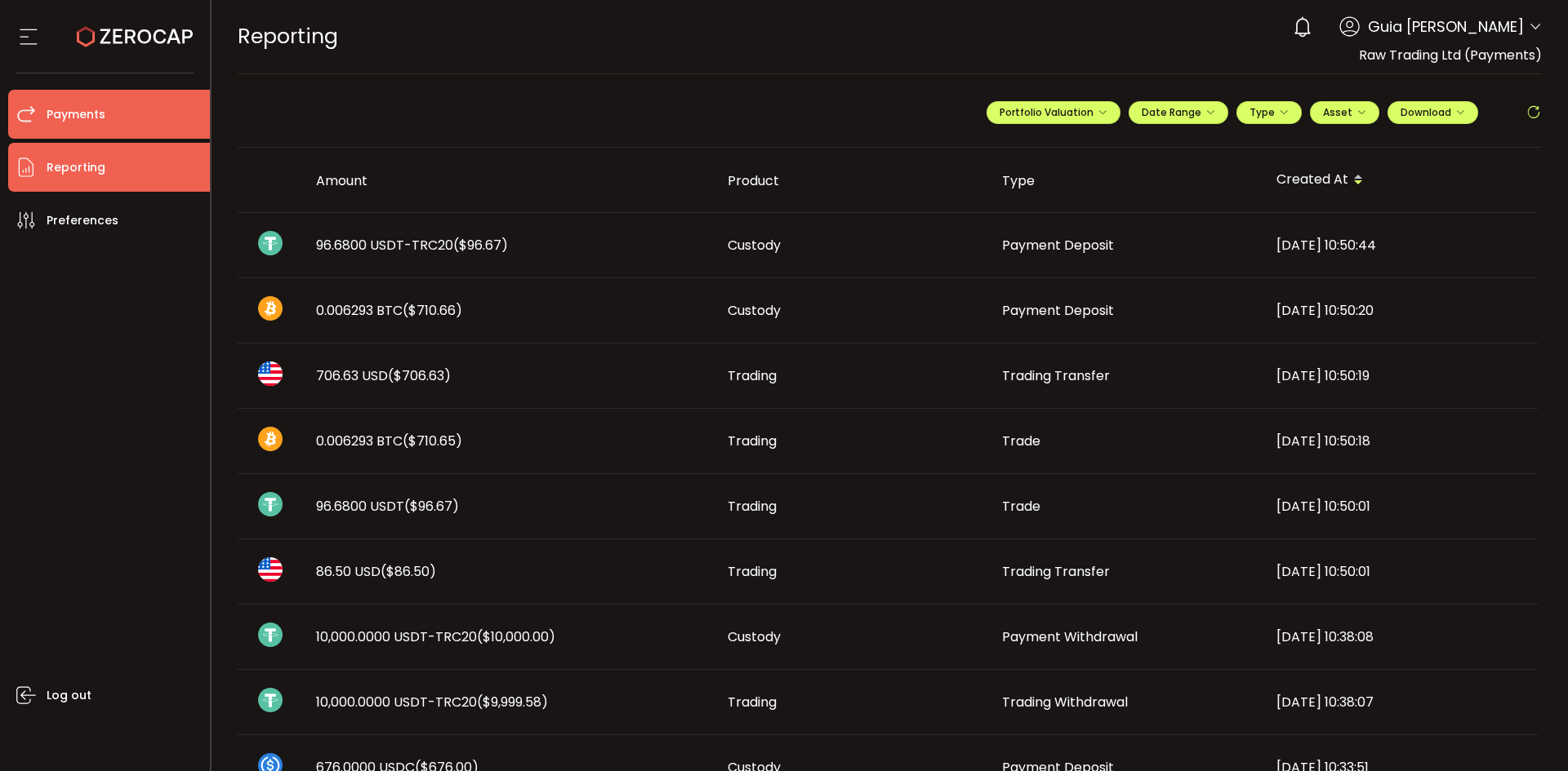
click at [84, 93] on li "Payments" at bounding box center [109, 114] width 202 height 49
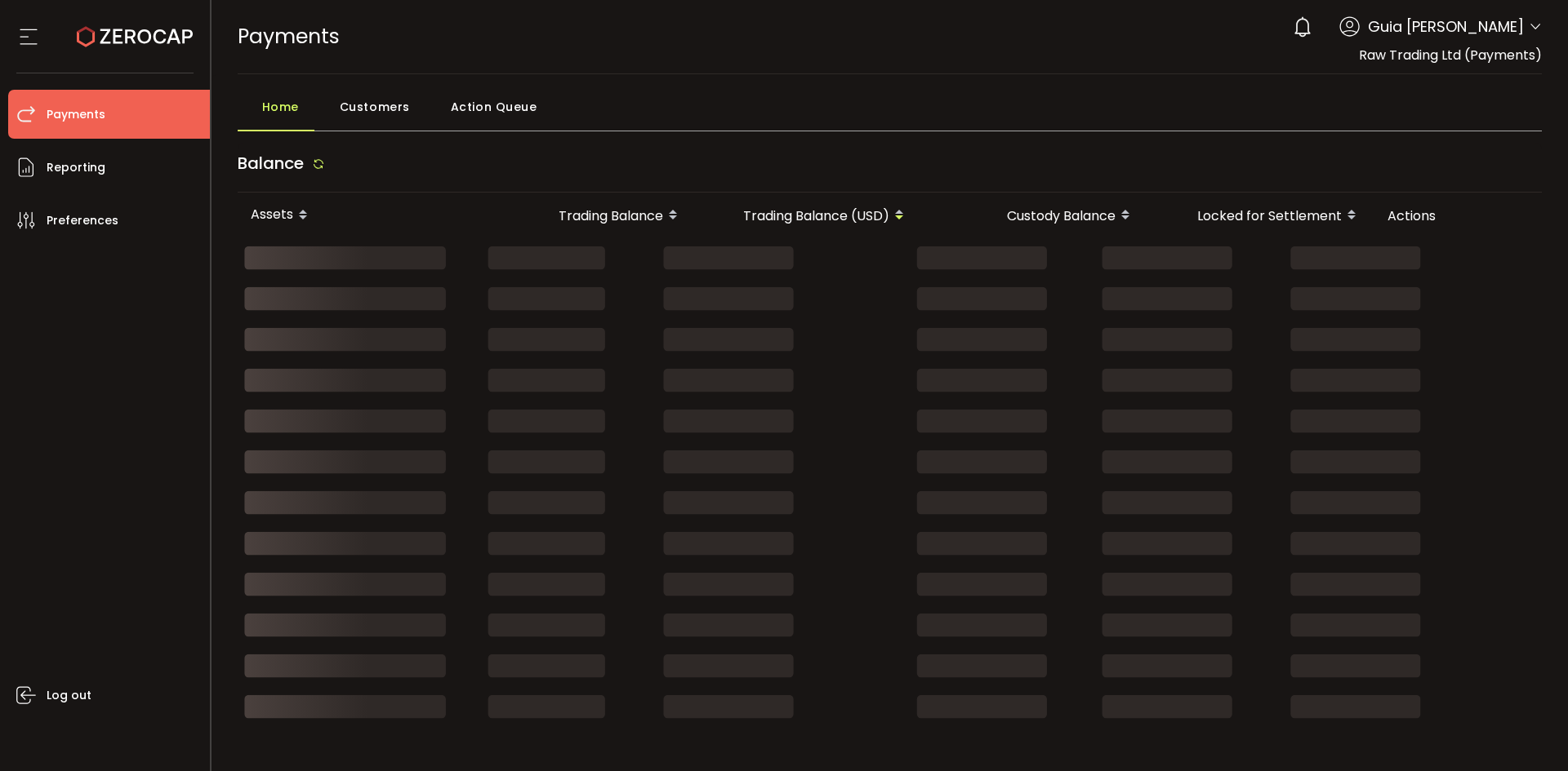
click at [351, 110] on span "Customers" at bounding box center [375, 107] width 70 height 33
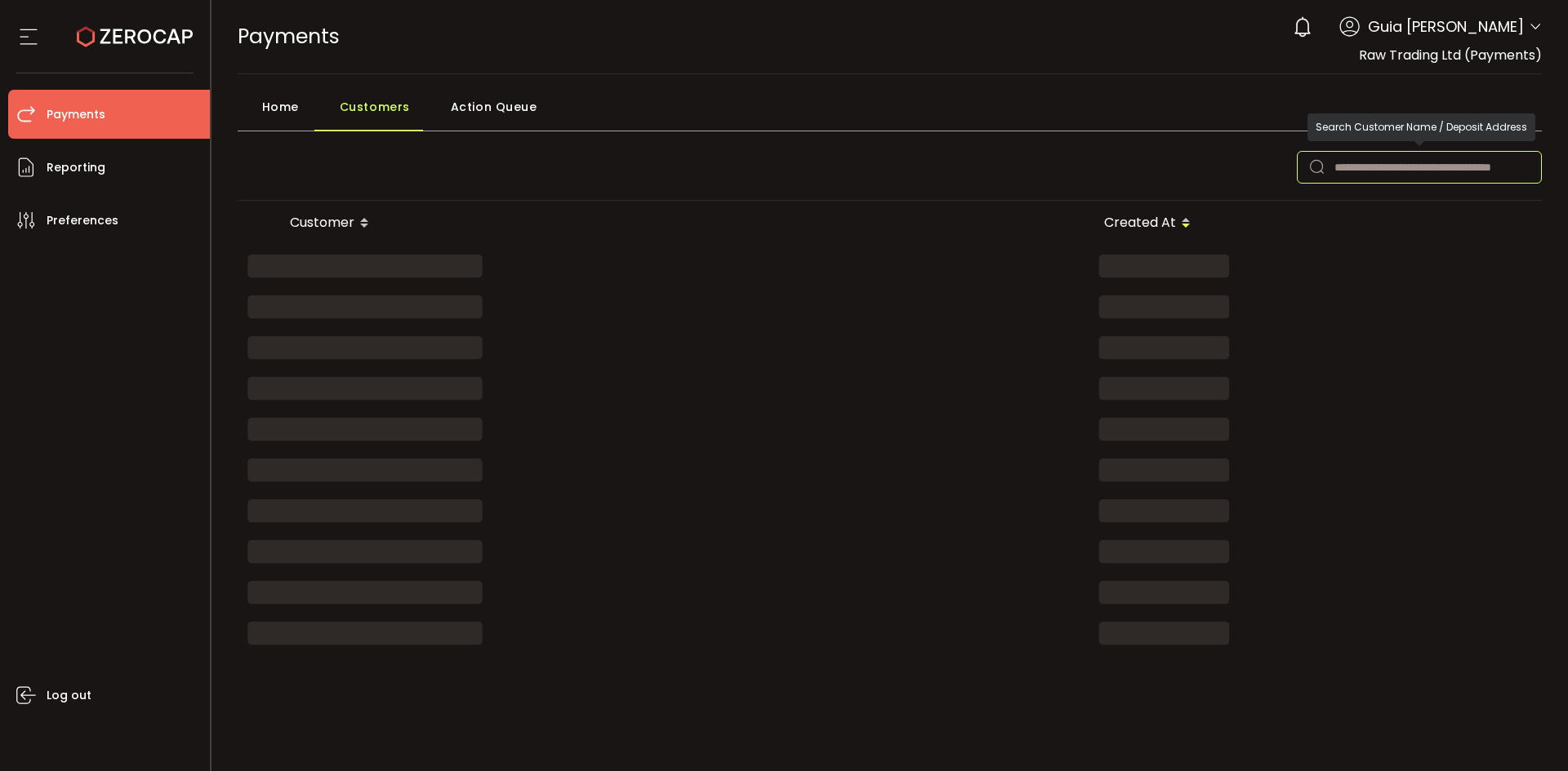
click at [1437, 174] on input "text" at bounding box center [1419, 167] width 245 height 33
paste input "**********"
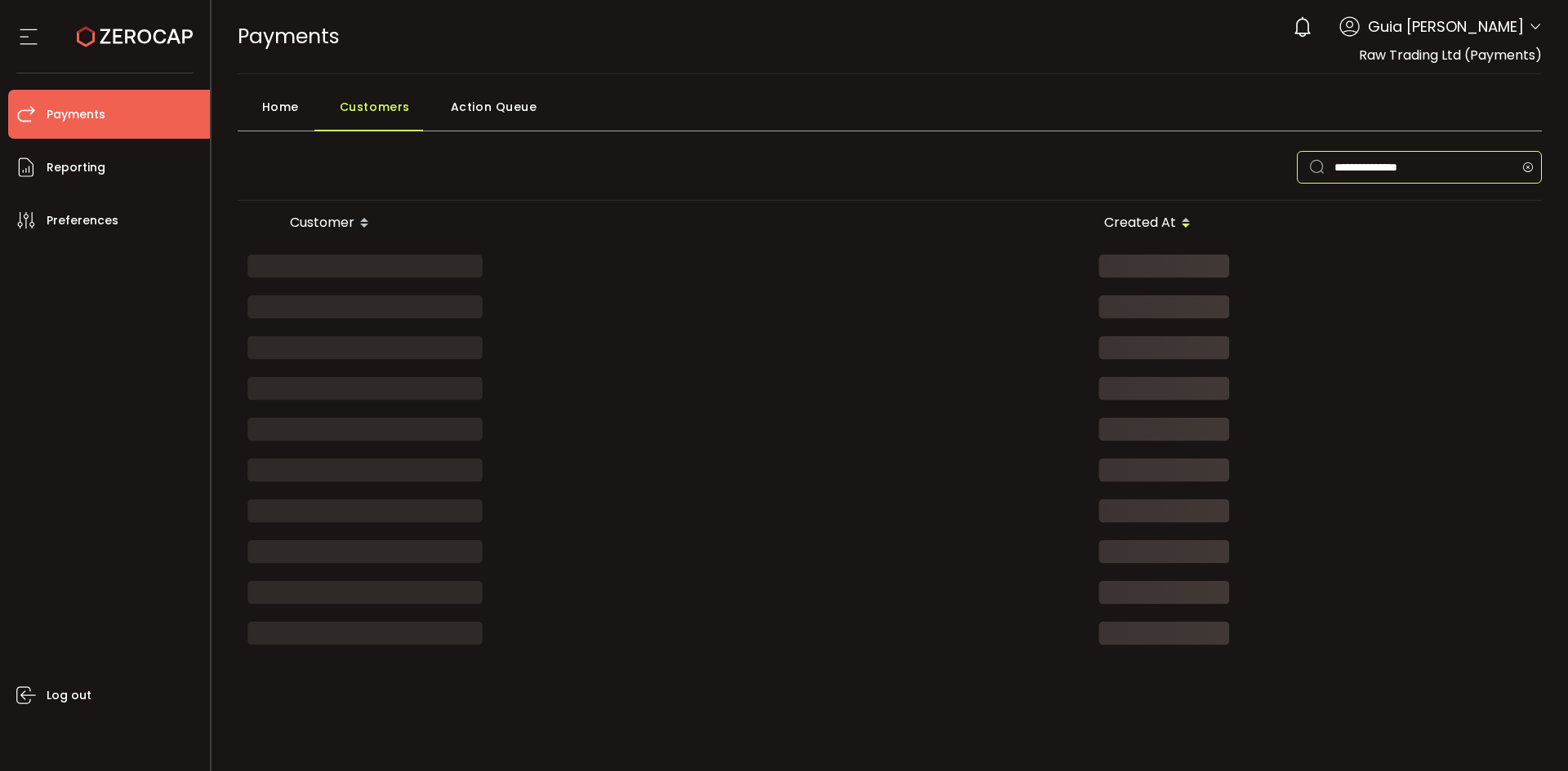
type input "**********"
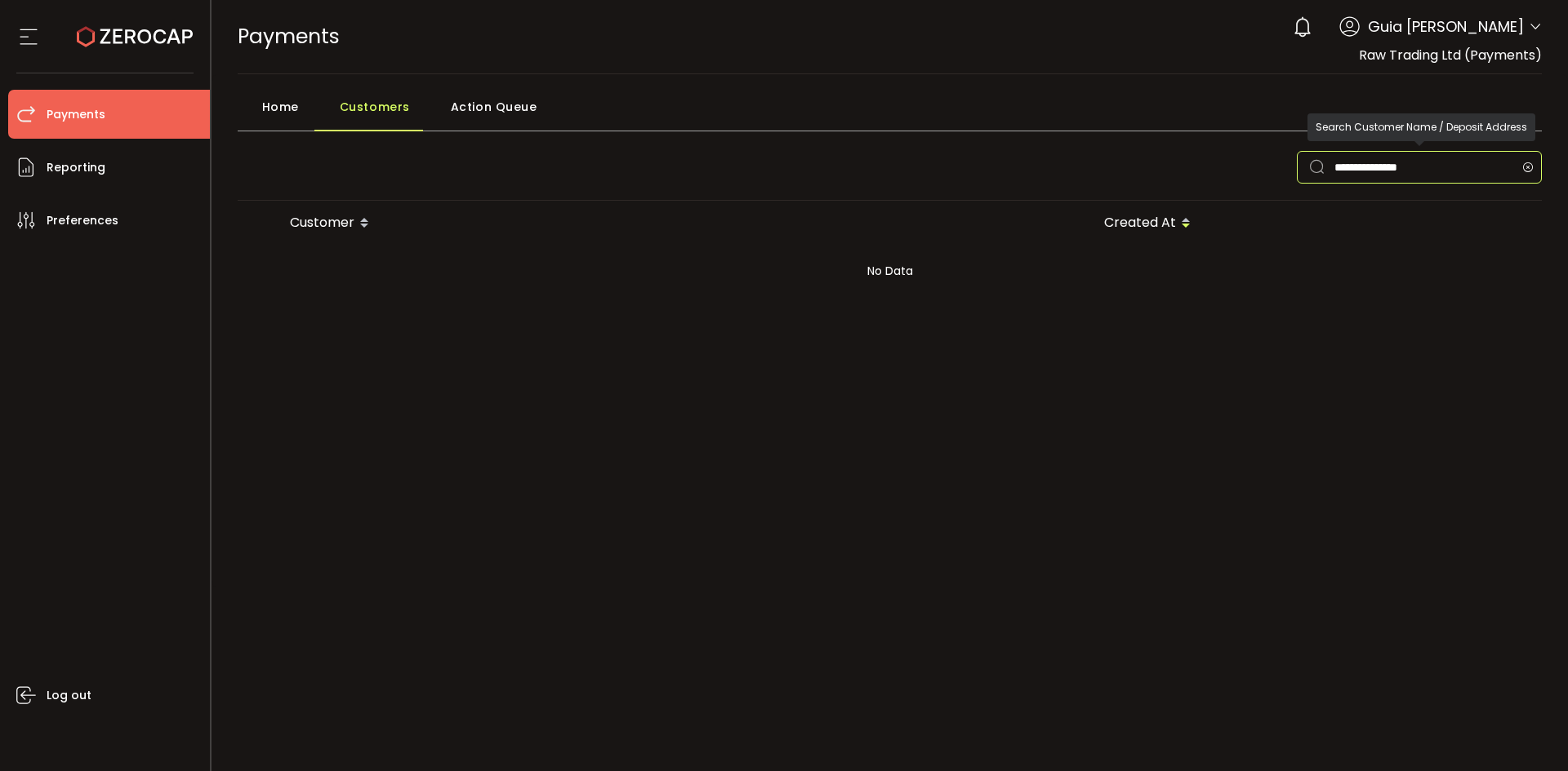
click at [1439, 164] on input "**********" at bounding box center [1419, 167] width 245 height 33
click at [1531, 169] on icon at bounding box center [1527, 167] width 20 height 33
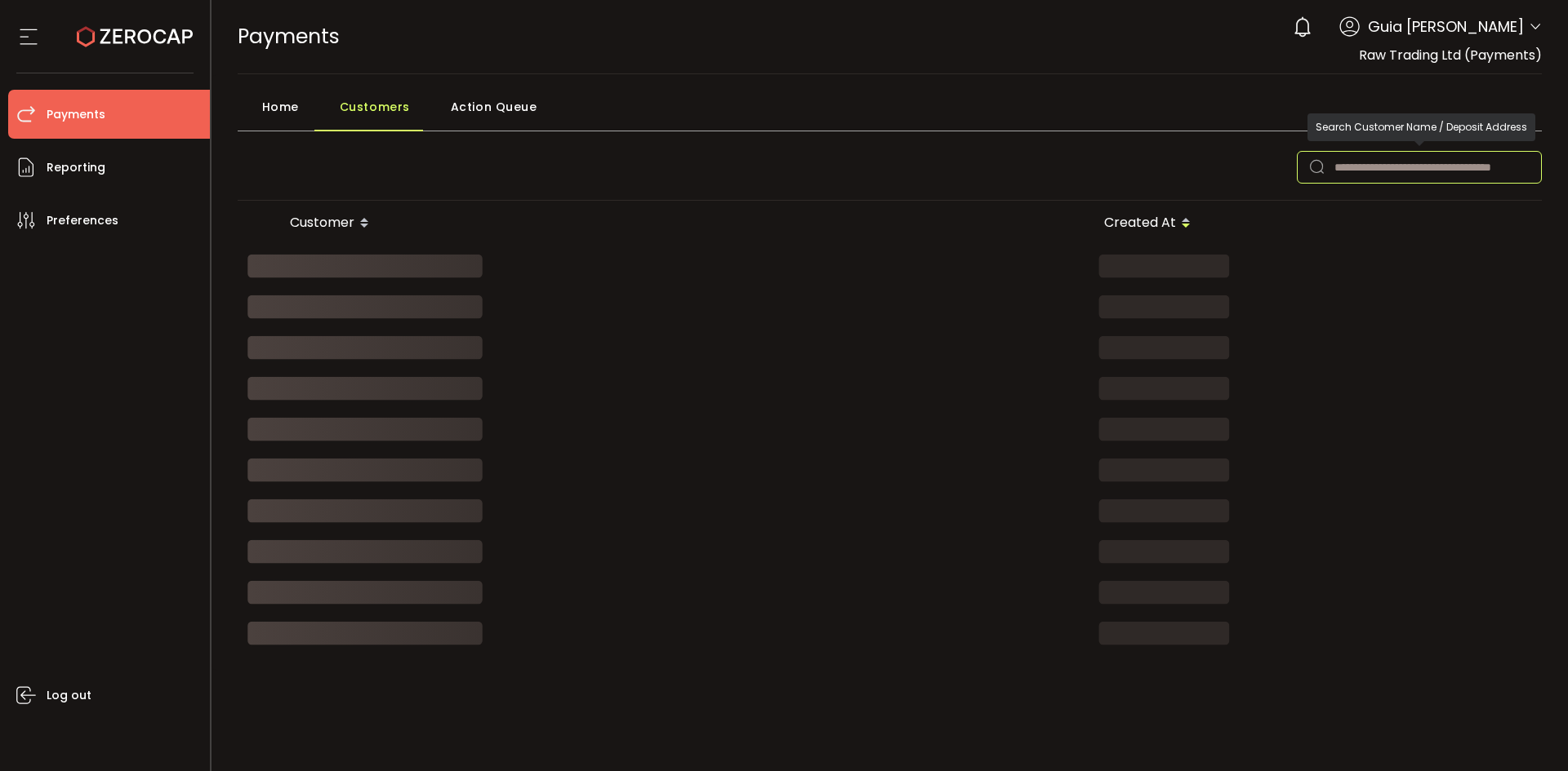
click at [1383, 173] on input "text" at bounding box center [1419, 167] width 245 height 33
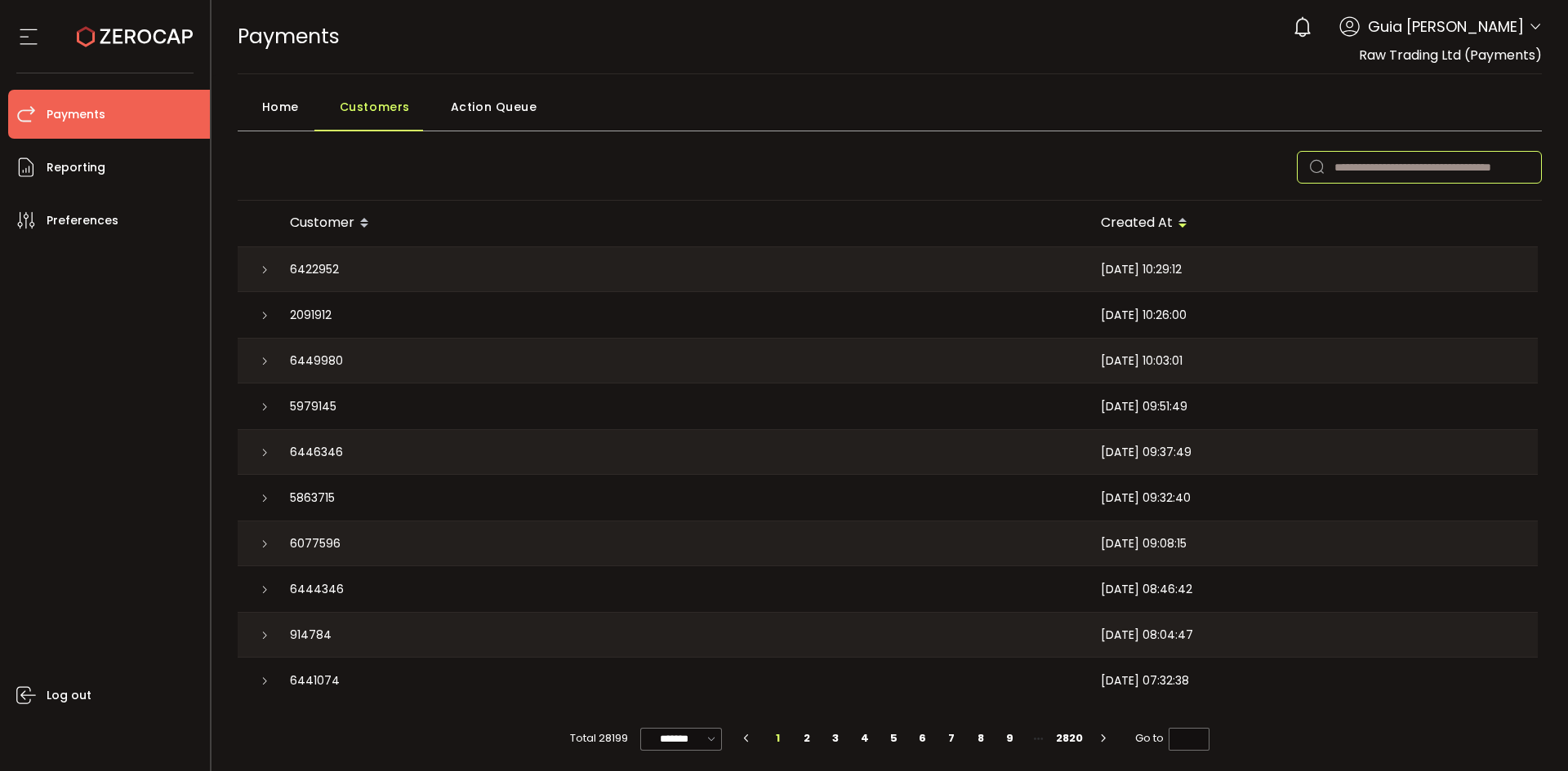
scroll to position [3, 0]
drag, startPoint x: 250, startPoint y: 547, endPoint x: 259, endPoint y: 541, distance: 10.8
click at [254, 546] on div at bounding box center [257, 540] width 39 height 44
click at [260, 541] on icon at bounding box center [265, 542] width 10 height 10
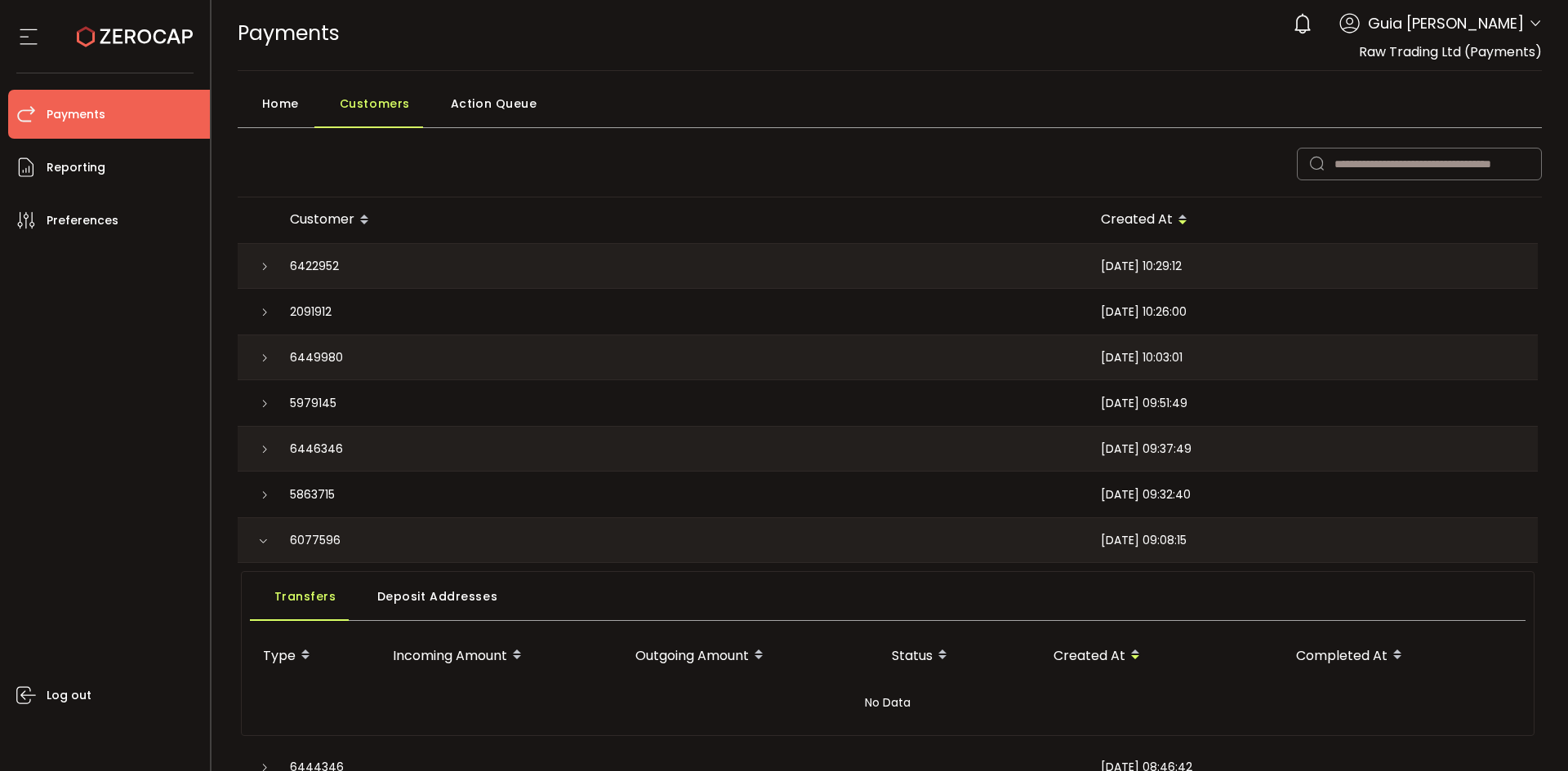
scroll to position [167, 0]
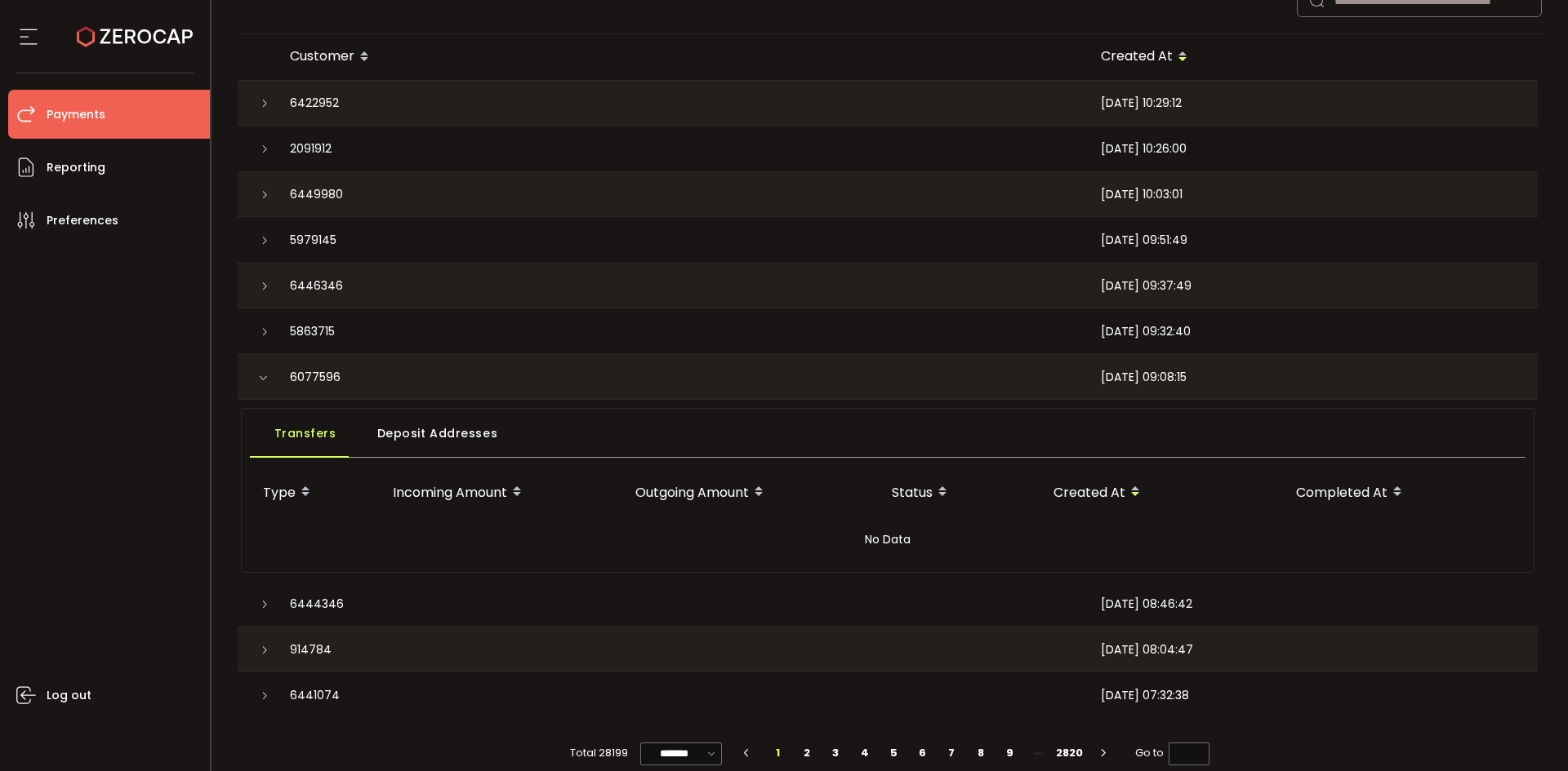
click at [423, 439] on span "Deposit Addresses" at bounding box center [438, 433] width 121 height 33
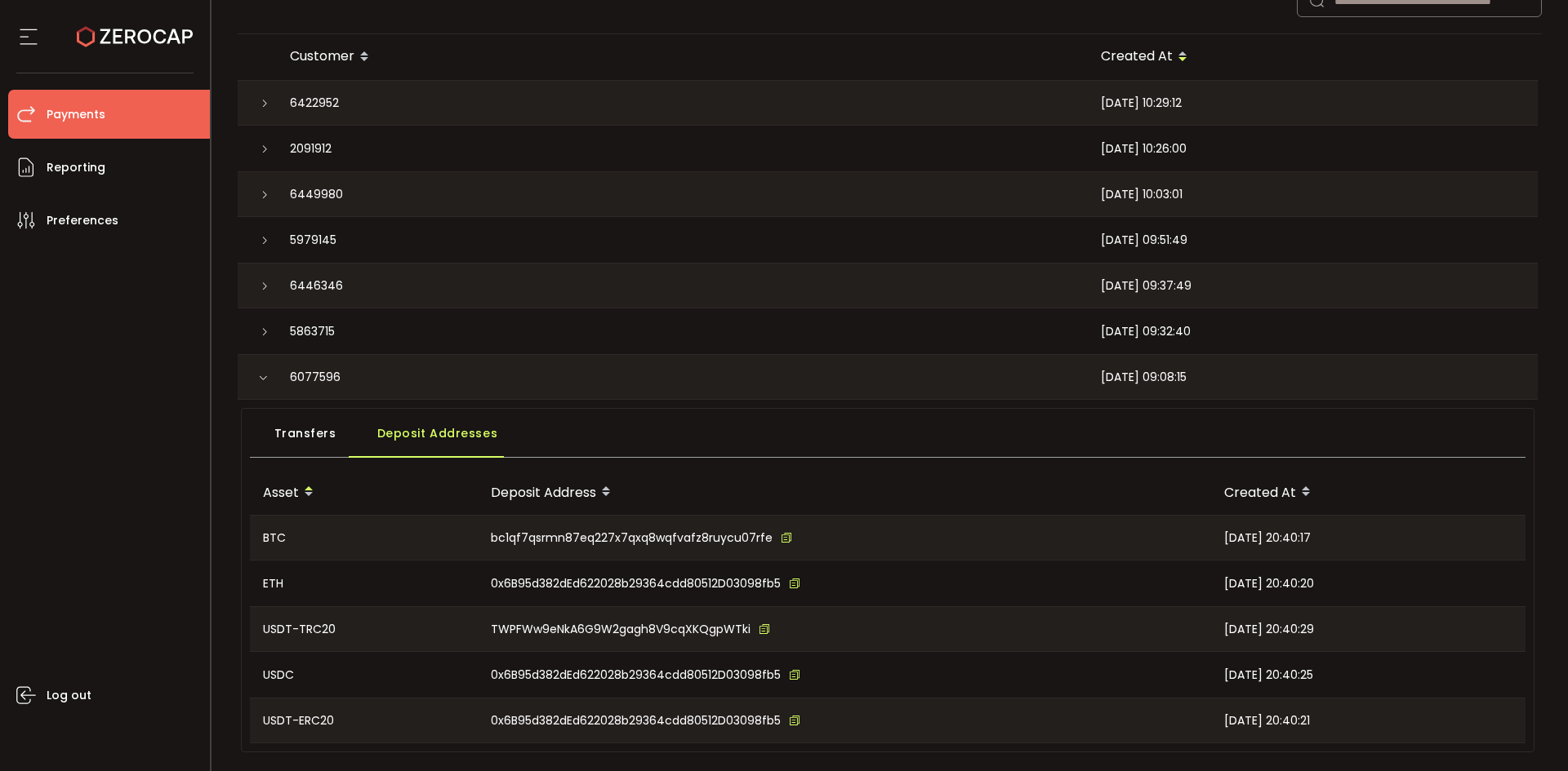
click at [310, 445] on span "Transfers" at bounding box center [306, 433] width 62 height 33
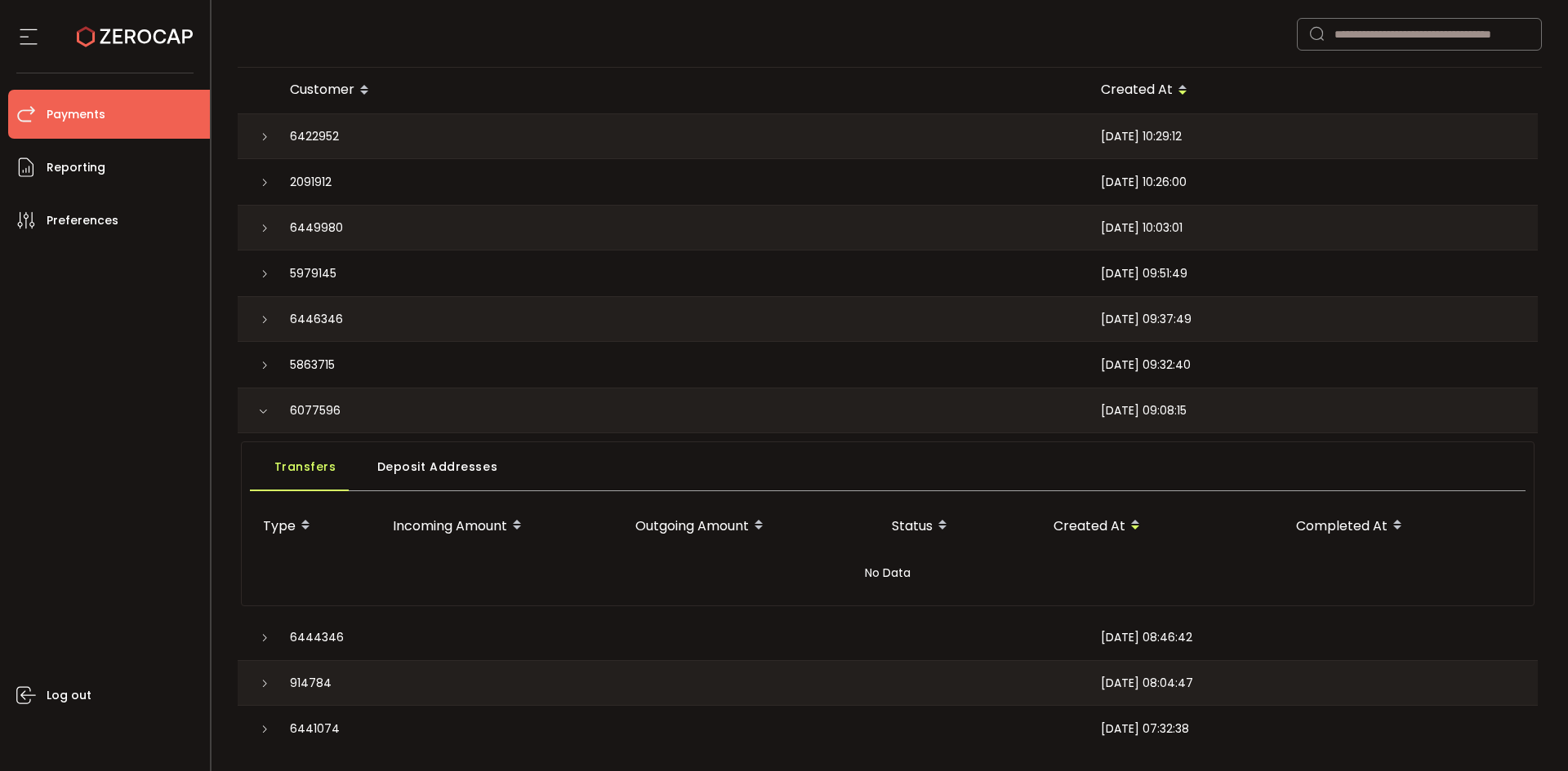
scroll to position [0, 0]
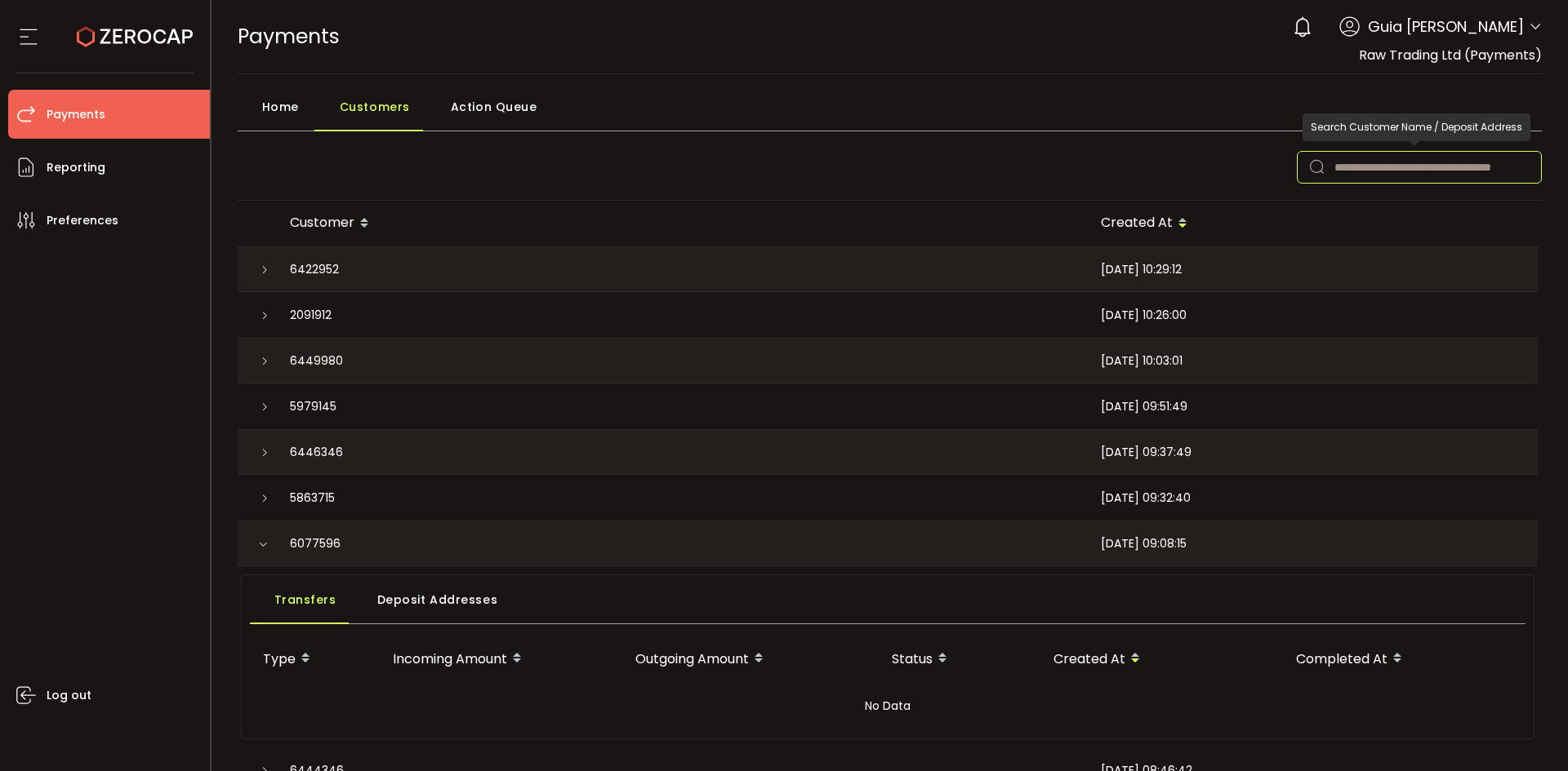
click at [1376, 169] on input "text" at bounding box center [1419, 167] width 245 height 33
paste input "**********"
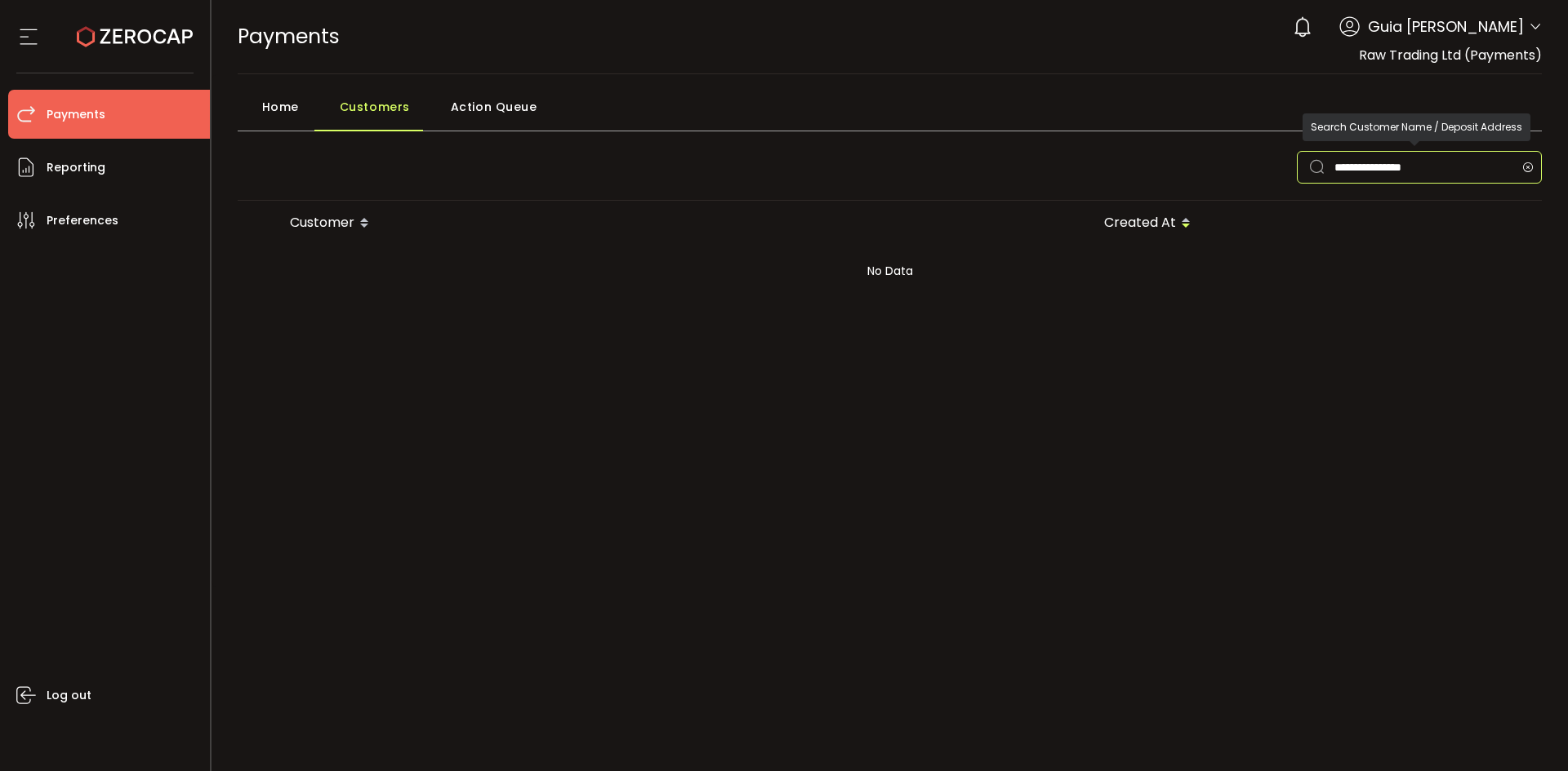
click at [1453, 163] on input "**********" at bounding box center [1419, 167] width 245 height 33
type input "*"
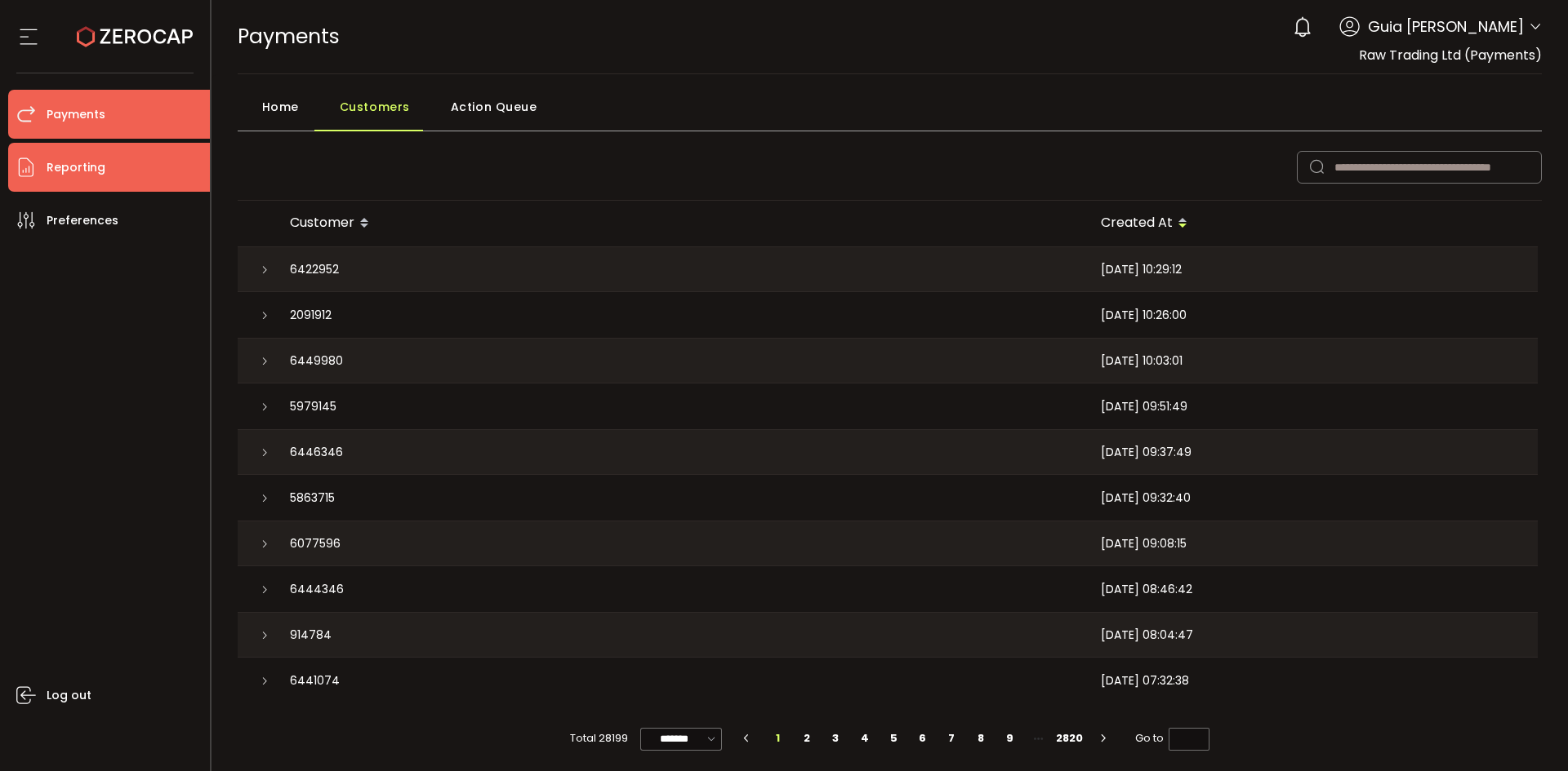
click at [48, 165] on span "Reporting" at bounding box center [76, 168] width 58 height 23
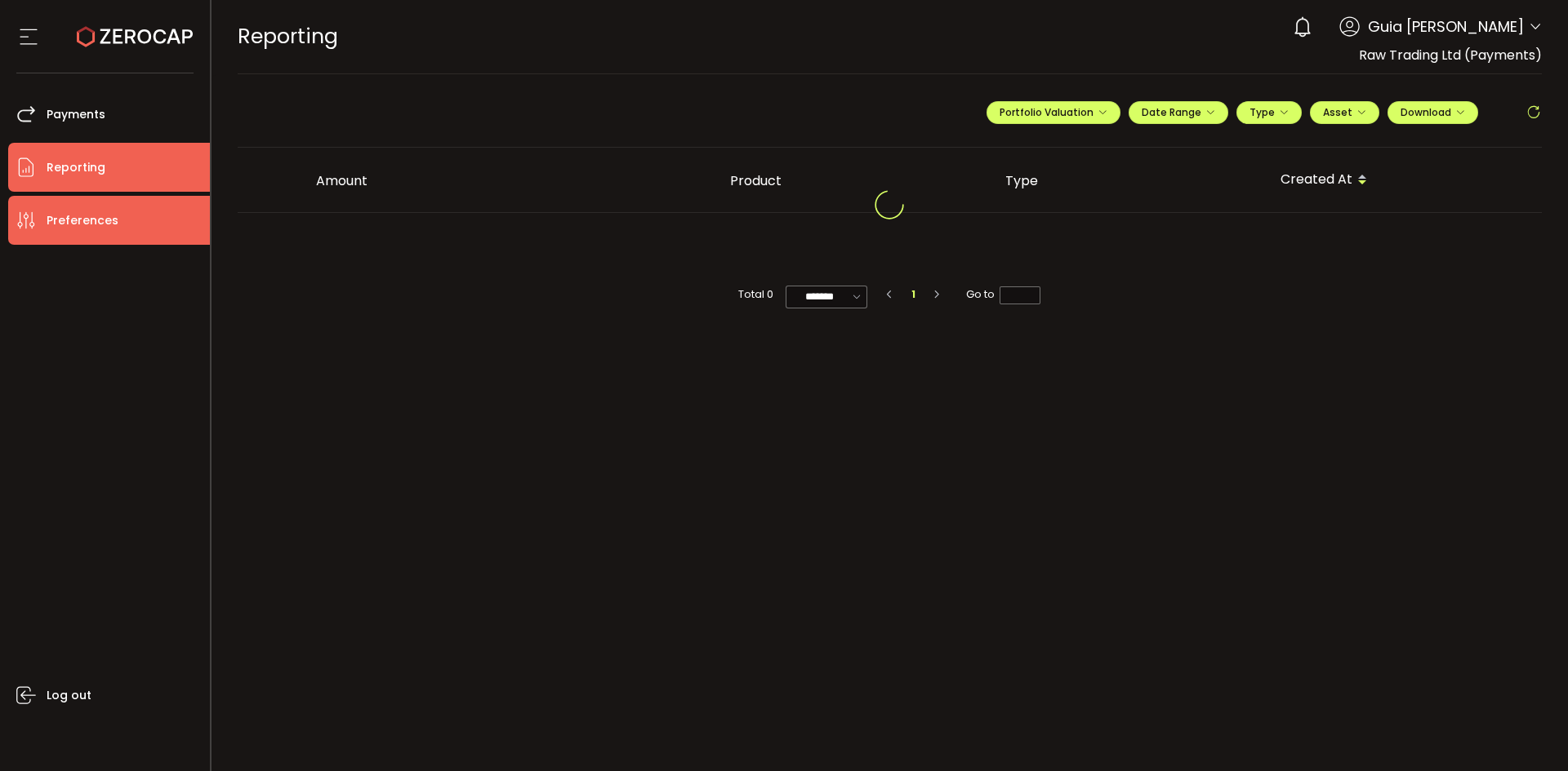
click at [43, 223] on li "Preferences" at bounding box center [109, 220] width 202 height 49
